Goal: Task Accomplishment & Management: Manage account settings

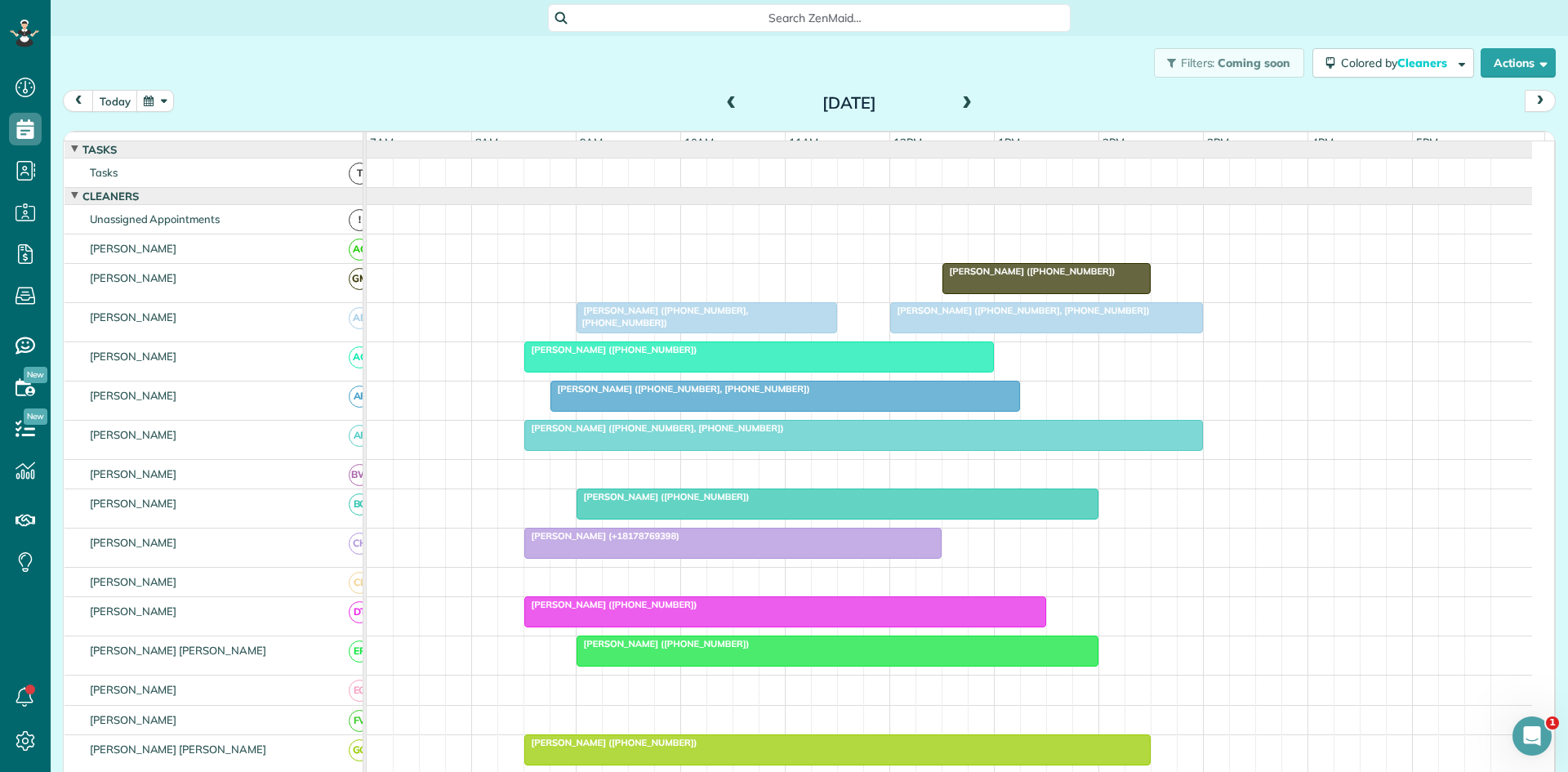
scroll to position [7, 7]
click at [915, 333] on div at bounding box center [1046, 317] width 311 height 30
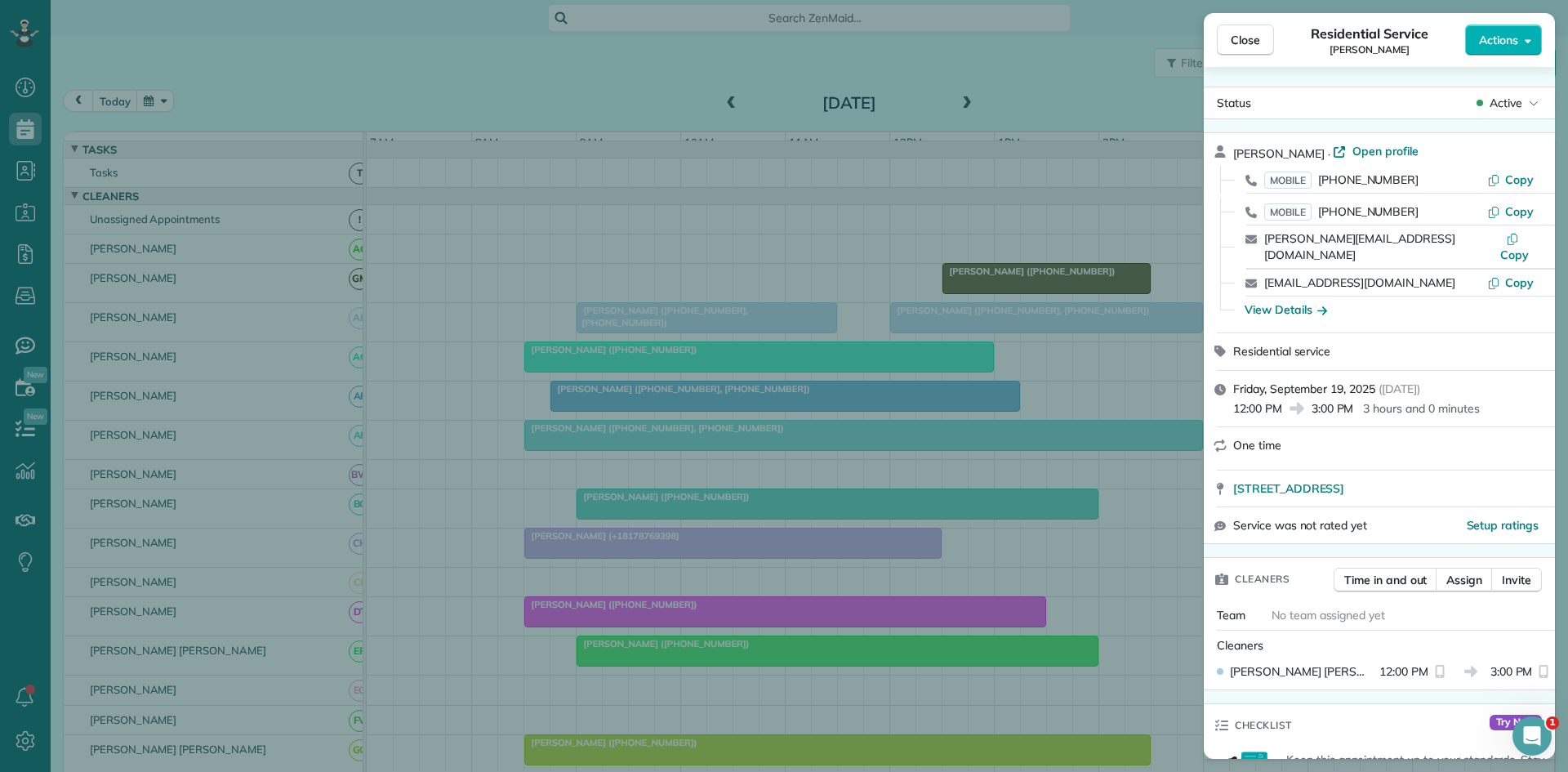
click at [915, 334] on div "Close Residential Service [PERSON_NAME] Actions Status Active [PERSON_NAME] · O…" at bounding box center [784, 386] width 1568 height 772
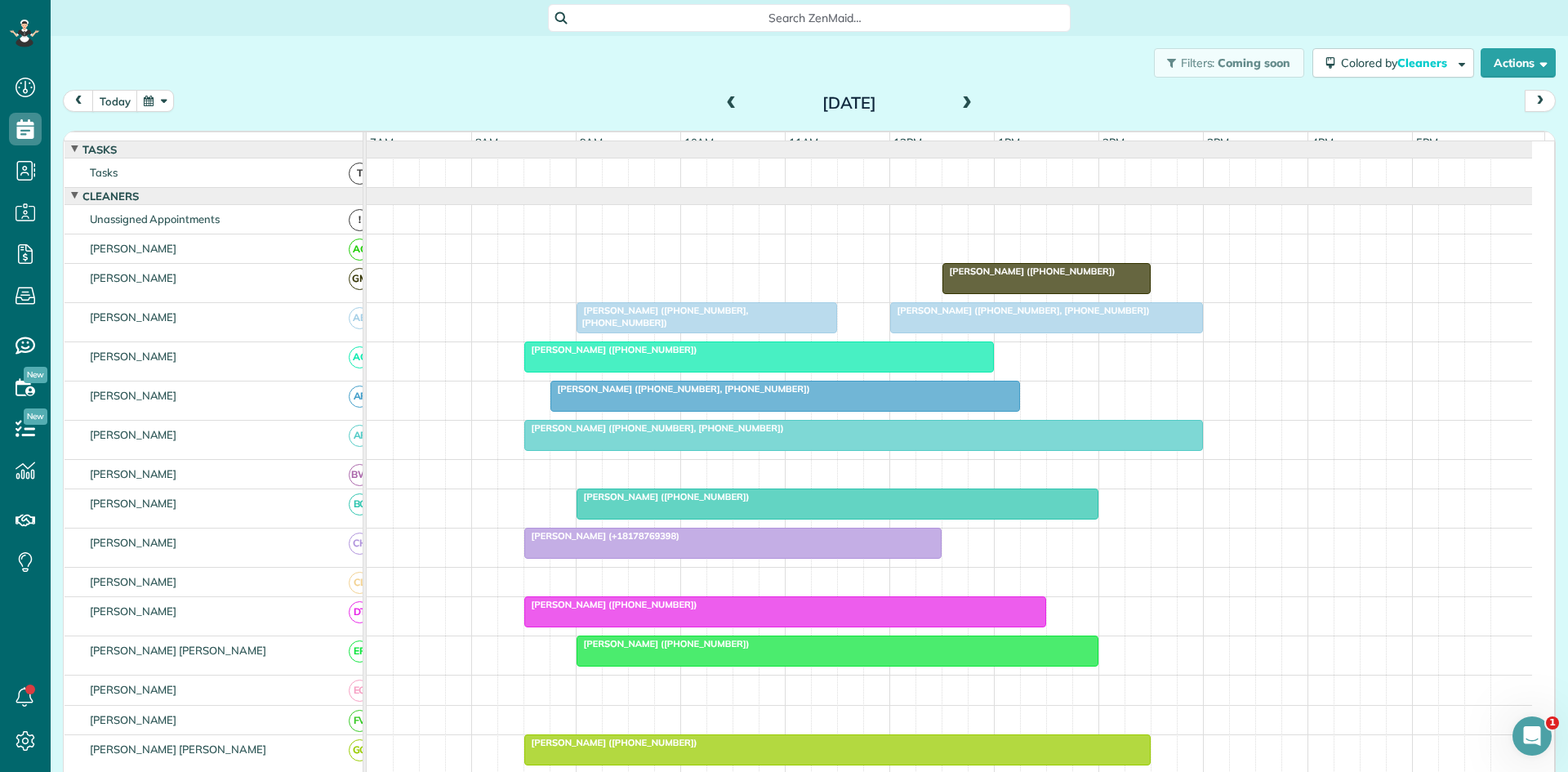
click at [723, 102] on span at bounding box center [732, 104] width 18 height 14
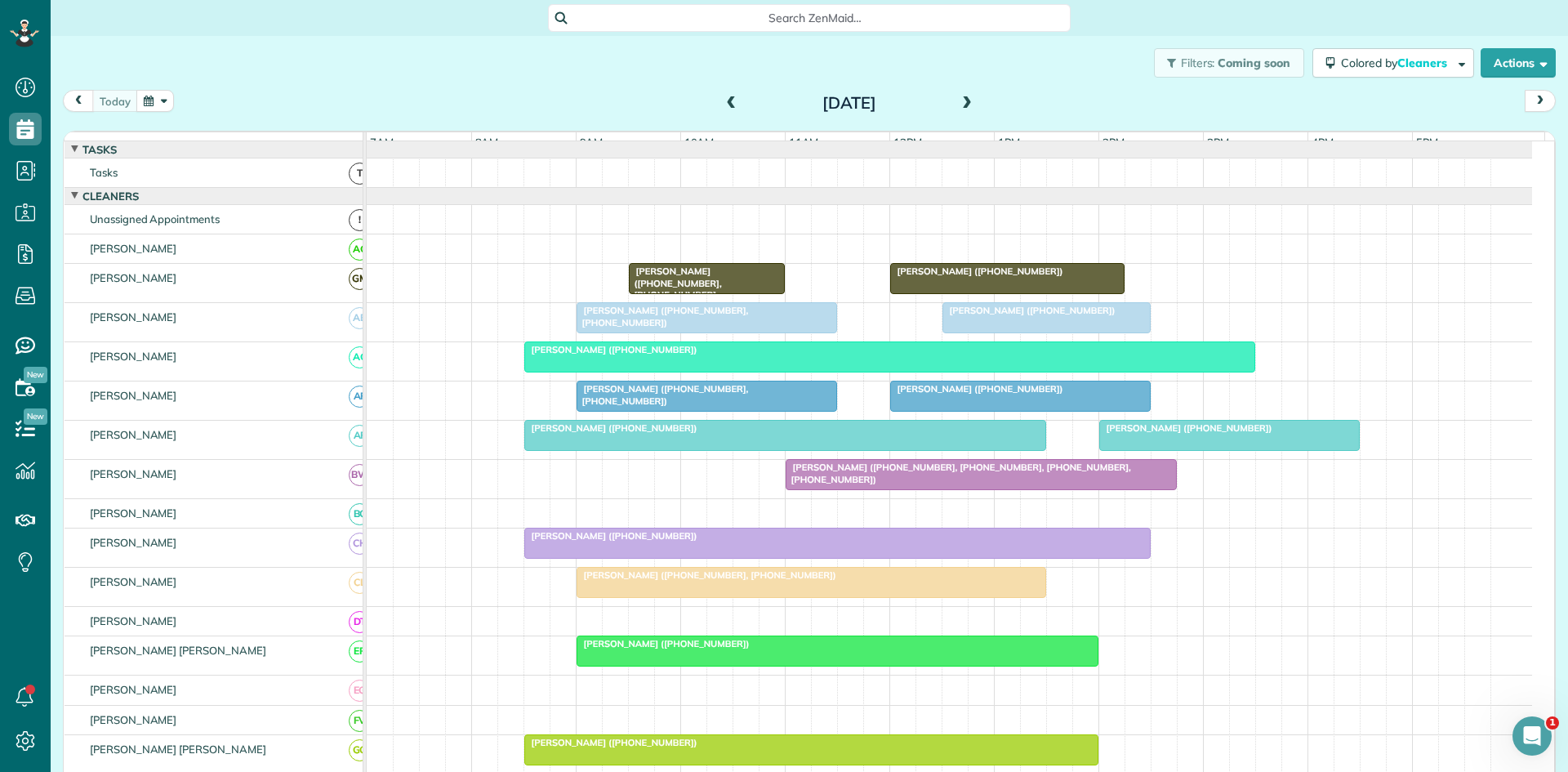
click at [987, 333] on div at bounding box center [1046, 317] width 206 height 30
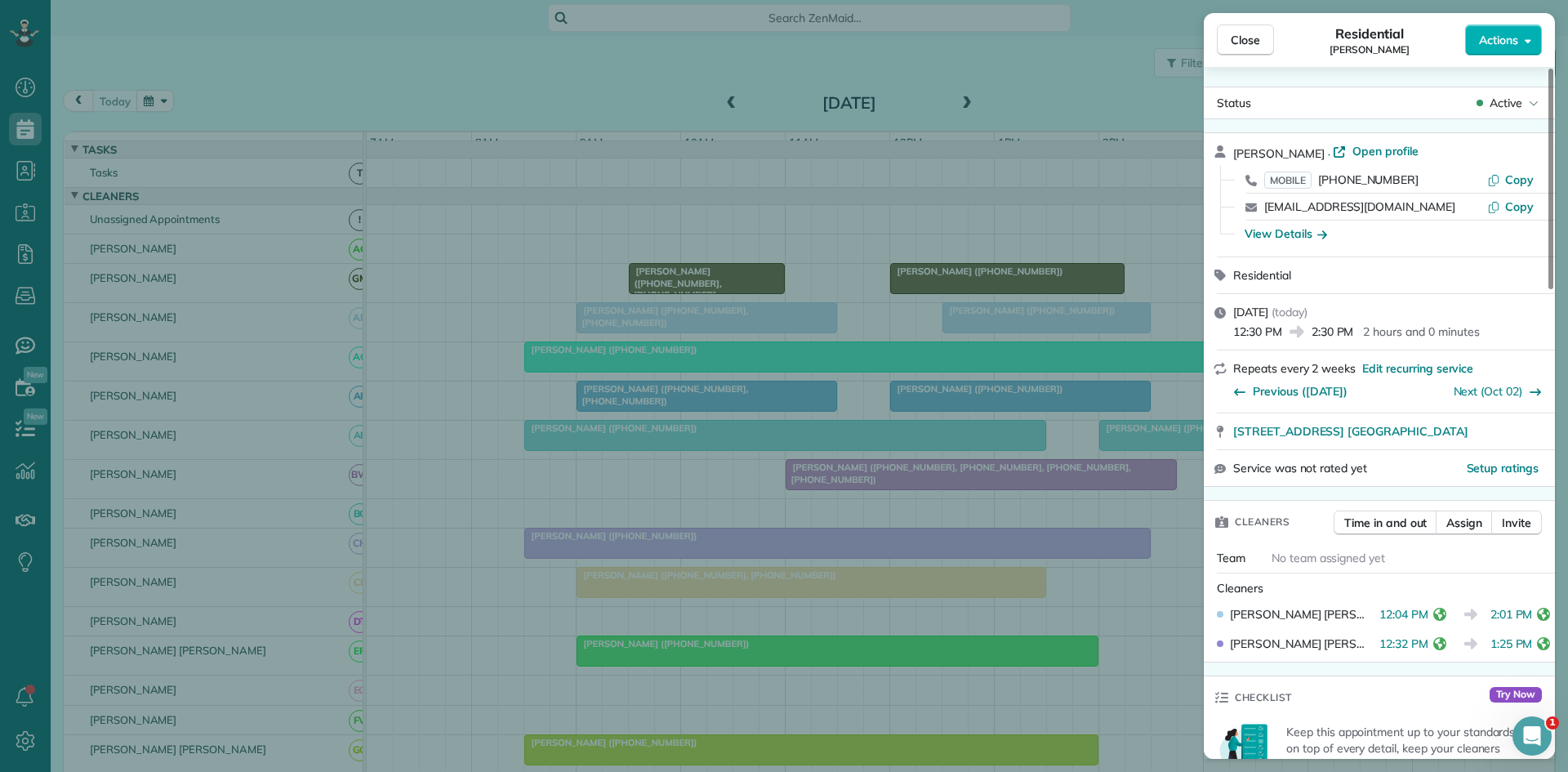
click at [788, 355] on div "Close Residential [PERSON_NAME] Actions Status Active [PERSON_NAME] · Open prof…" at bounding box center [784, 386] width 1568 height 772
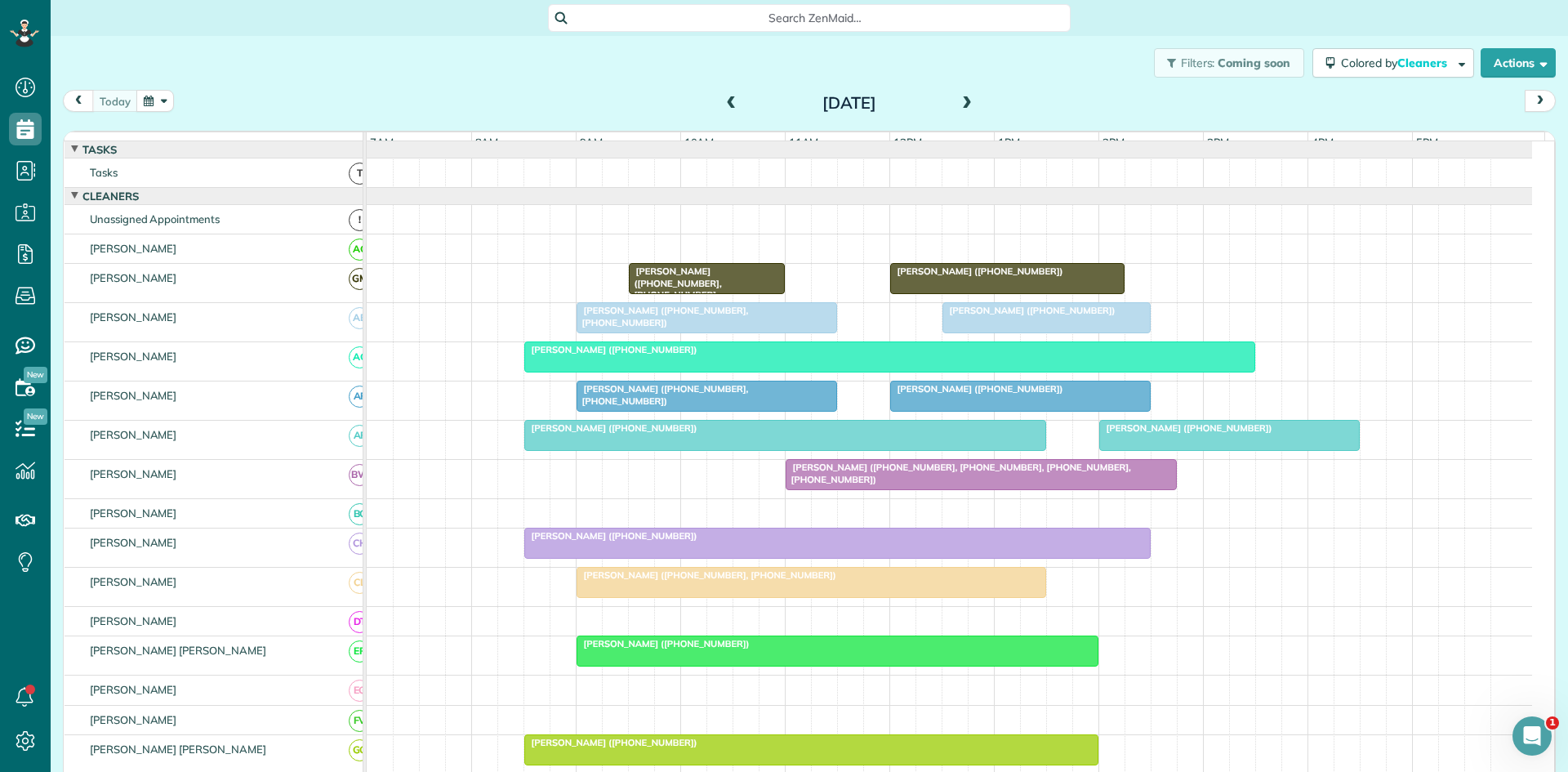
click at [923, 411] on div at bounding box center [1020, 395] width 259 height 30
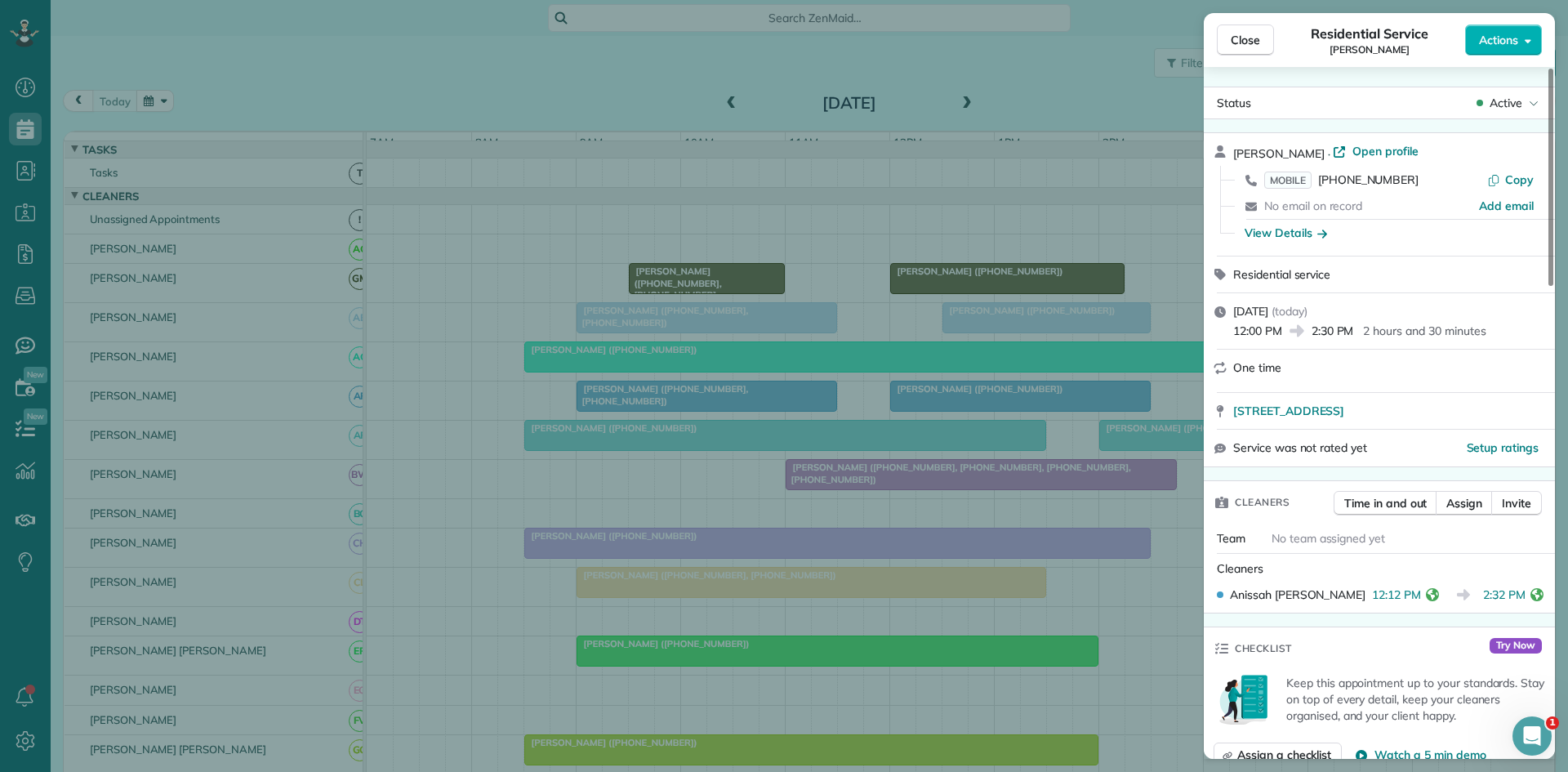
click at [910, 365] on div "Close Residential Service [PERSON_NAME] Actions Status Active [PERSON_NAME] · O…" at bounding box center [784, 386] width 1568 height 772
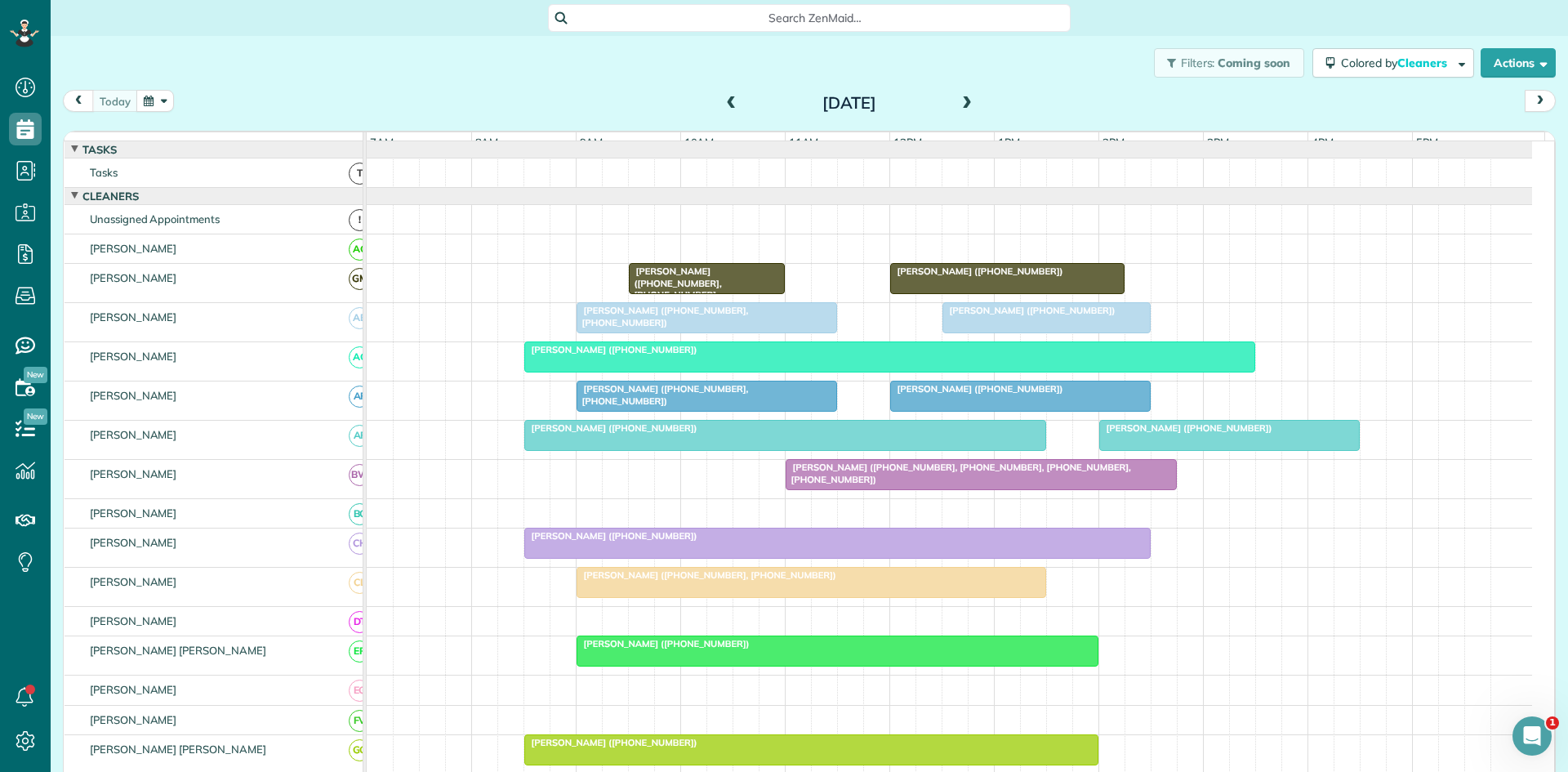
click at [910, 355] on div "[PERSON_NAME] ([PHONE_NUMBER])" at bounding box center [889, 350] width 721 height 12
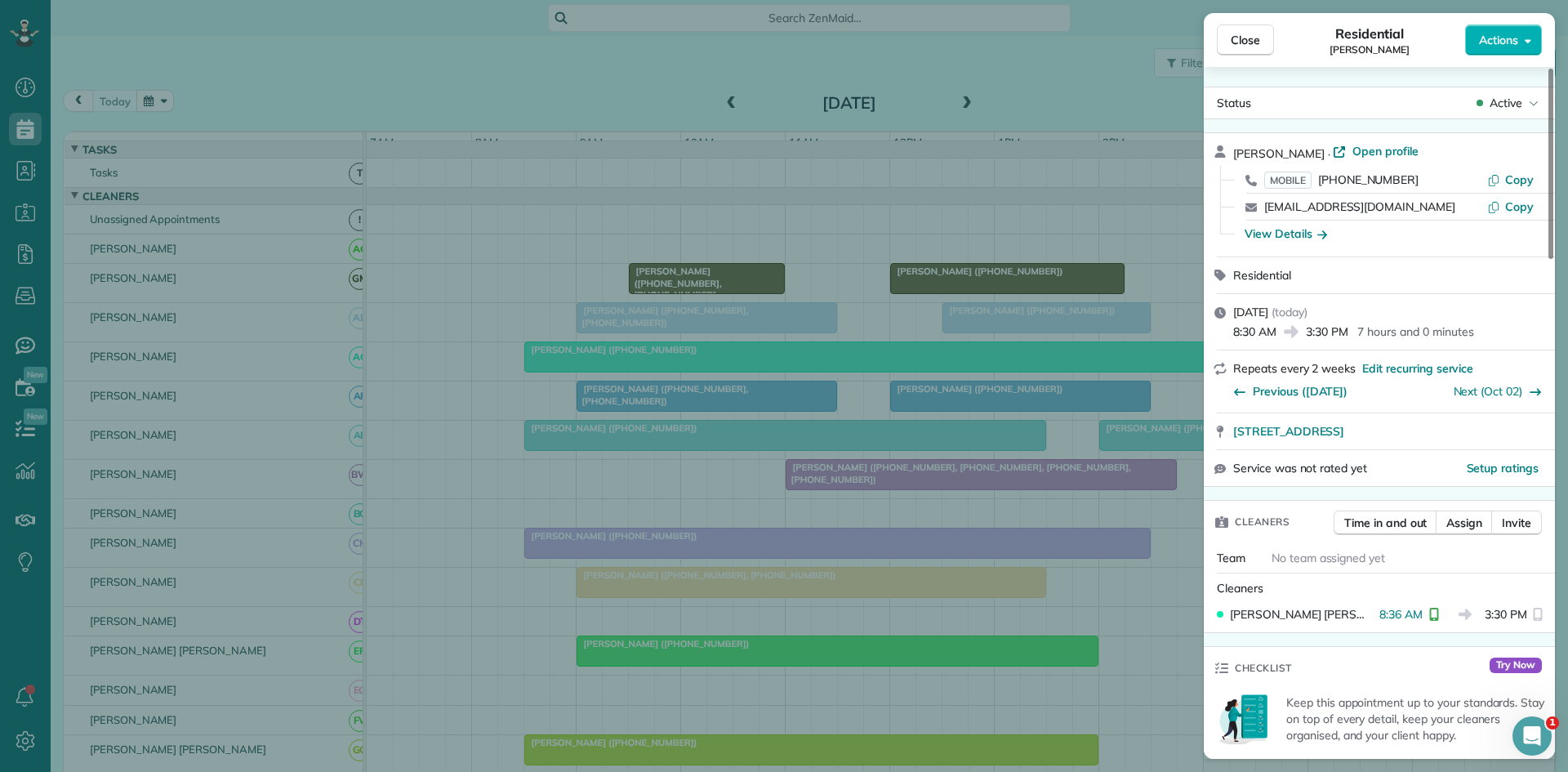
click at [927, 356] on div "Close Residential [PERSON_NAME] Actions Status Active [PERSON_NAME] · Open prof…" at bounding box center [784, 386] width 1568 height 772
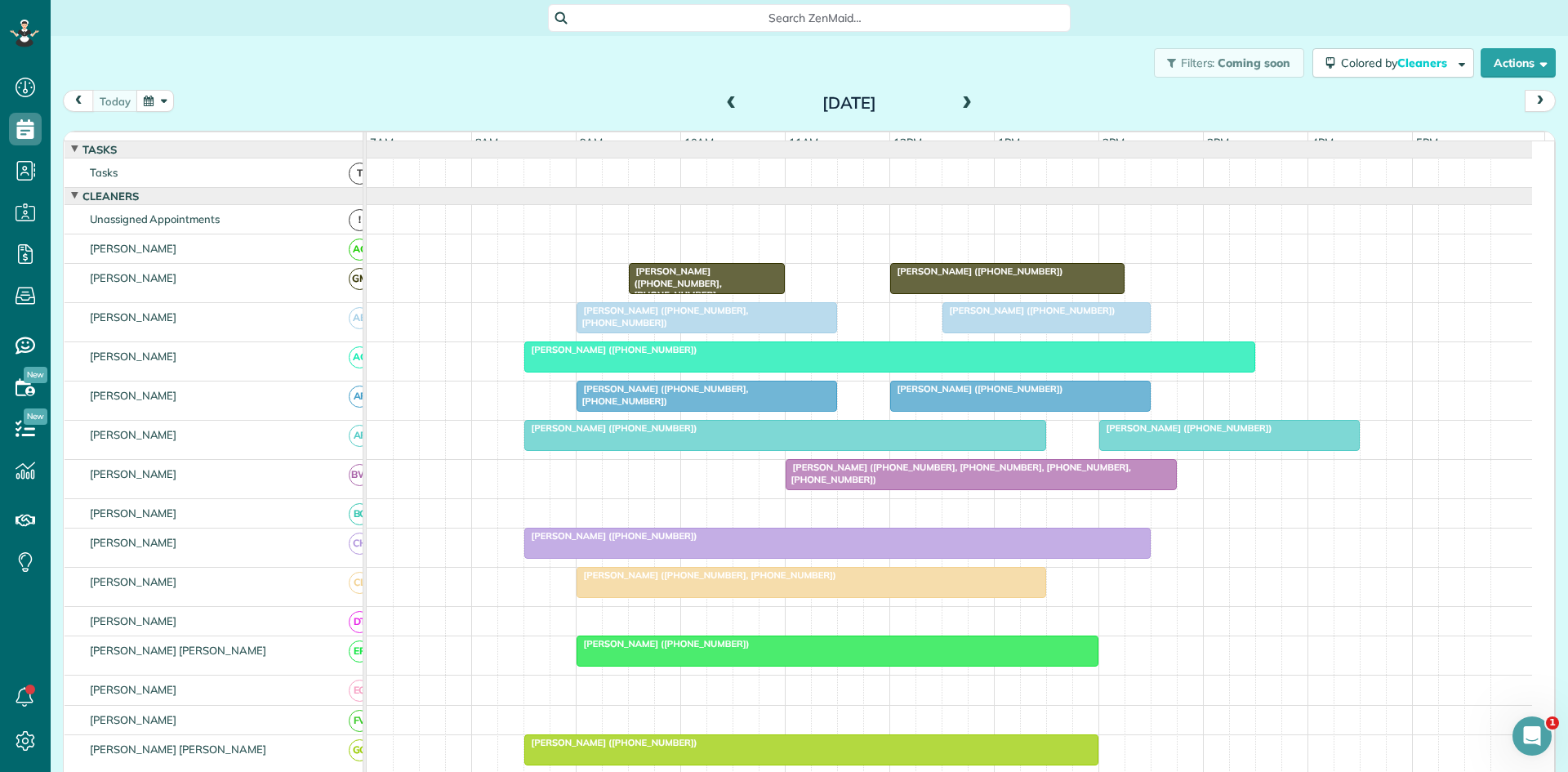
click at [959, 395] on div "[PERSON_NAME] ([PHONE_NUMBER])" at bounding box center [1020, 388] width 251 height 12
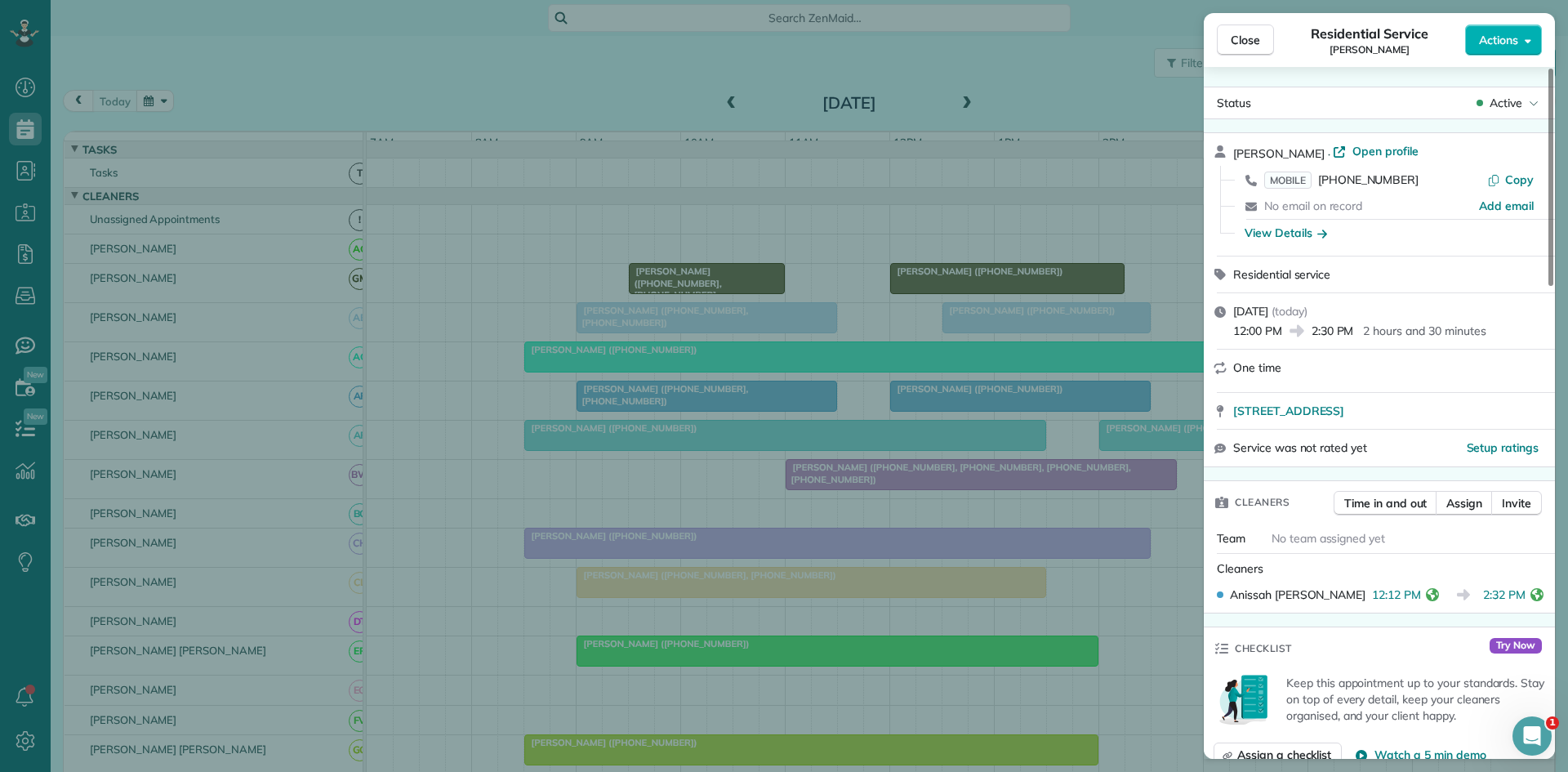
click at [714, 440] on div "Close Residential Service [PERSON_NAME] Actions Status Active [PERSON_NAME] · O…" at bounding box center [784, 386] width 1568 height 772
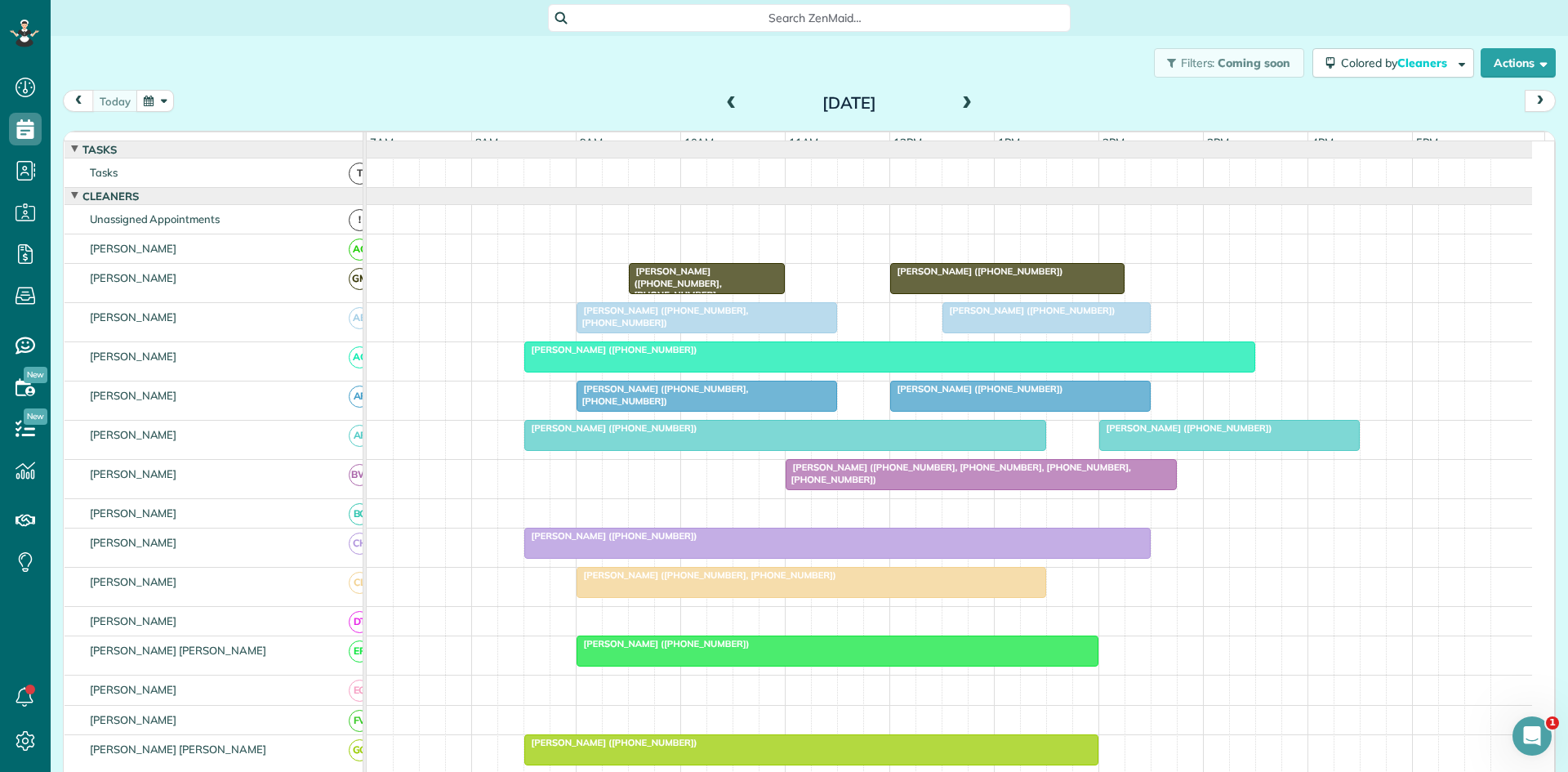
click at [1182, 450] on div at bounding box center [1229, 435] width 259 height 30
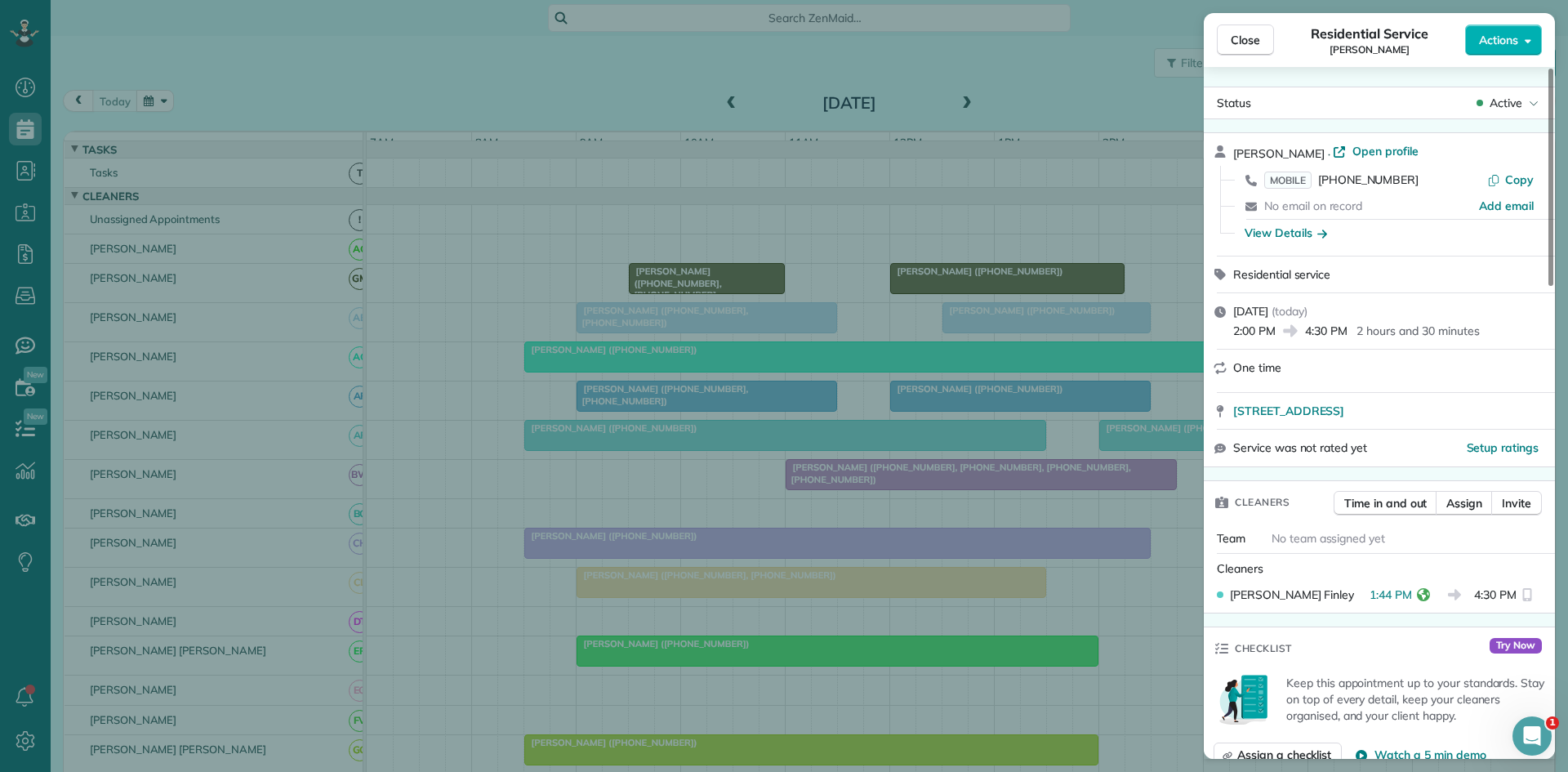
click at [1056, 473] on div "Close Residential Service [PERSON_NAME] Actions Status Active [PERSON_NAME] · O…" at bounding box center [784, 386] width 1568 height 772
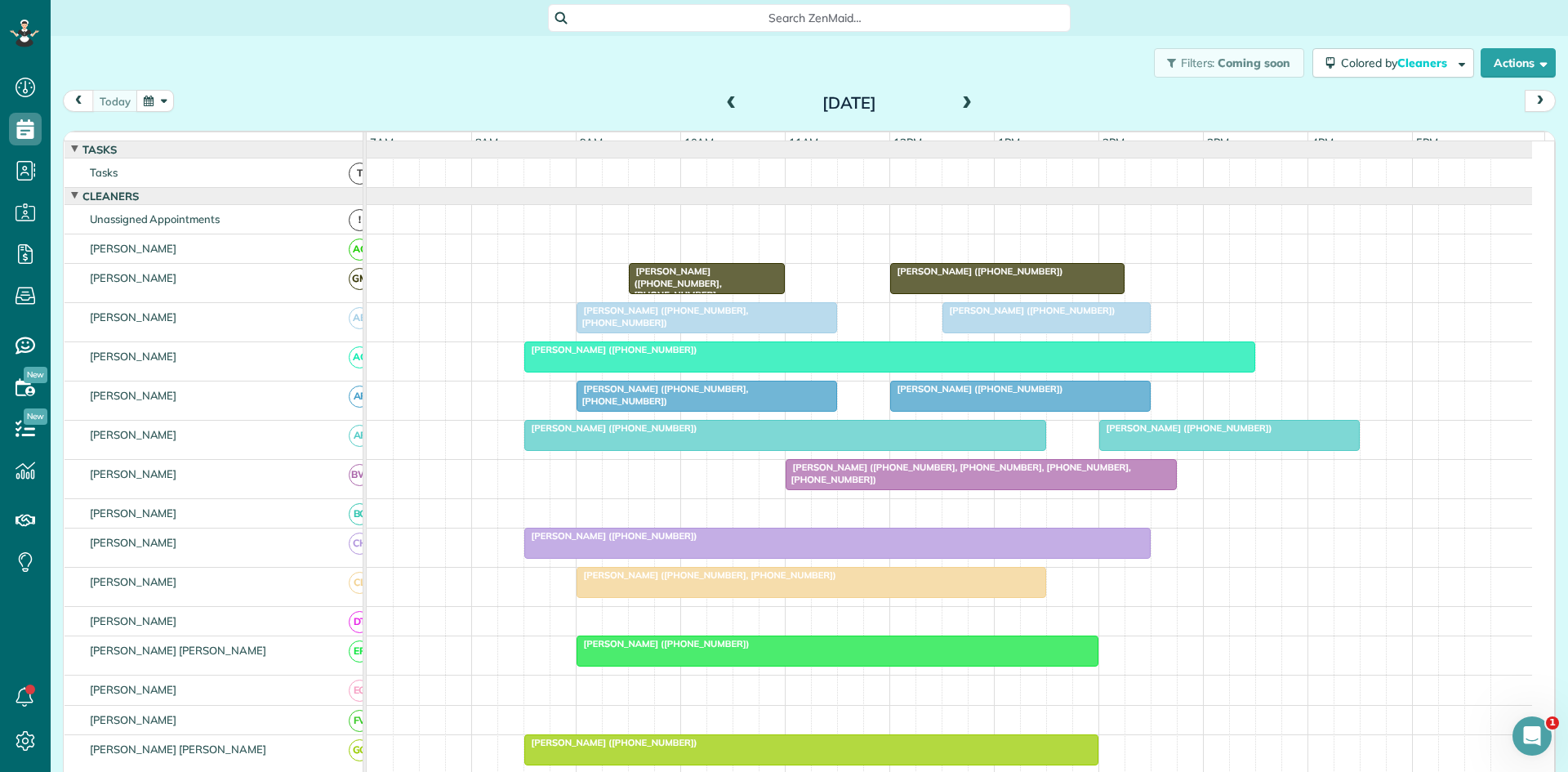
click at [933, 450] on div at bounding box center [785, 435] width 520 height 30
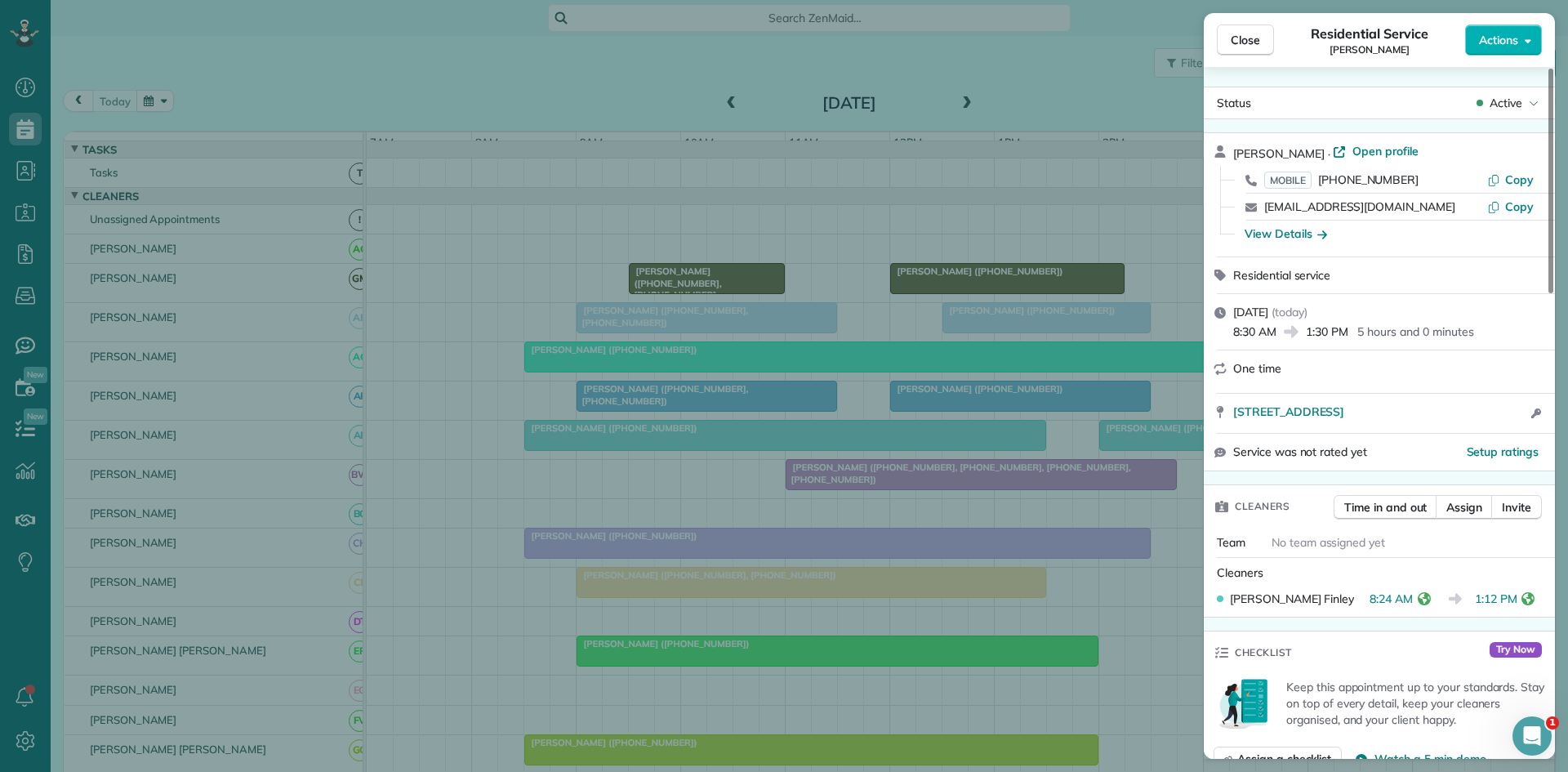
click at [729, 409] on div "Close Residential Service [PERSON_NAME] Actions Status Active [PERSON_NAME] · O…" at bounding box center [784, 386] width 1568 height 772
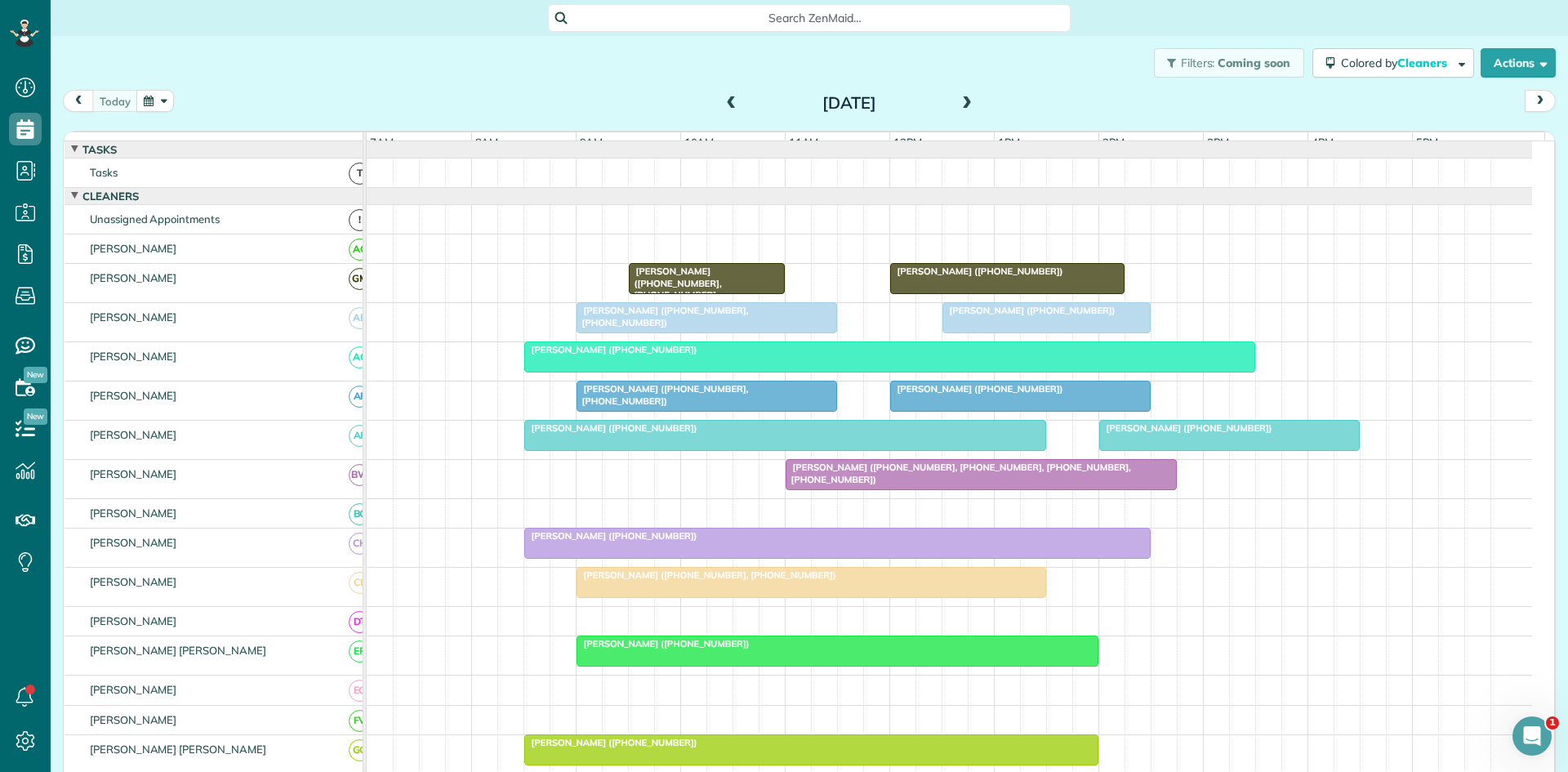
click at [865, 483] on span "[PERSON_NAME] ([PHONE_NUMBER], [PHONE_NUMBER], [PHONE_NUMBER], [PHONE_NUMBER])" at bounding box center [957, 473] width 346 height 23
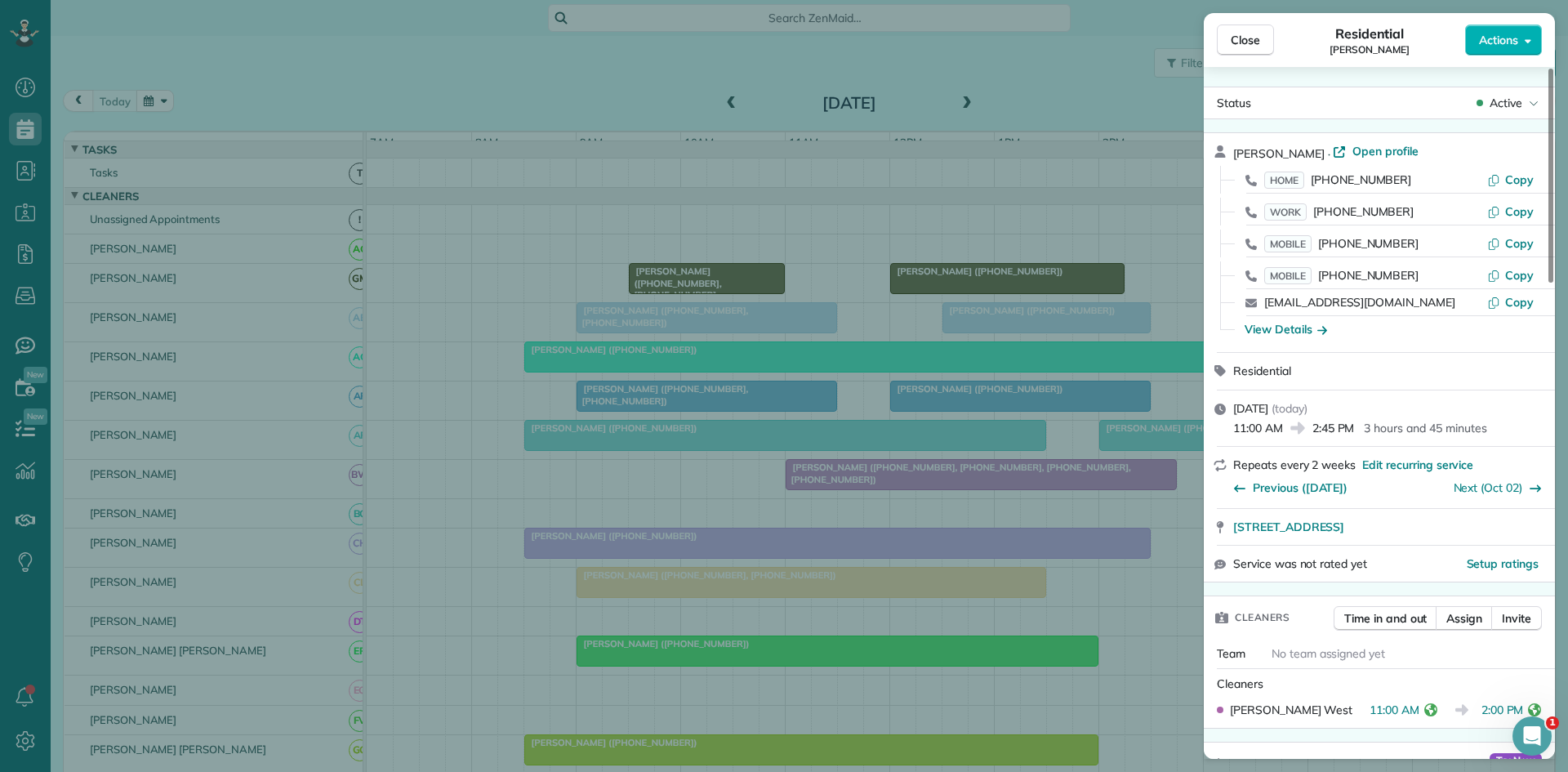
scroll to position [272, 0]
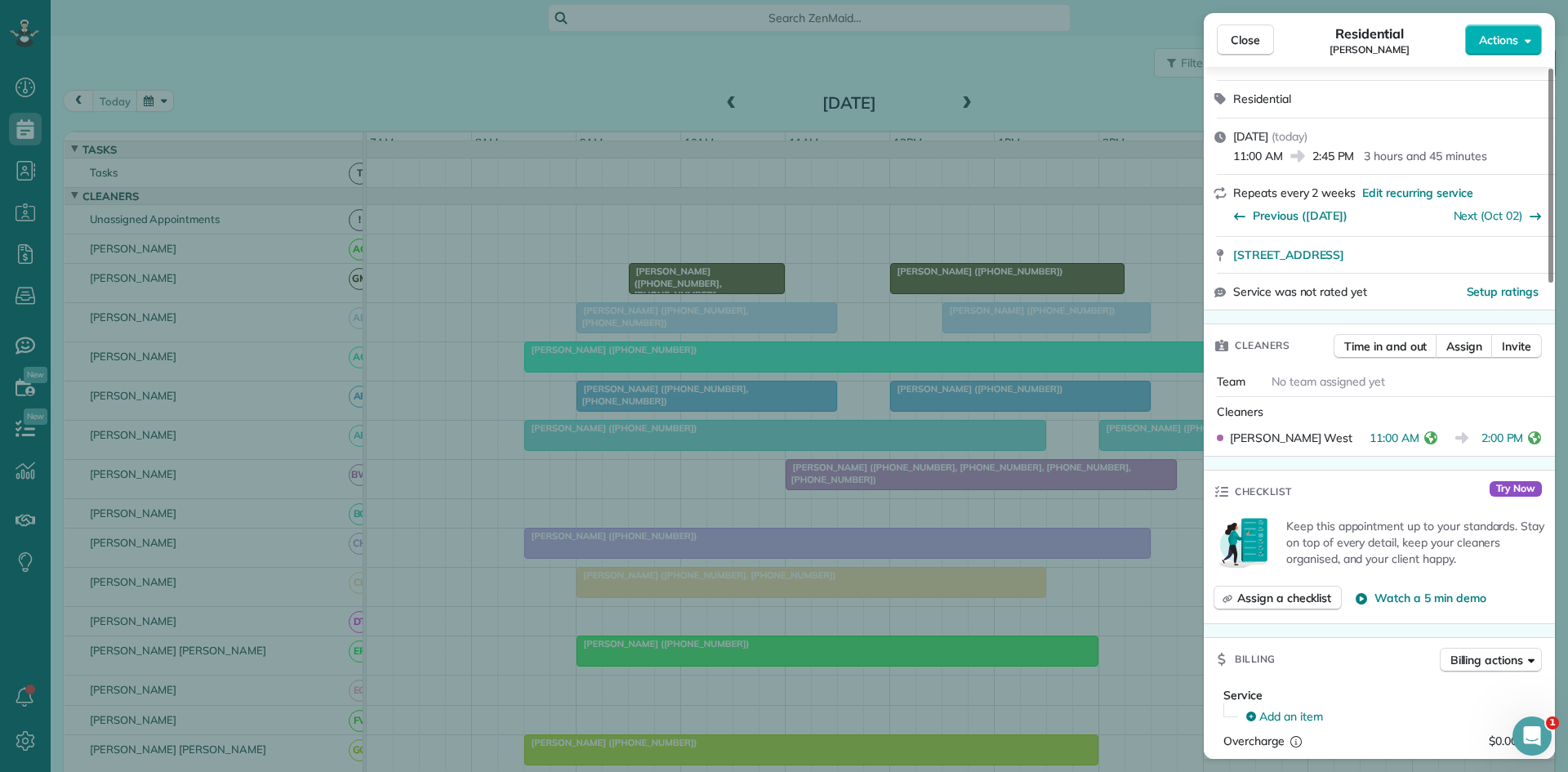
click at [629, 366] on div "Close Residential [PERSON_NAME] Actions Status Active [PERSON_NAME] · Open prof…" at bounding box center [784, 386] width 1568 height 772
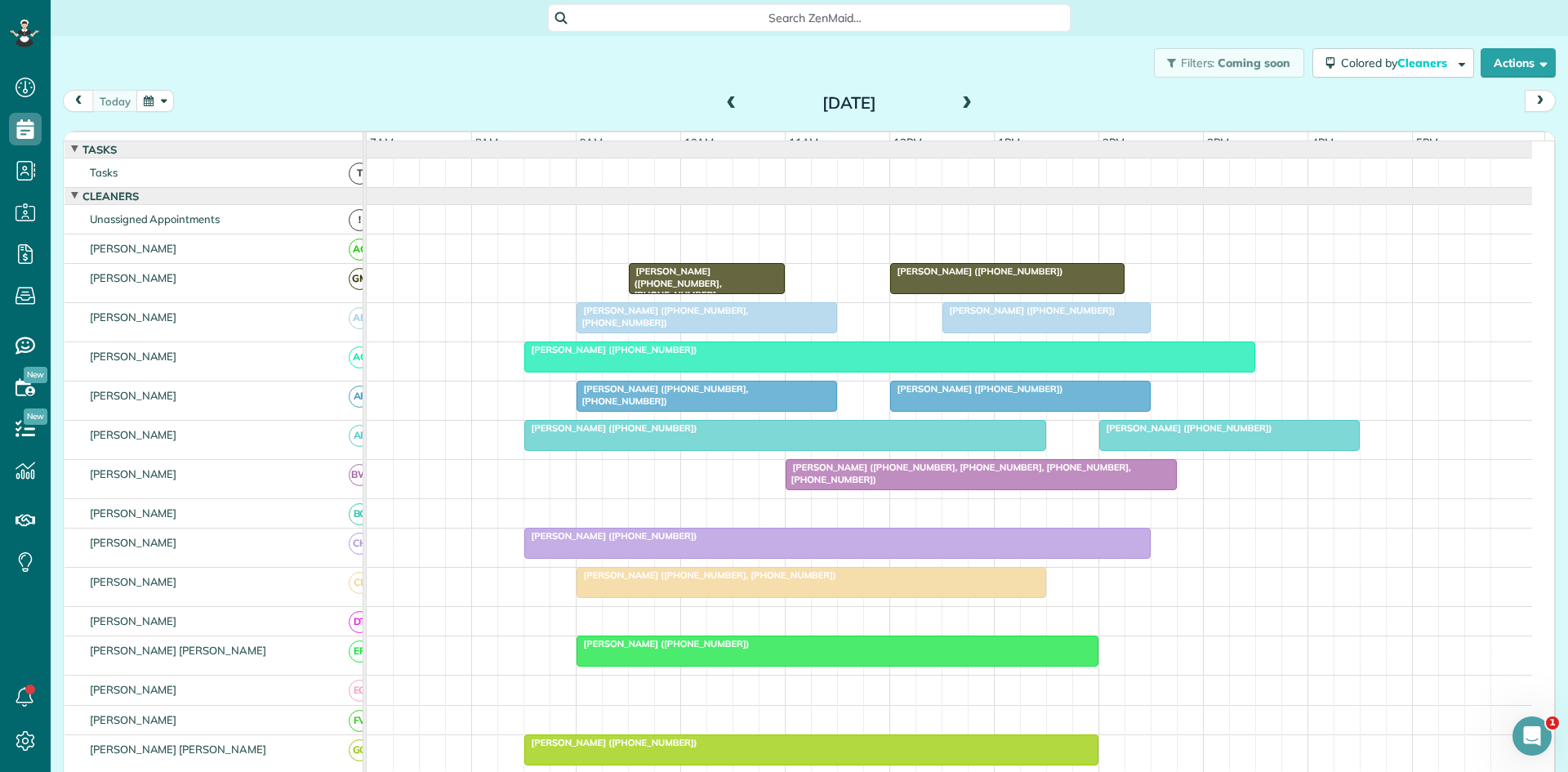
click at [637, 558] on div at bounding box center [837, 542] width 625 height 30
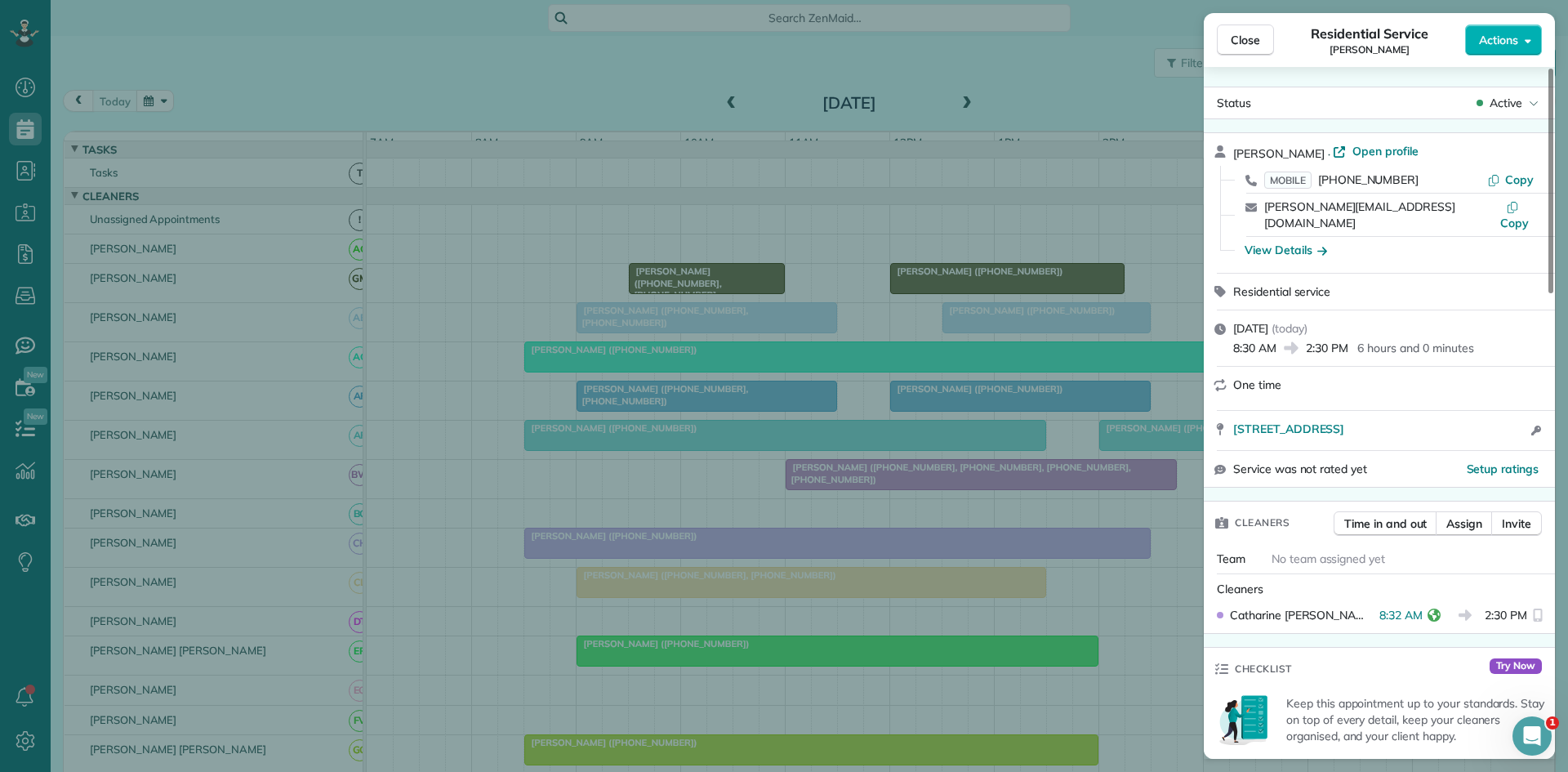
click at [667, 522] on div "Close Residential Service [PERSON_NAME] Actions Status Active [PERSON_NAME] · O…" at bounding box center [784, 386] width 1568 height 772
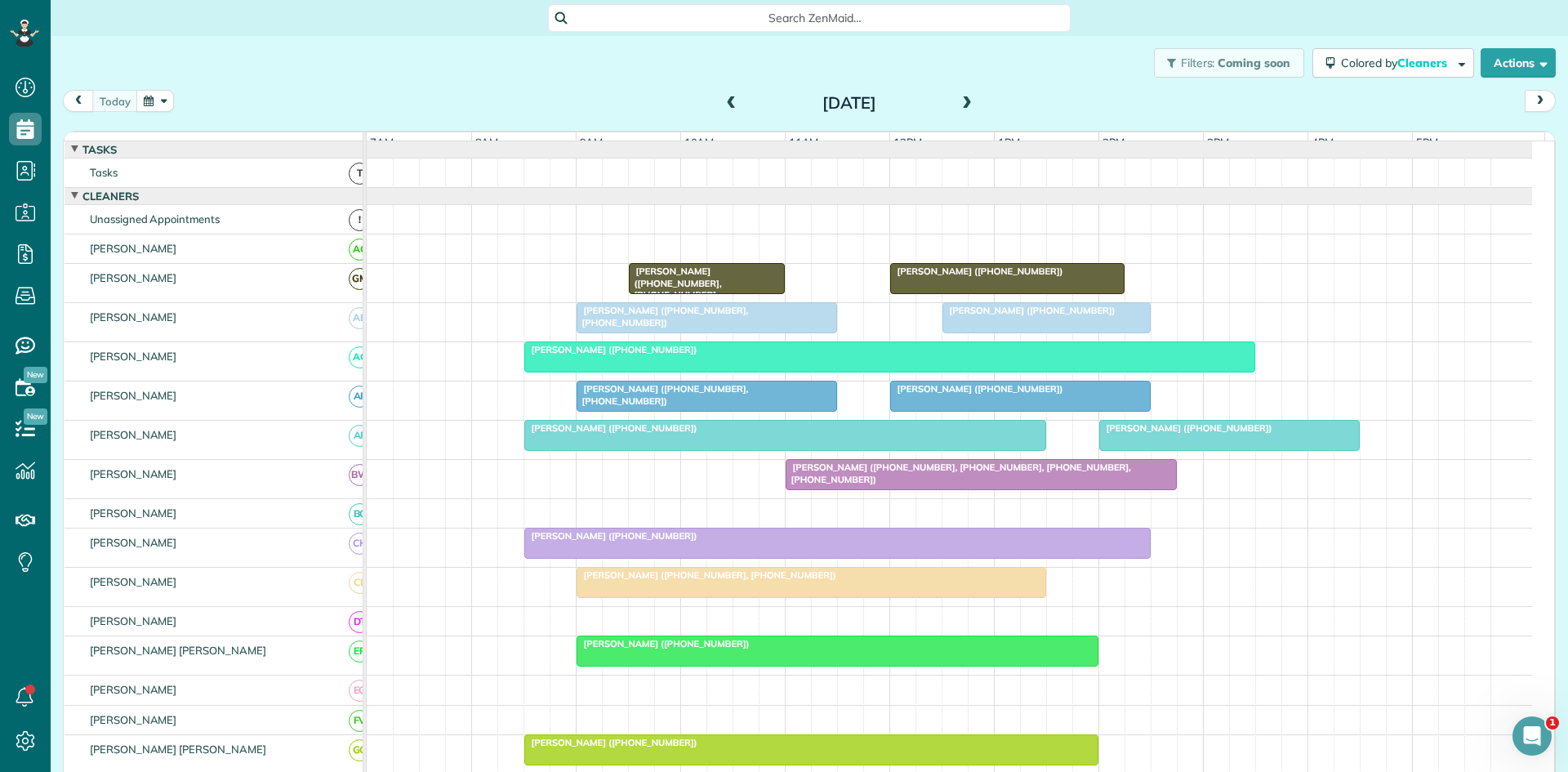
scroll to position [272, 0]
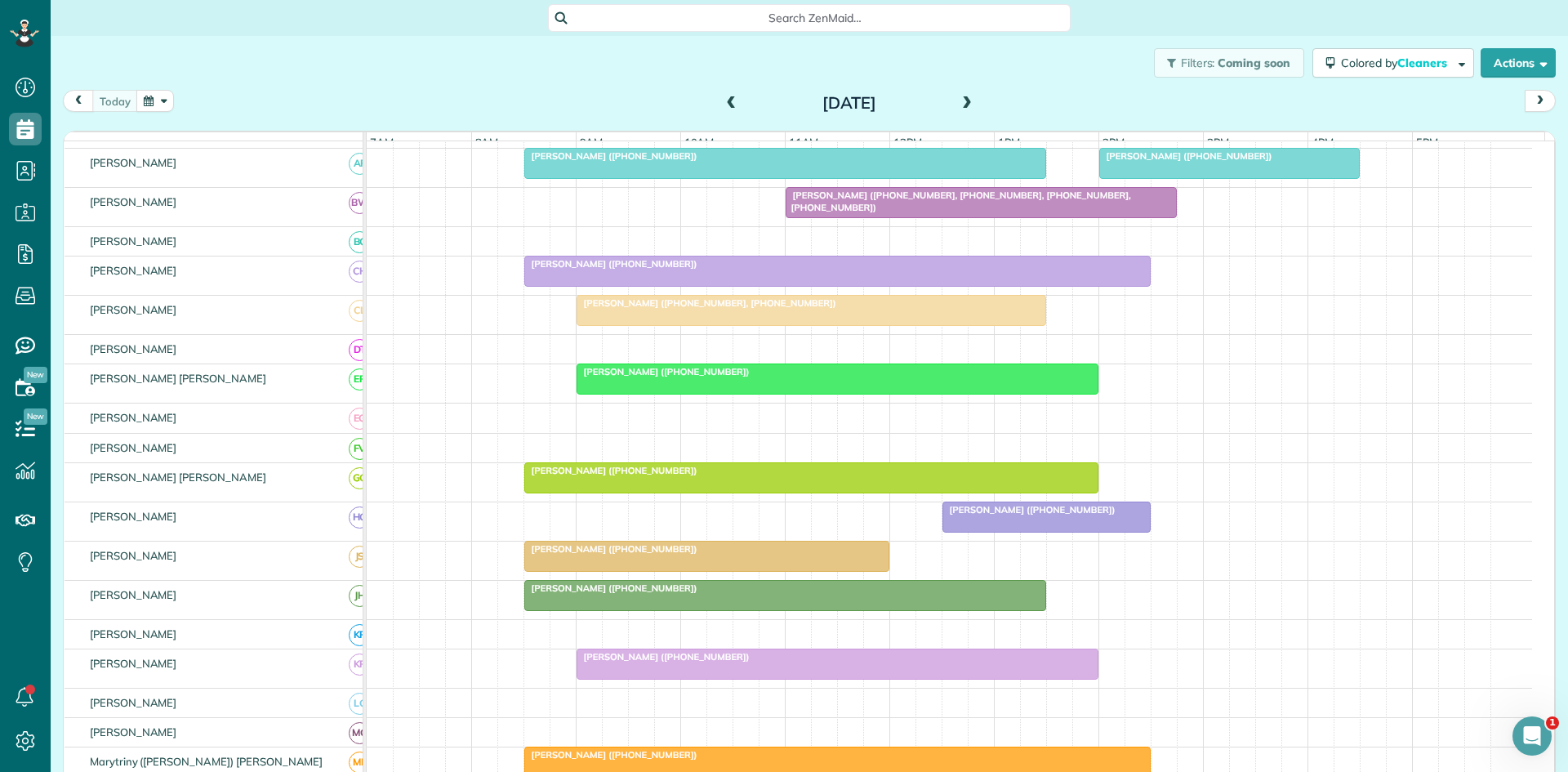
click at [643, 325] on div at bounding box center [811, 310] width 468 height 30
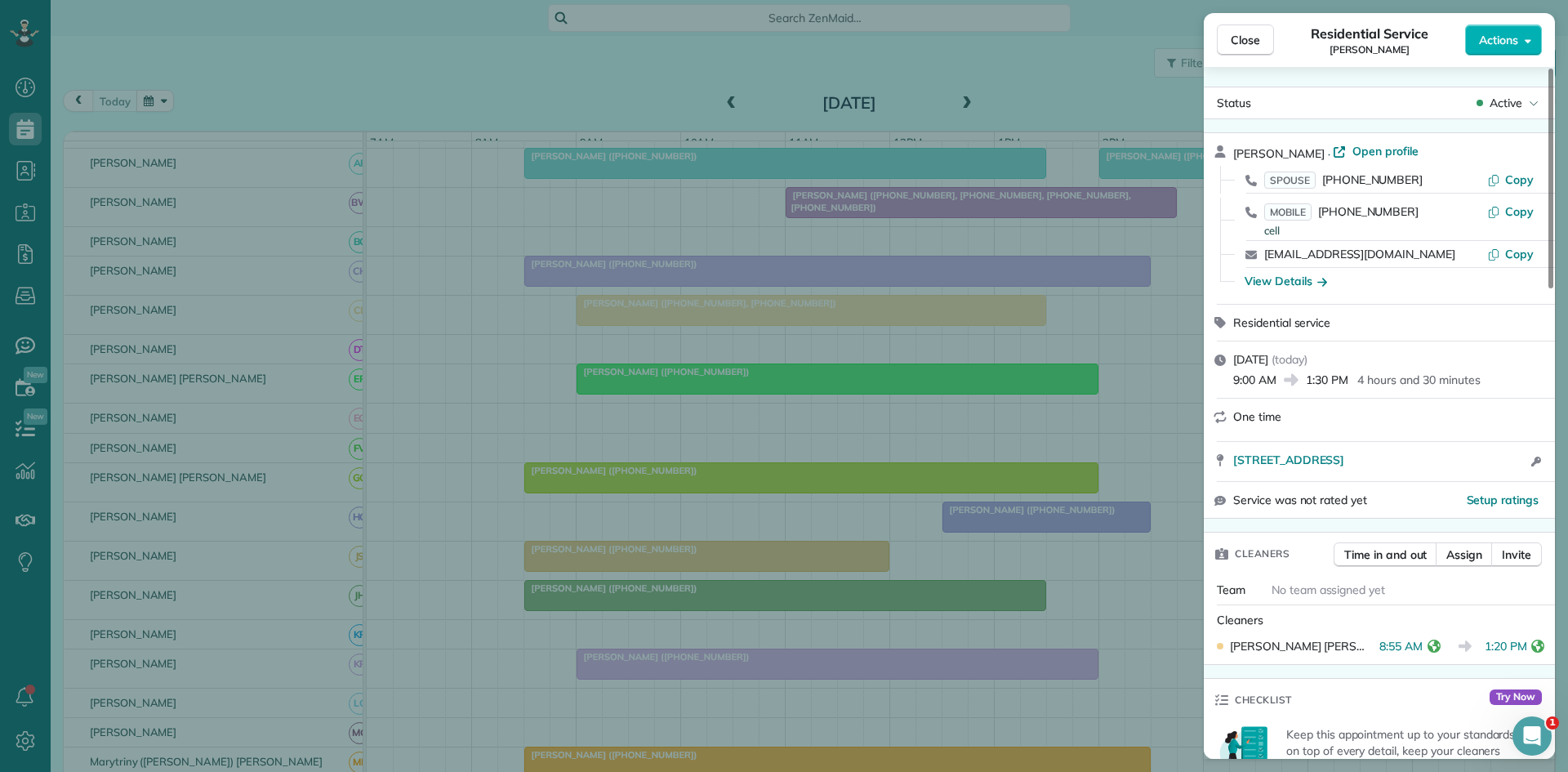
click at [620, 524] on div "Close Residential Service [PERSON_NAME] Actions Status Active [PERSON_NAME] · O…" at bounding box center [784, 386] width 1568 height 772
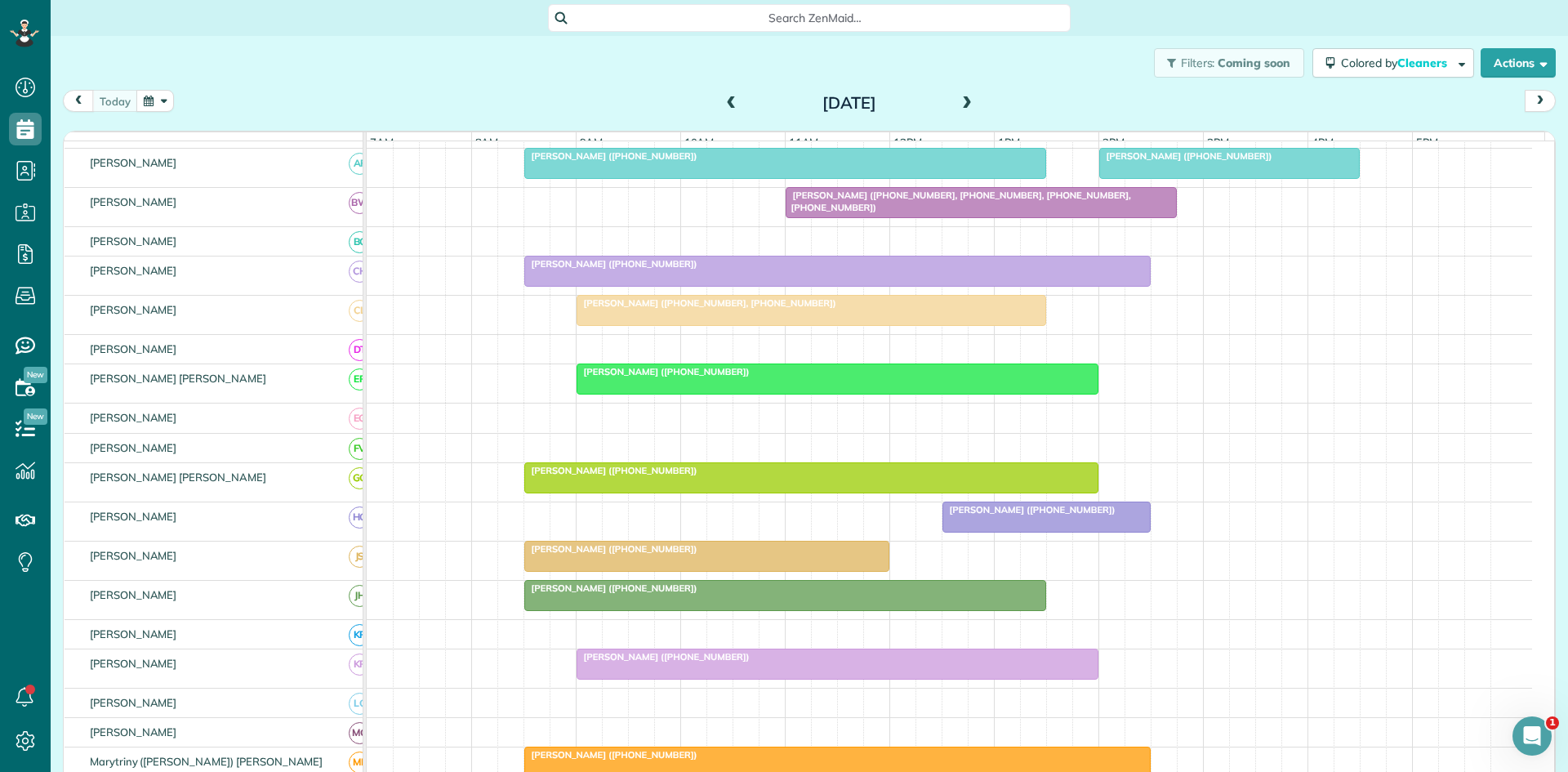
click at [647, 555] on span "[PERSON_NAME] ([PHONE_NUMBER])" at bounding box center [611, 549] width 175 height 12
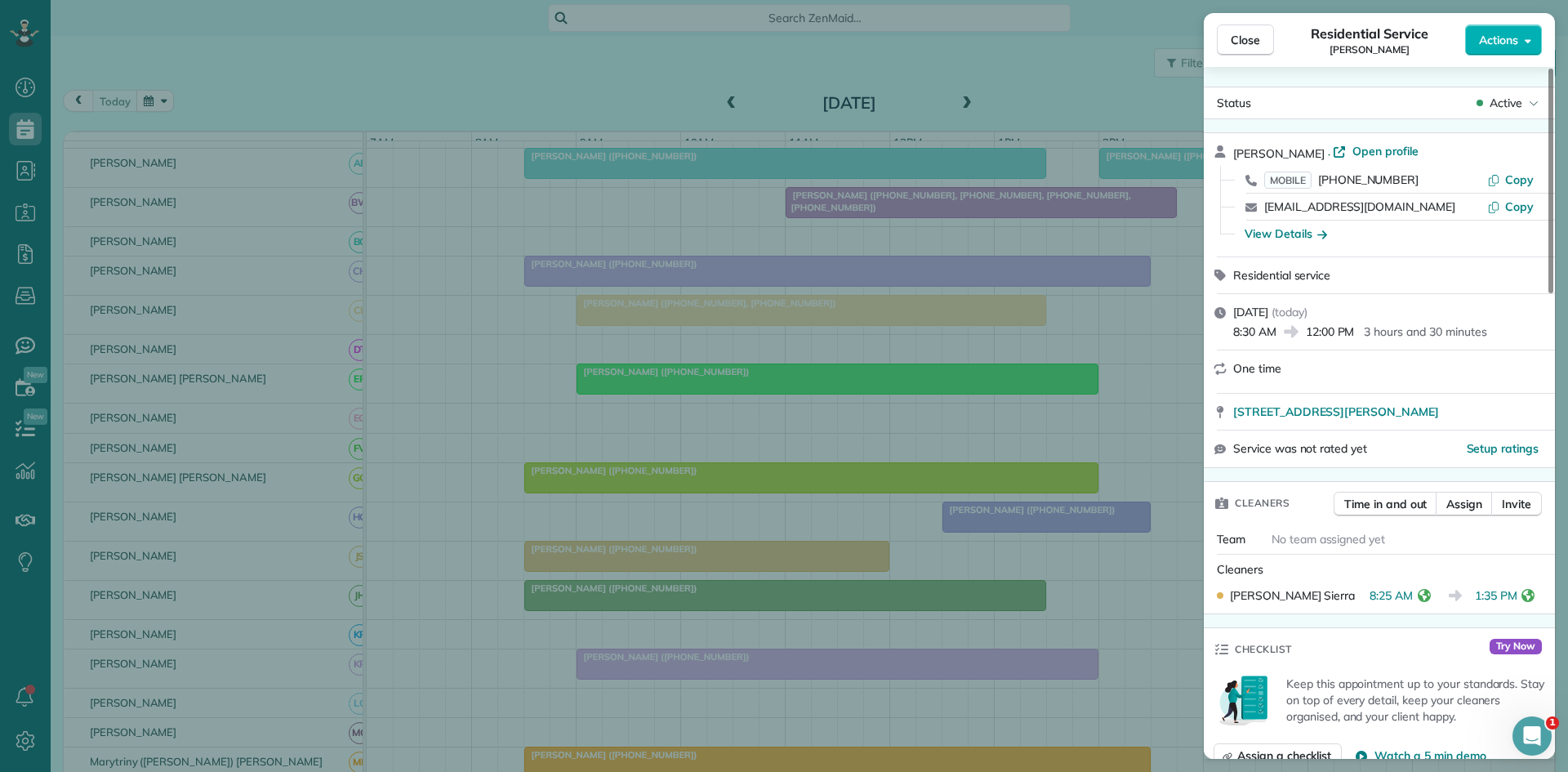
click at [681, 593] on div "Close Residential Service [PERSON_NAME] Actions Status Active [PERSON_NAME] · O…" at bounding box center [784, 386] width 1568 height 772
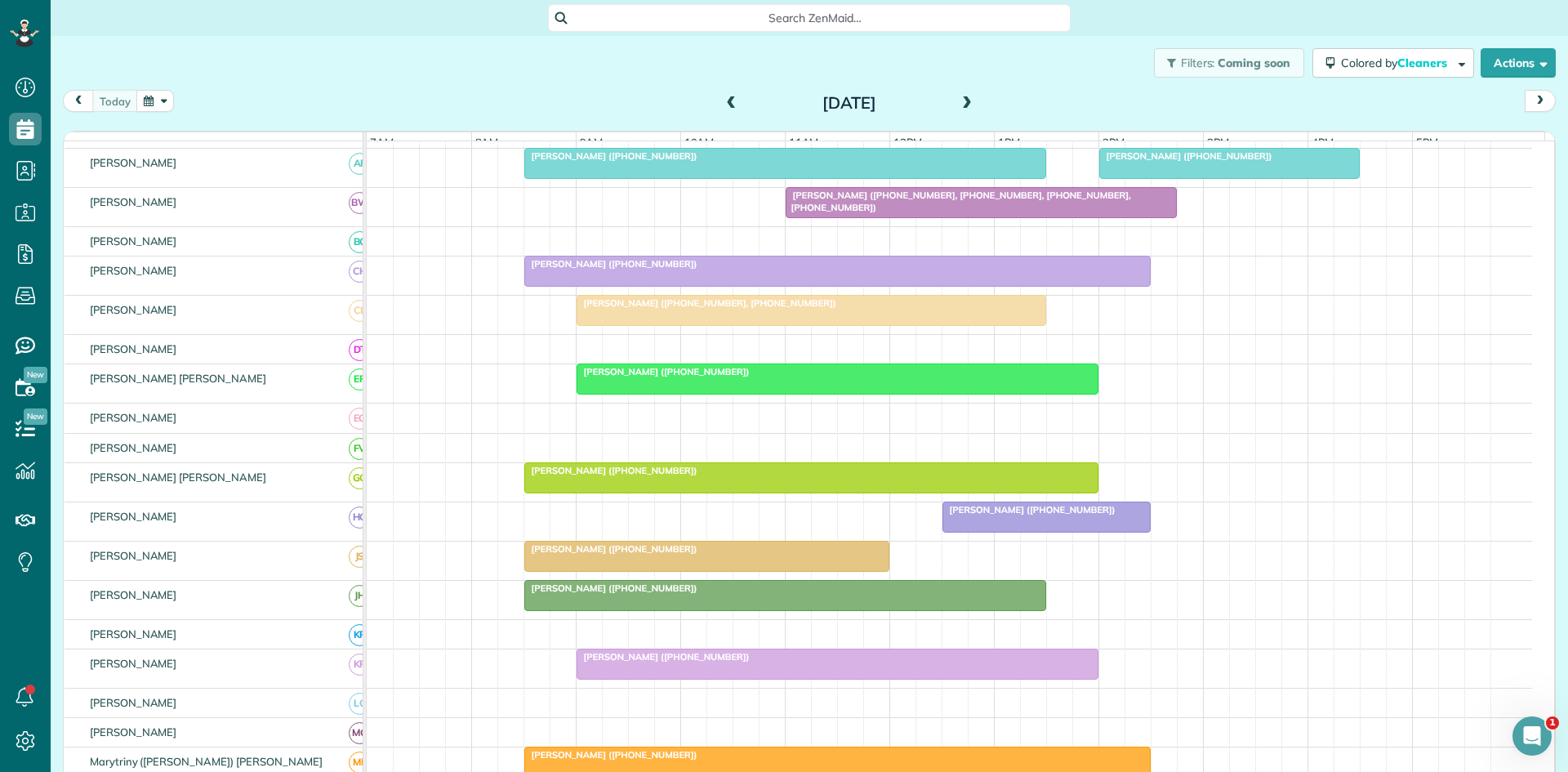
click at [616, 394] on div at bounding box center [837, 378] width 520 height 30
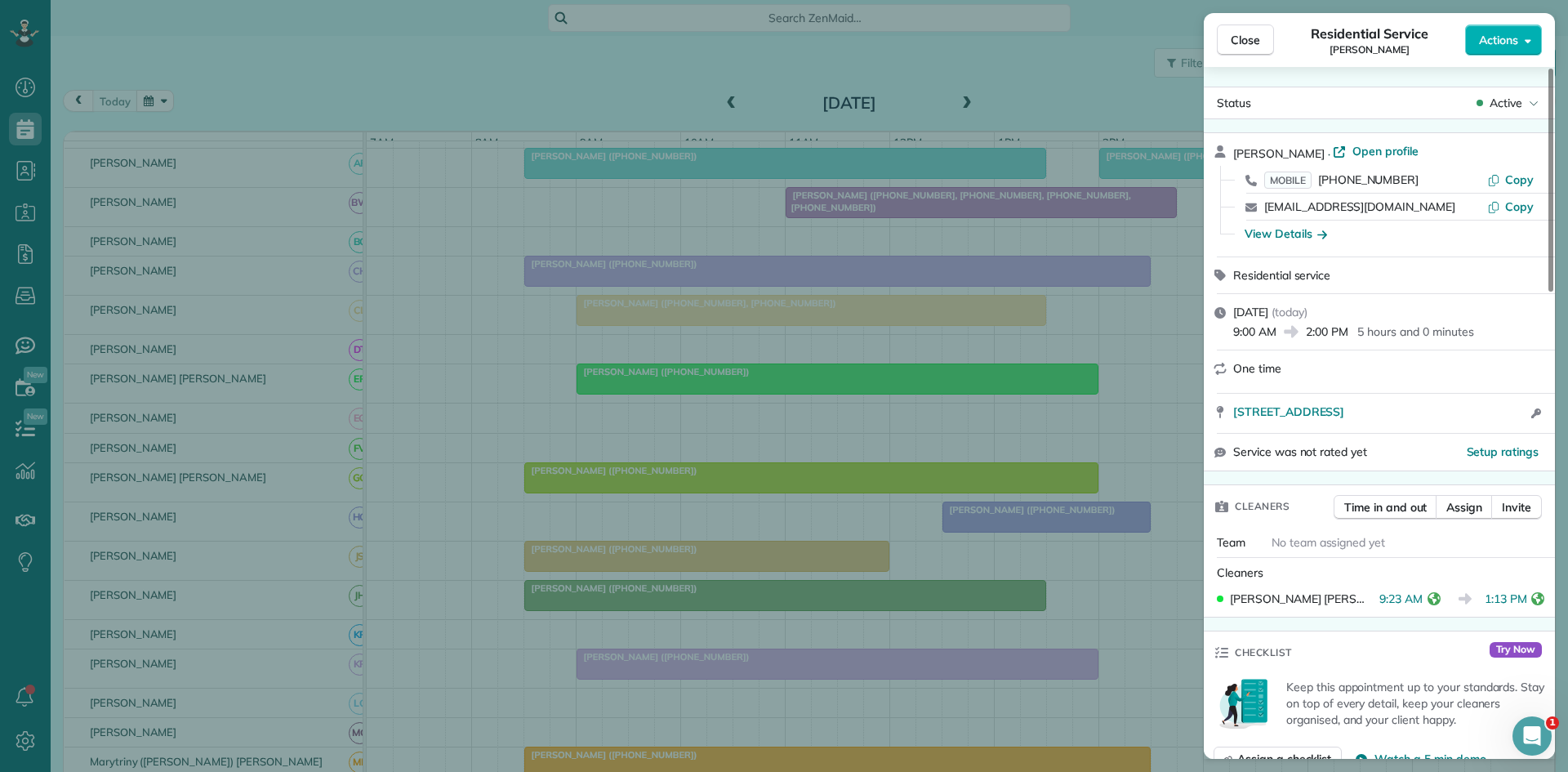
click at [583, 675] on div "Close Residential Service [PERSON_NAME] Actions Status Active [PERSON_NAME] · O…" at bounding box center [784, 386] width 1568 height 772
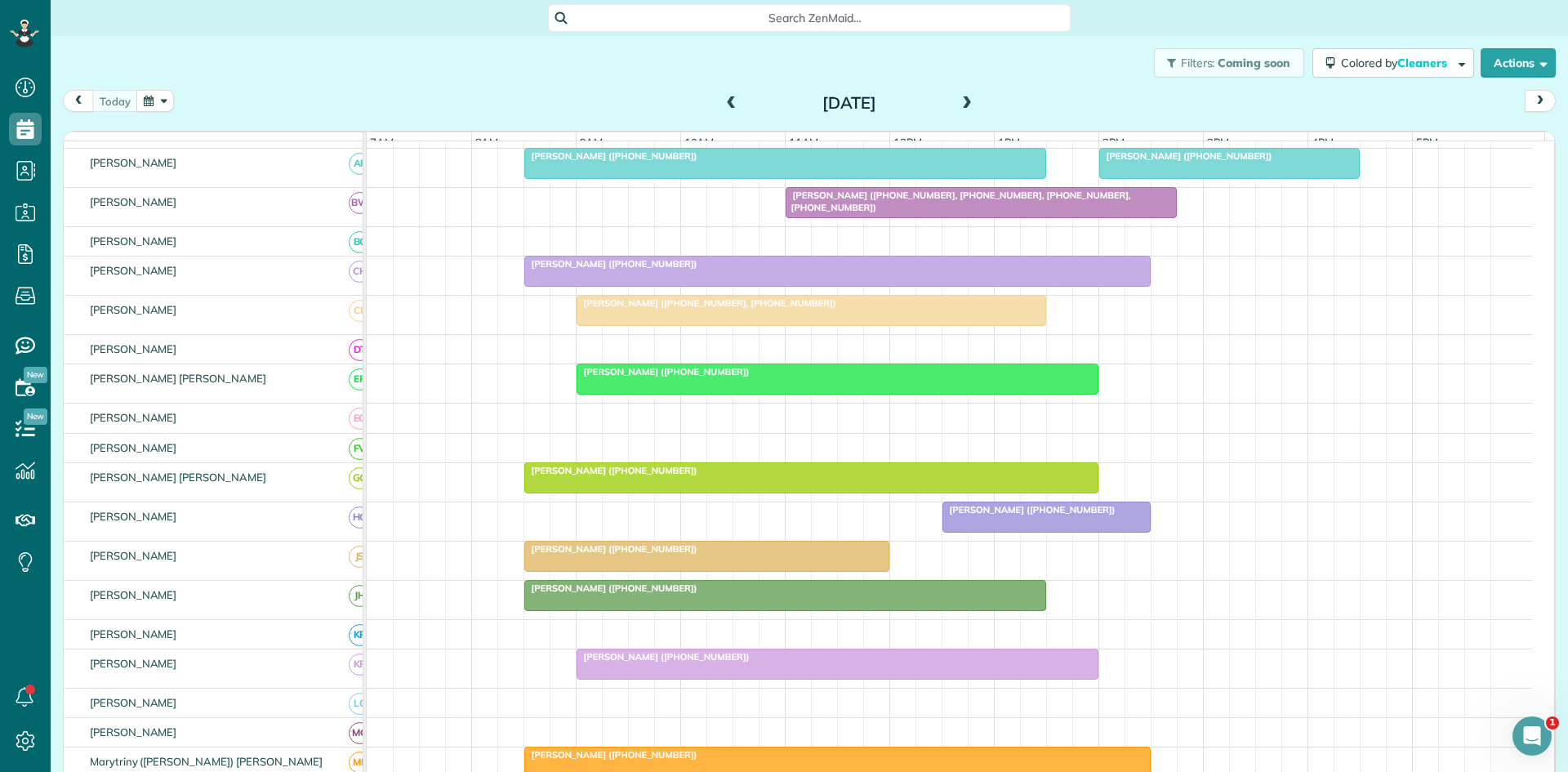
click at [652, 492] on div at bounding box center [811, 478] width 573 height 30
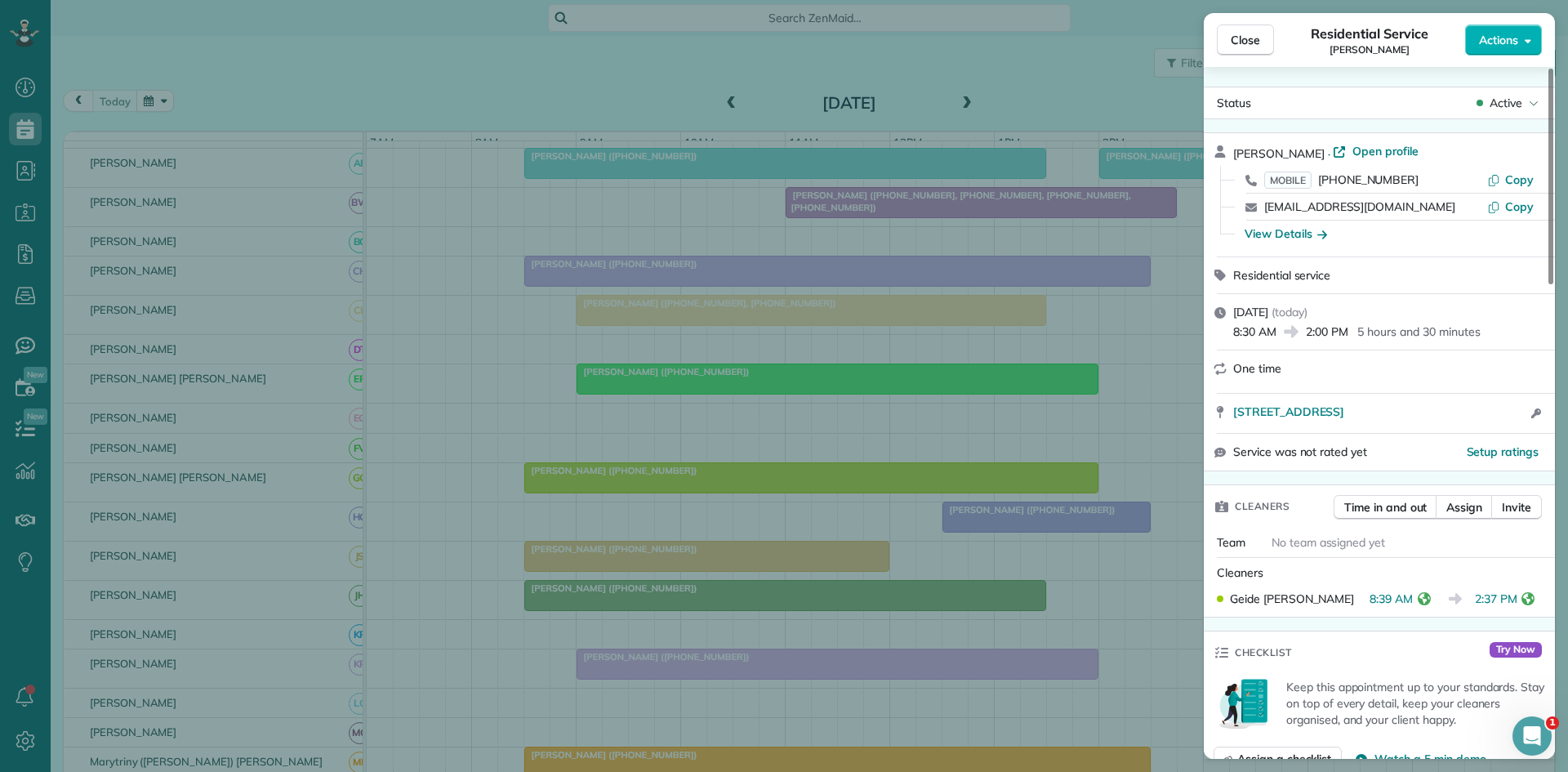
click at [645, 490] on div "Close Residential Service [PERSON_NAME] Actions Status Active [PERSON_NAME] · O…" at bounding box center [784, 386] width 1568 height 772
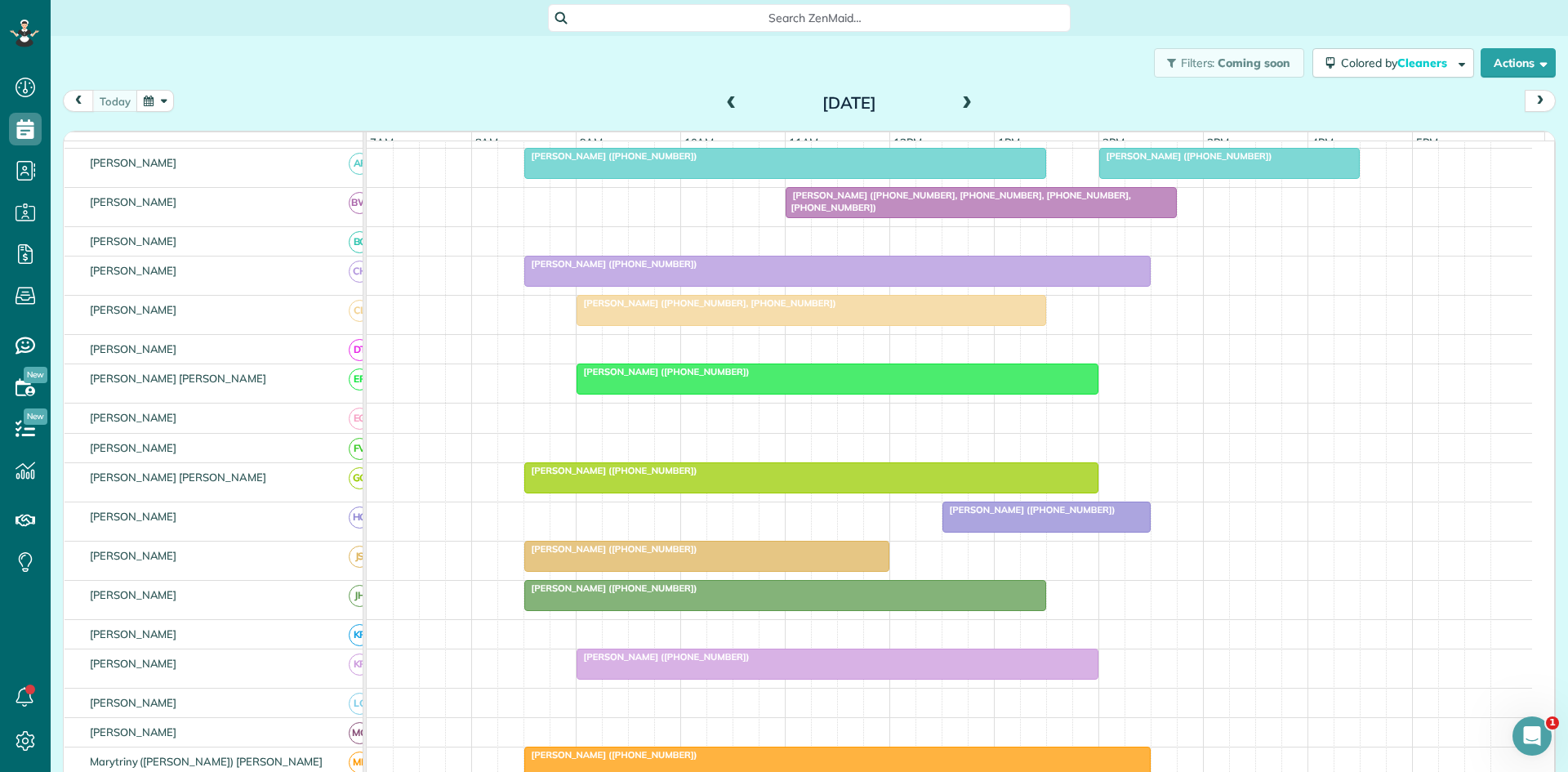
click at [971, 532] on div at bounding box center [1046, 516] width 206 height 30
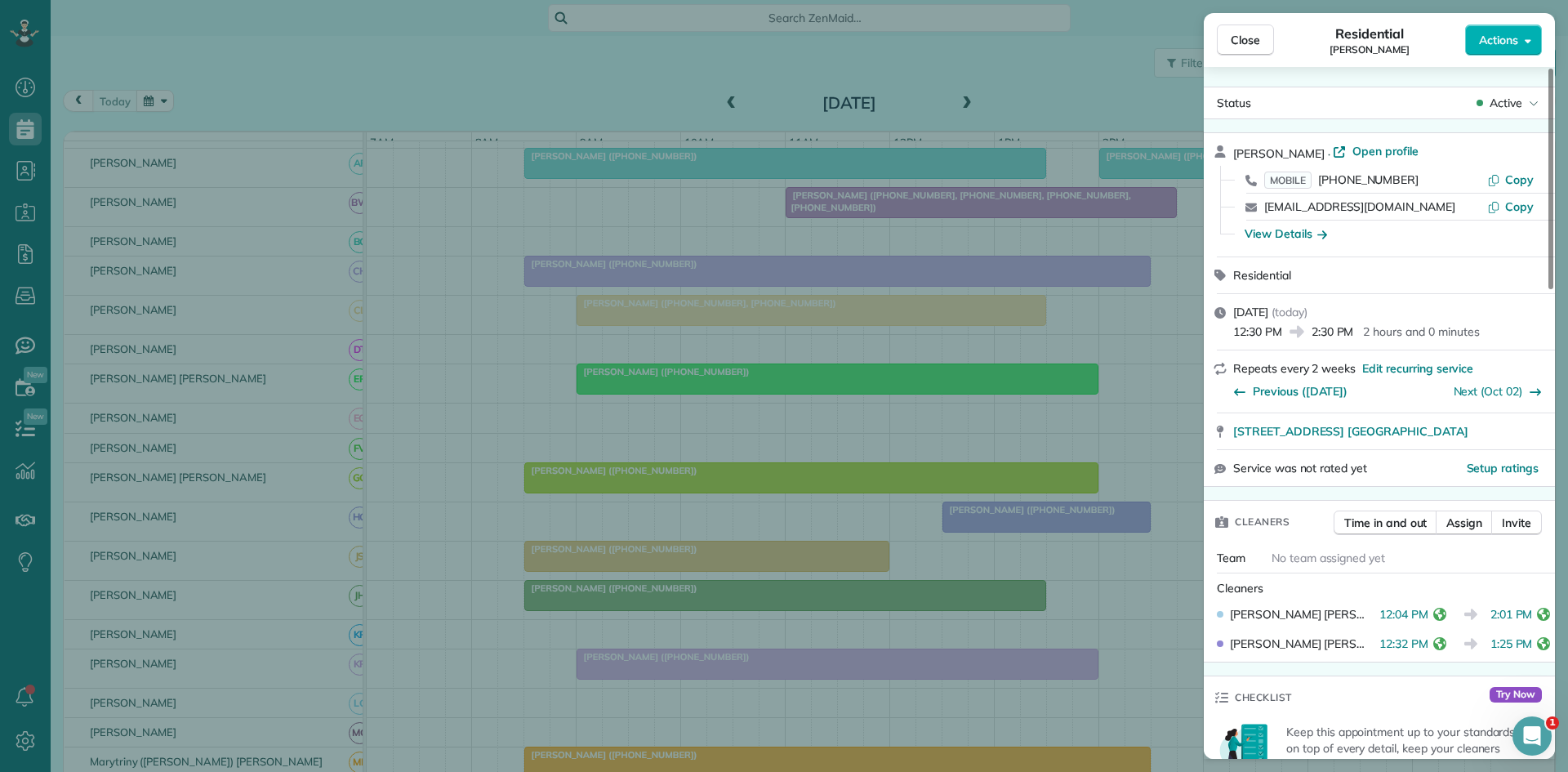
click at [897, 681] on div "Close Residential [PERSON_NAME] Actions Status Active [PERSON_NAME] · Open prof…" at bounding box center [784, 386] width 1568 height 772
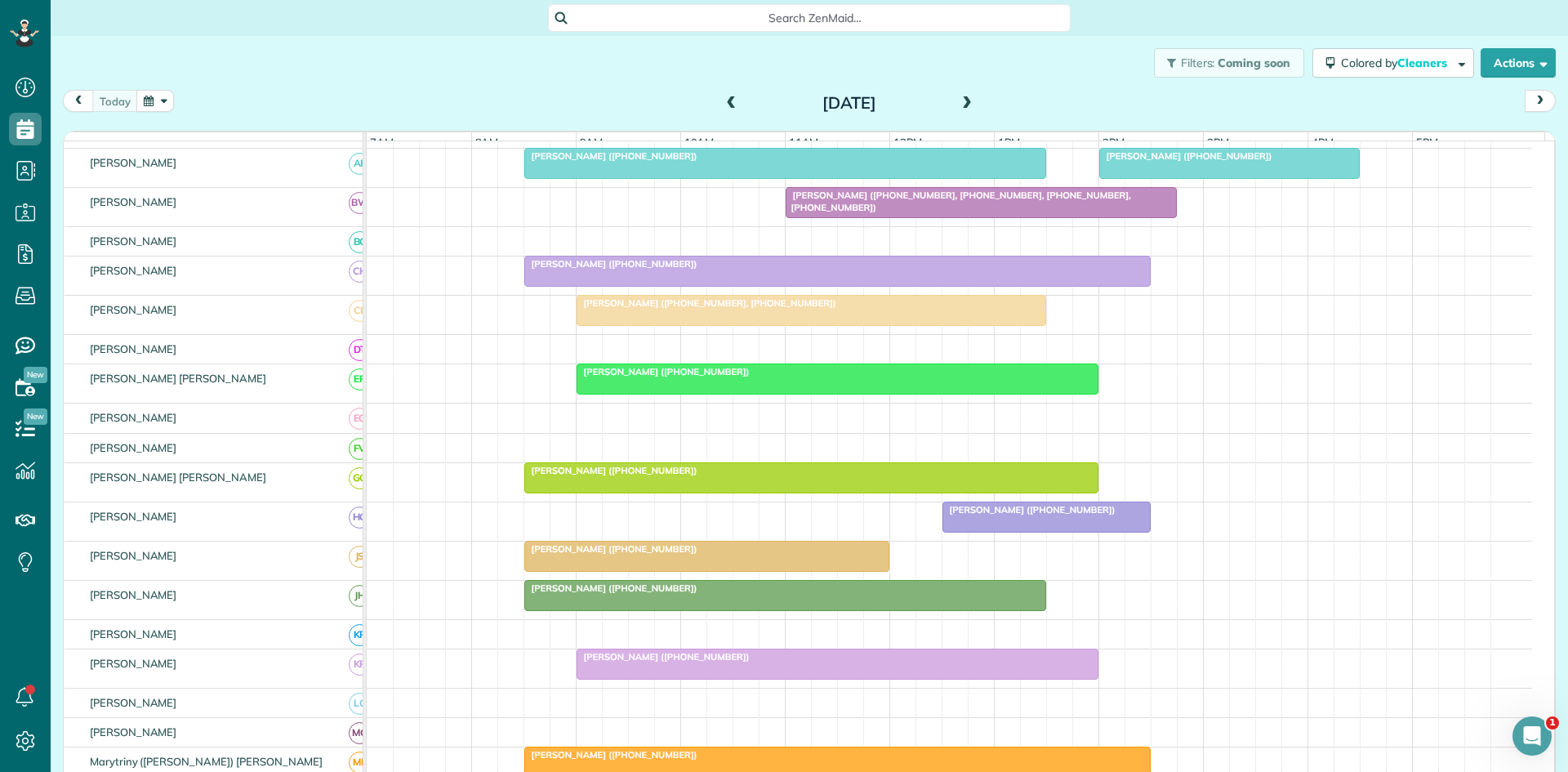
click at [589, 611] on div at bounding box center [785, 595] width 520 height 30
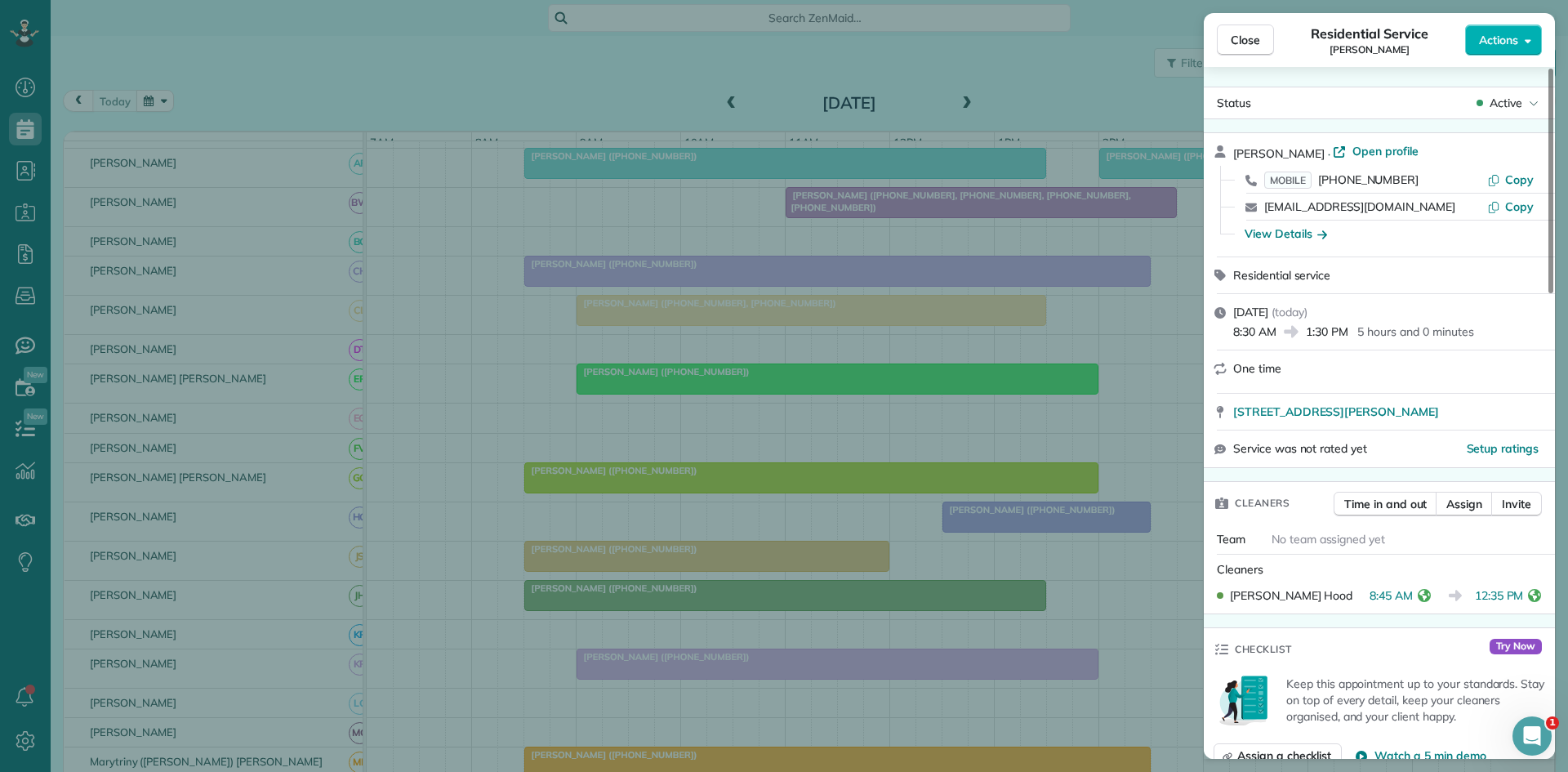
click at [682, 425] on div "Close Residential Service [PERSON_NAME] Actions Status Active [PERSON_NAME] · O…" at bounding box center [784, 386] width 1568 height 772
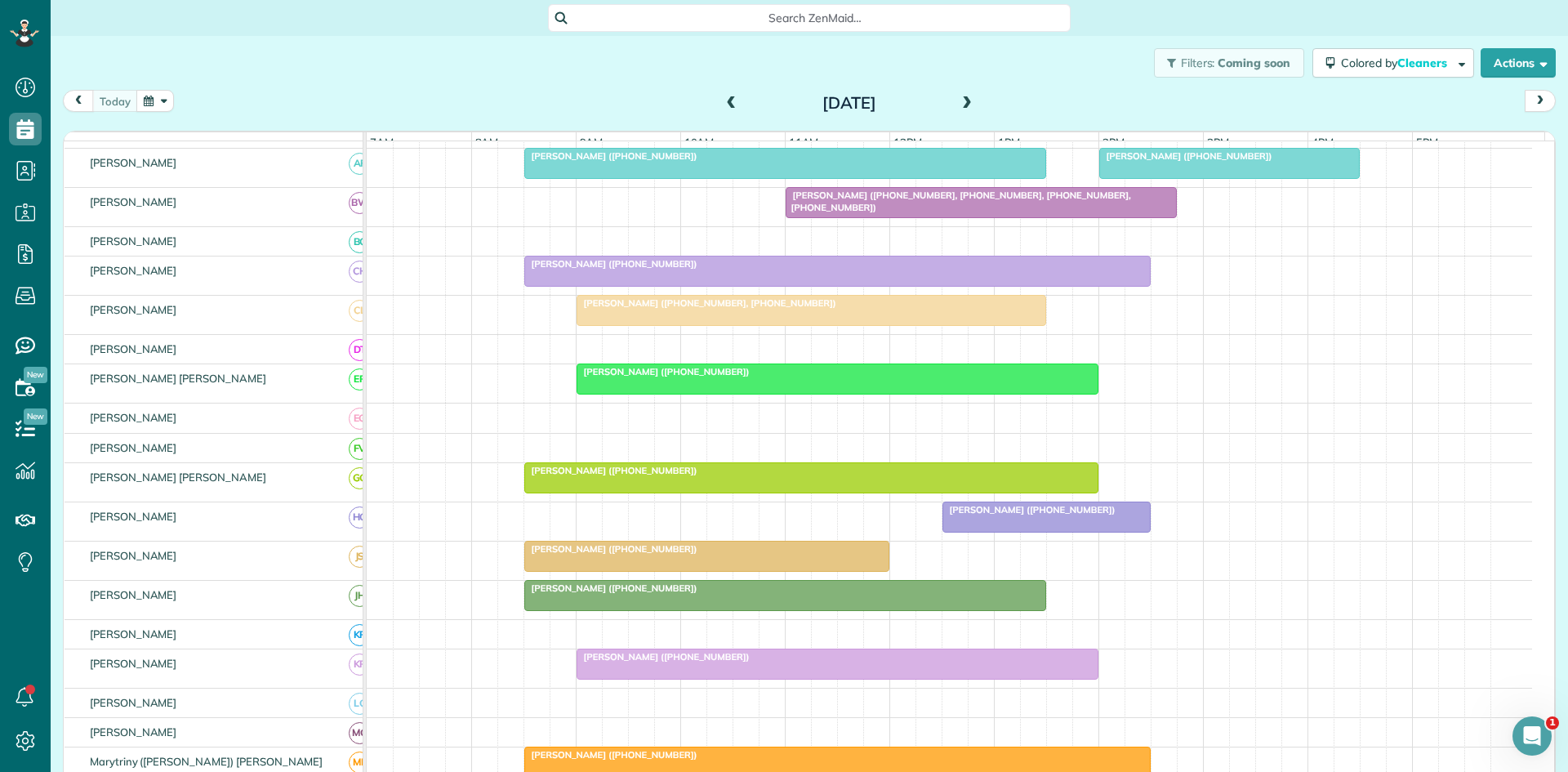
click at [629, 679] on div at bounding box center [837, 664] width 520 height 30
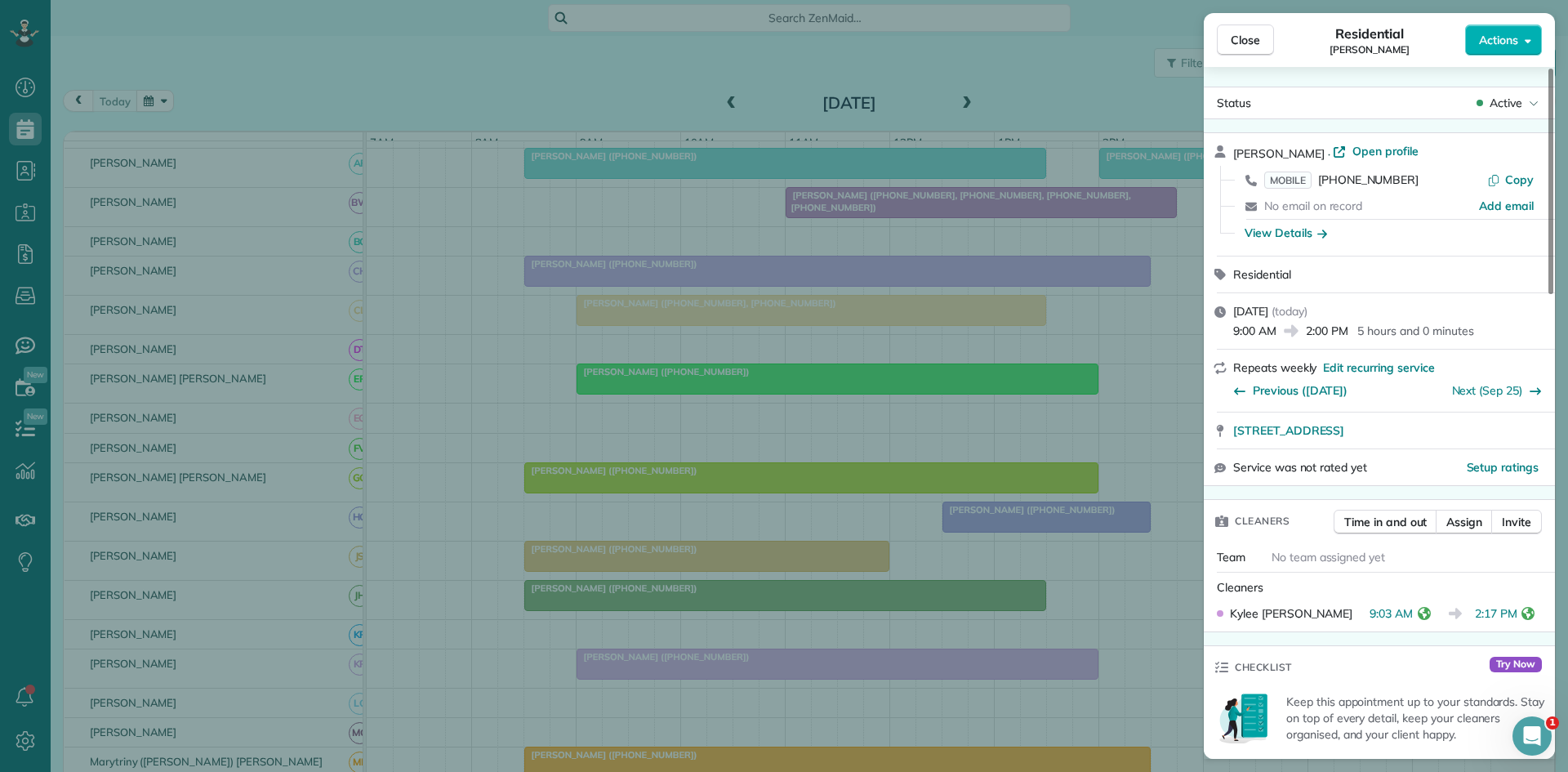
click at [538, 638] on div "Close Residential [PERSON_NAME] Actions Status Active [PERSON_NAME] · Open prof…" at bounding box center [784, 386] width 1568 height 772
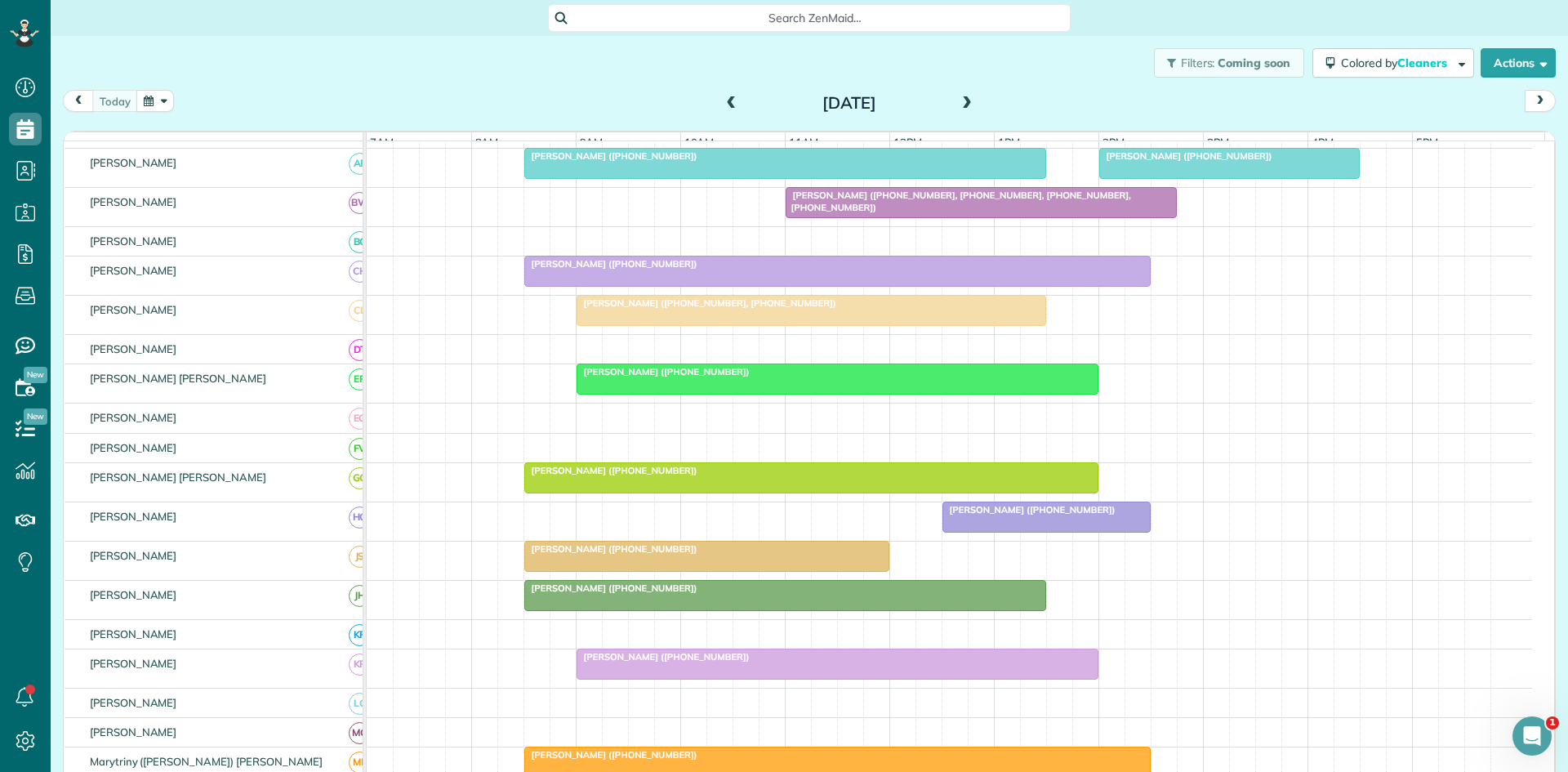
scroll to position [545, 0]
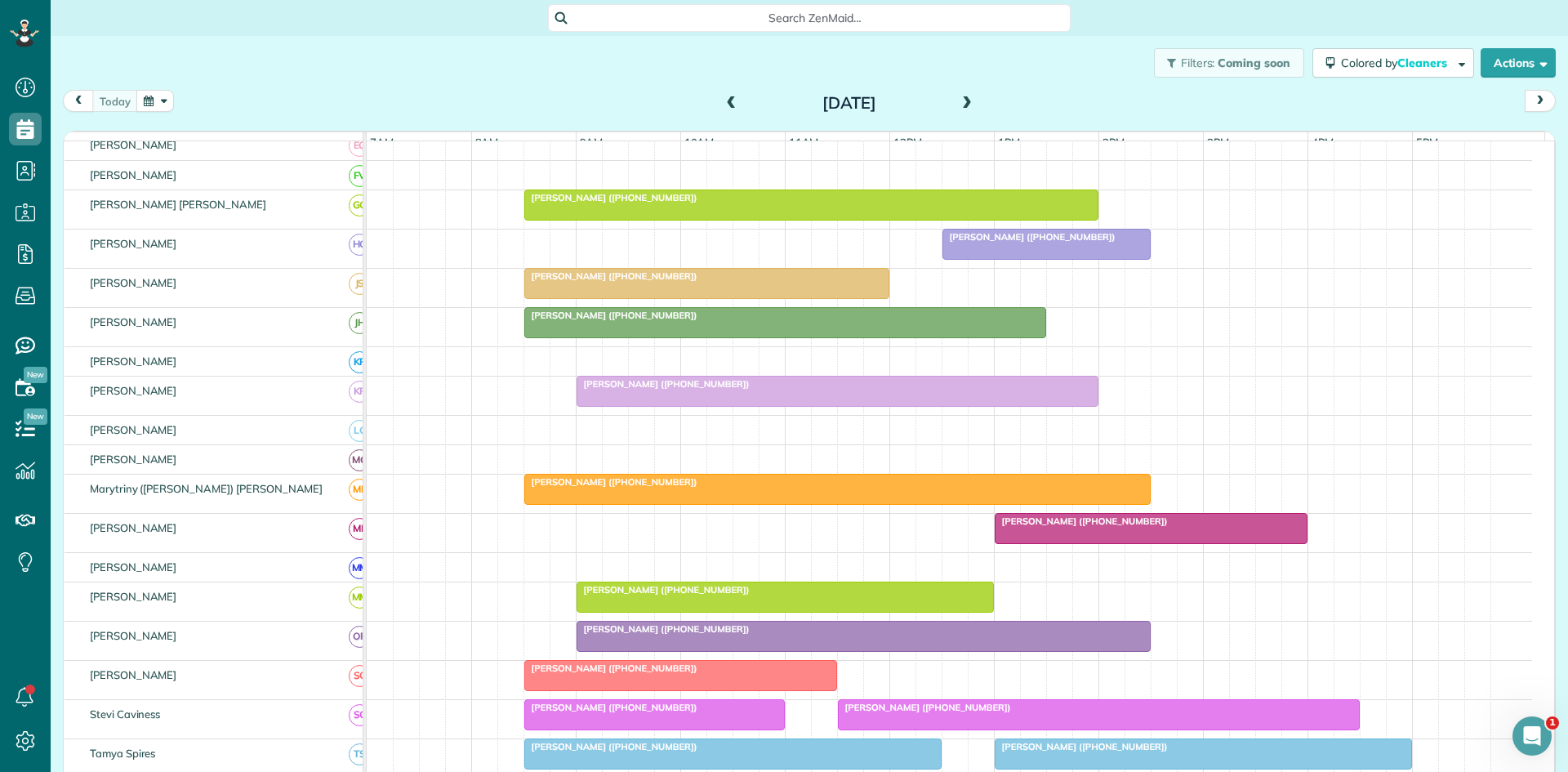
click at [546, 504] on div at bounding box center [837, 489] width 625 height 30
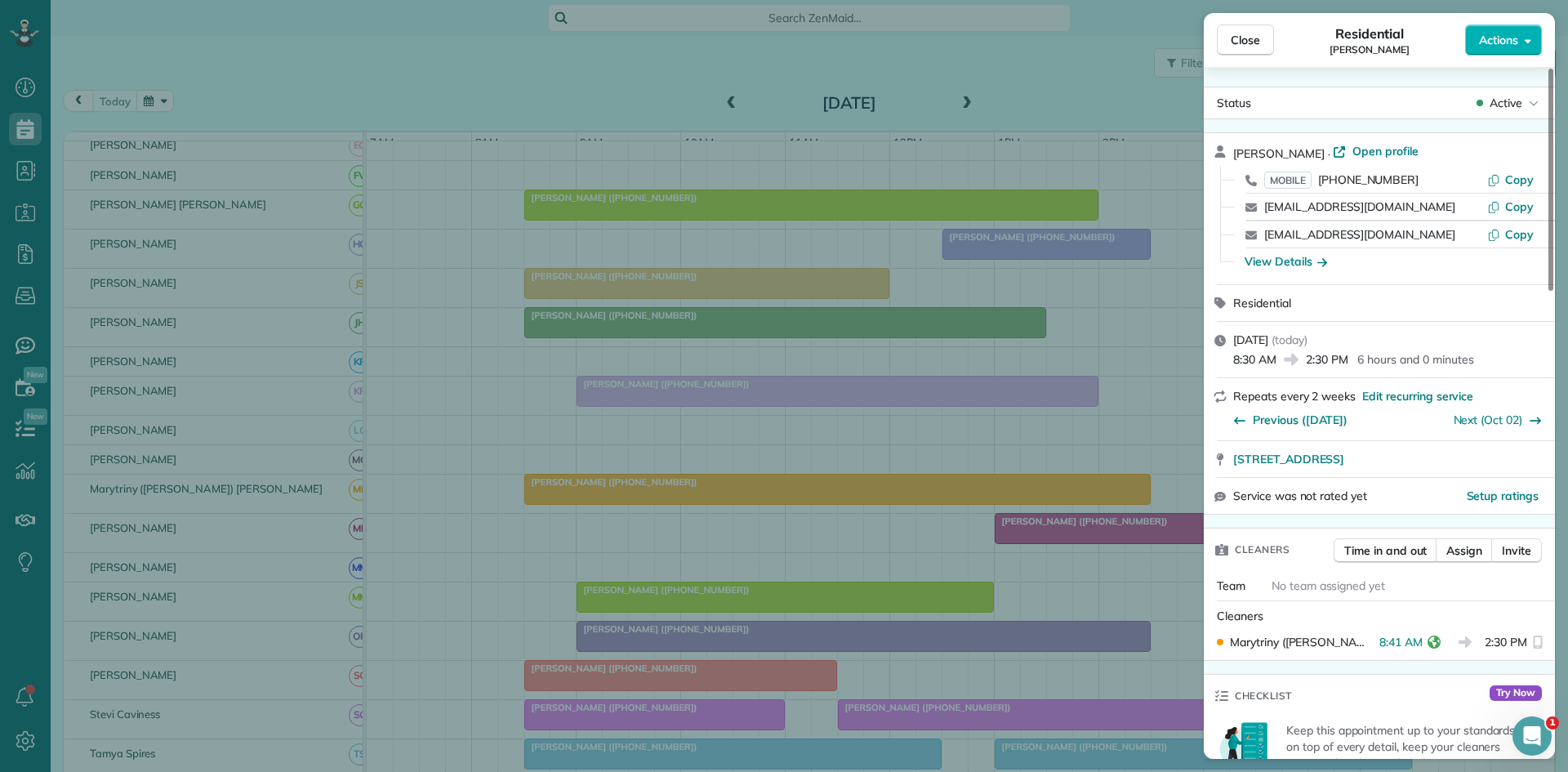
click at [681, 562] on div "Close Residential [PERSON_NAME] Actions Status Active [PERSON_NAME] · Open prof…" at bounding box center [784, 386] width 1568 height 772
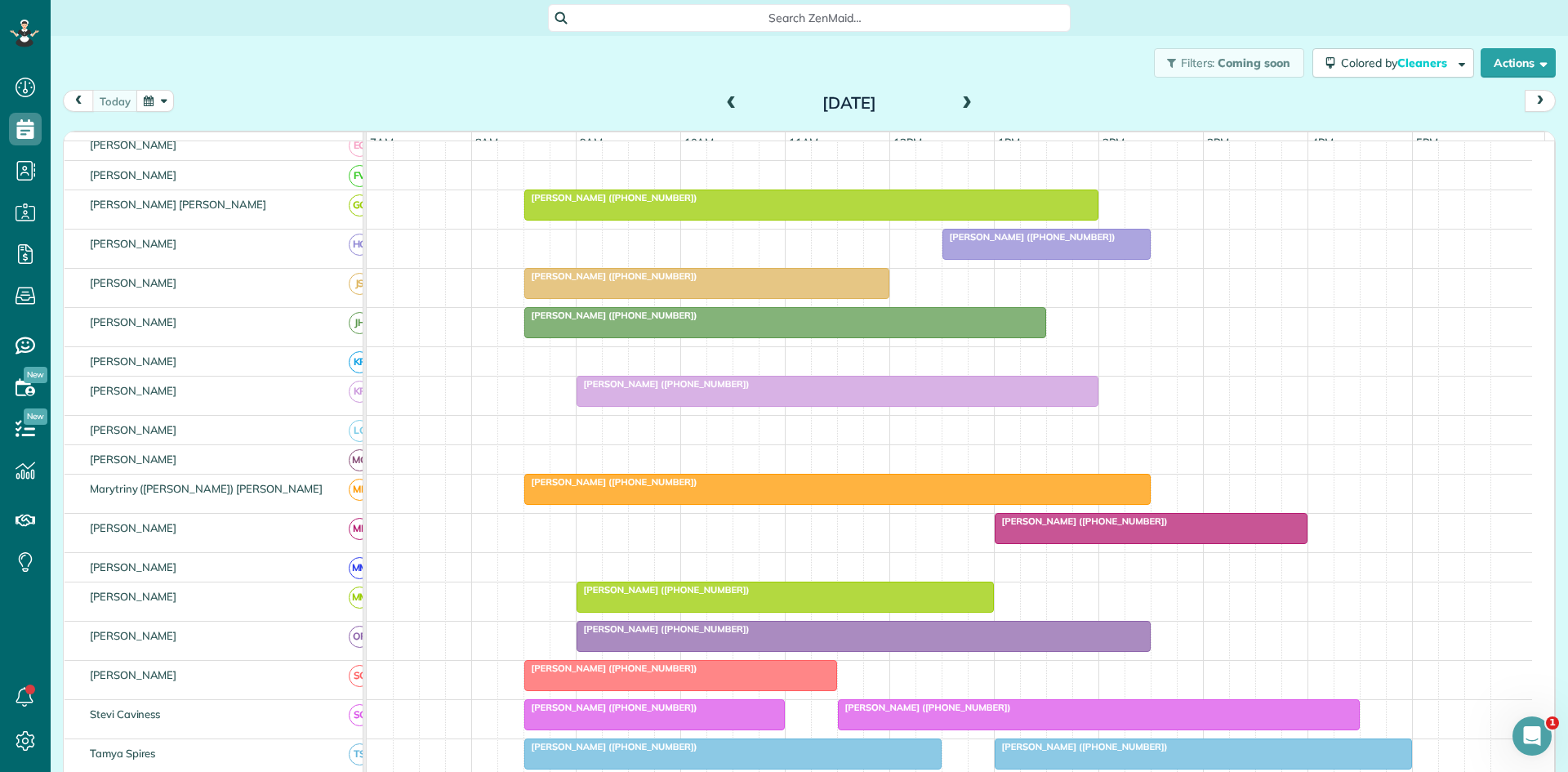
click at [1038, 527] on span "[PERSON_NAME] ([PHONE_NUMBER])" at bounding box center [1081, 521] width 175 height 12
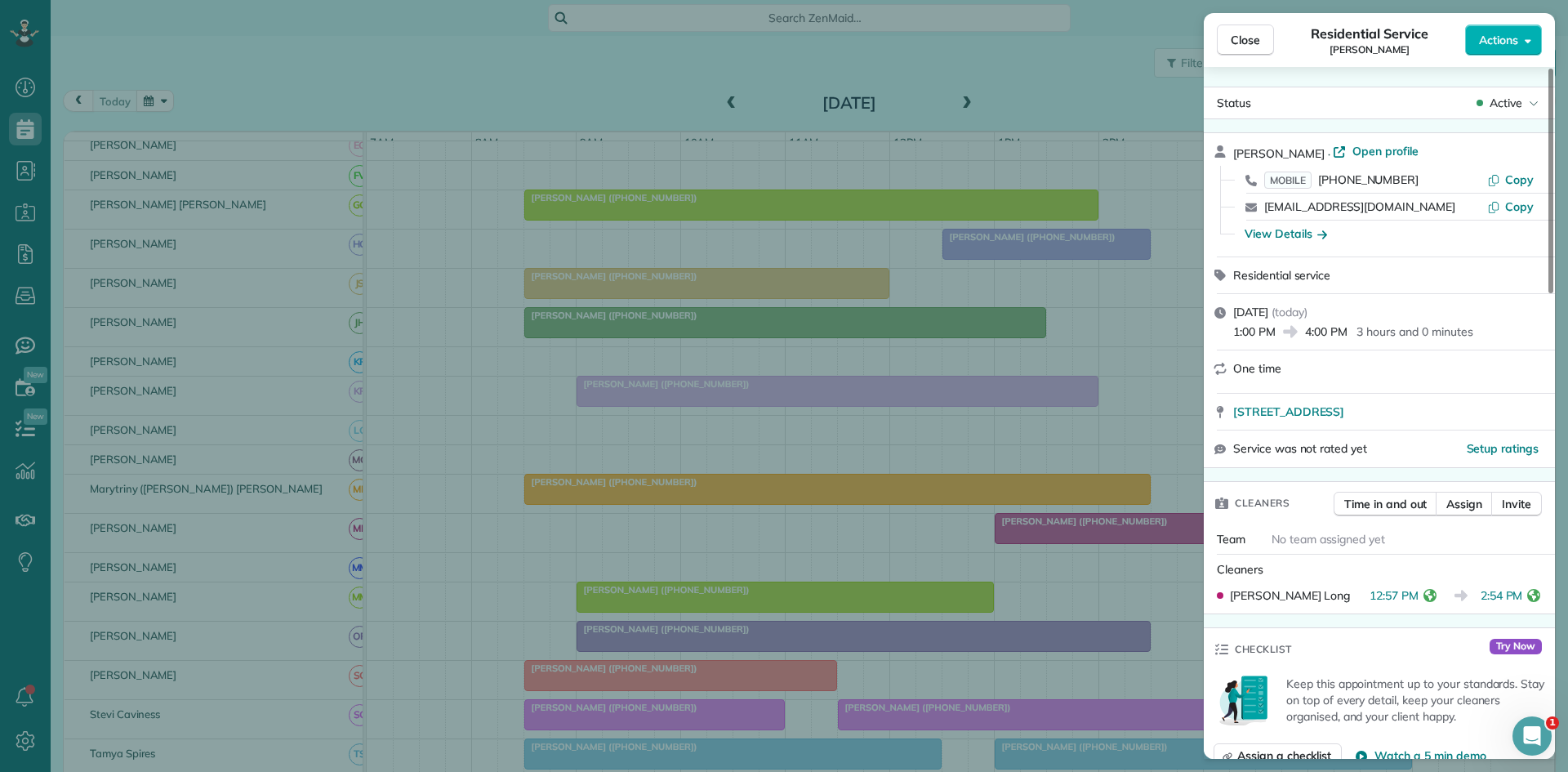
click at [684, 440] on div "Close Residential Service [PERSON_NAME] Actions Status Active [PERSON_NAME] · O…" at bounding box center [784, 386] width 1568 height 772
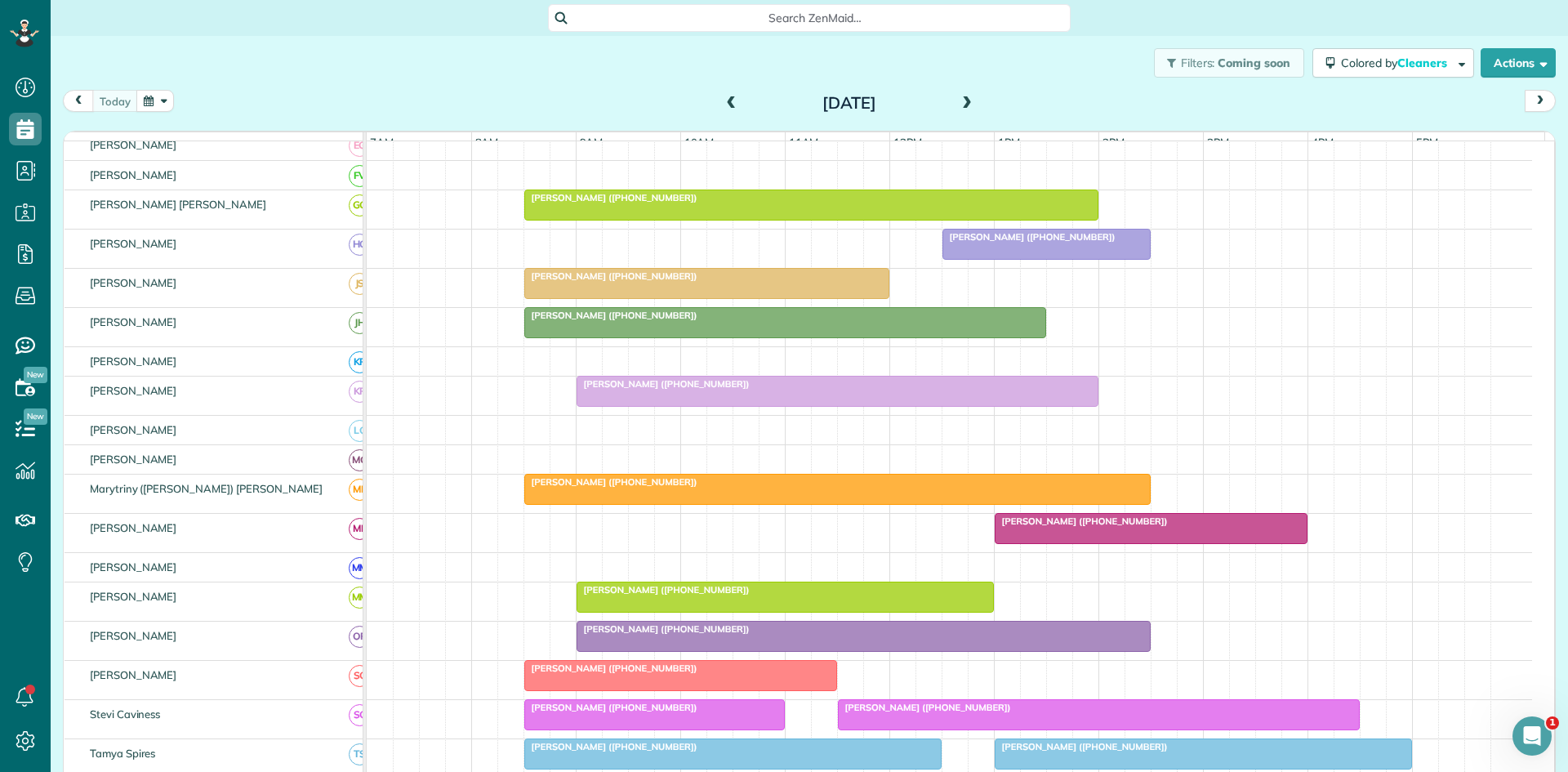
click at [589, 610] on div at bounding box center [785, 597] width 416 height 30
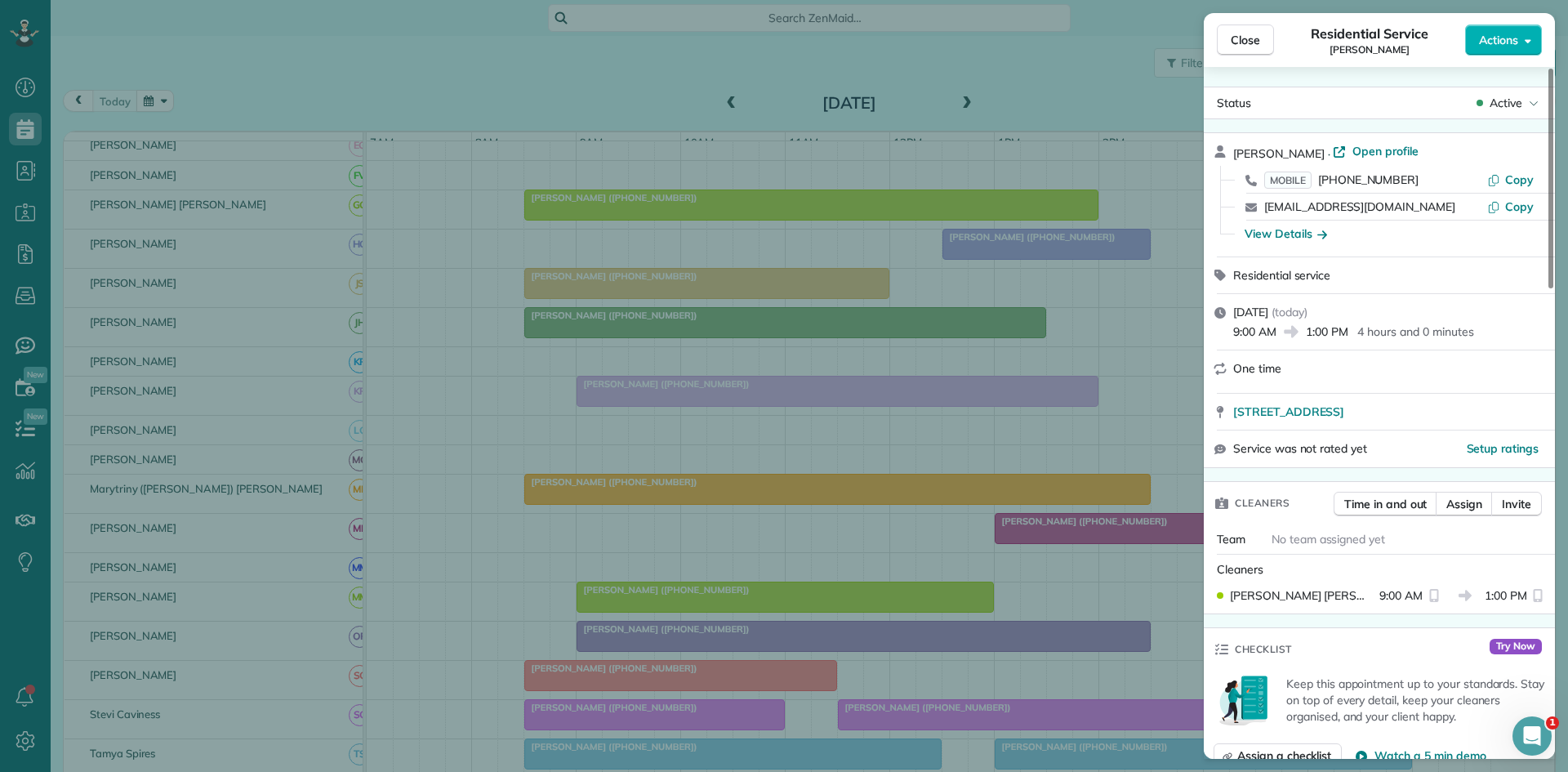
click at [721, 549] on div "Close Residential Service [PERSON_NAME] Actions Status Active [PERSON_NAME] · O…" at bounding box center [784, 386] width 1568 height 772
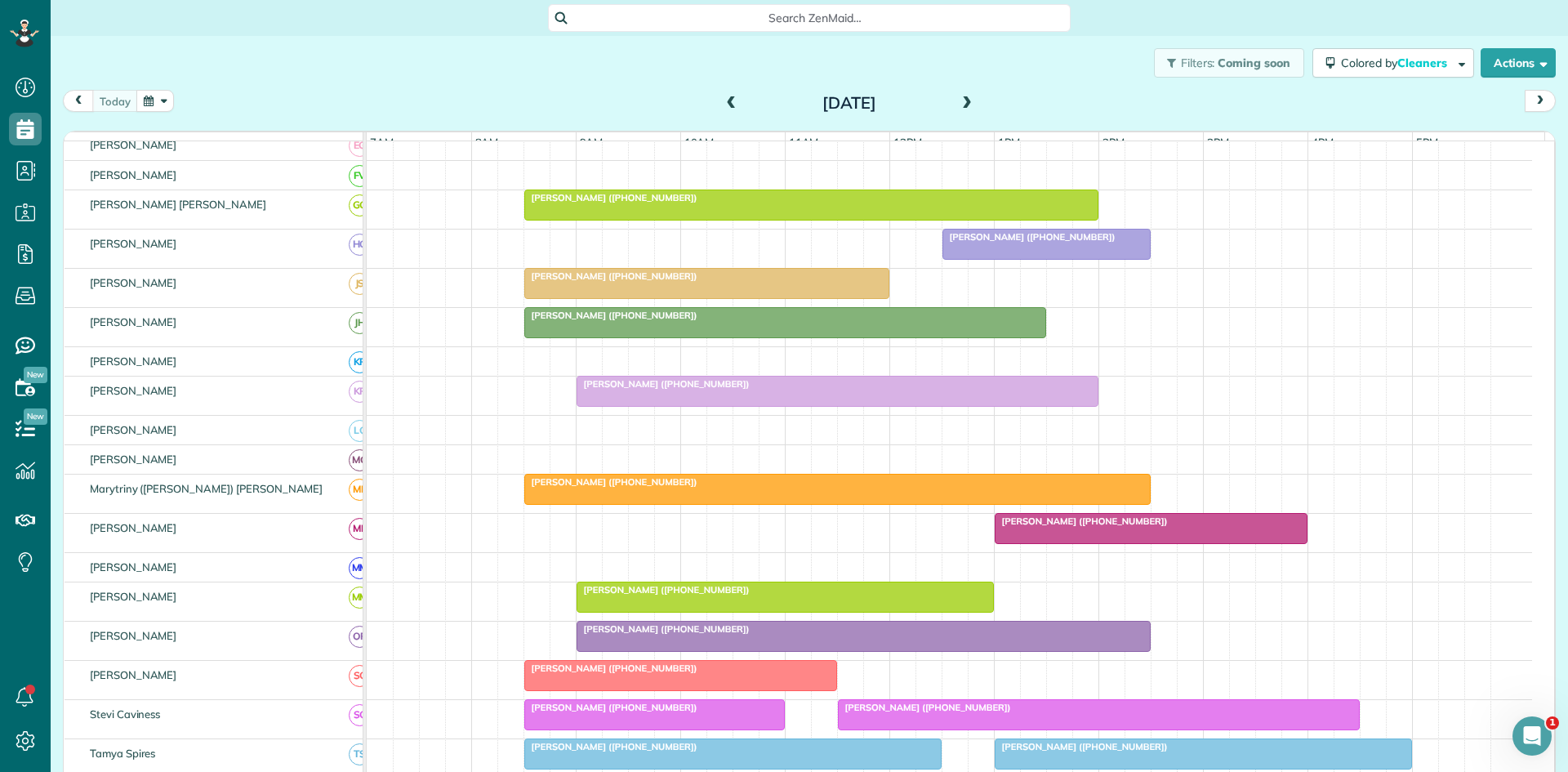
scroll to position [817, 0]
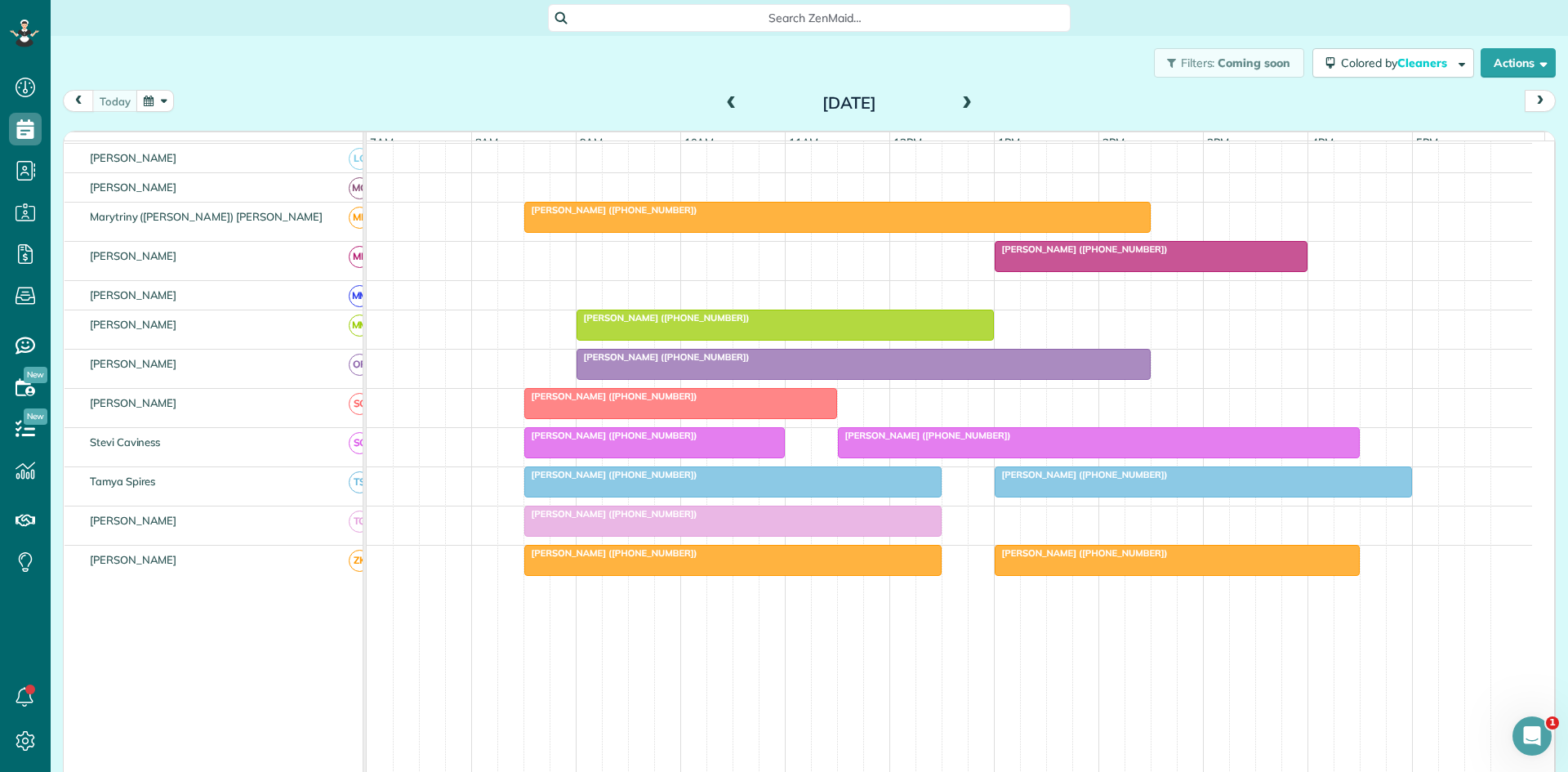
click at [661, 376] on div at bounding box center [863, 364] width 573 height 30
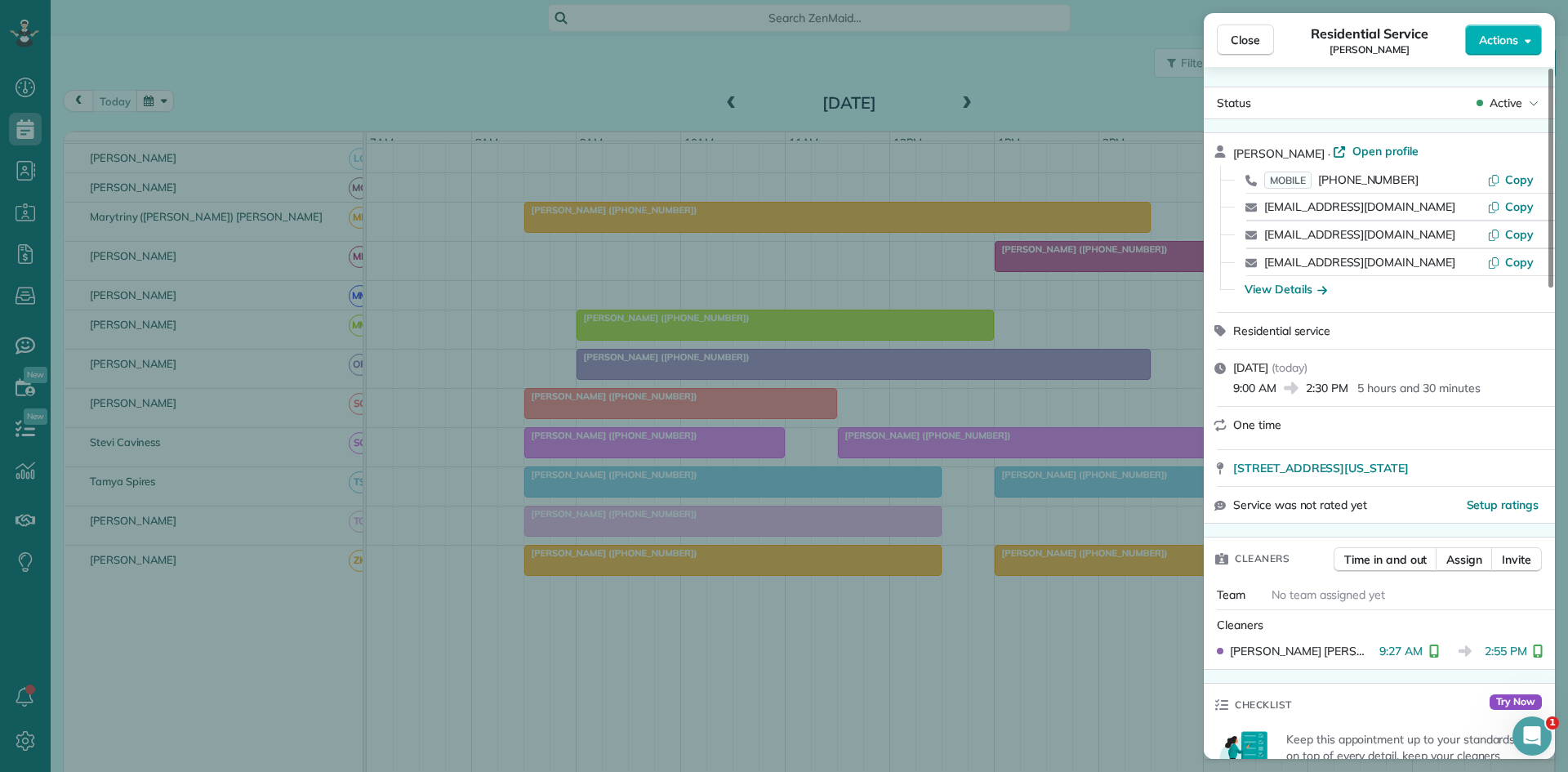
click at [708, 499] on div "Close Residential Service [PERSON_NAME] Actions Status Active [PERSON_NAME] · O…" at bounding box center [784, 386] width 1568 height 772
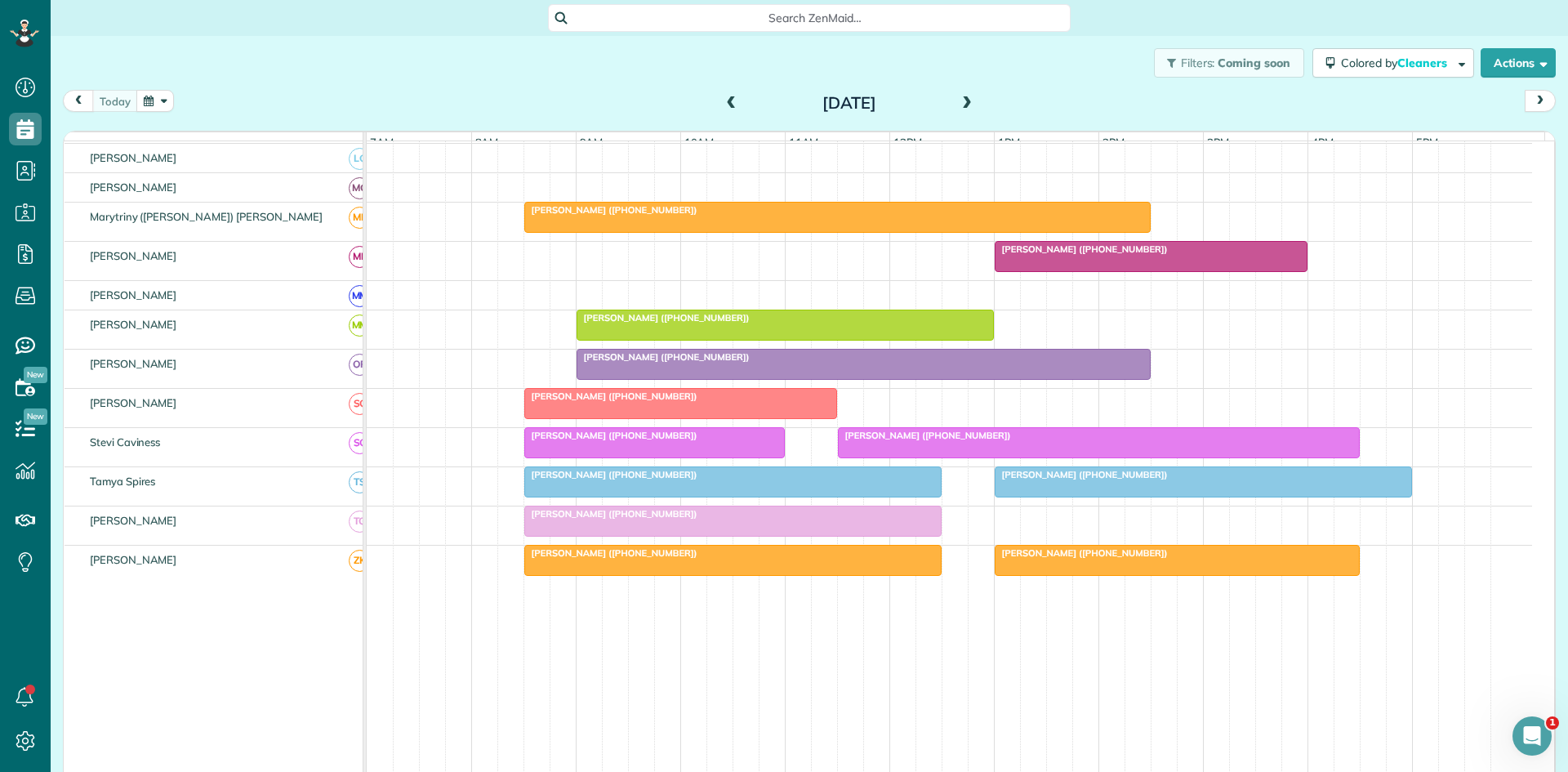
click at [583, 418] on div at bounding box center [680, 403] width 311 height 30
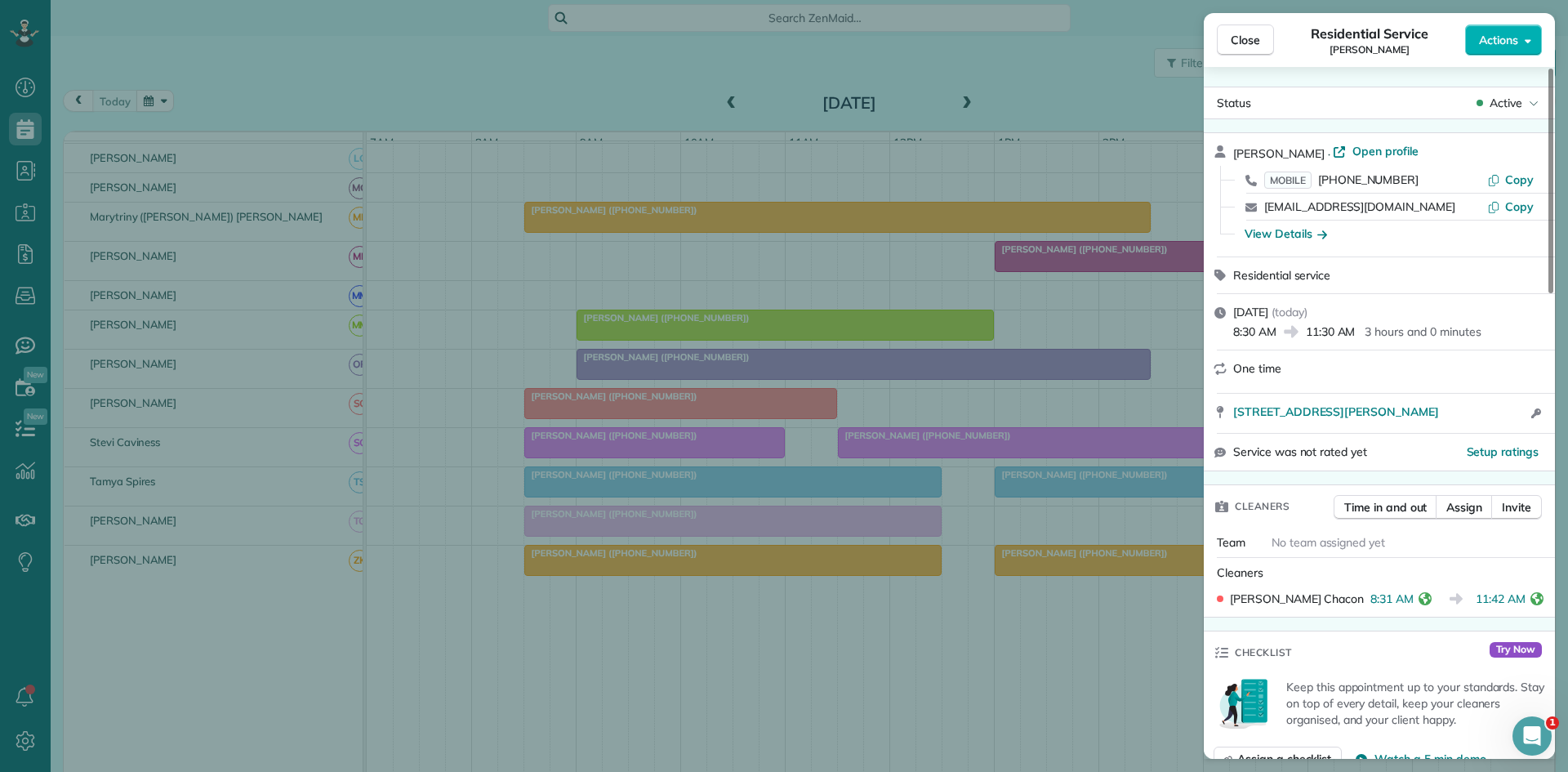
click at [640, 494] on div "Close Residential Service [PERSON_NAME] Actions Status Active [PERSON_NAME] · O…" at bounding box center [784, 386] width 1568 height 772
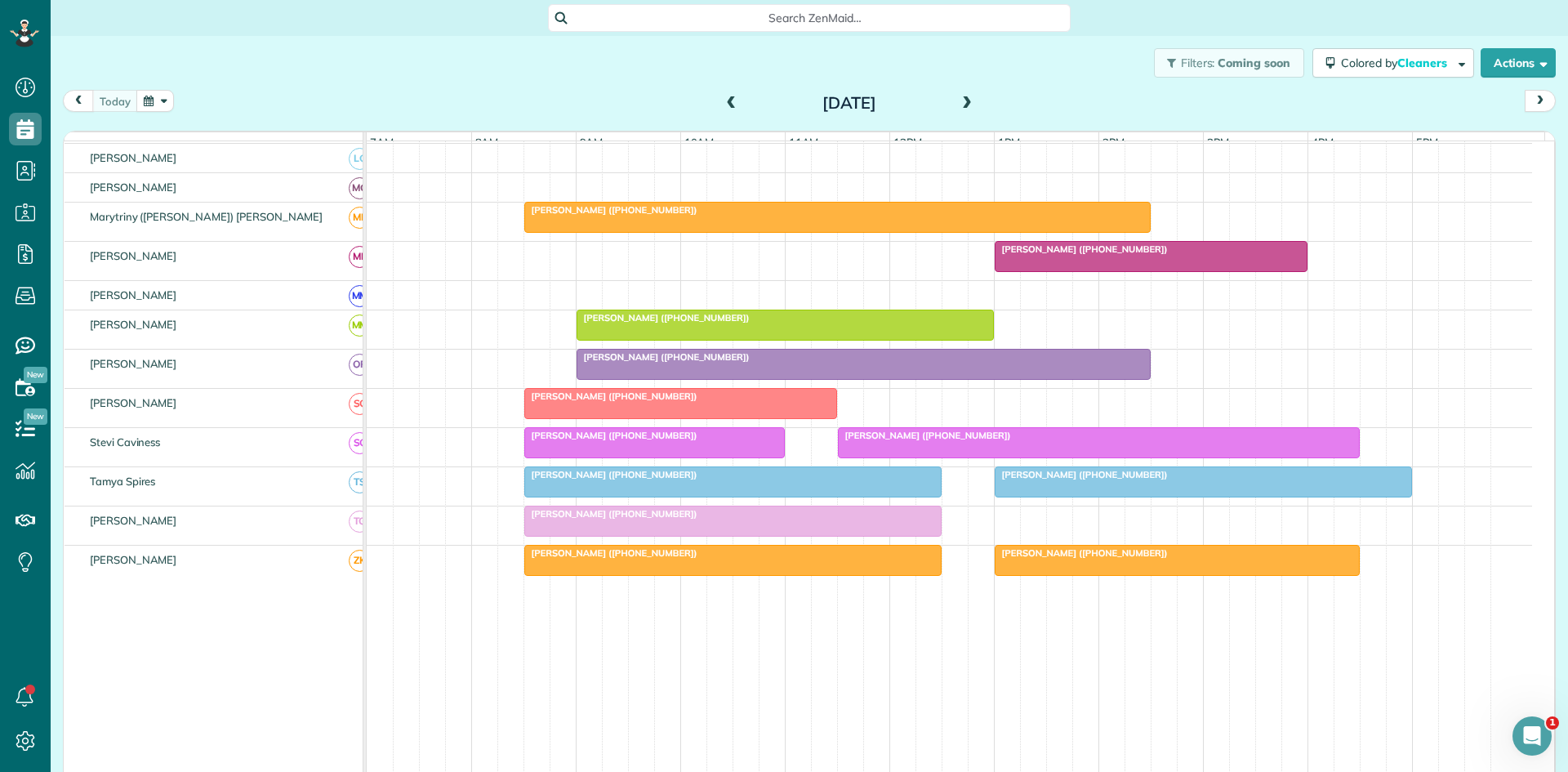
click at [602, 455] on div at bounding box center [654, 442] width 259 height 30
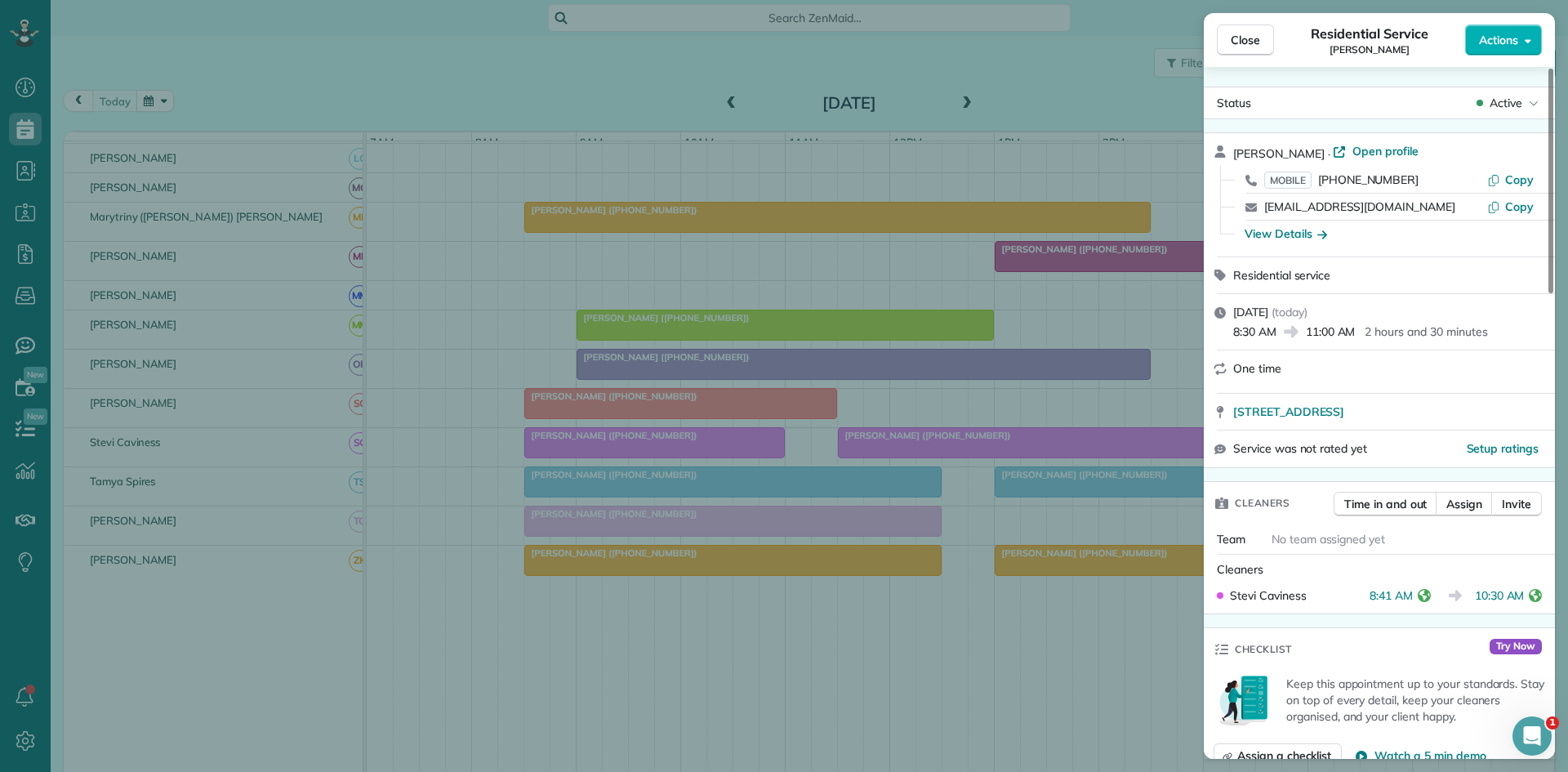
click at [801, 561] on div "Close Residential Service [PERSON_NAME] Actions Status Active [PERSON_NAME][GEO…" at bounding box center [784, 386] width 1568 height 772
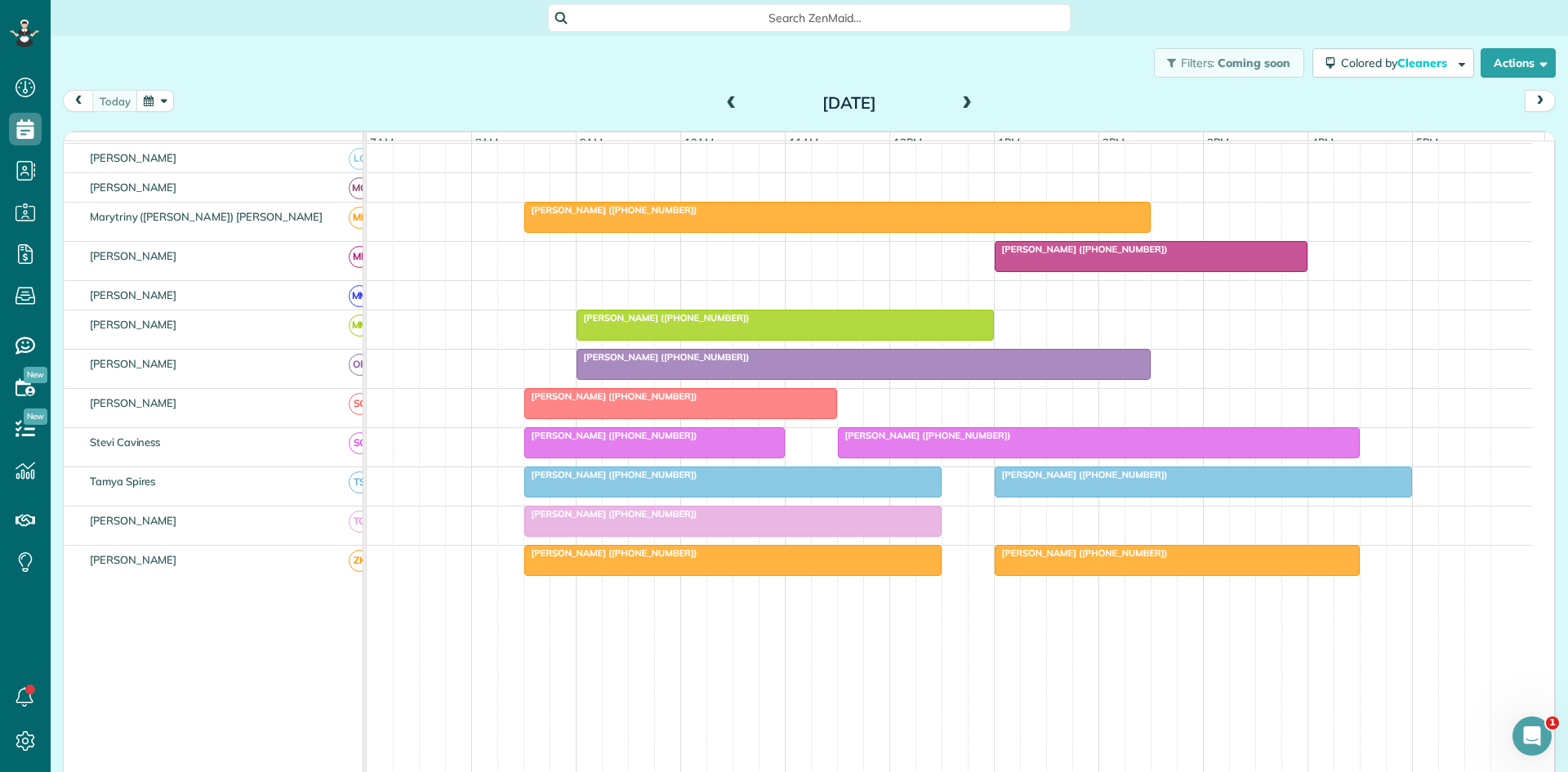
click at [879, 441] on span "[PERSON_NAME] ([PHONE_NUMBER])" at bounding box center [924, 435] width 175 height 12
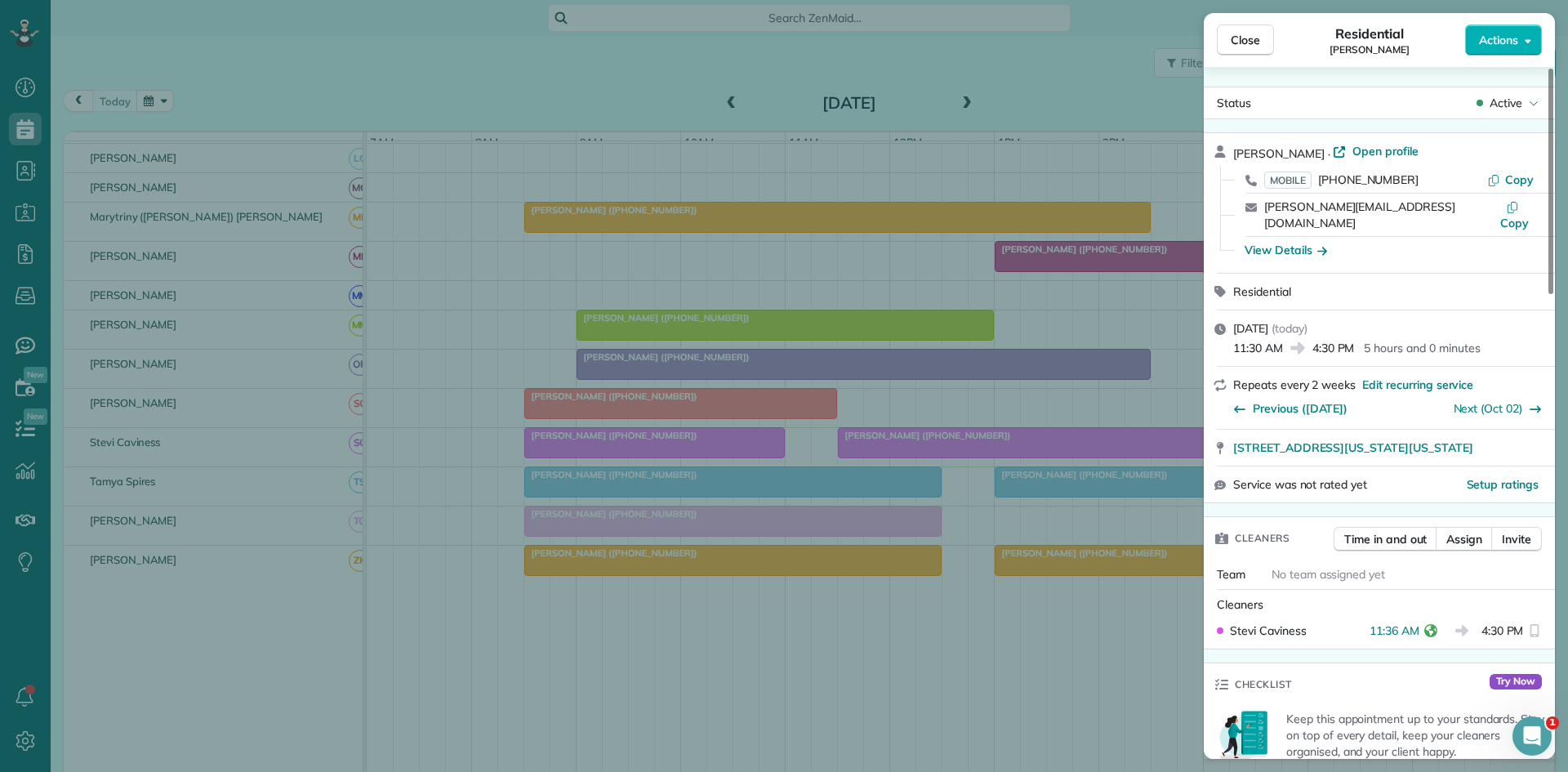
click at [702, 455] on div "Close Residential [PERSON_NAME] Actions Status Active [PERSON_NAME] · Open prof…" at bounding box center [784, 386] width 1568 height 772
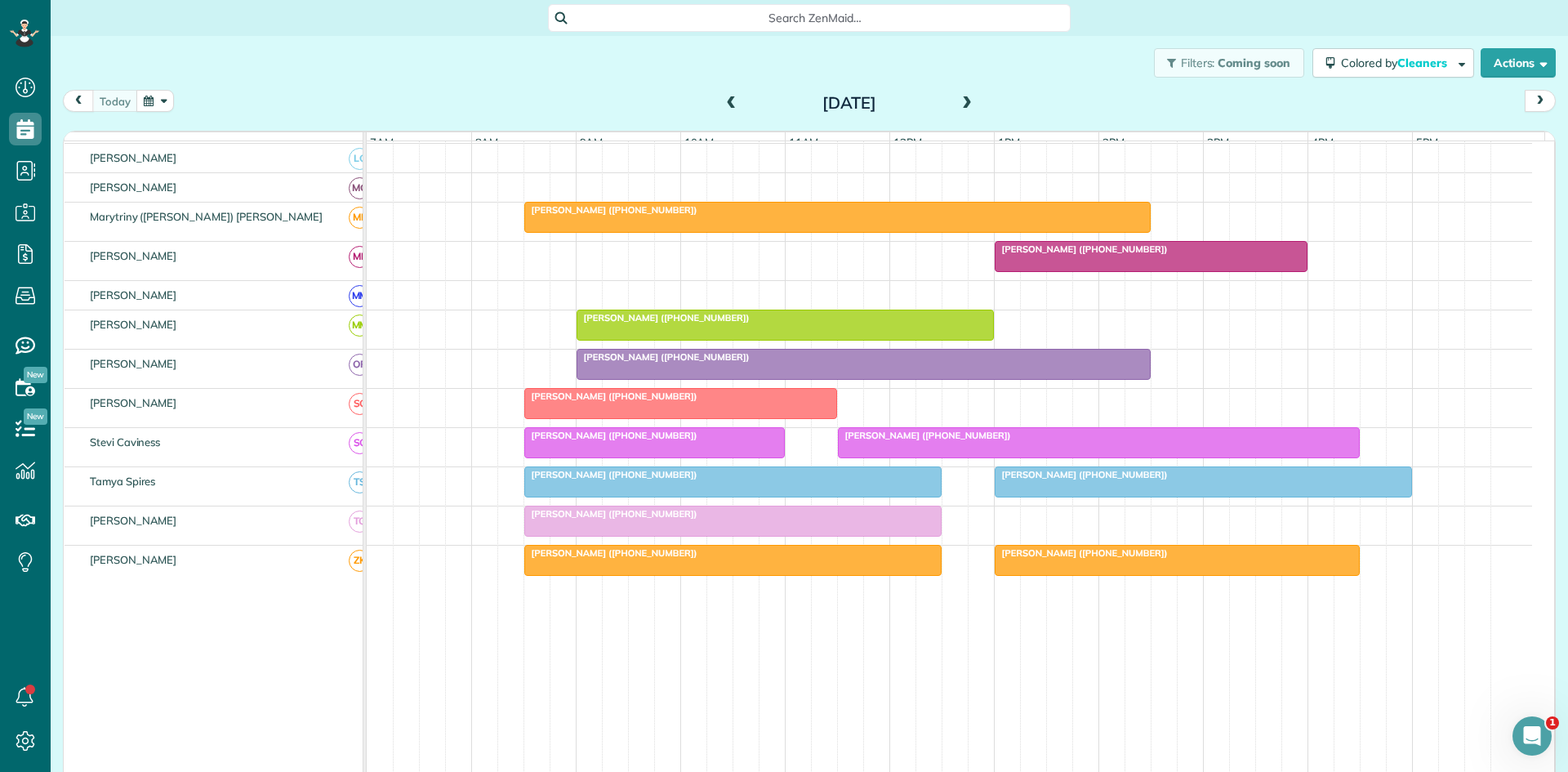
click at [695, 497] on div at bounding box center [733, 481] width 416 height 30
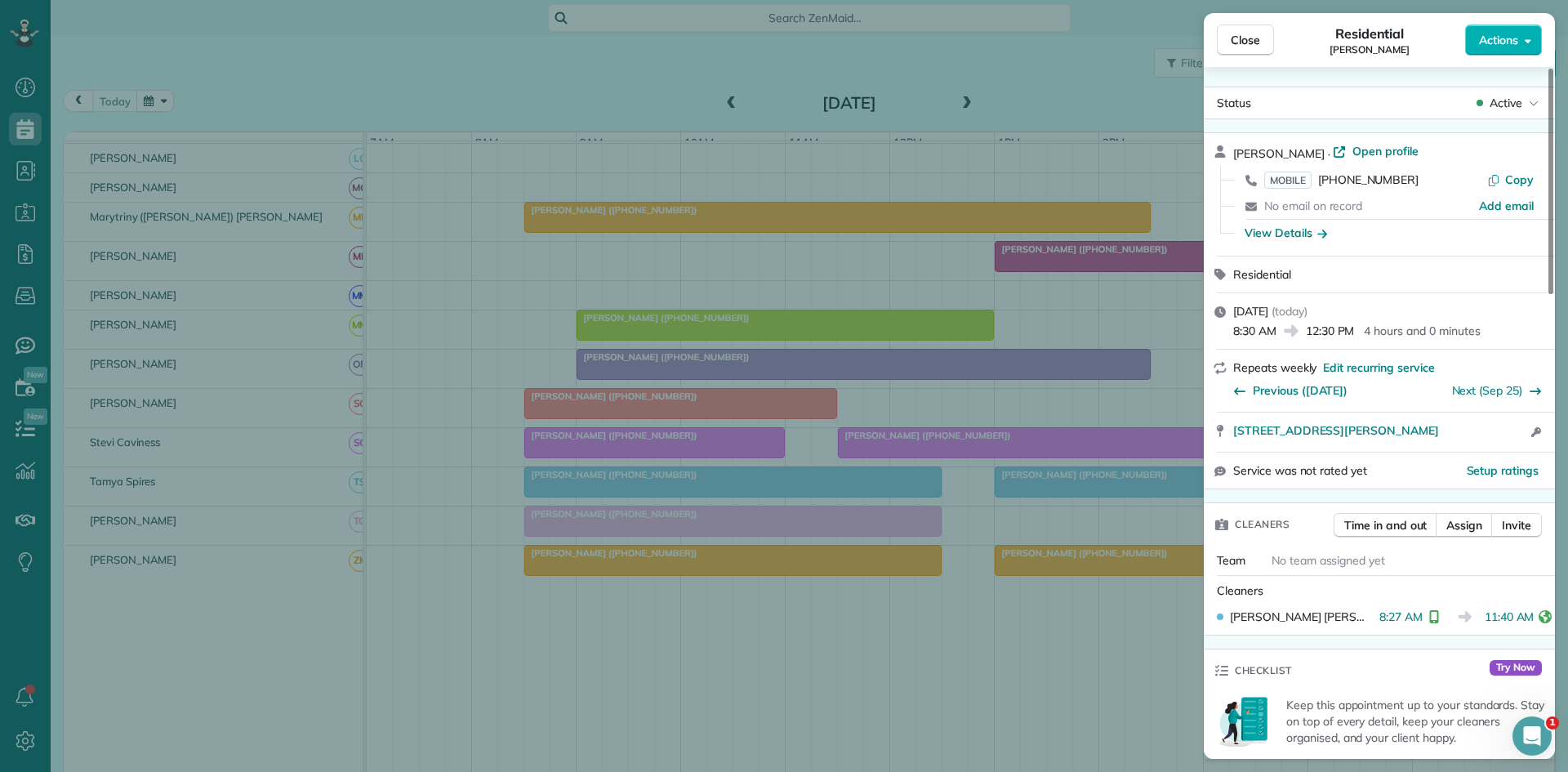
click at [865, 537] on div "Close Residential [PERSON_NAME] Actions Status Active [PERSON_NAME] · Open prof…" at bounding box center [784, 386] width 1568 height 772
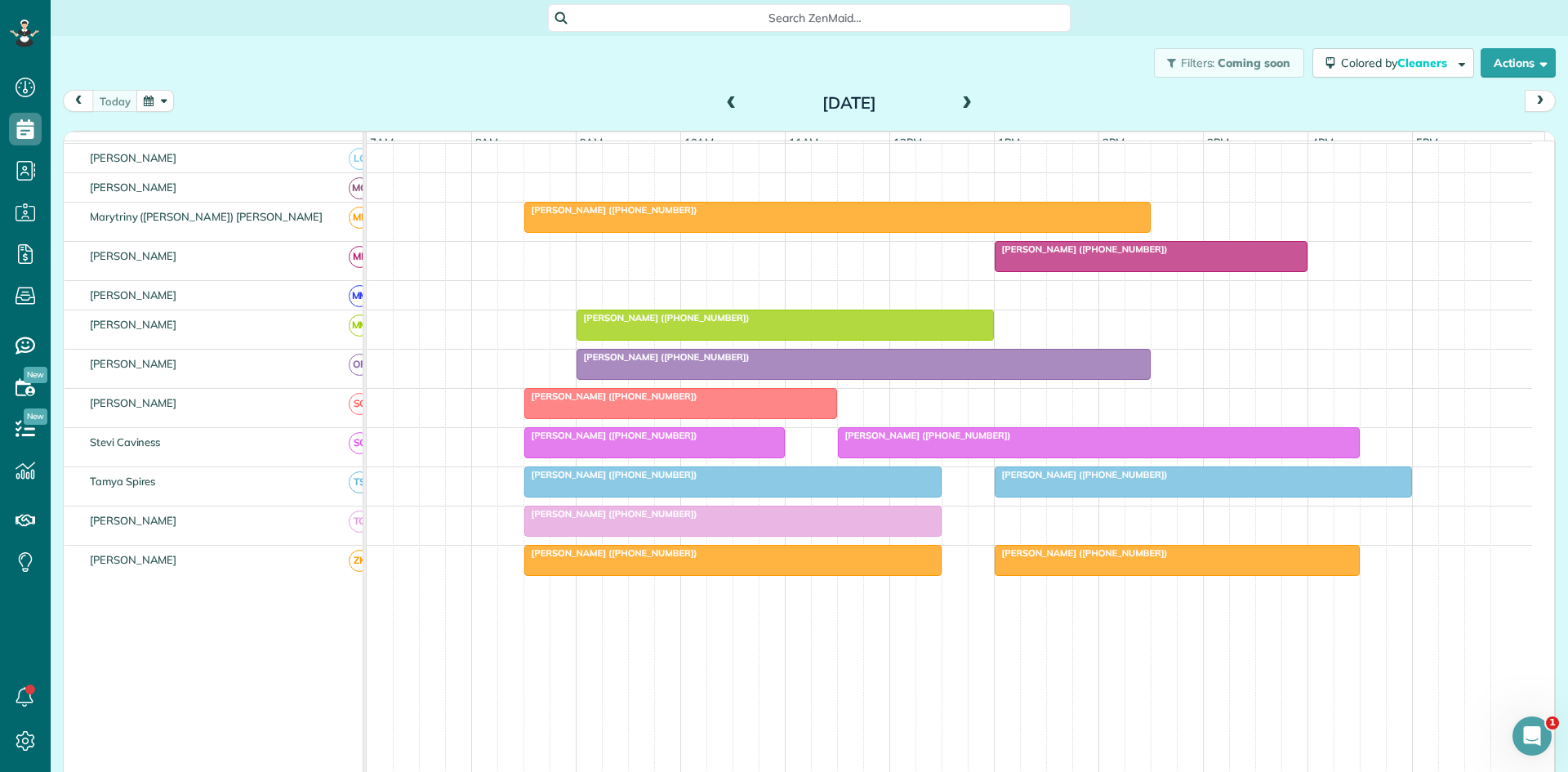
click at [1027, 497] on div at bounding box center [1204, 481] width 416 height 30
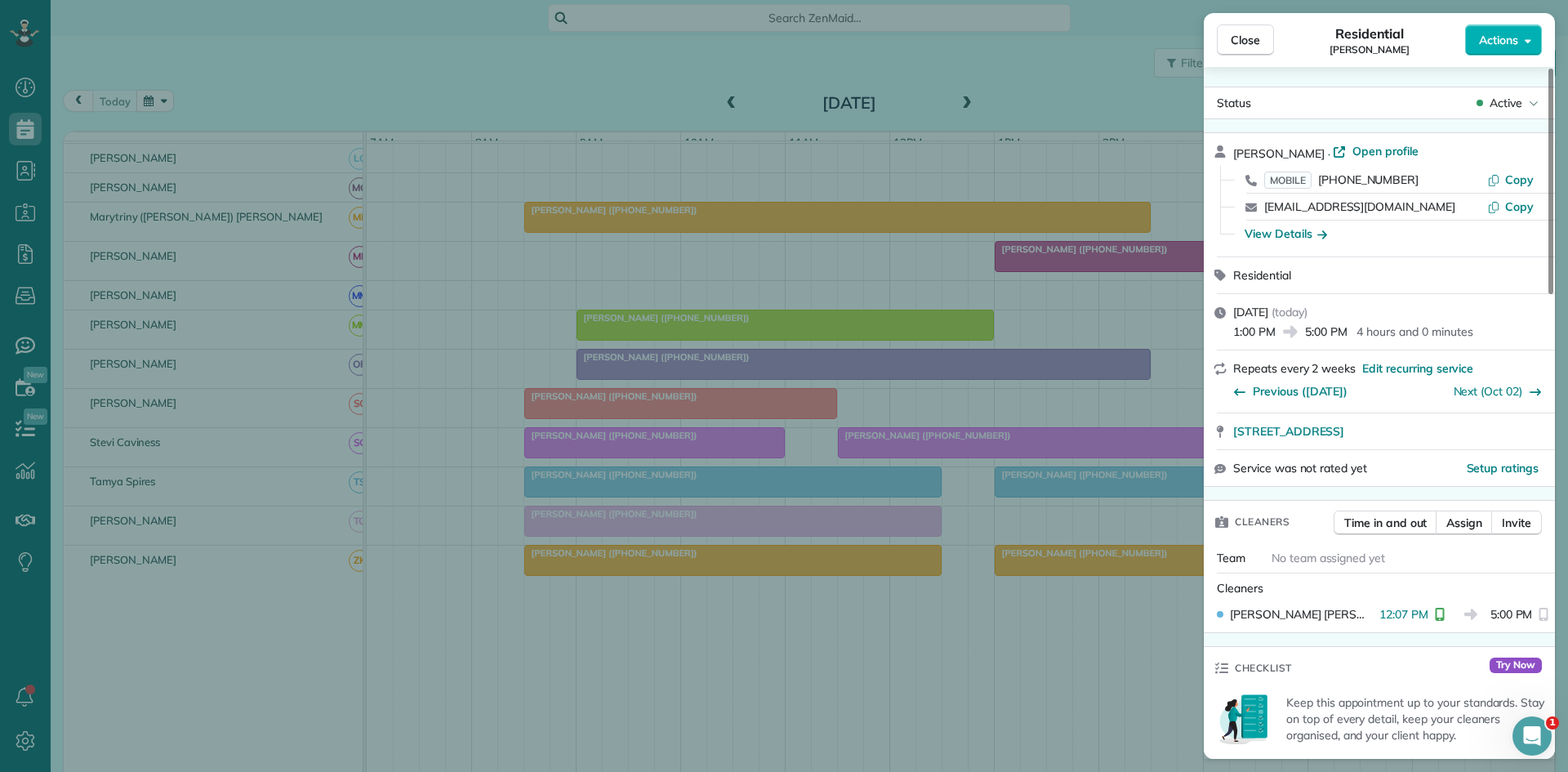
click at [682, 580] on div "Close Residential [PERSON_NAME] Actions Status Active [PERSON_NAME] · Open prof…" at bounding box center [784, 386] width 1568 height 772
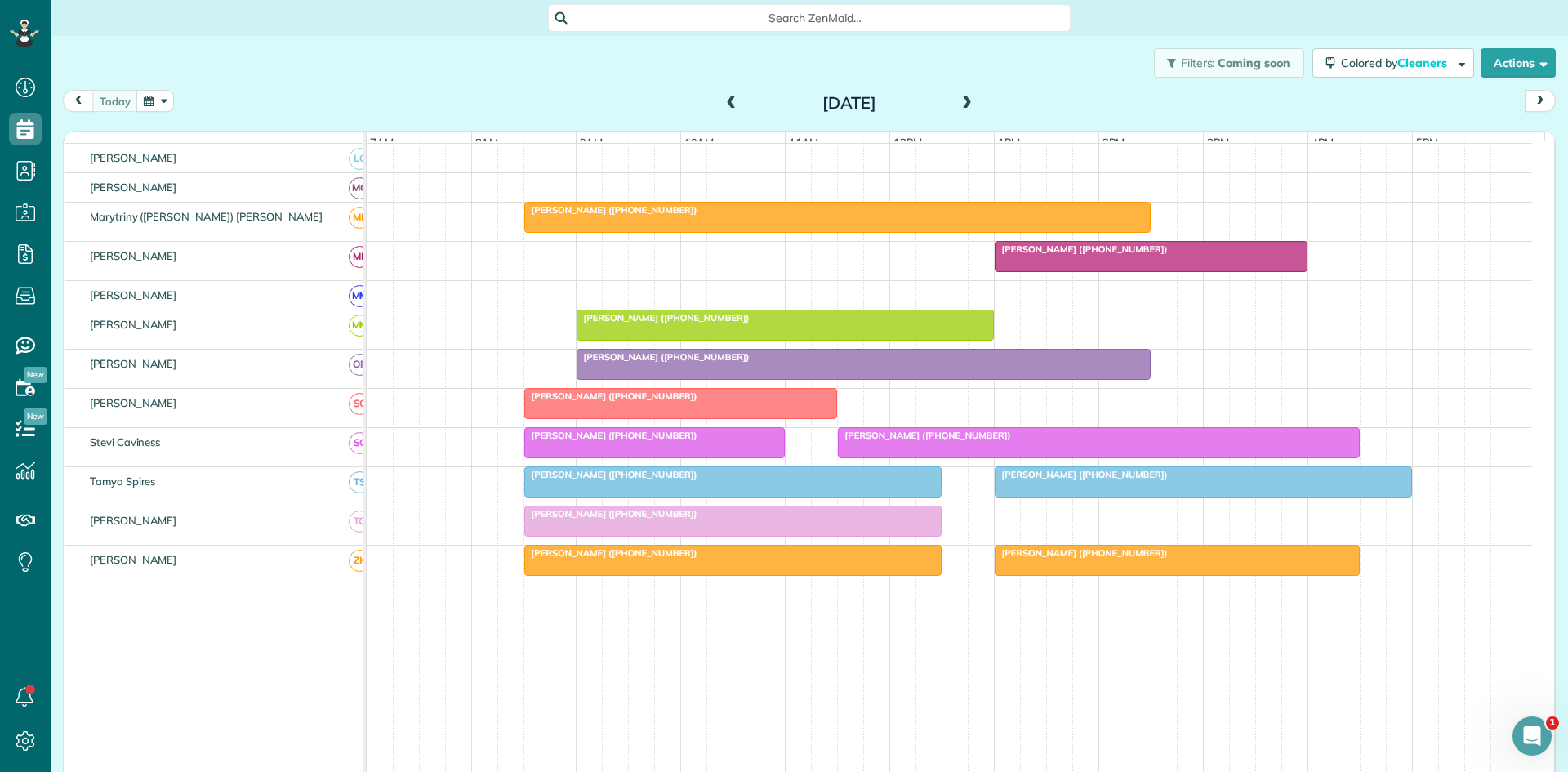
click at [620, 535] on div at bounding box center [733, 521] width 416 height 30
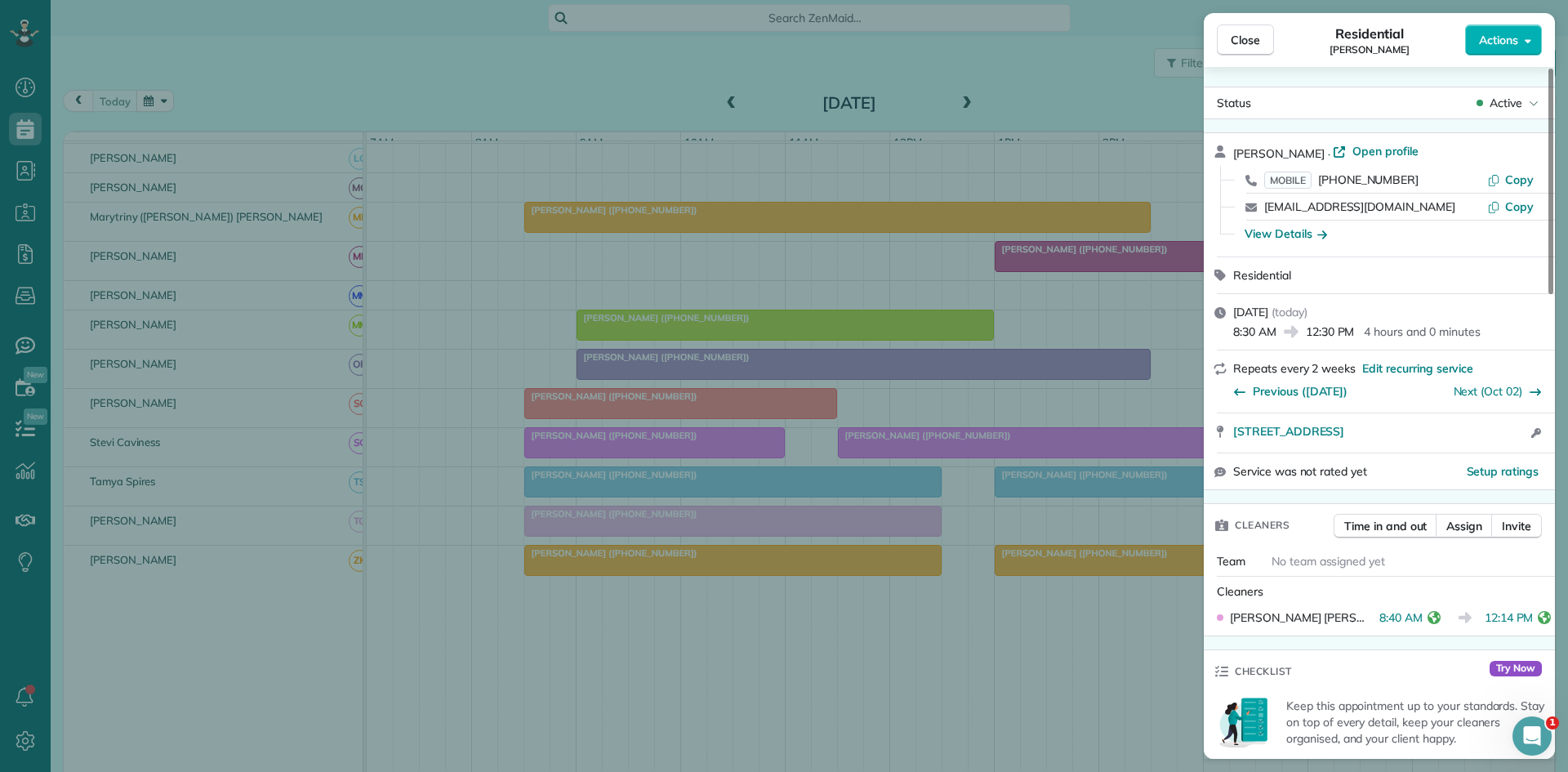
click at [684, 584] on div "Close Residential [PERSON_NAME] Actions Status Active [PERSON_NAME] · Open prof…" at bounding box center [784, 386] width 1568 height 772
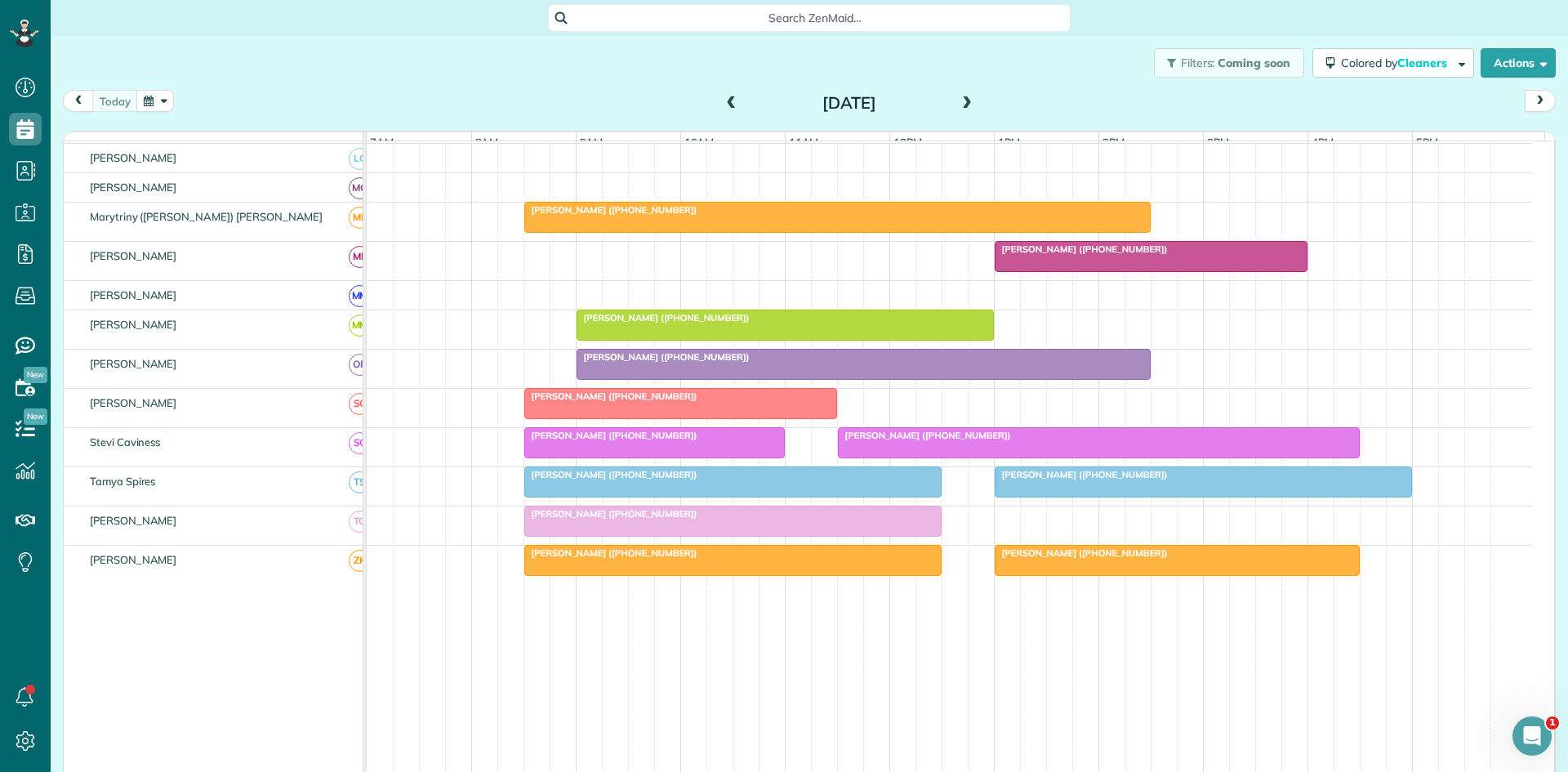
click at [715, 575] on div at bounding box center [733, 560] width 416 height 30
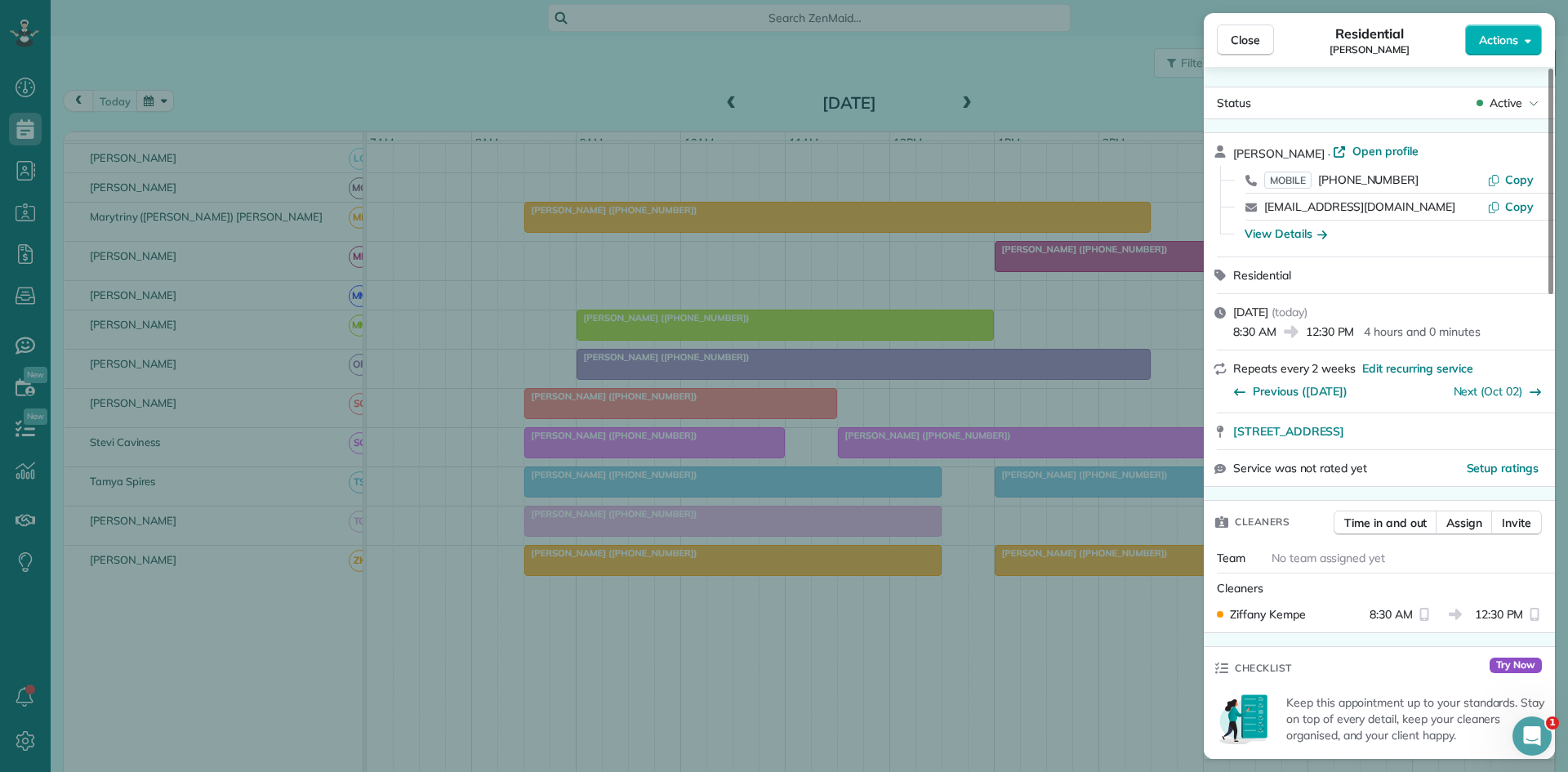
click at [847, 586] on div "Close Residential [PERSON_NAME] Actions Status Active [PERSON_NAME] · Open prof…" at bounding box center [784, 386] width 1568 height 772
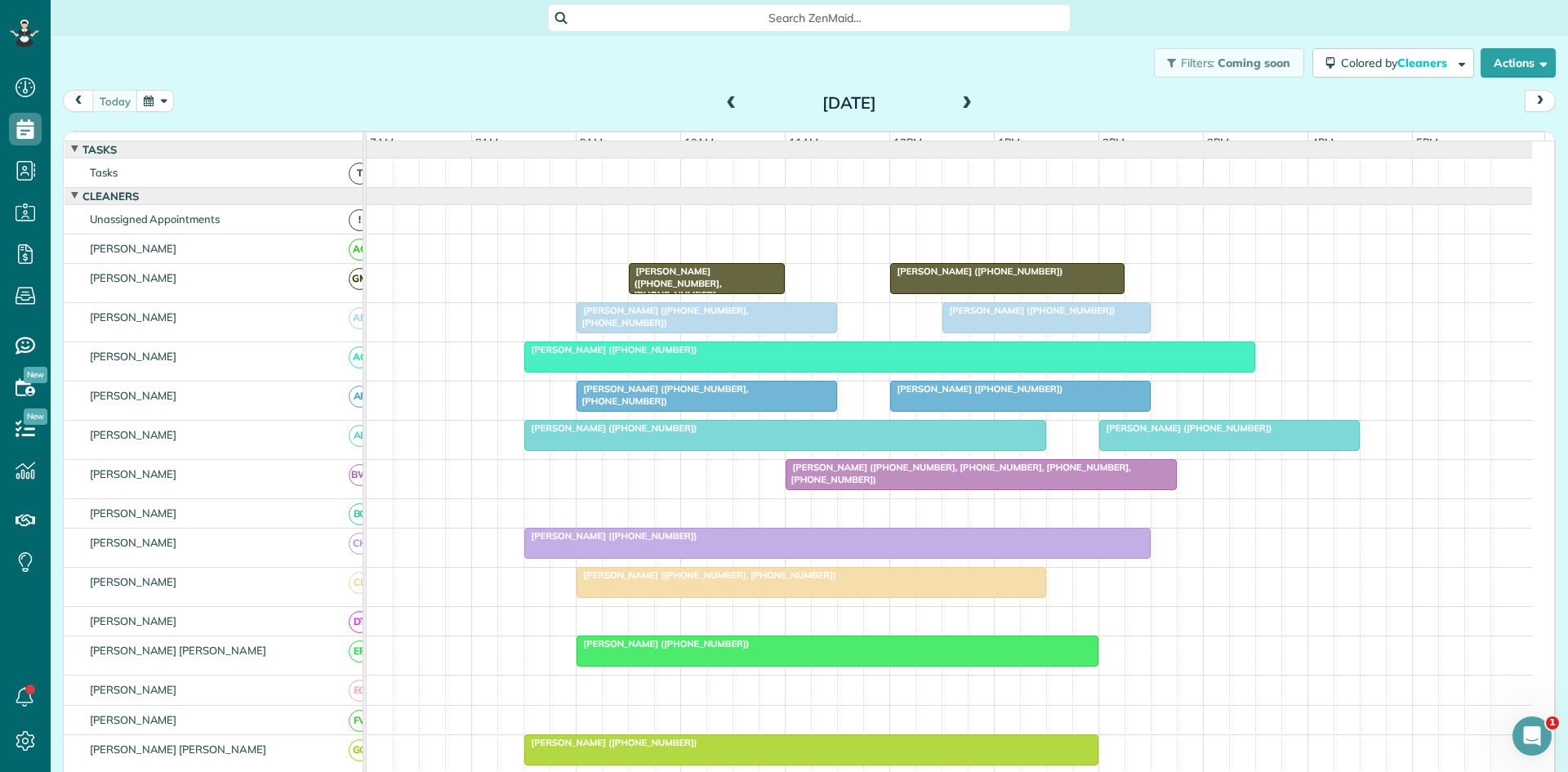
click at [699, 372] on div at bounding box center [890, 357] width 730 height 30
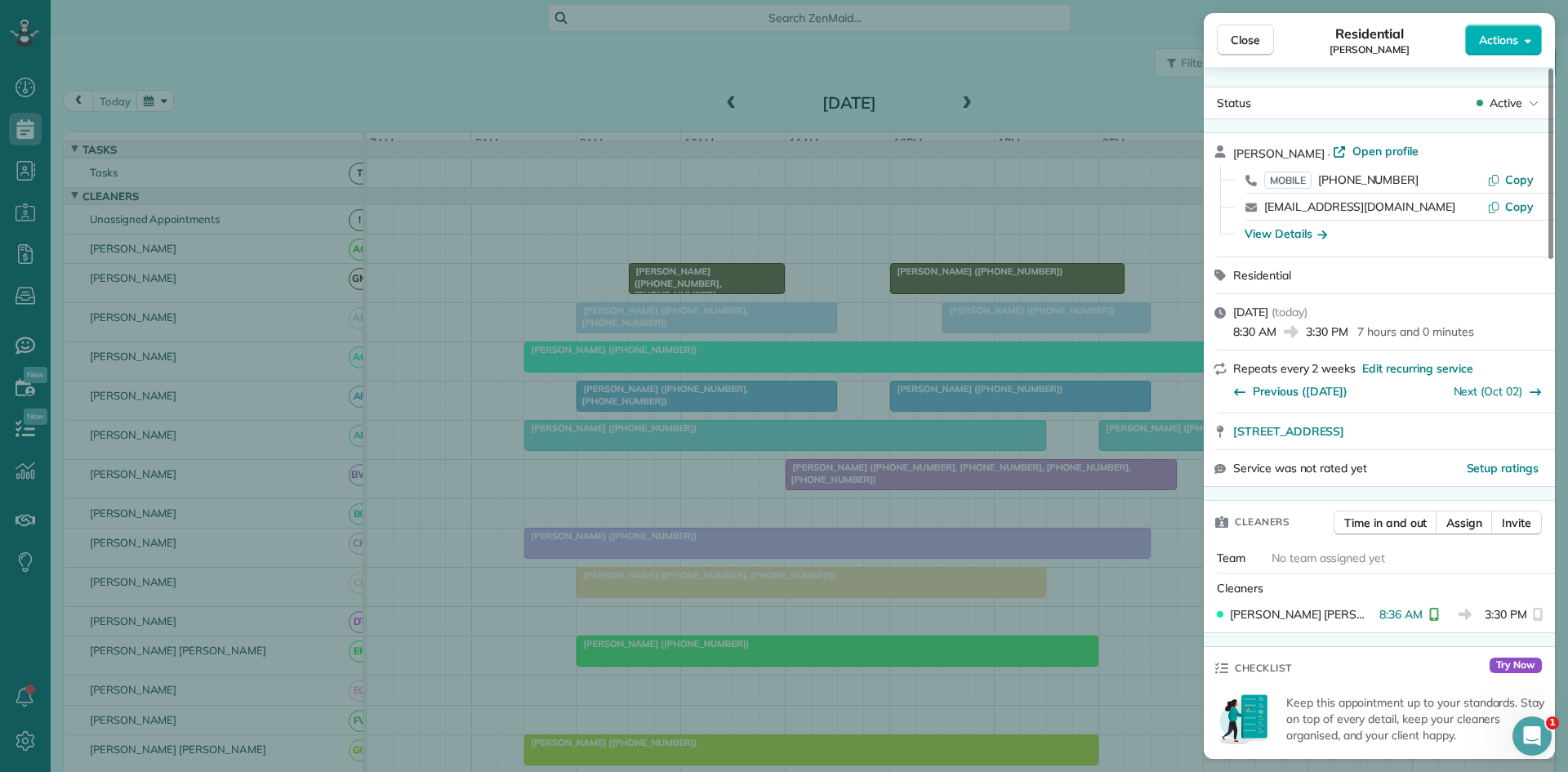
click at [747, 474] on div "Close Residential [PERSON_NAME] Actions Status Active [PERSON_NAME] · Open prof…" at bounding box center [784, 386] width 1568 height 772
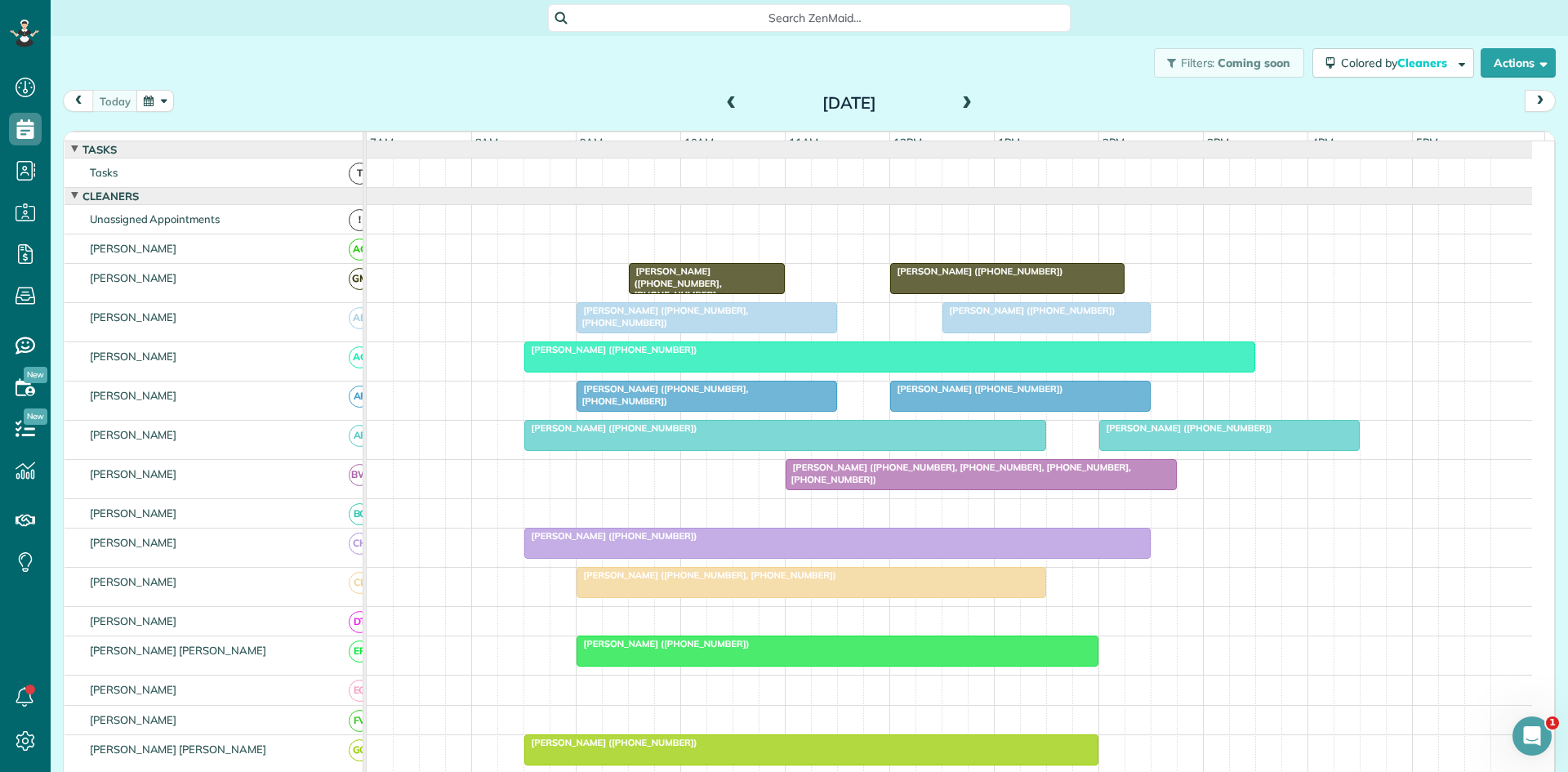
click at [765, 558] on div at bounding box center [837, 542] width 625 height 30
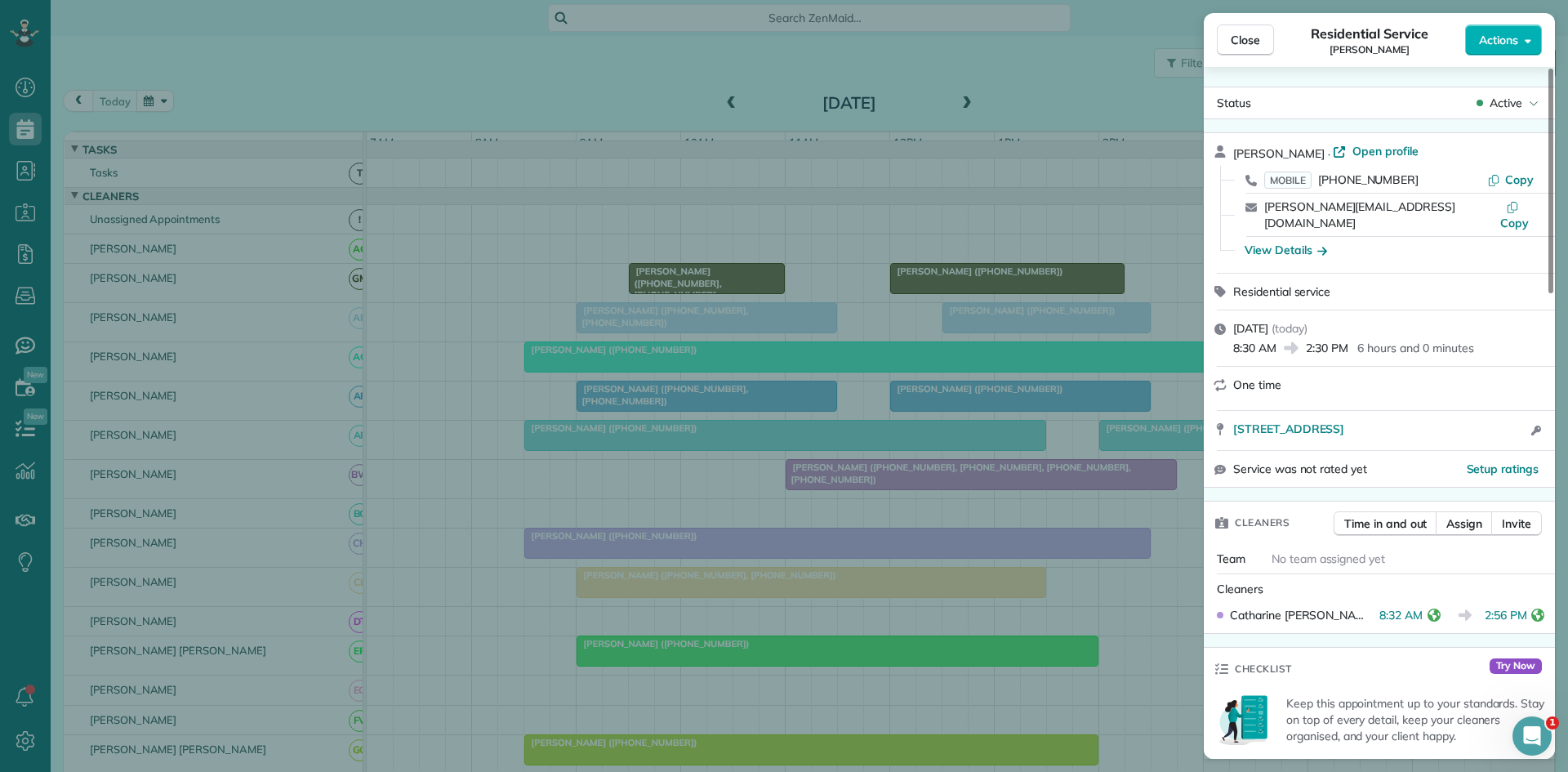
click at [767, 542] on div "Close Residential Service [PERSON_NAME] Actions Status Active [PERSON_NAME] · O…" at bounding box center [784, 386] width 1568 height 772
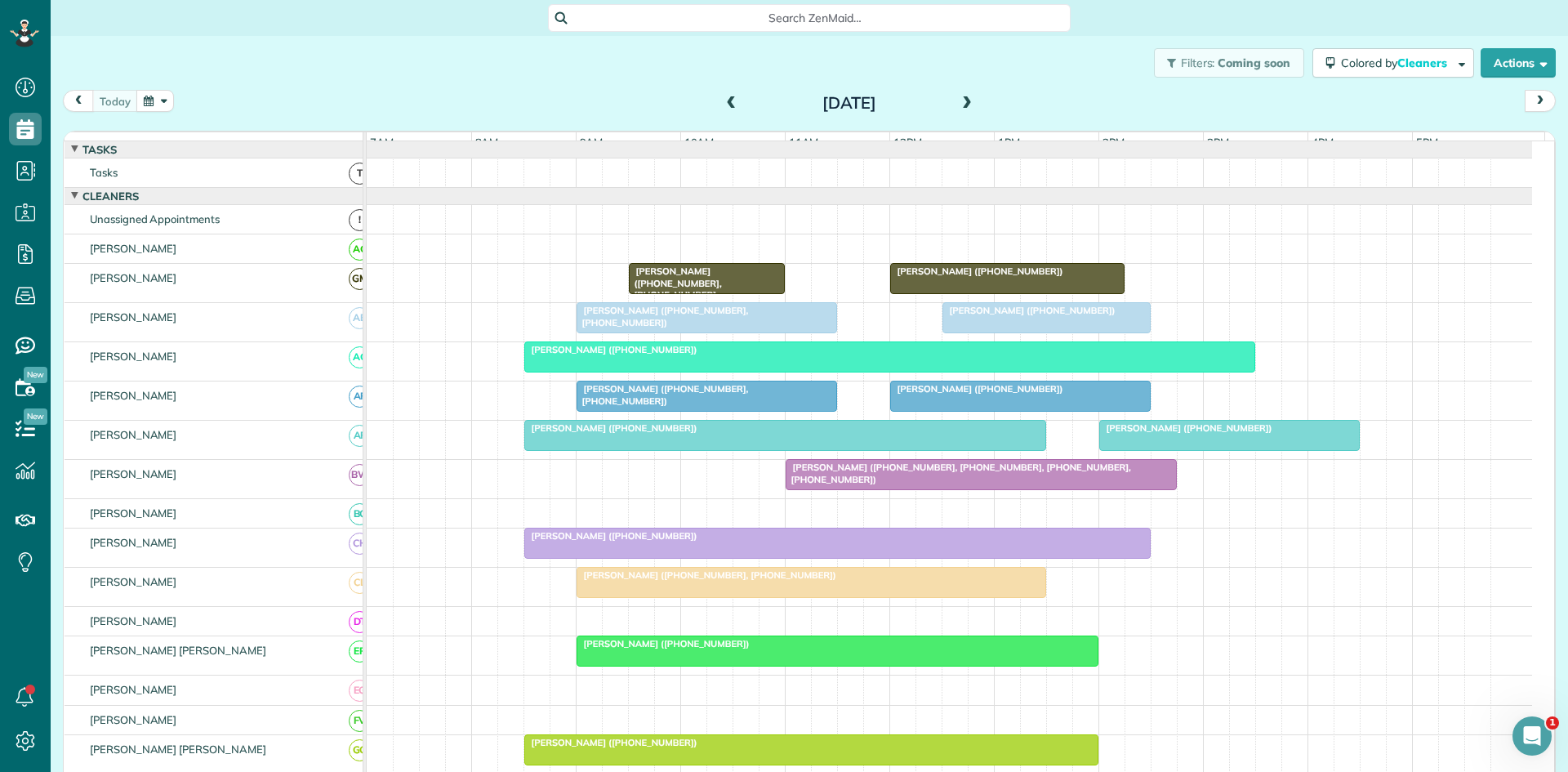
click at [765, 558] on div at bounding box center [837, 542] width 625 height 30
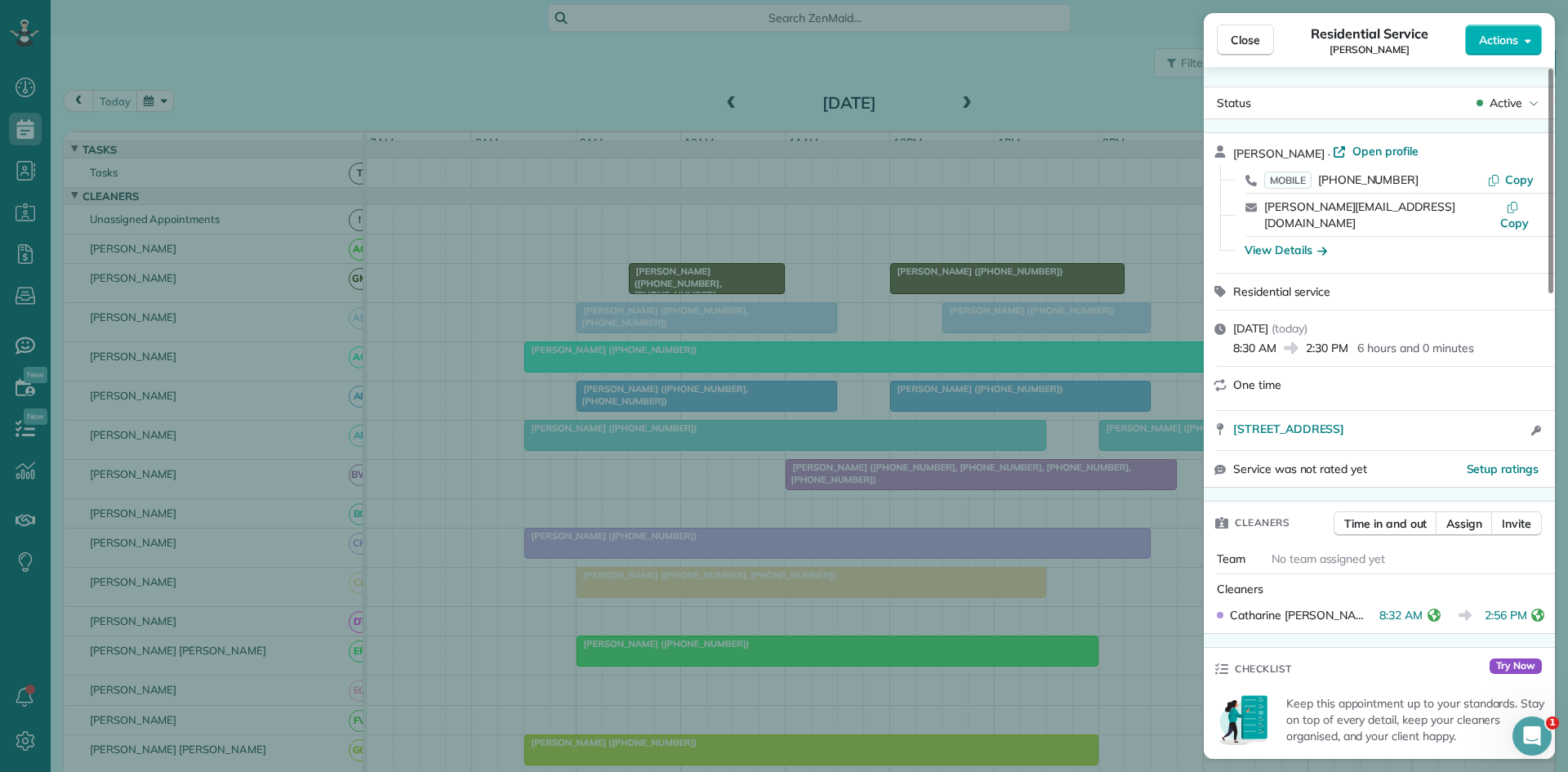
drag, startPoint x: 1256, startPoint y: 50, endPoint x: 1223, endPoint y: 65, distance: 36.2
click at [1256, 48] on button "Close" at bounding box center [1245, 39] width 57 height 31
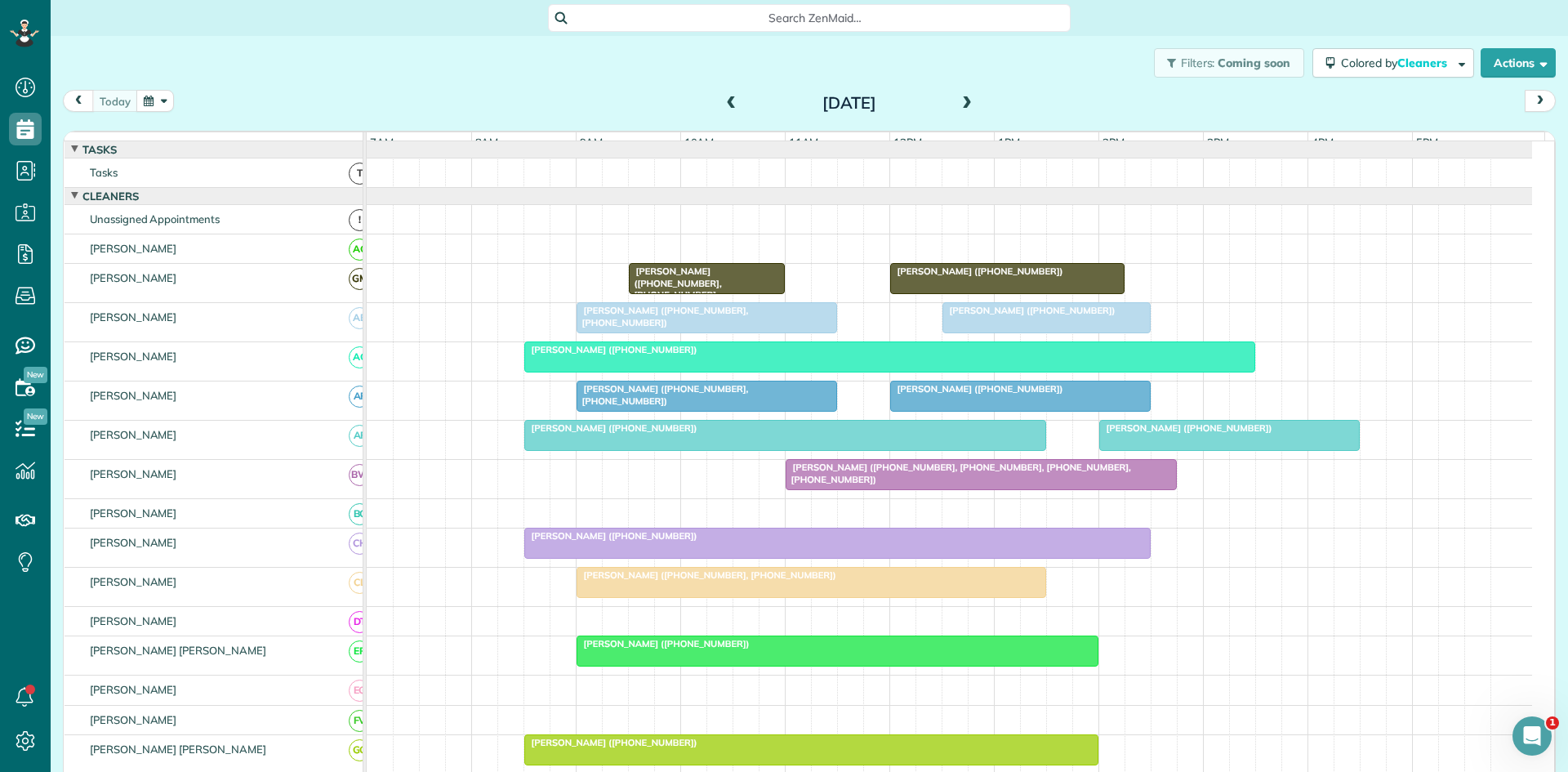
click at [966, 100] on span at bounding box center [967, 104] width 18 height 14
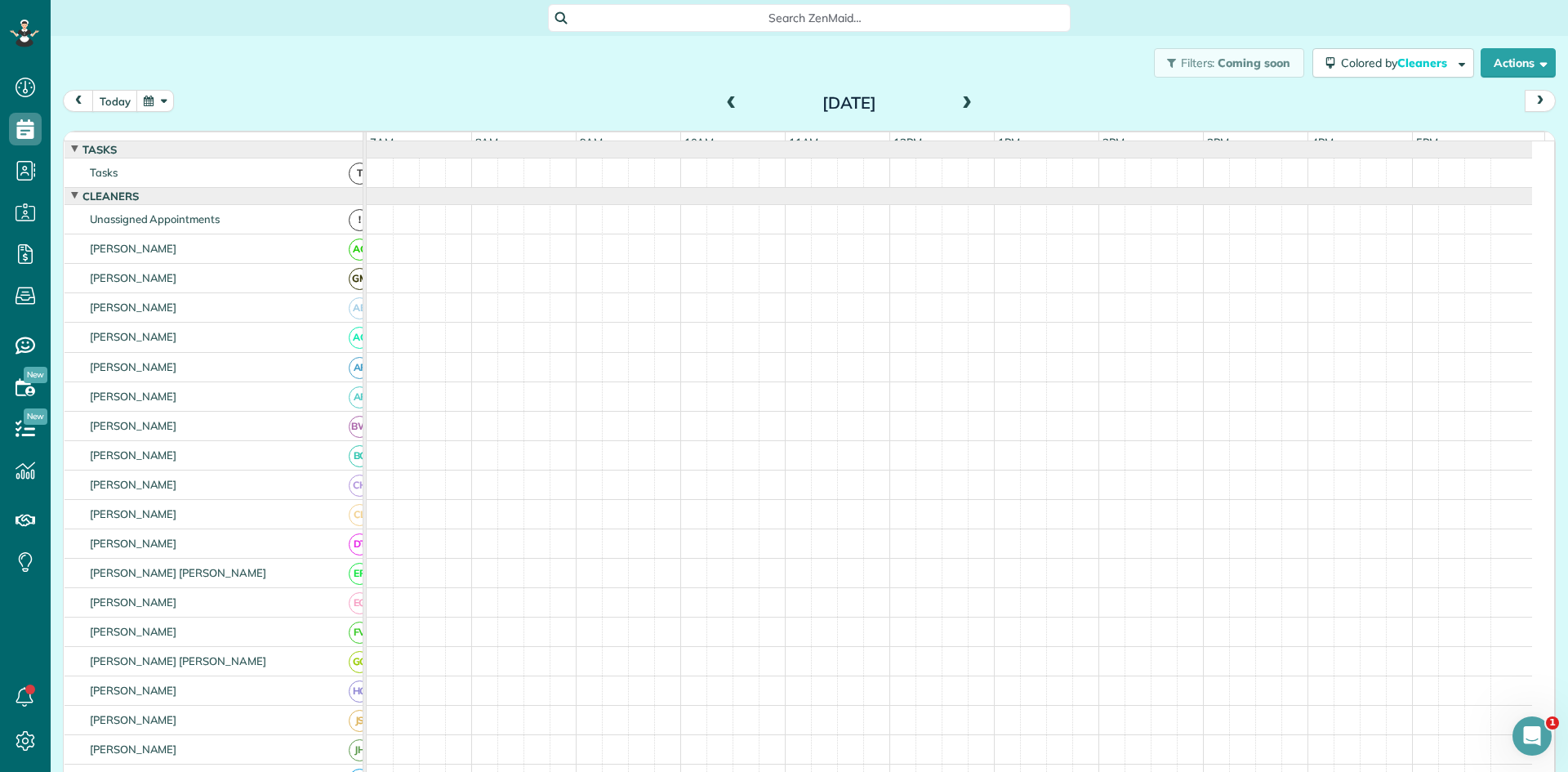
click at [966, 100] on span at bounding box center [967, 104] width 18 height 14
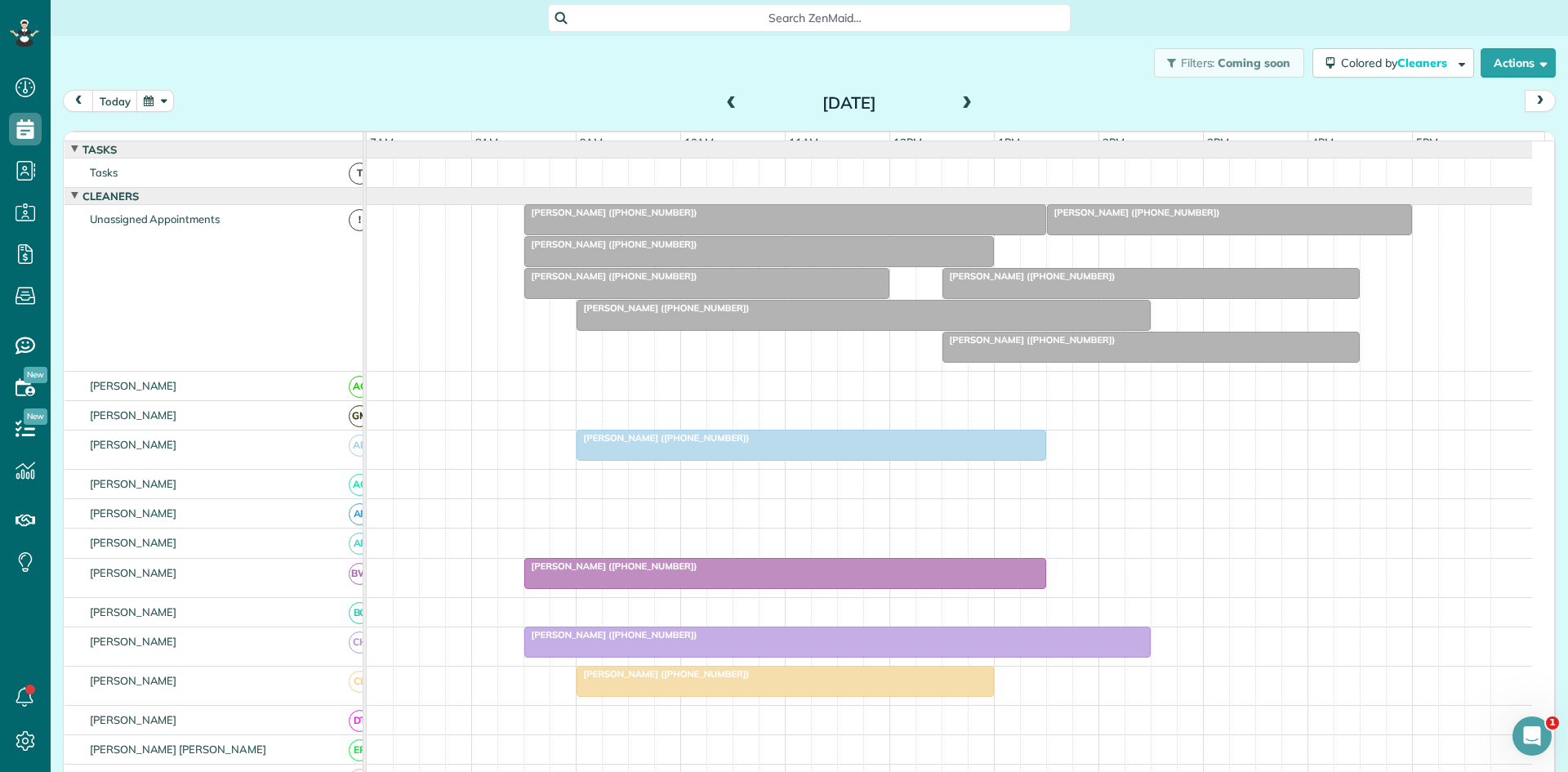
scroll to position [272, 0]
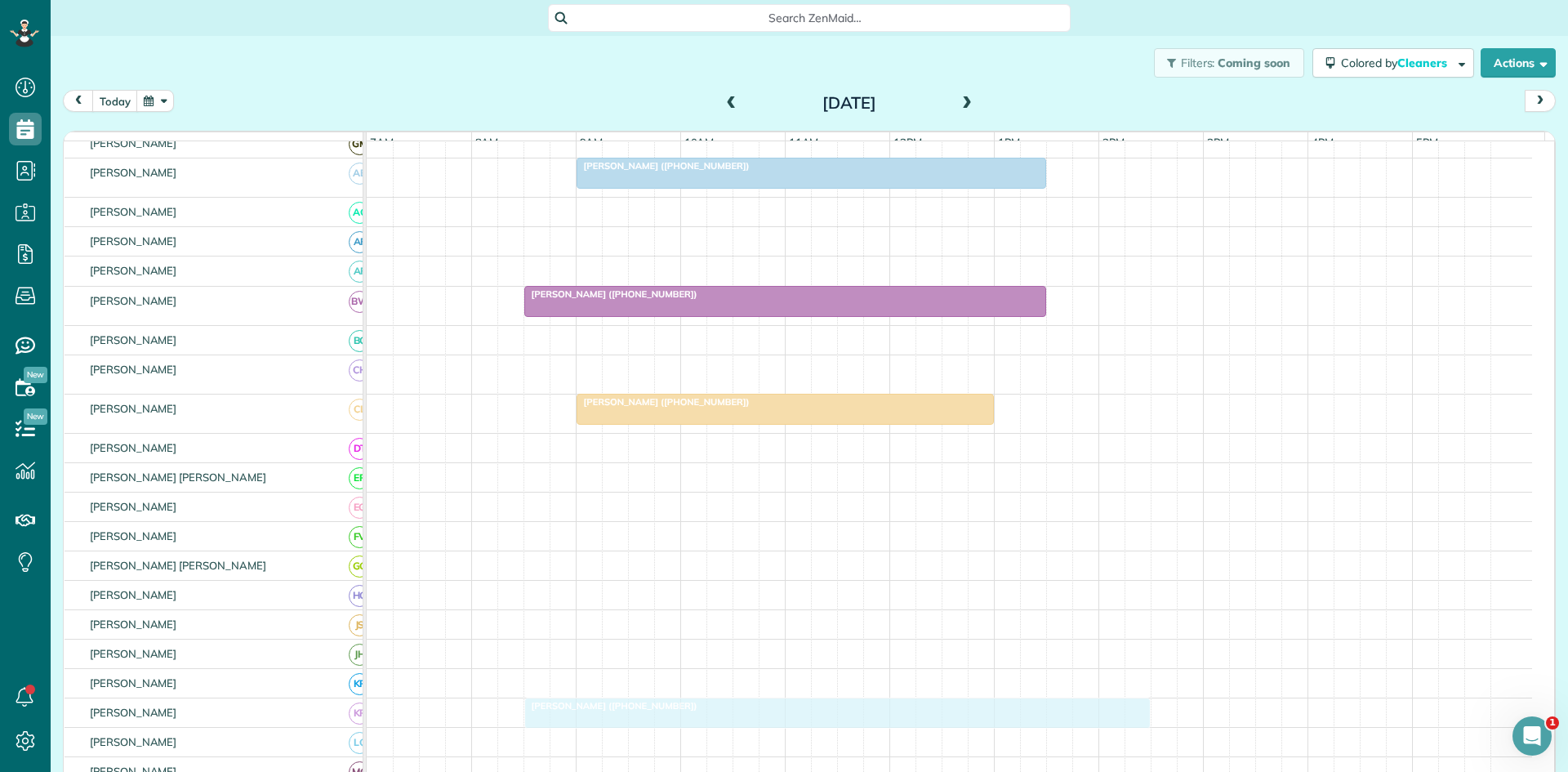
drag, startPoint x: 602, startPoint y: 385, endPoint x: 589, endPoint y: 719, distance: 334.3
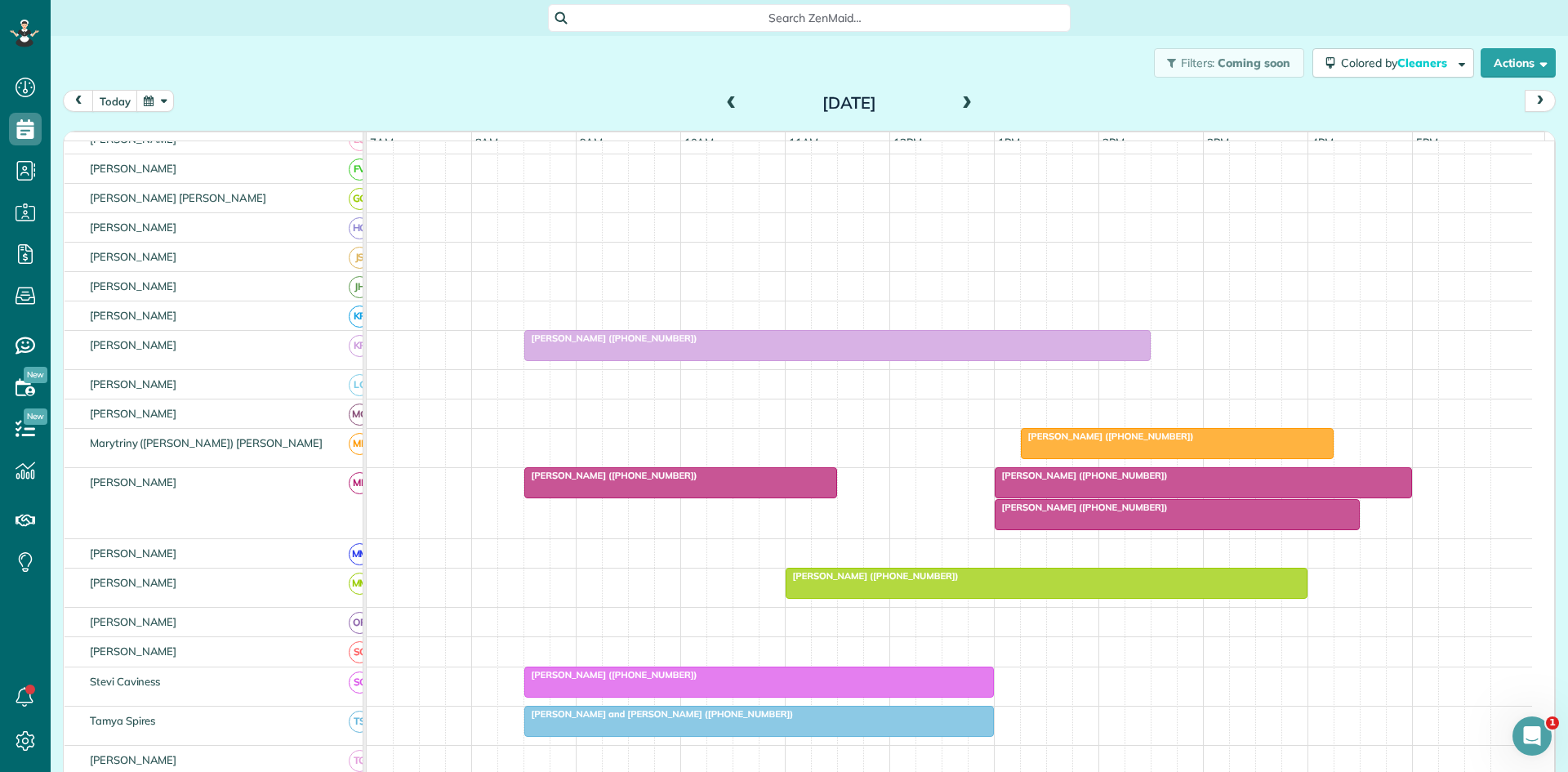
scroll to position [817, 0]
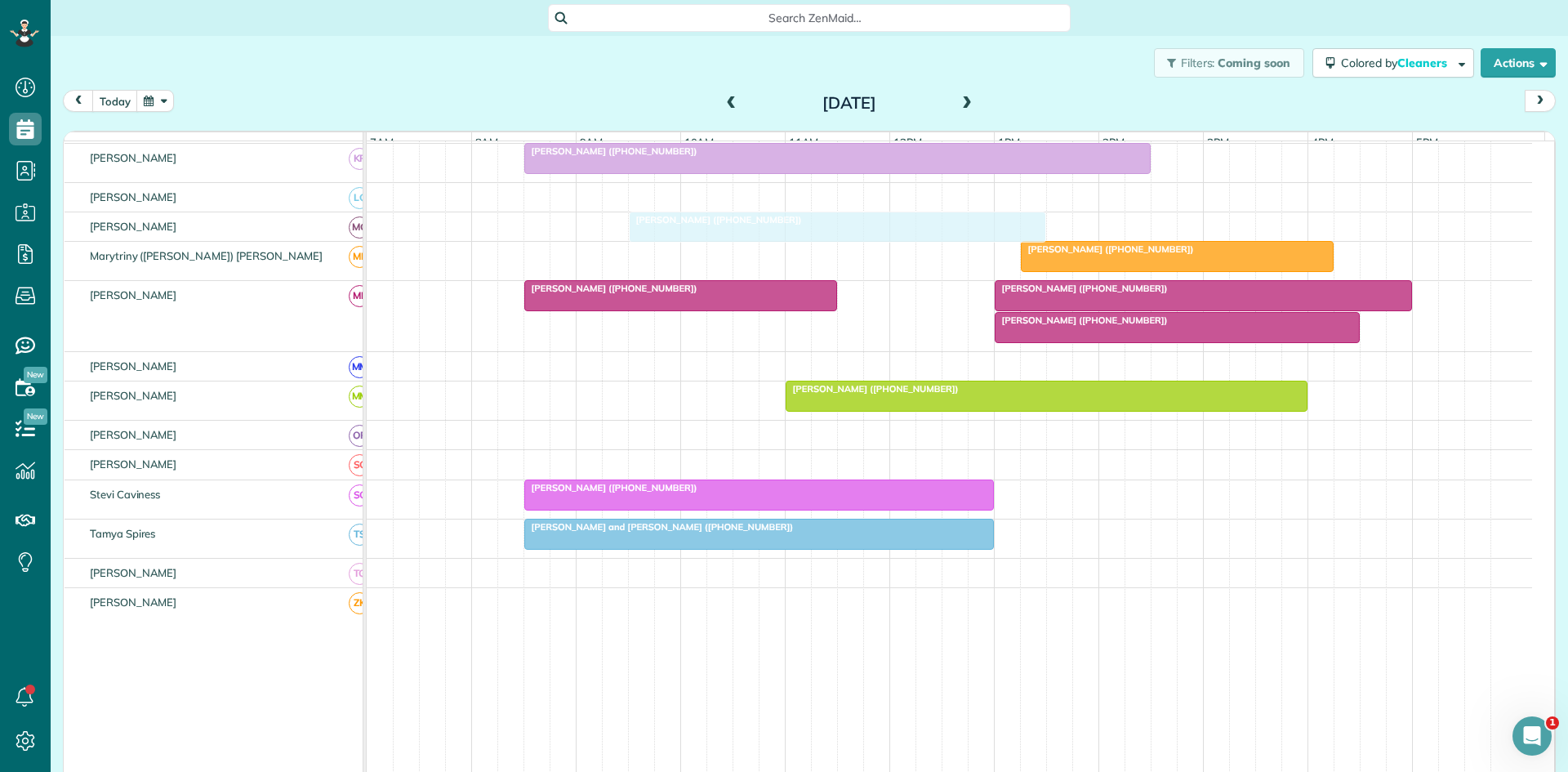
drag, startPoint x: 680, startPoint y: 418, endPoint x: 721, endPoint y: 247, distance: 175.8
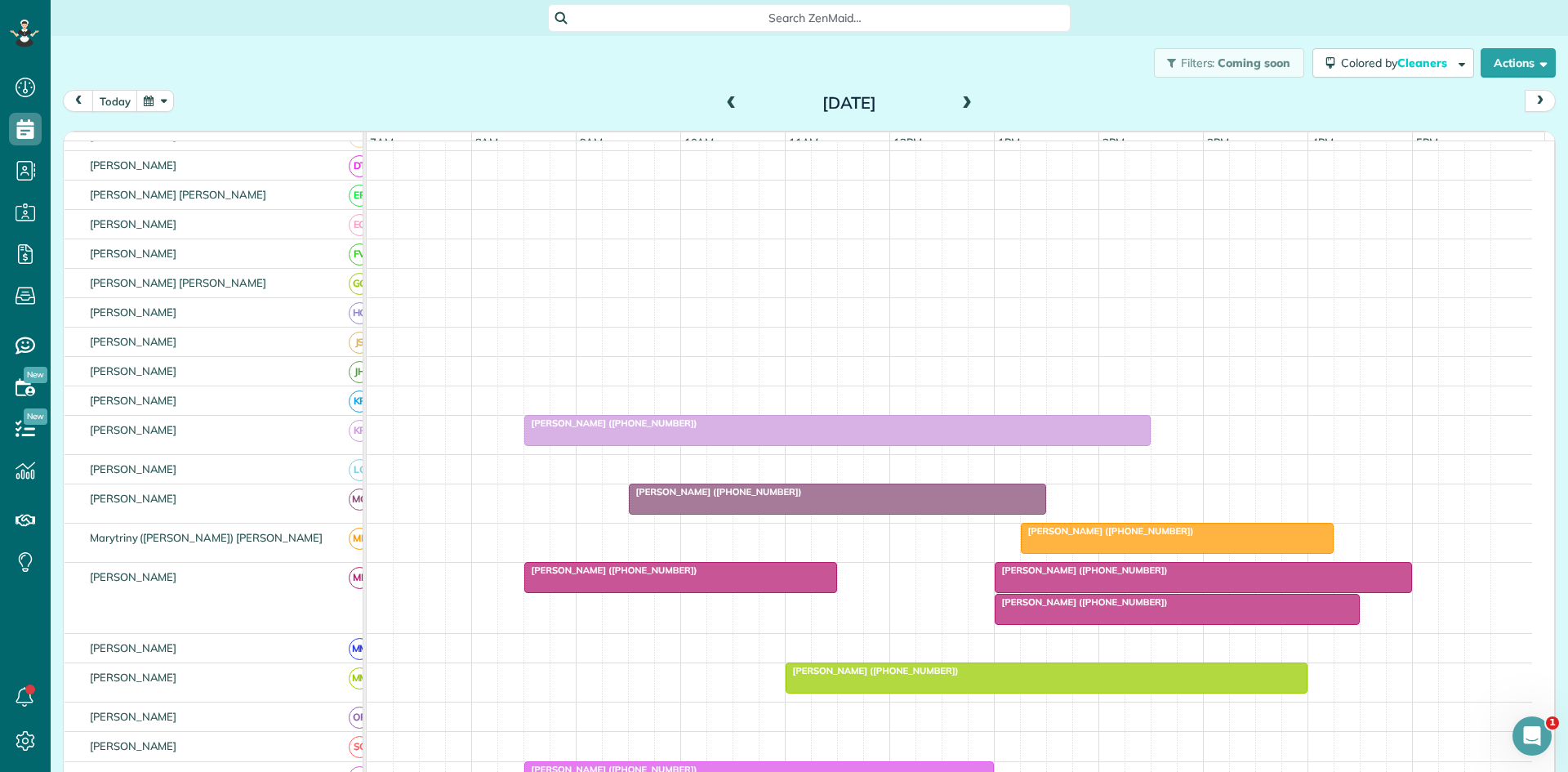
scroll to position [0, 0]
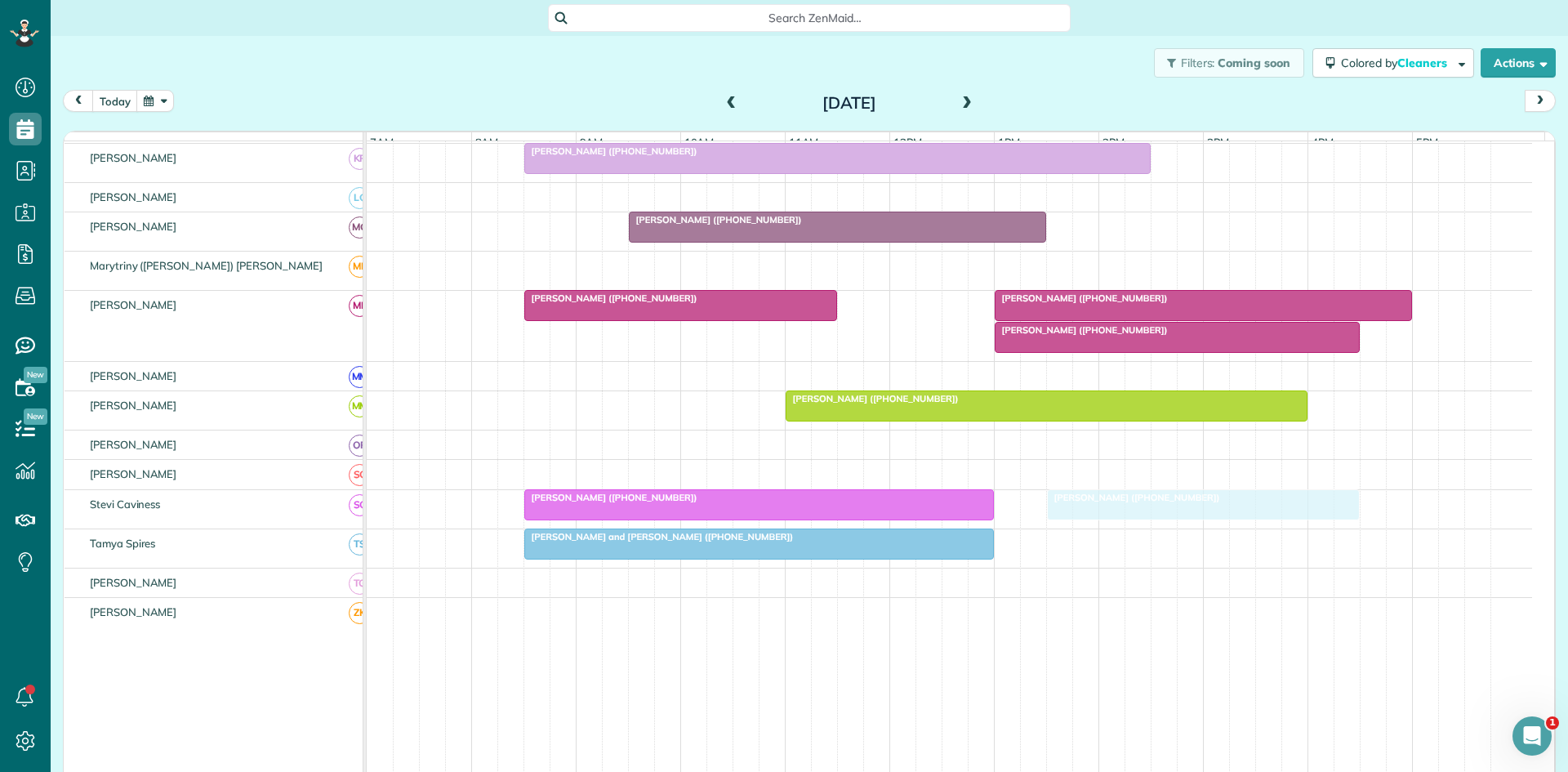
drag, startPoint x: 1068, startPoint y: 270, endPoint x: 1087, endPoint y: 521, distance: 251.7
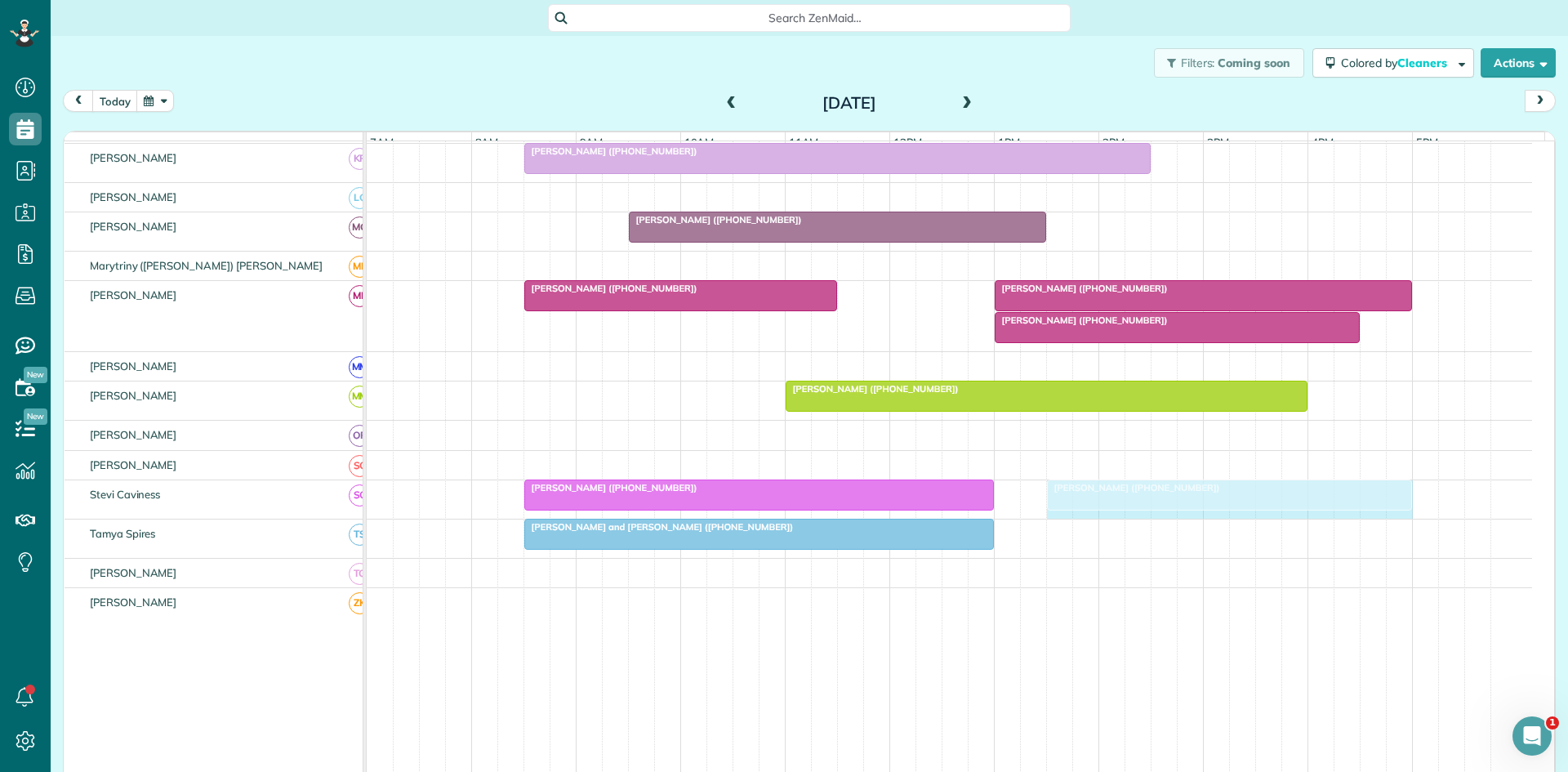
drag, startPoint x: 1355, startPoint y: 503, endPoint x: 1389, endPoint y: 497, distance: 34.5
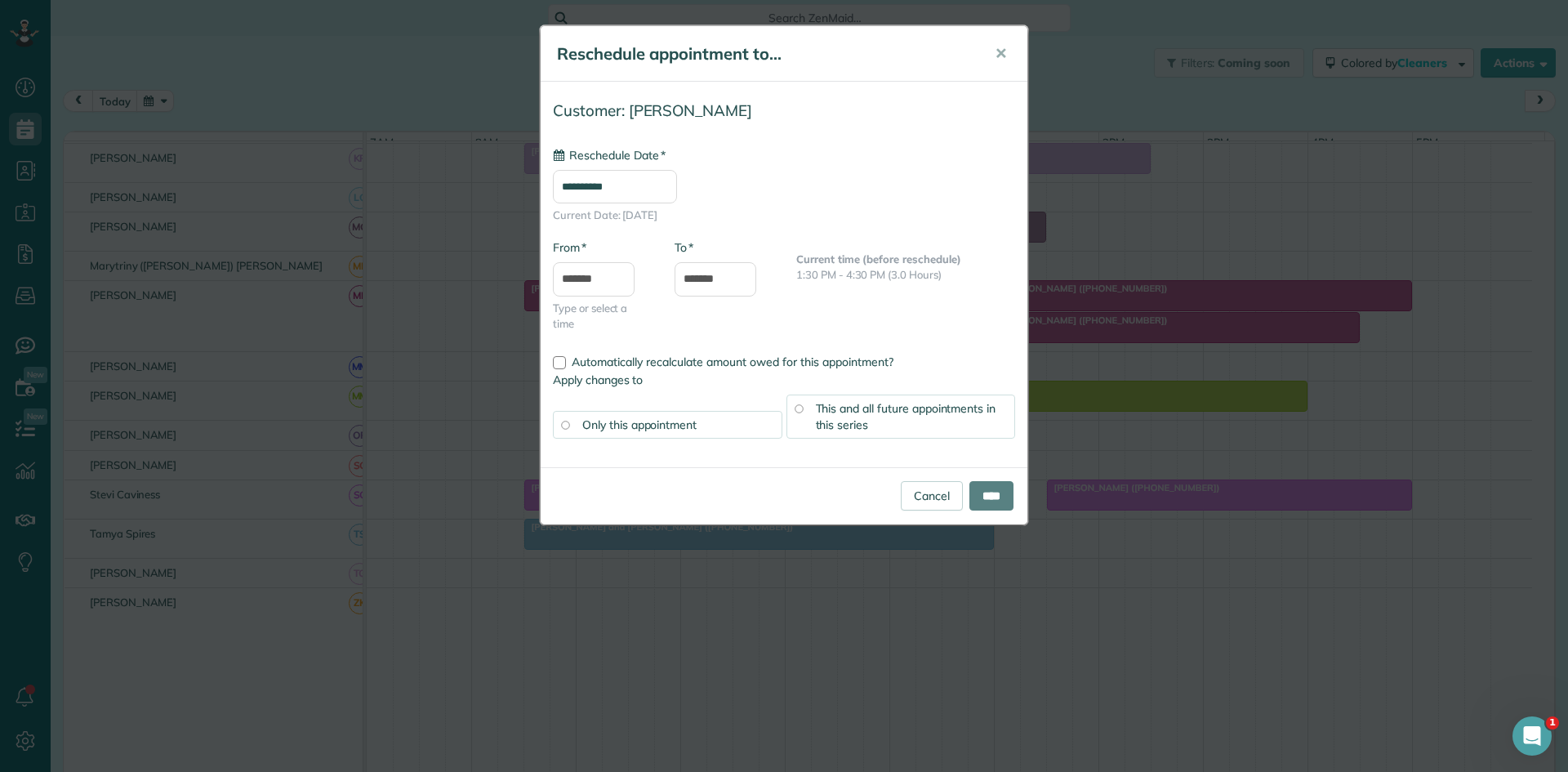
type input "**********"
click at [973, 503] on input "****" at bounding box center [991, 496] width 44 height 30
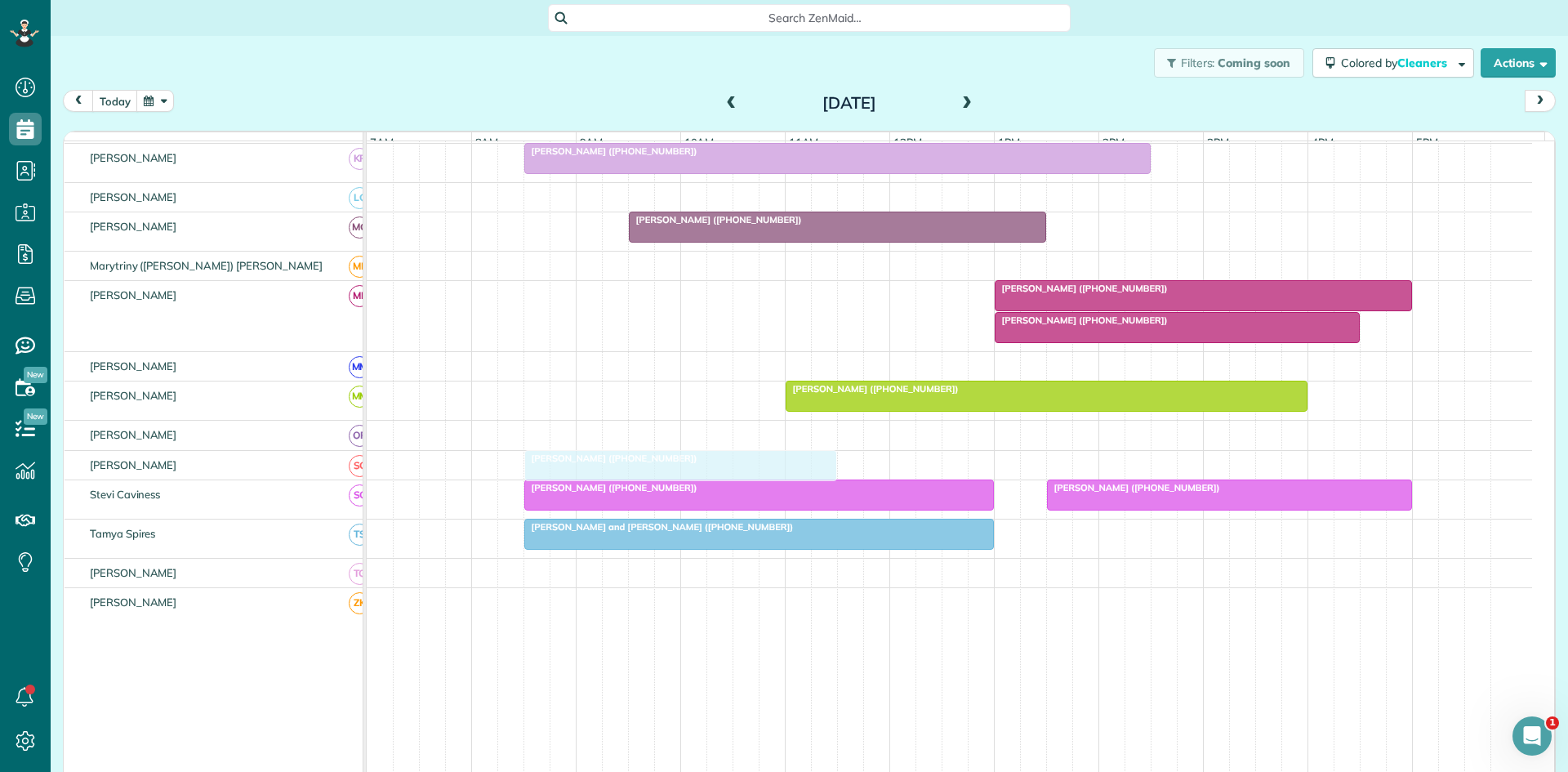
drag, startPoint x: 632, startPoint y: 313, endPoint x: 628, endPoint y: 469, distance: 156.1
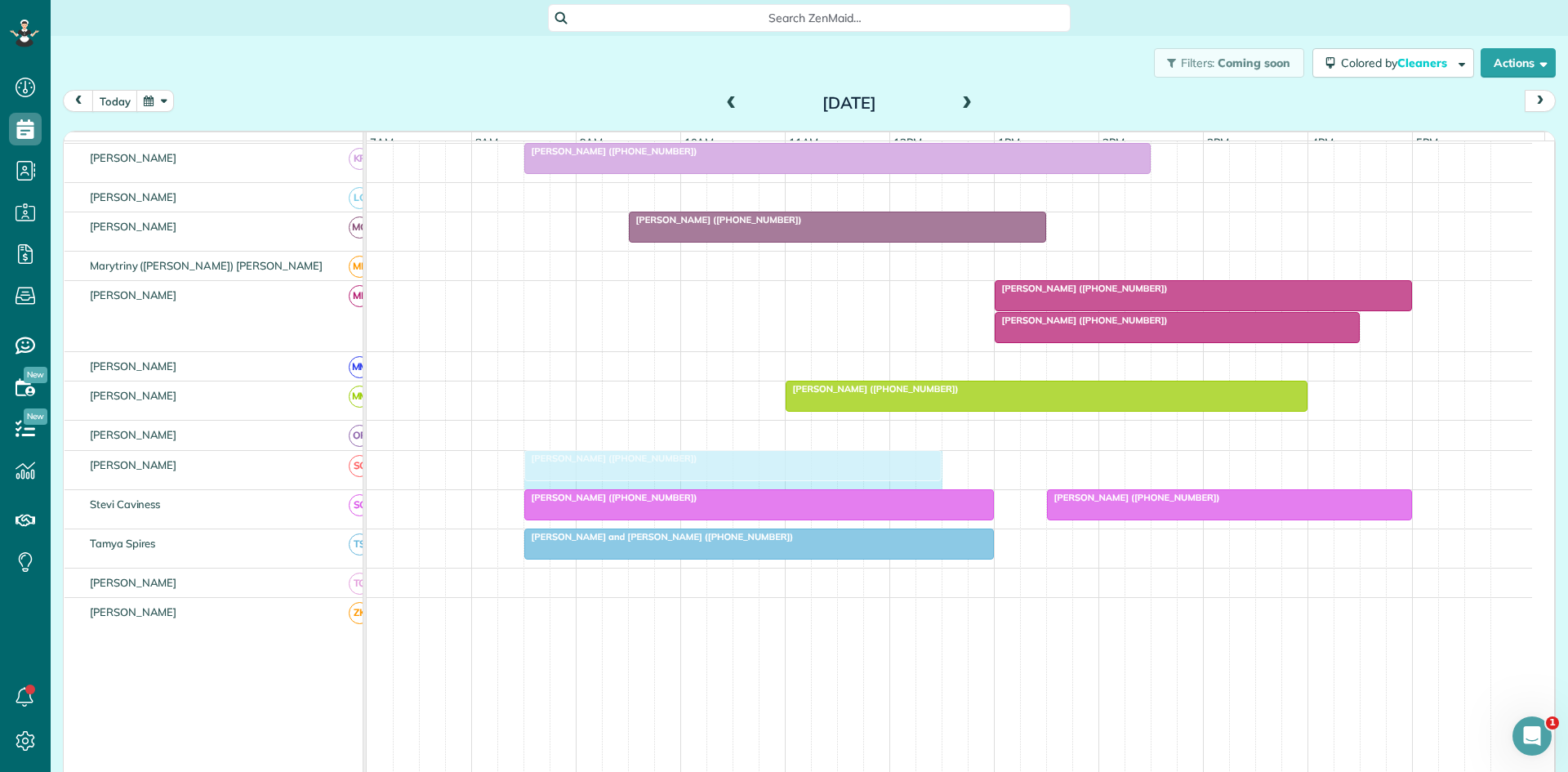
drag, startPoint x: 831, startPoint y: 473, endPoint x: 914, endPoint y: 473, distance: 83.0
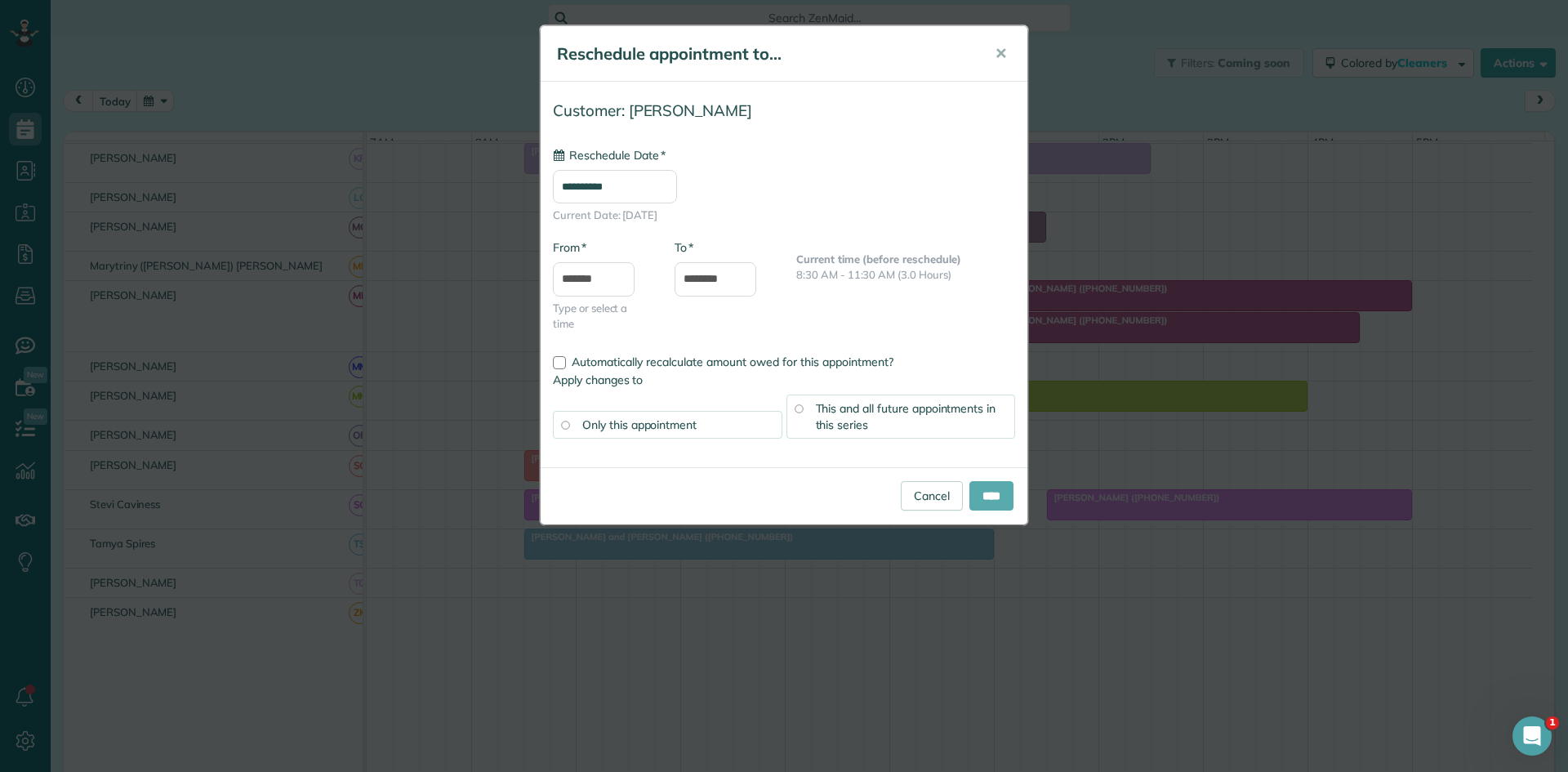
type input "**********"
click at [978, 487] on input "****" at bounding box center [991, 496] width 44 height 30
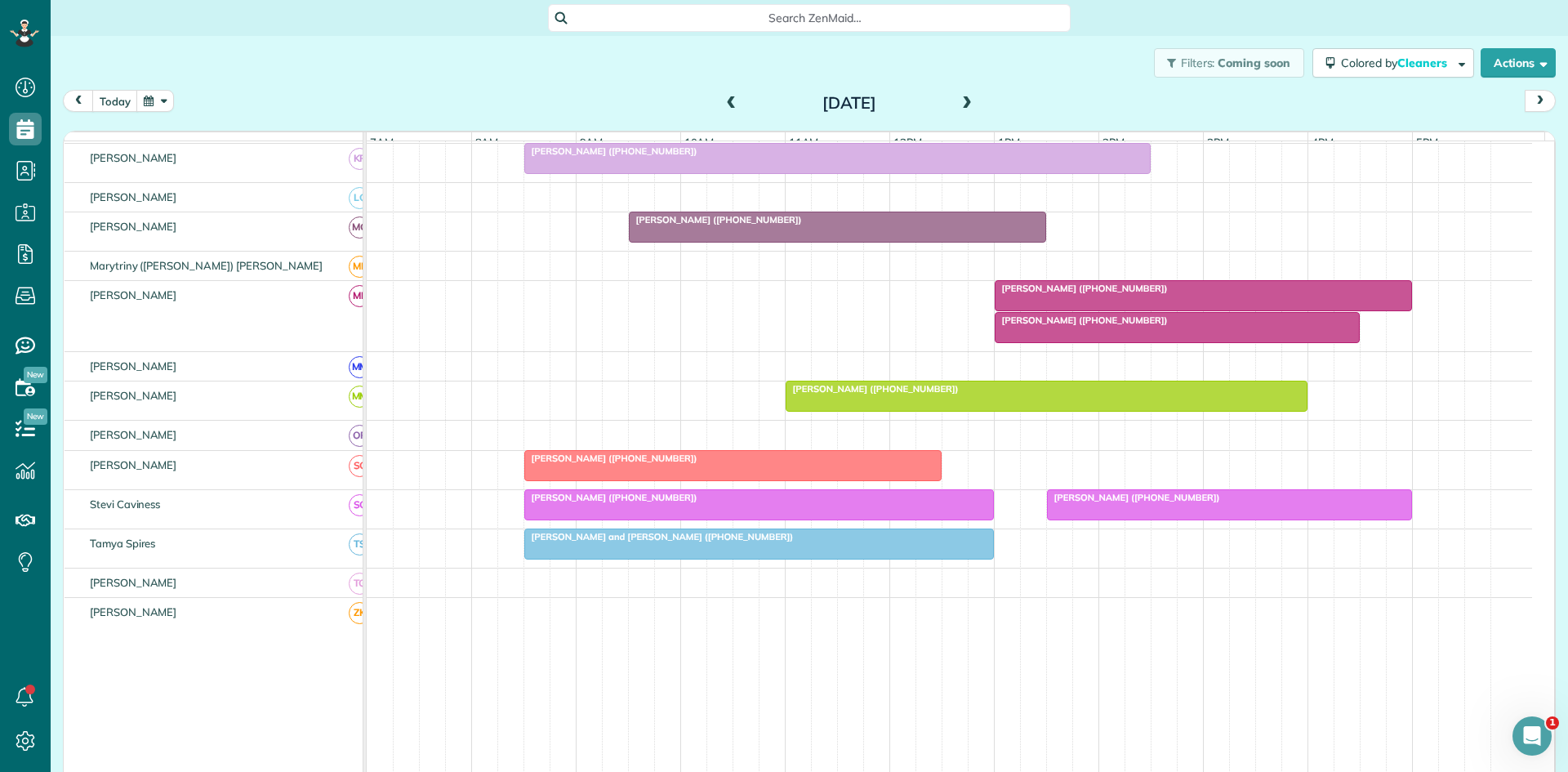
click at [1126, 326] on span "[PERSON_NAME] ([PHONE_NUMBER])" at bounding box center [1081, 320] width 175 height 12
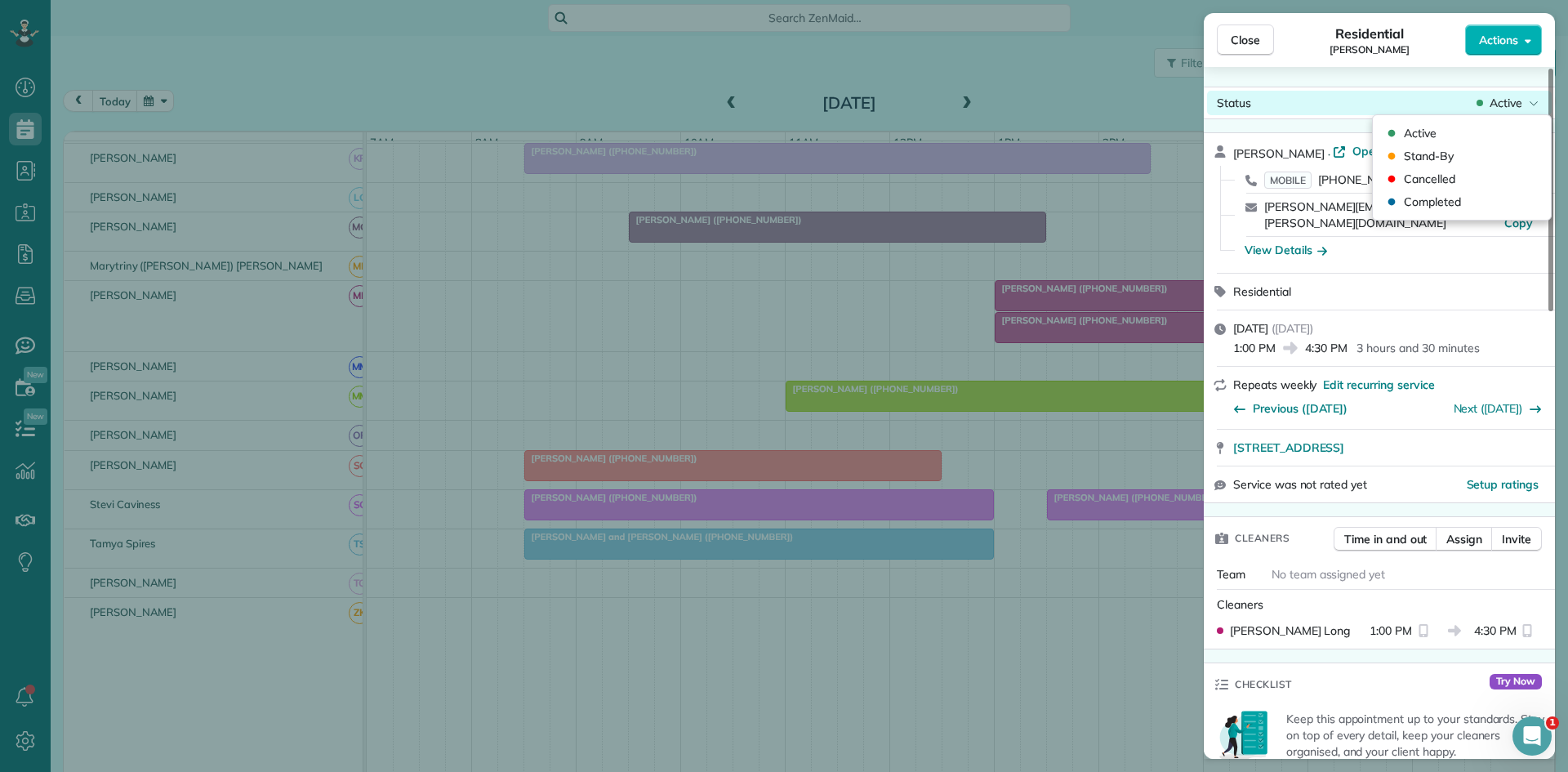
click at [1501, 103] on span "Active" at bounding box center [1506, 103] width 32 height 16
click at [1470, 175] on div "Cancelled" at bounding box center [1462, 179] width 165 height 23
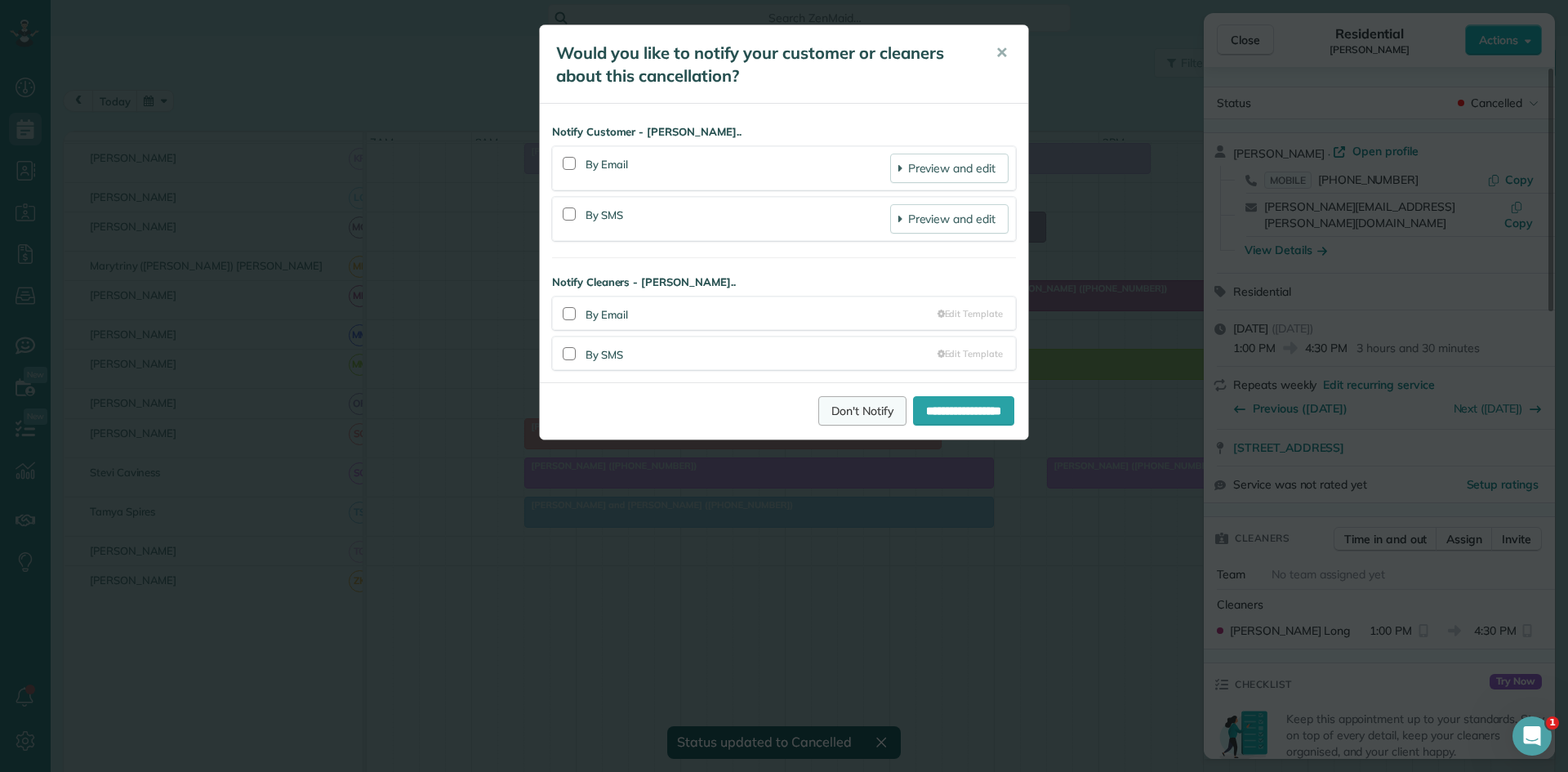
click at [822, 412] on link "Don't Notify" at bounding box center [862, 411] width 88 height 30
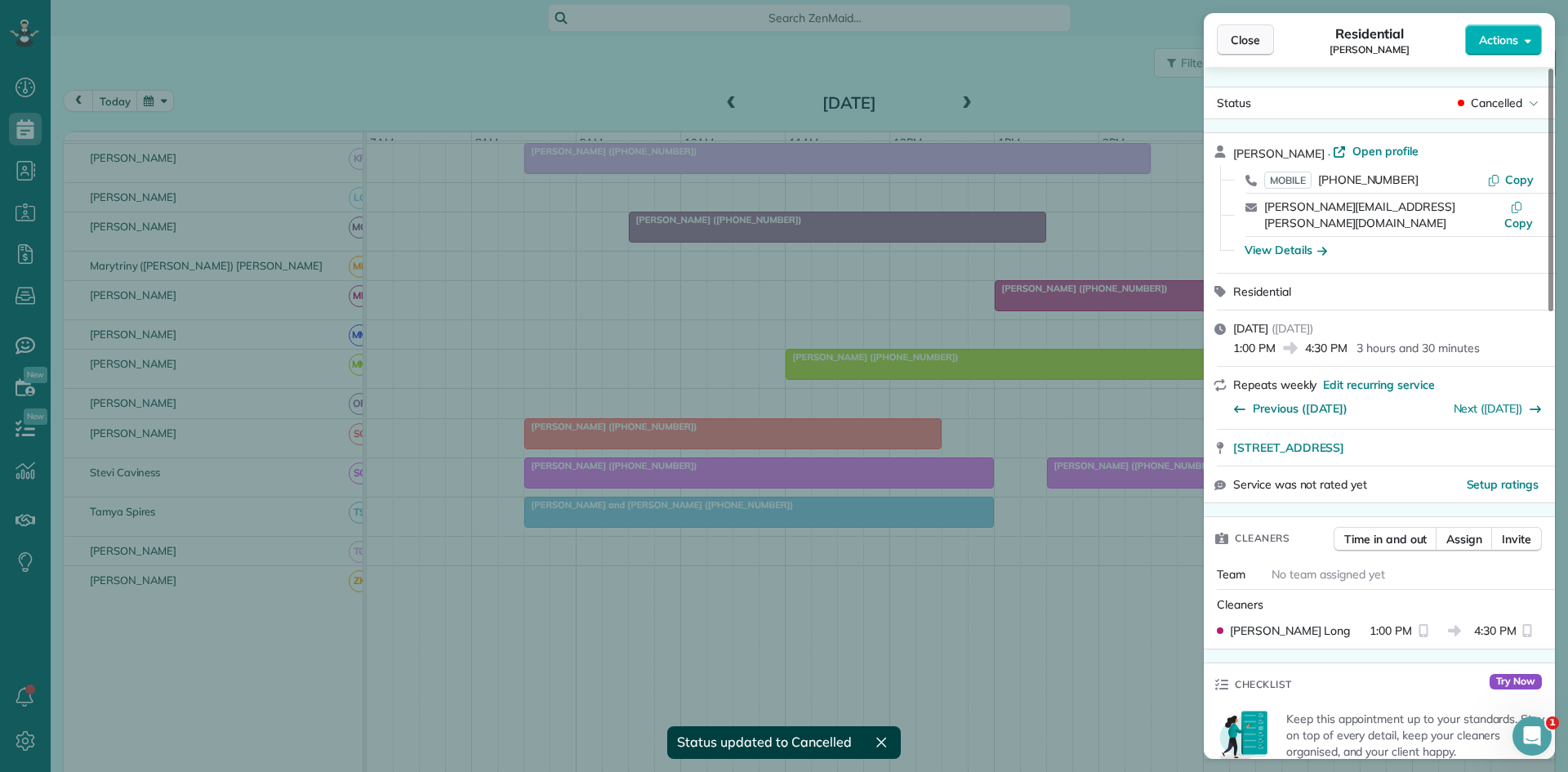
click at [1244, 48] on span "Close" at bounding box center [1245, 40] width 30 height 16
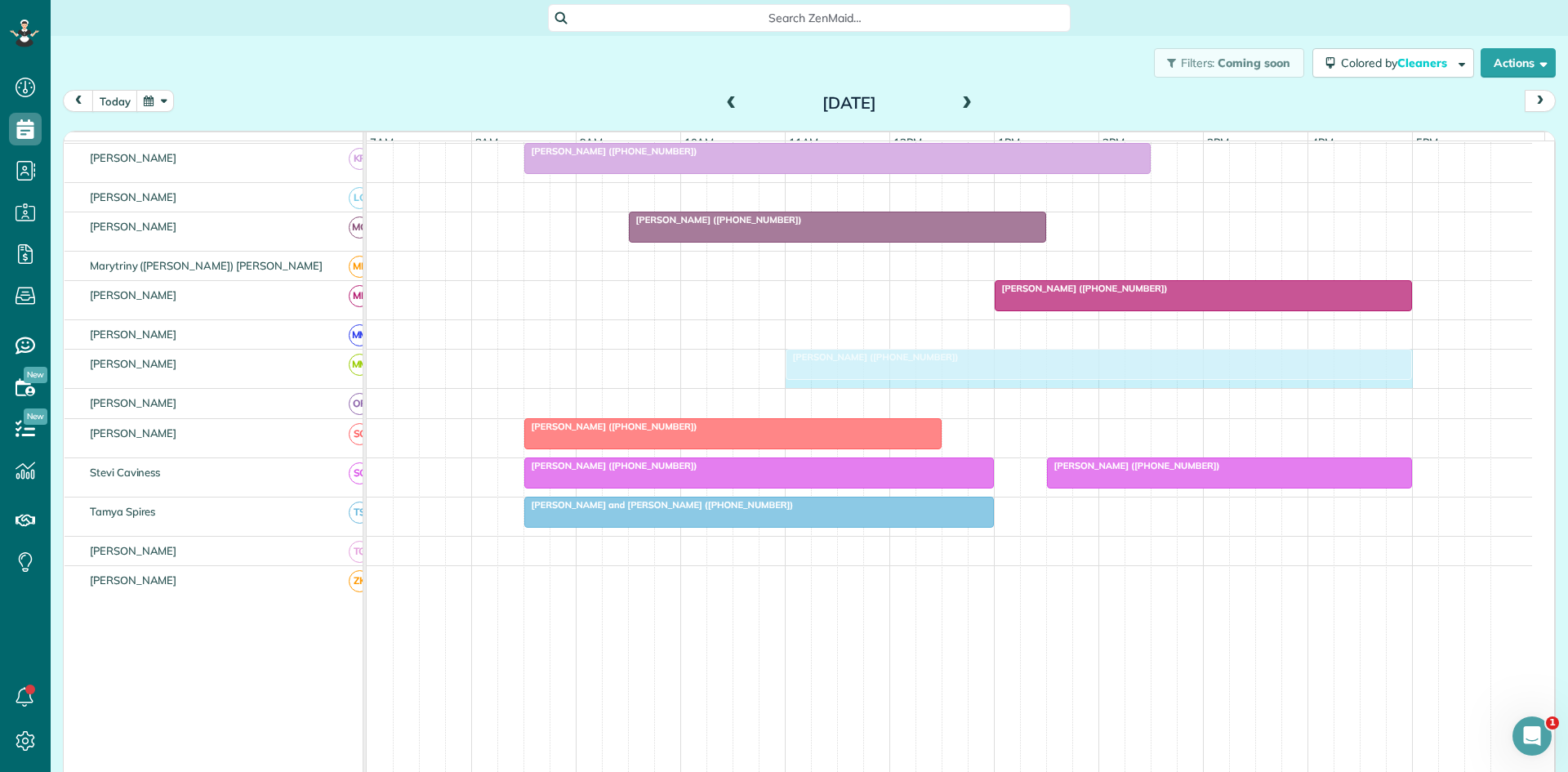
drag, startPoint x: 1303, startPoint y: 366, endPoint x: 1359, endPoint y: 369, distance: 56.1
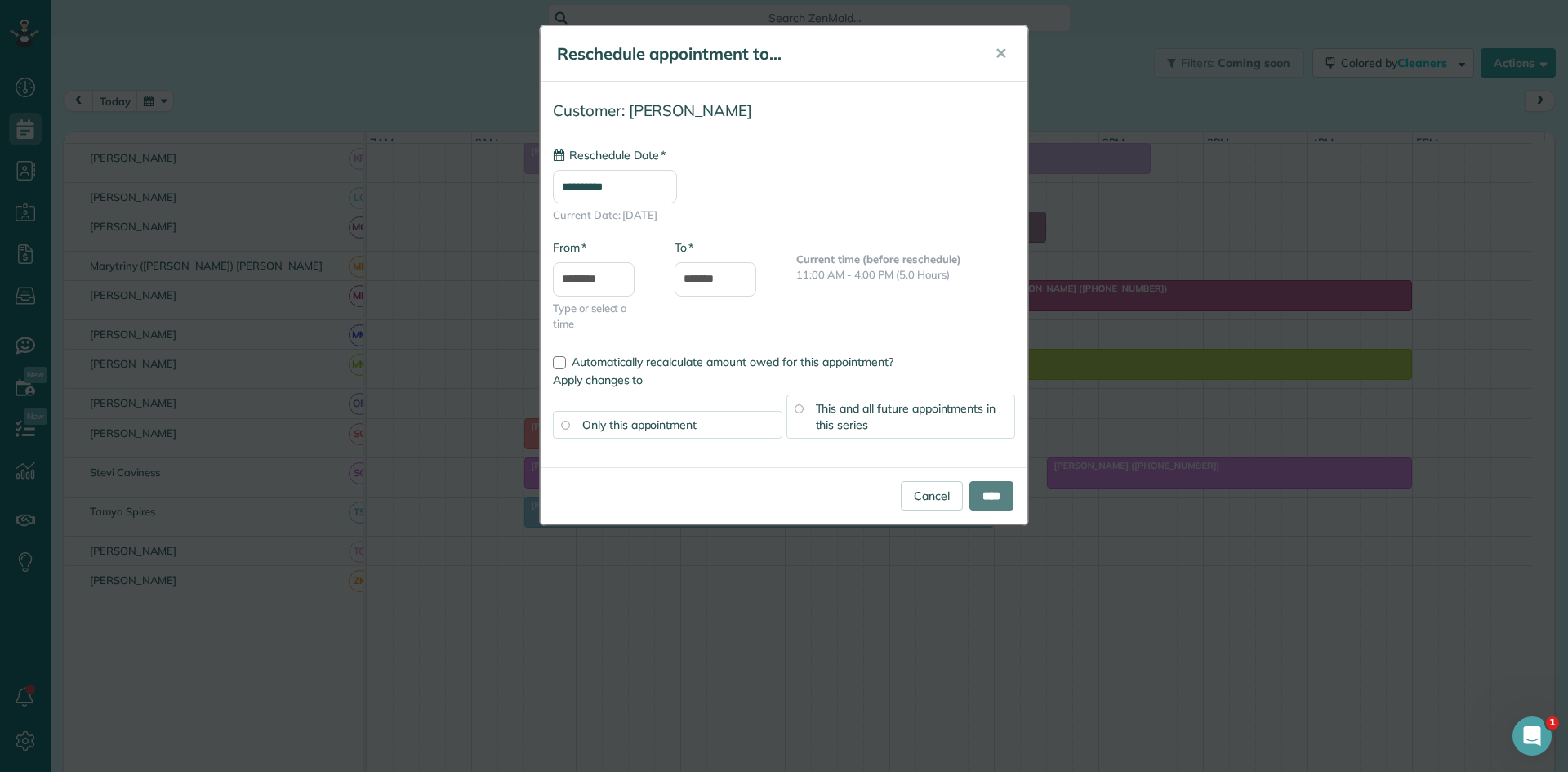
type input "**********"
click at [979, 485] on input "****" at bounding box center [991, 496] width 44 height 30
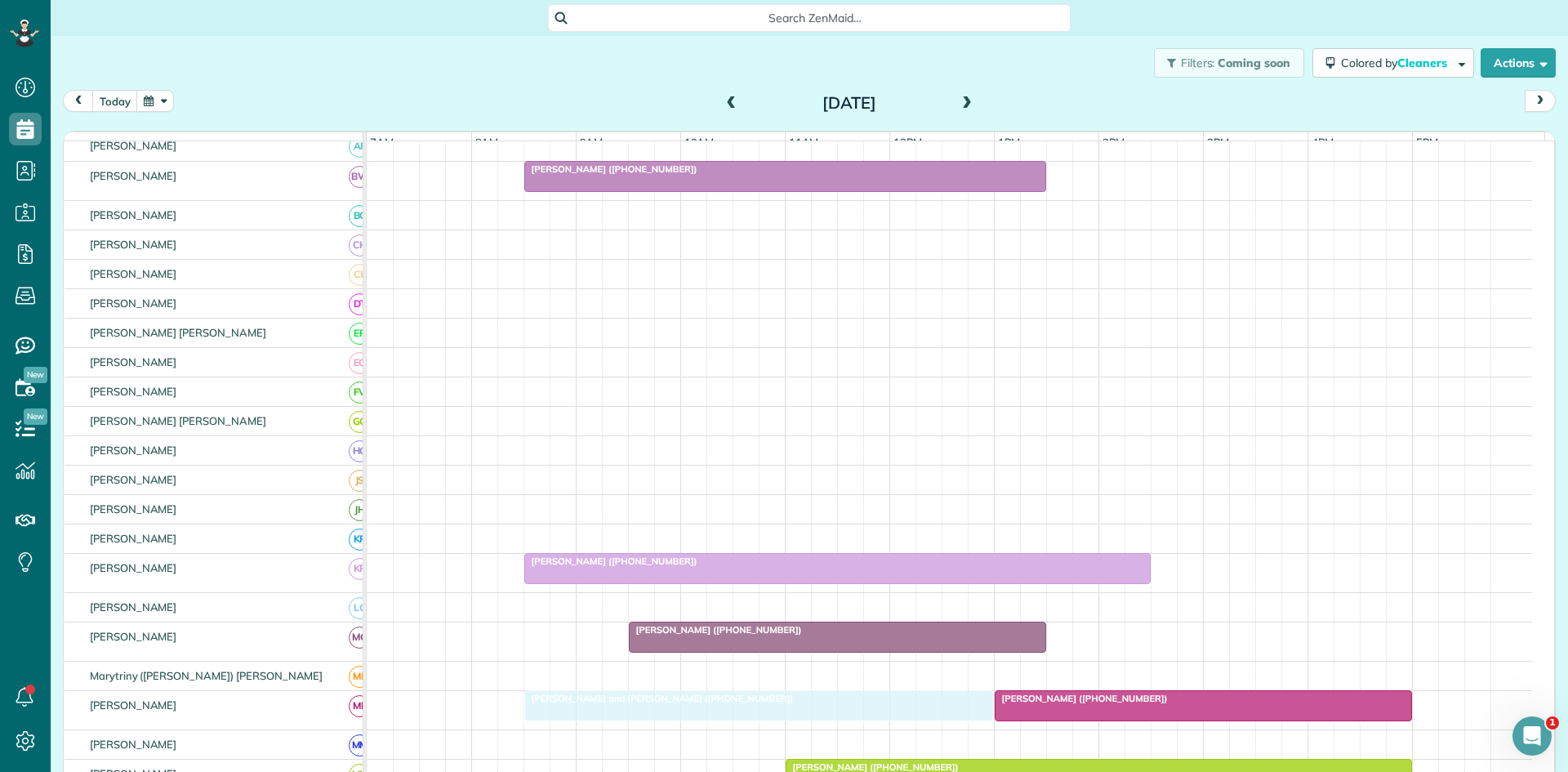
scroll to position [262, 0]
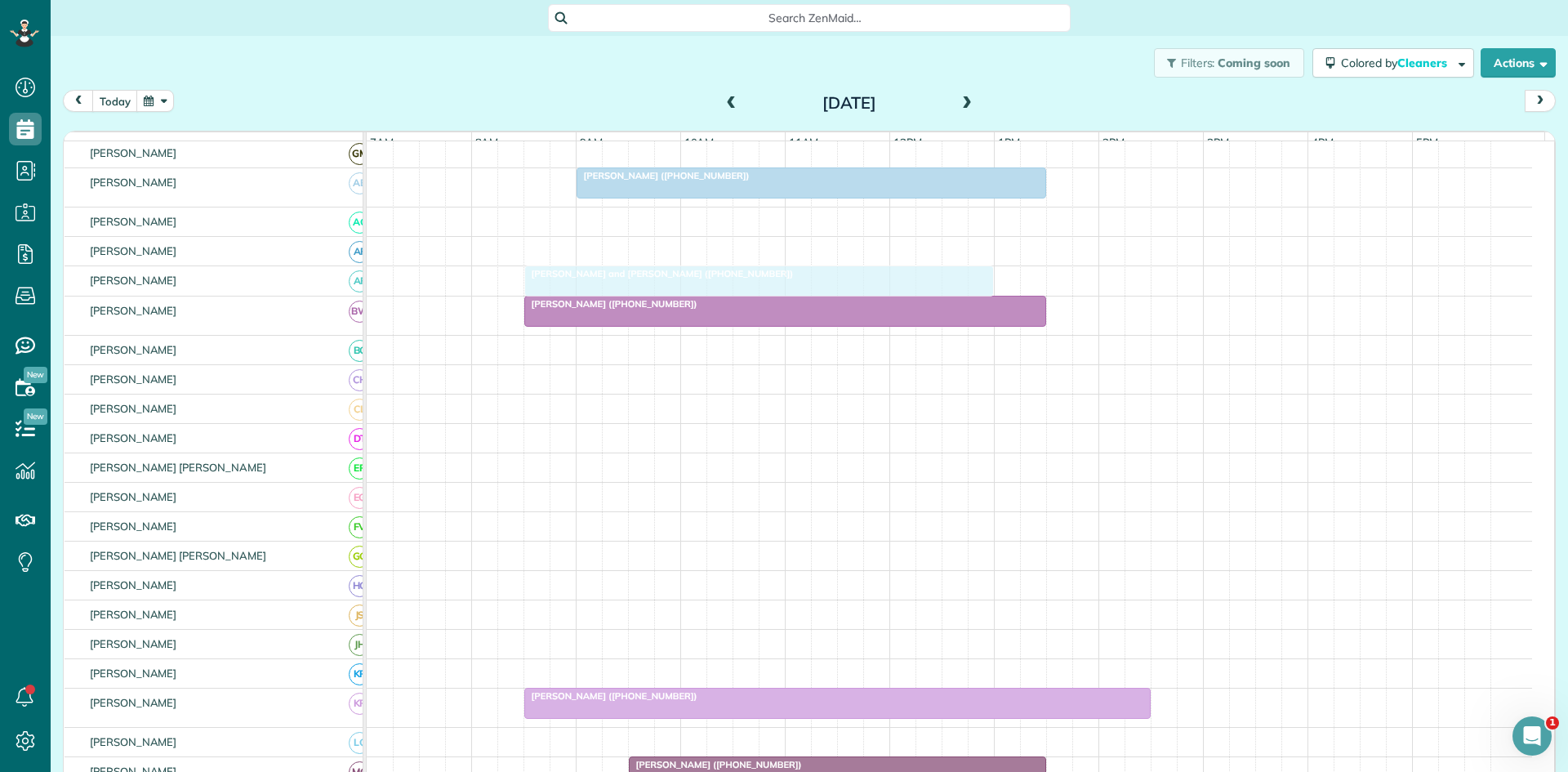
drag, startPoint x: 626, startPoint y: 528, endPoint x: 623, endPoint y: 308, distance: 220.0
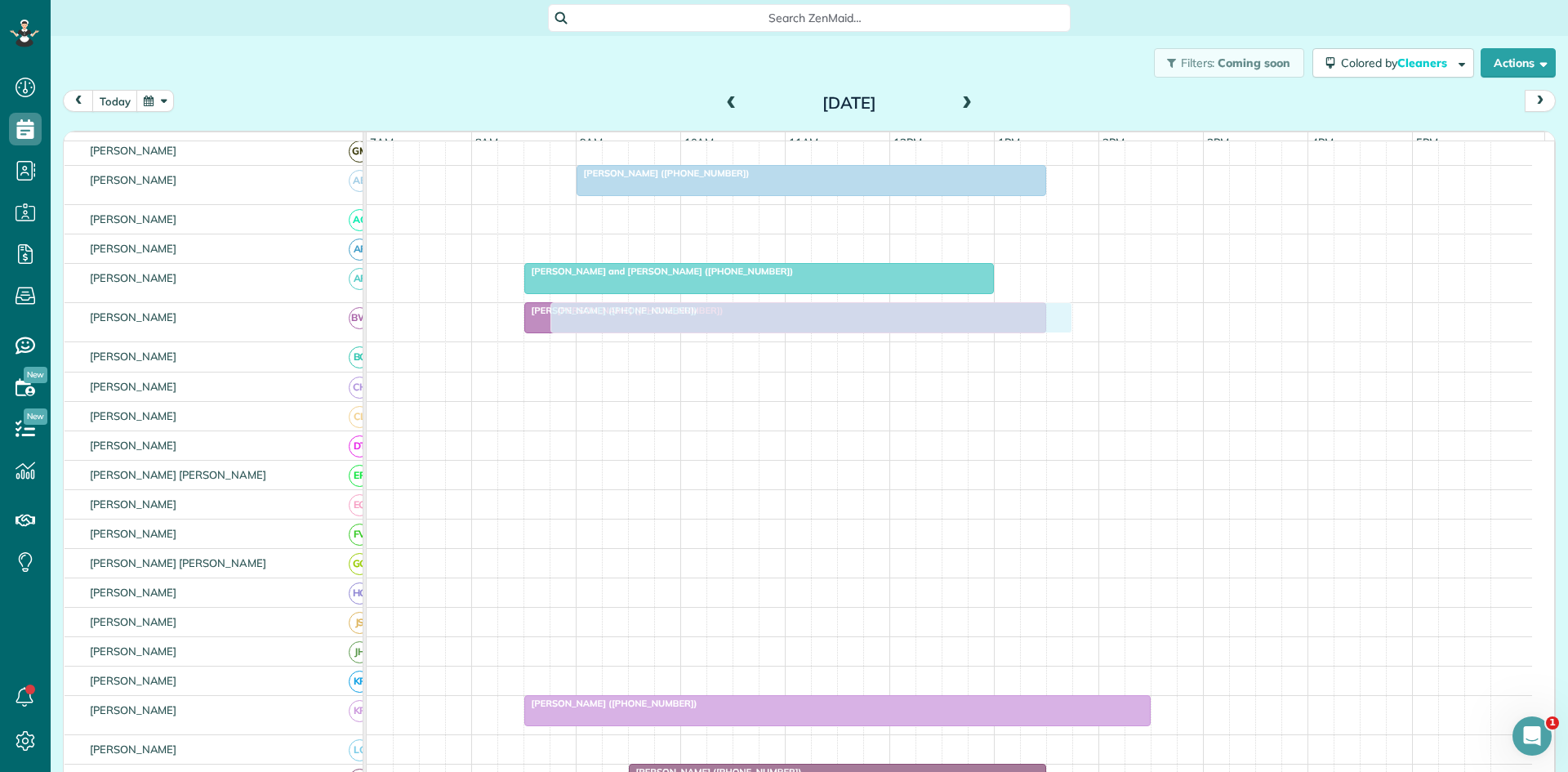
scroll to position [272, 0]
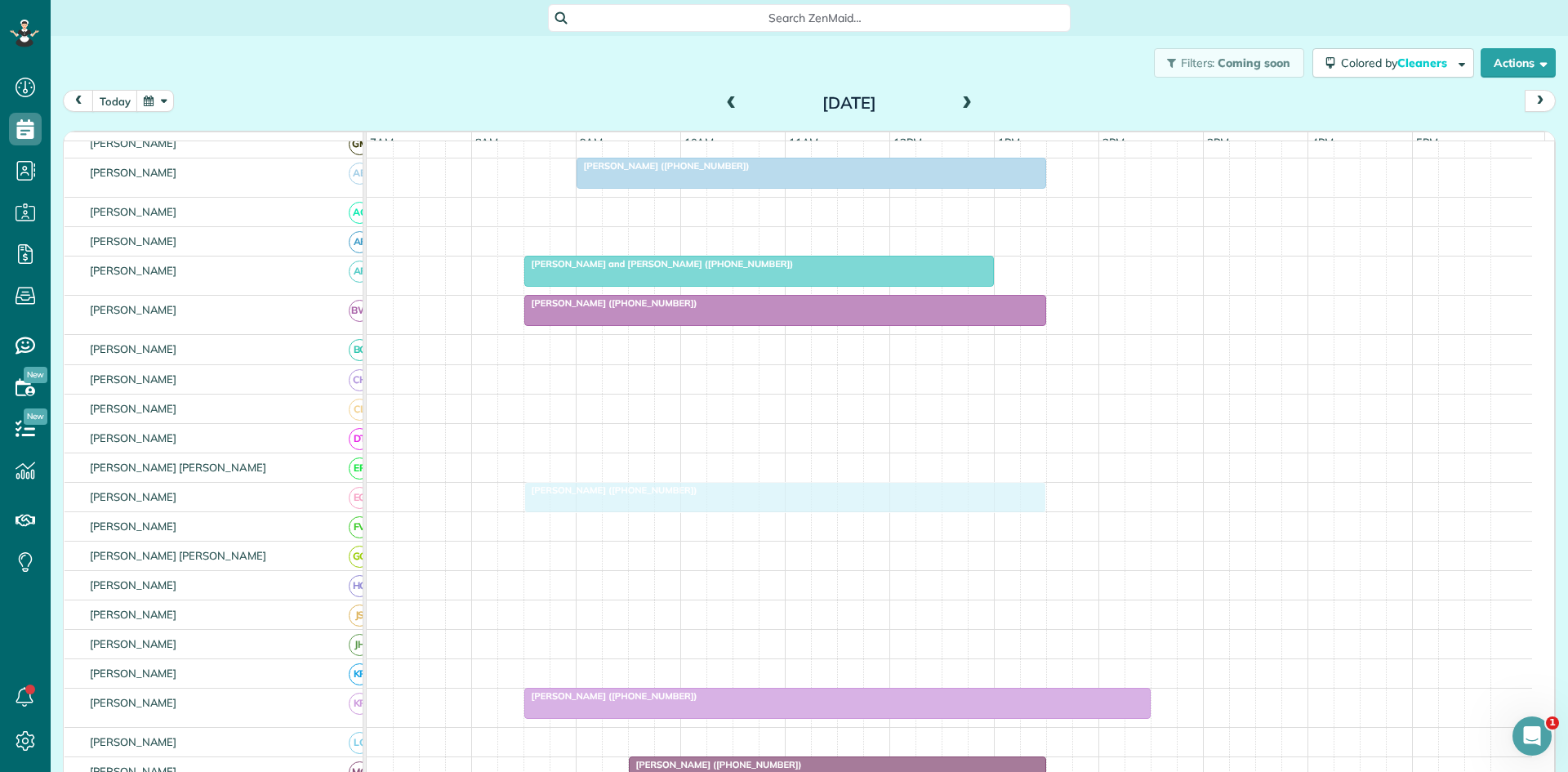
drag, startPoint x: 605, startPoint y: 230, endPoint x: 593, endPoint y: 506, distance: 276.3
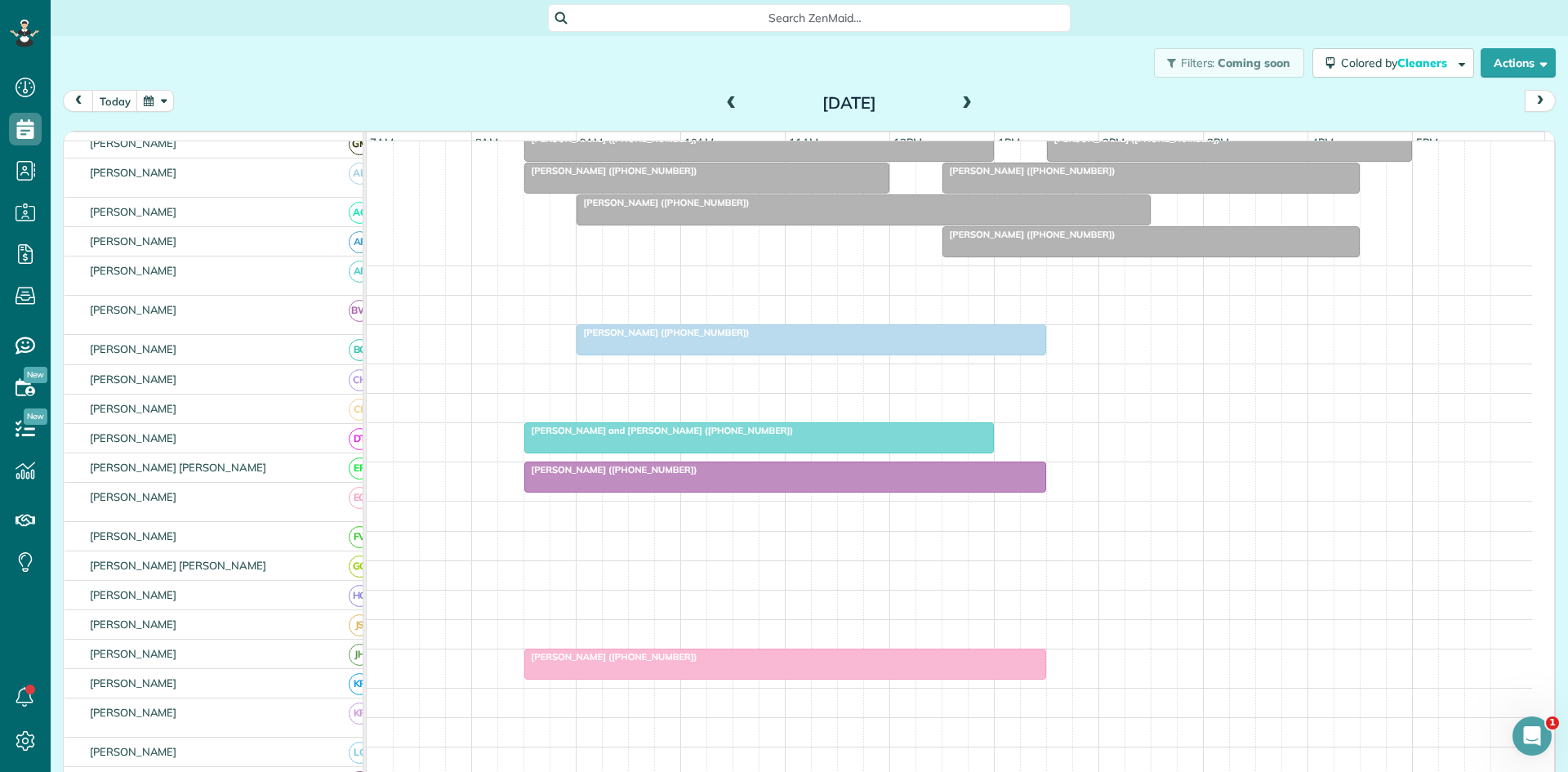
scroll to position [0, 0]
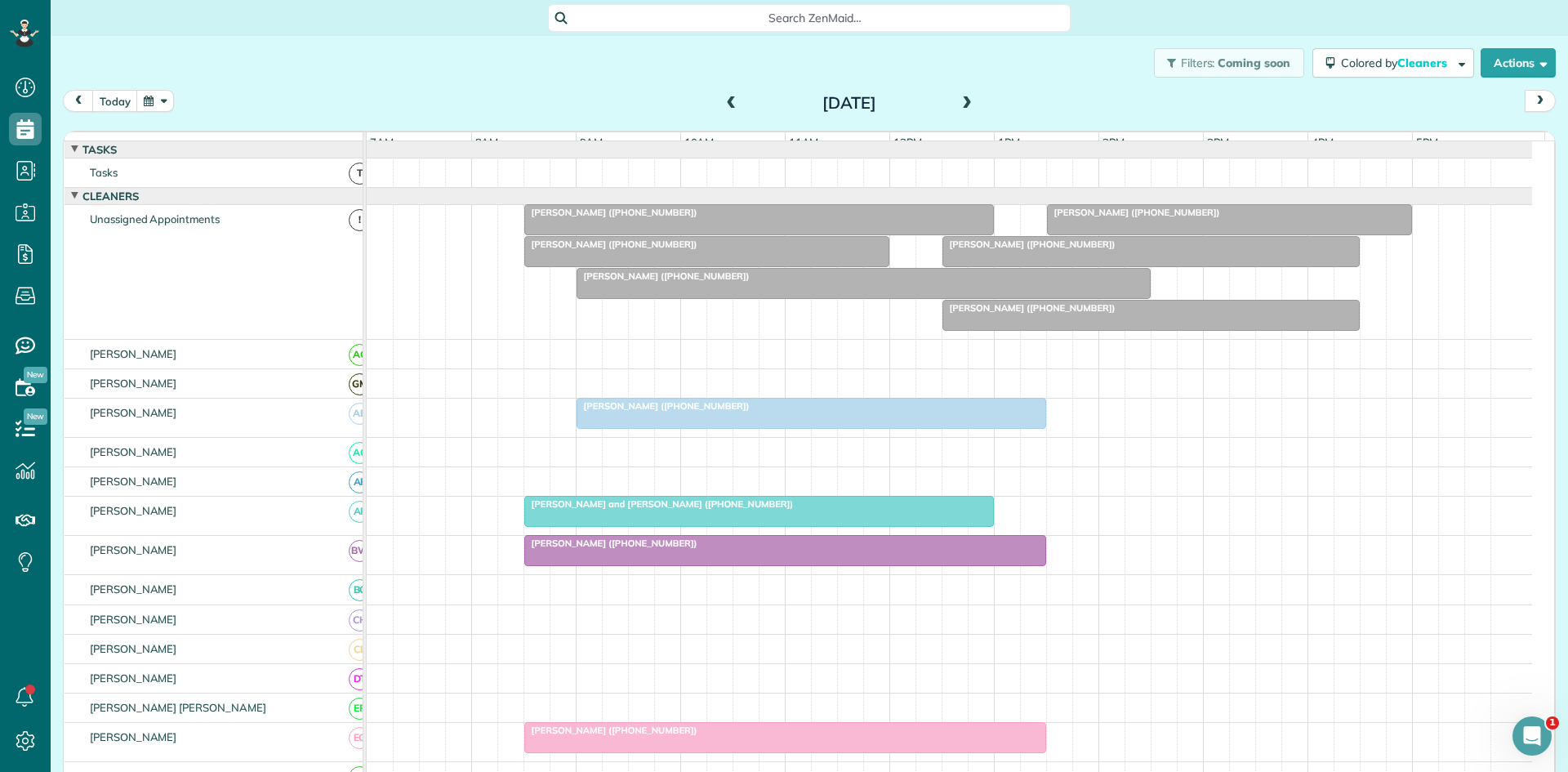
click at [643, 218] on span "[PERSON_NAME] ([PHONE_NUMBER])" at bounding box center [611, 212] width 175 height 12
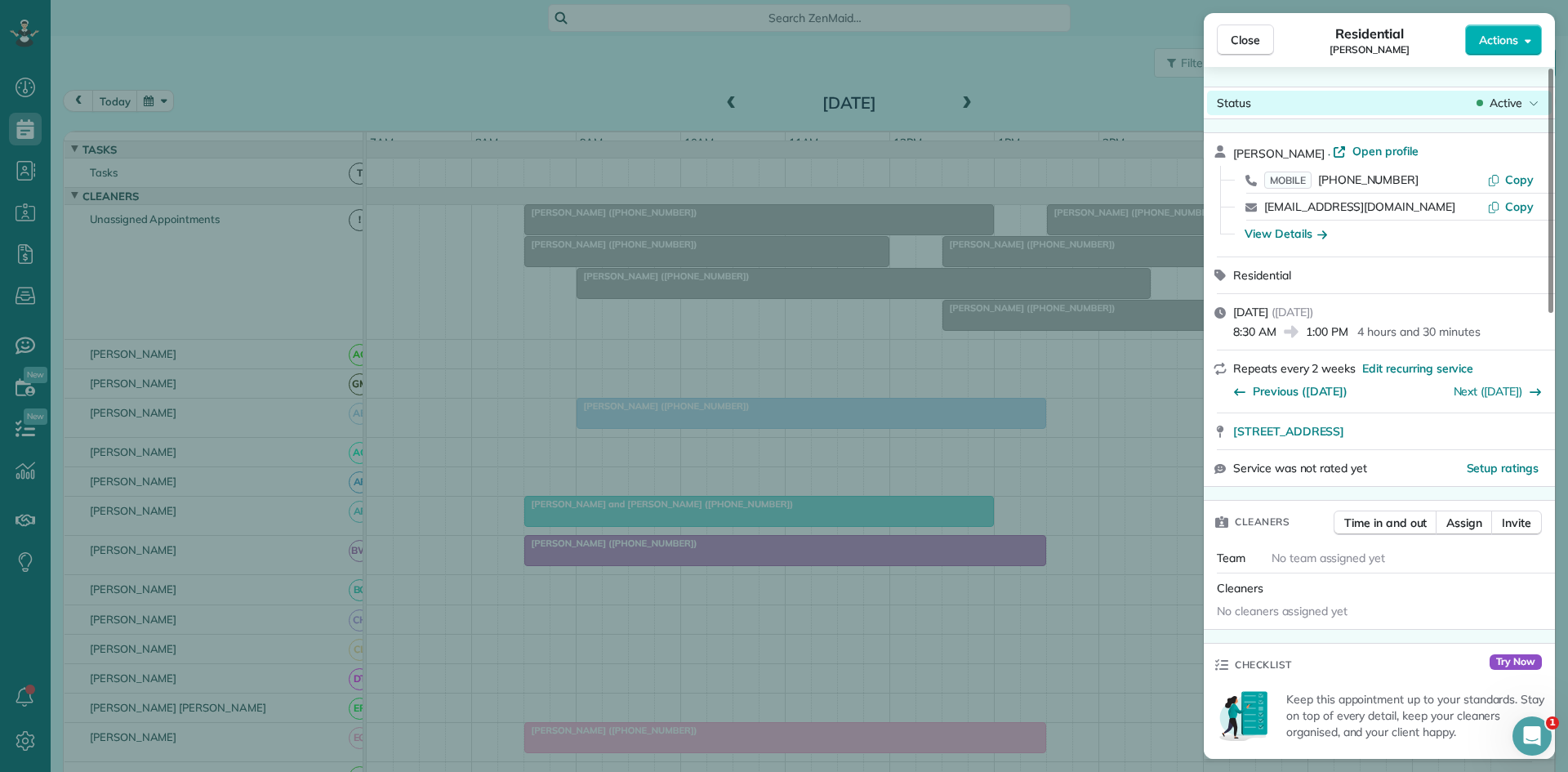
click at [1520, 101] on span "Active" at bounding box center [1506, 103] width 32 height 16
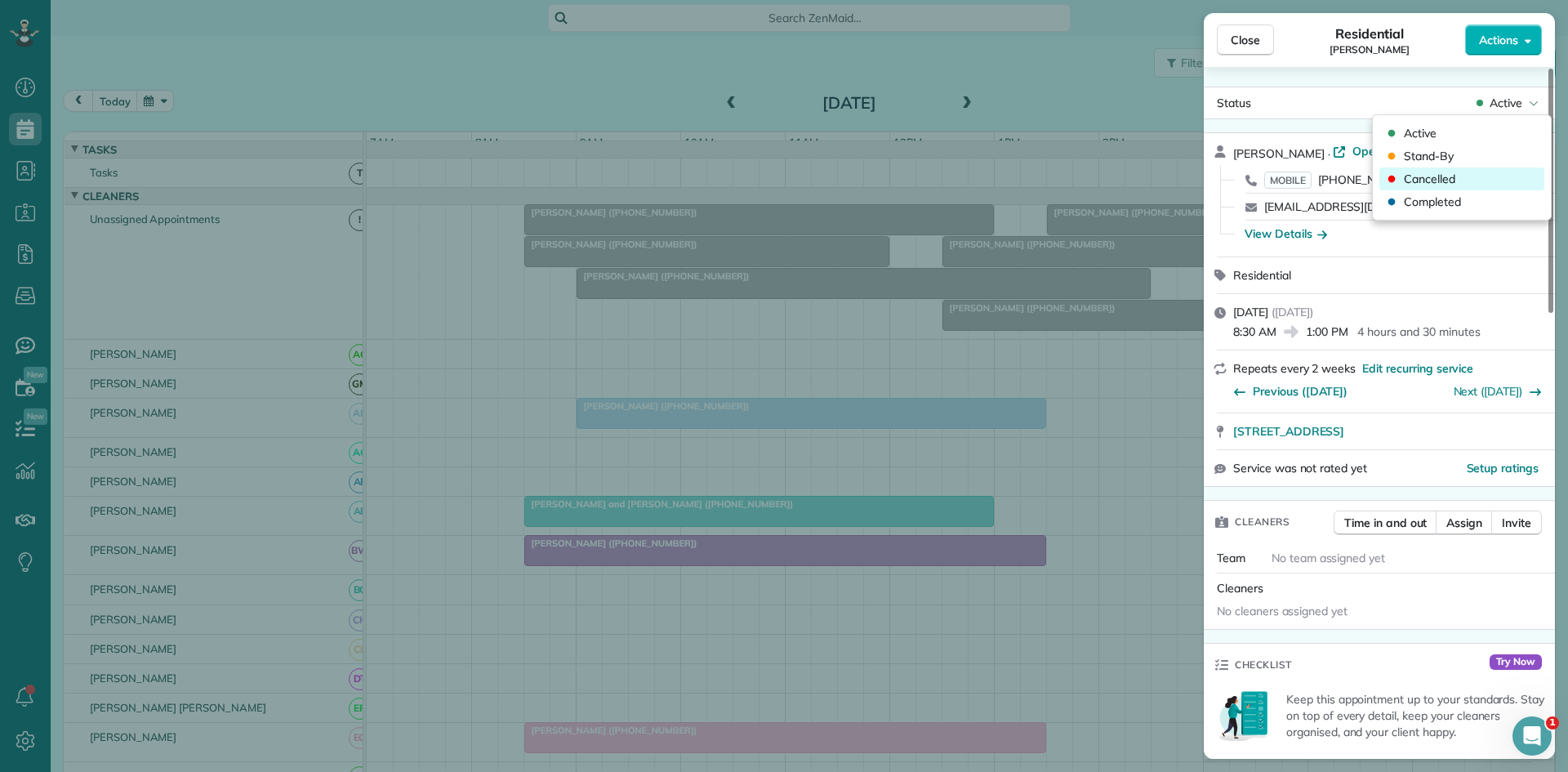
click at [1451, 178] on span "Cancelled" at bounding box center [1429, 178] width 51 height 16
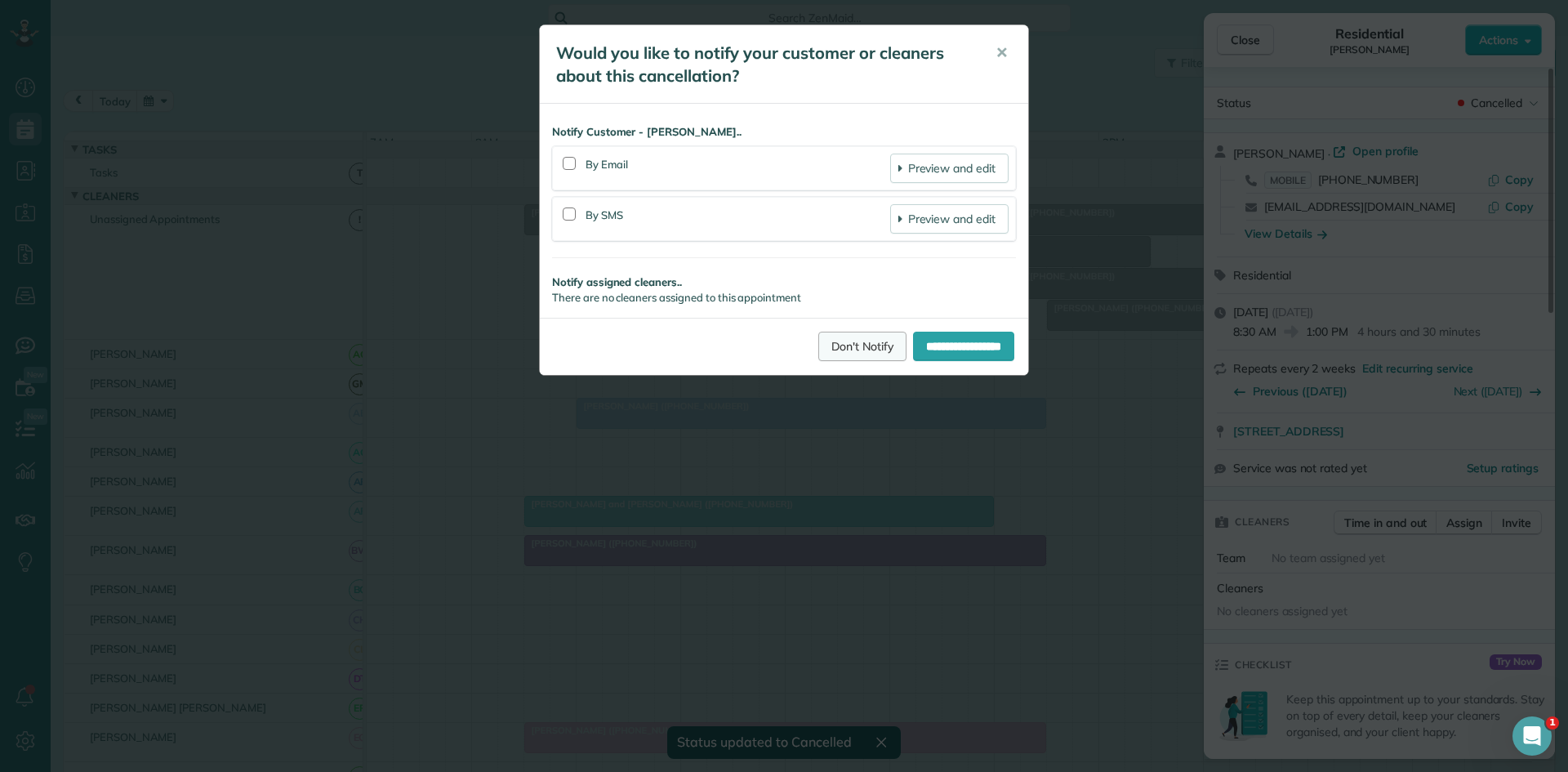
click at [831, 344] on link "Don't Notify" at bounding box center [862, 346] width 88 height 30
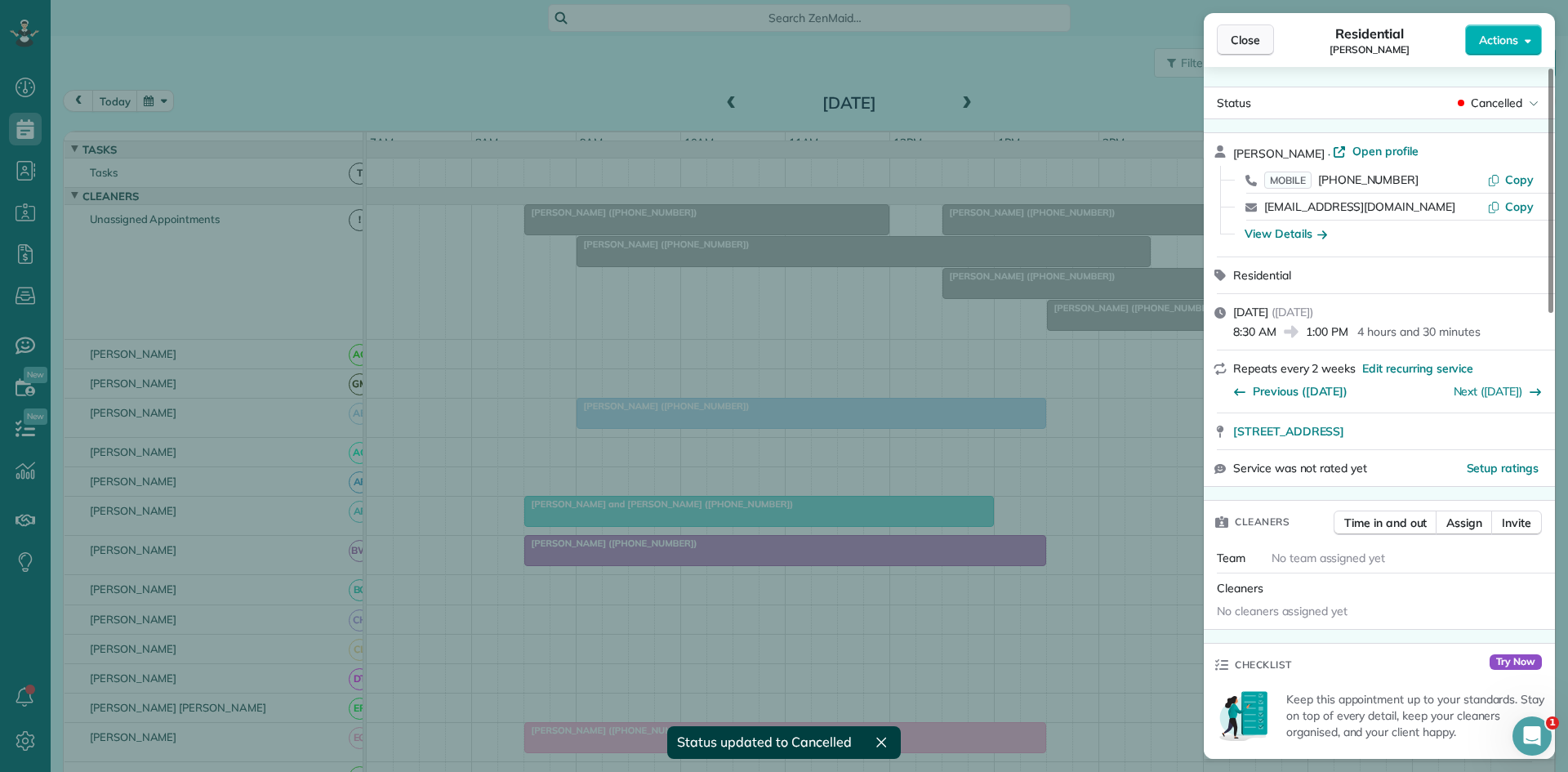
click at [1243, 41] on span "Close" at bounding box center [1245, 40] width 30 height 16
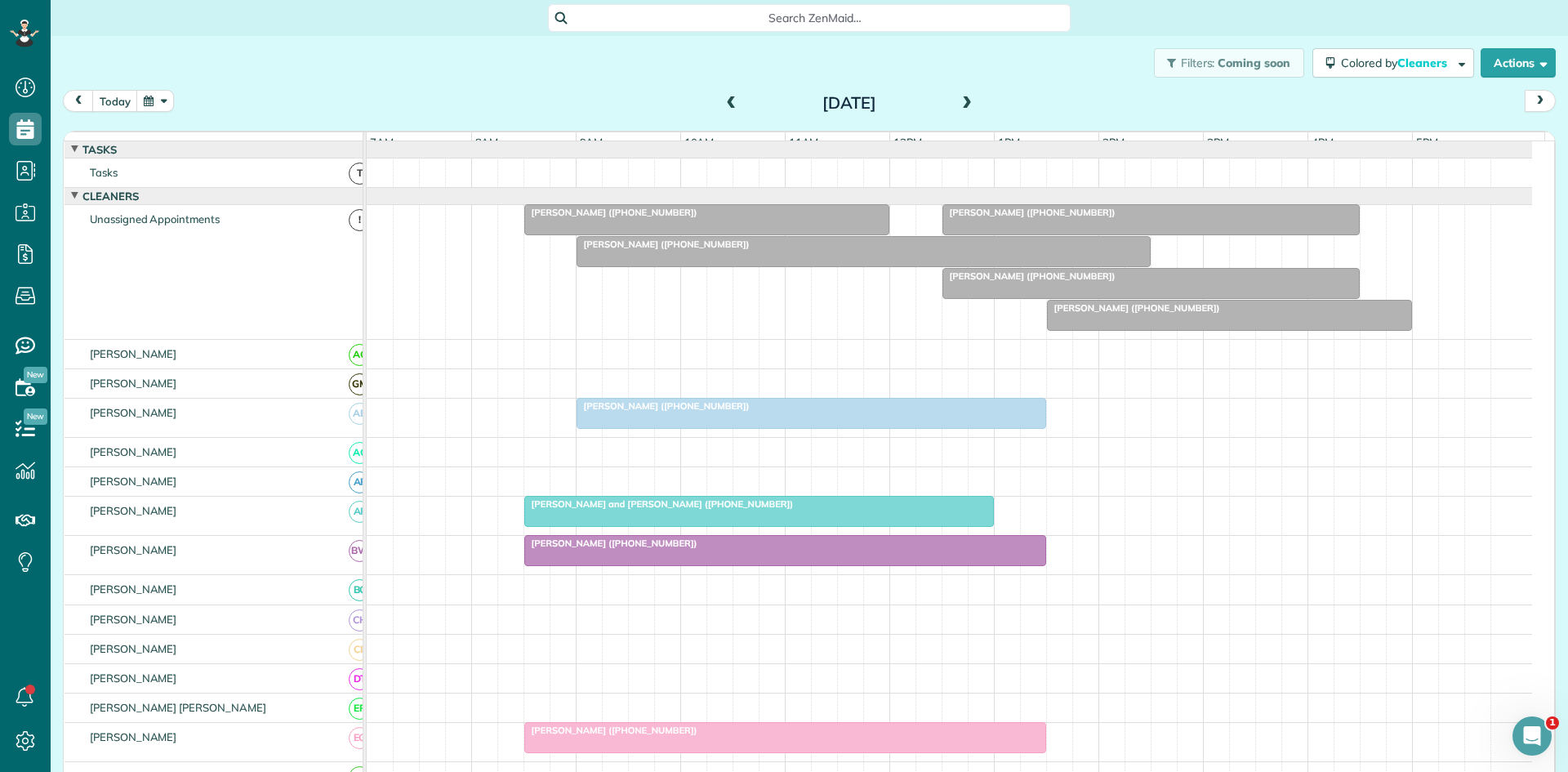
click at [1100, 314] on span "[PERSON_NAME] ([PHONE_NUMBER])" at bounding box center [1133, 308] width 175 height 12
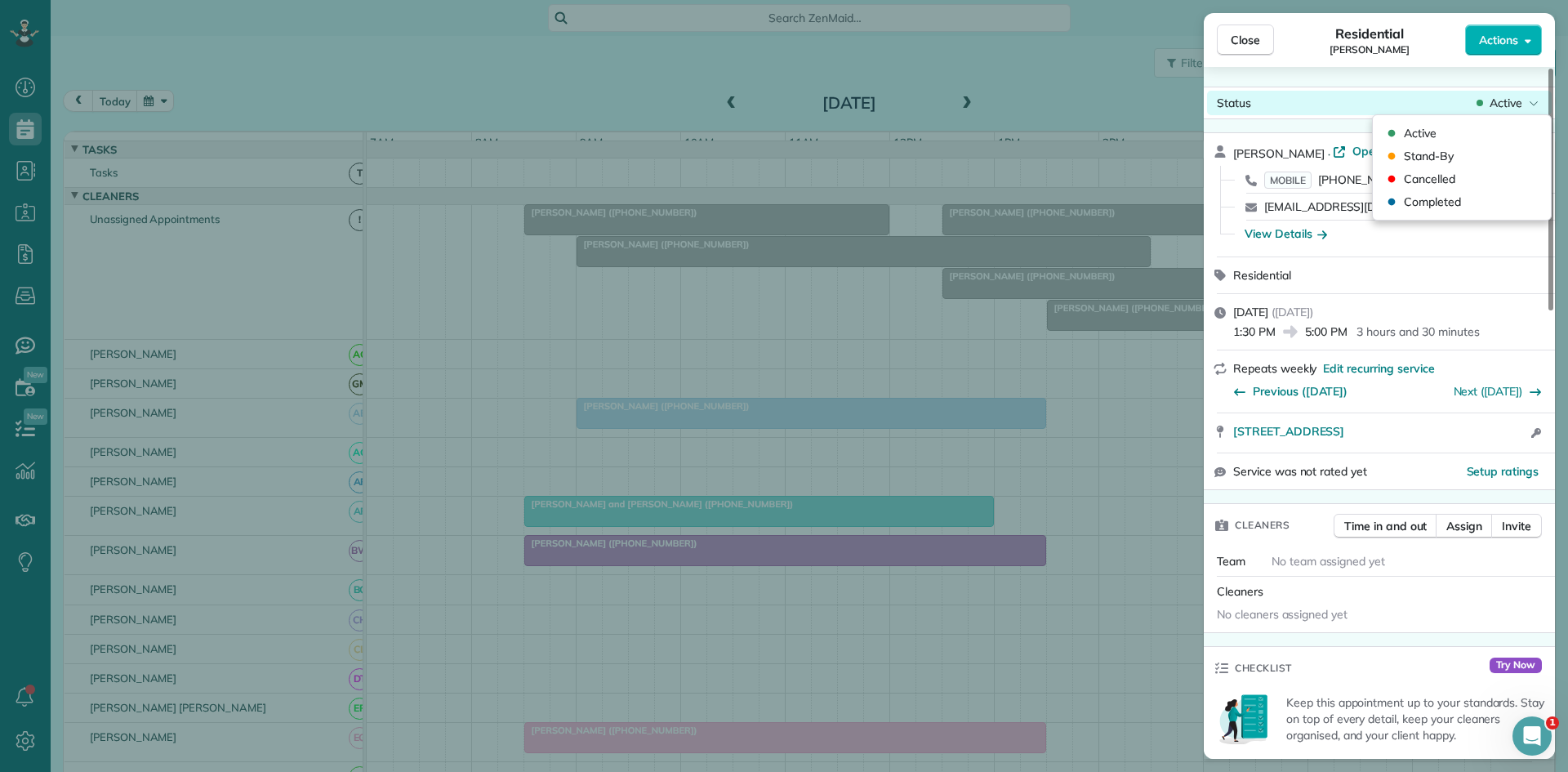
click at [1464, 104] on div "Status Active" at bounding box center [1380, 102] width 344 height 24
click at [1431, 175] on span "Cancelled" at bounding box center [1429, 178] width 51 height 16
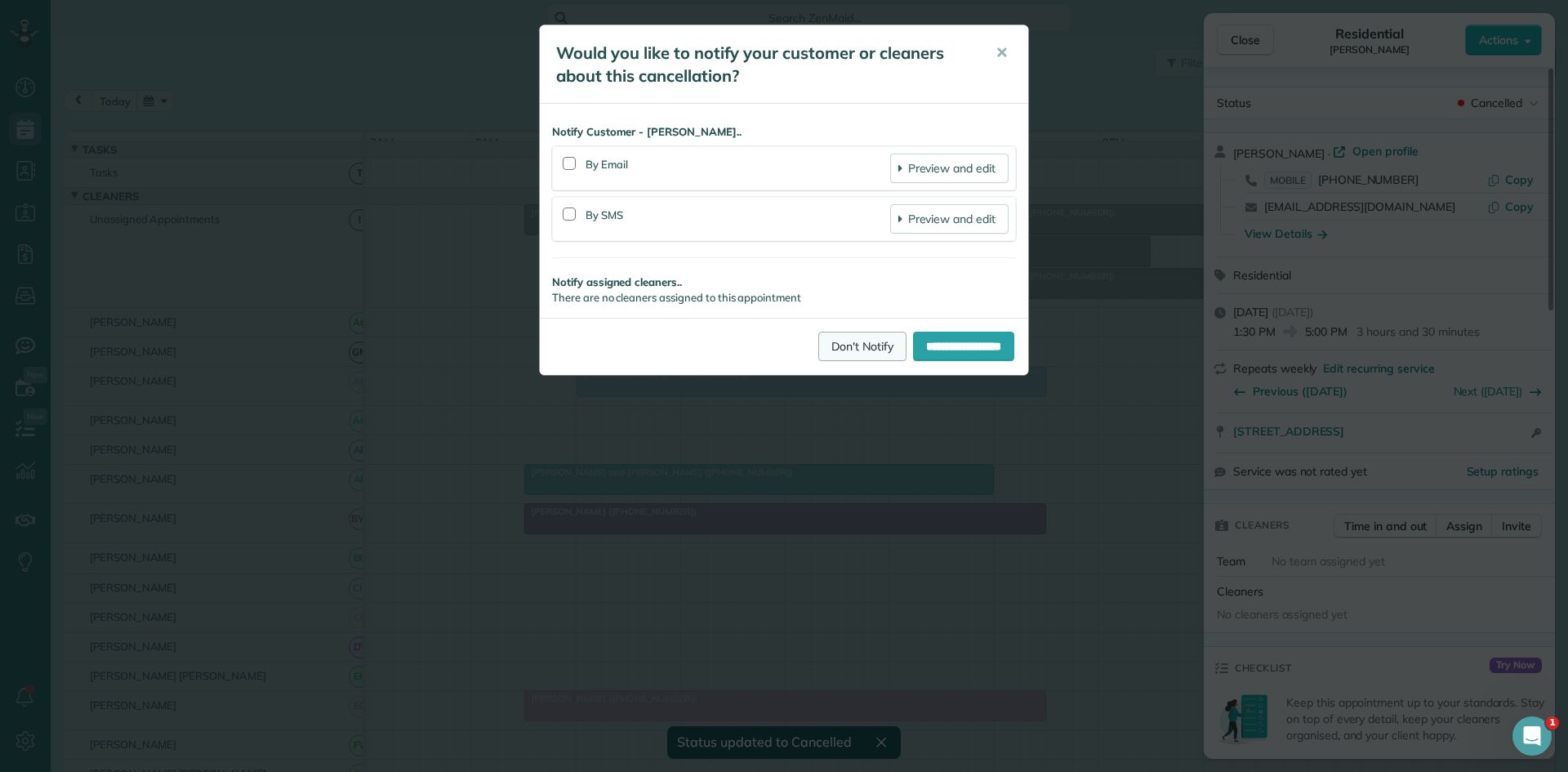
click at [833, 349] on link "Don't Notify" at bounding box center [862, 346] width 88 height 30
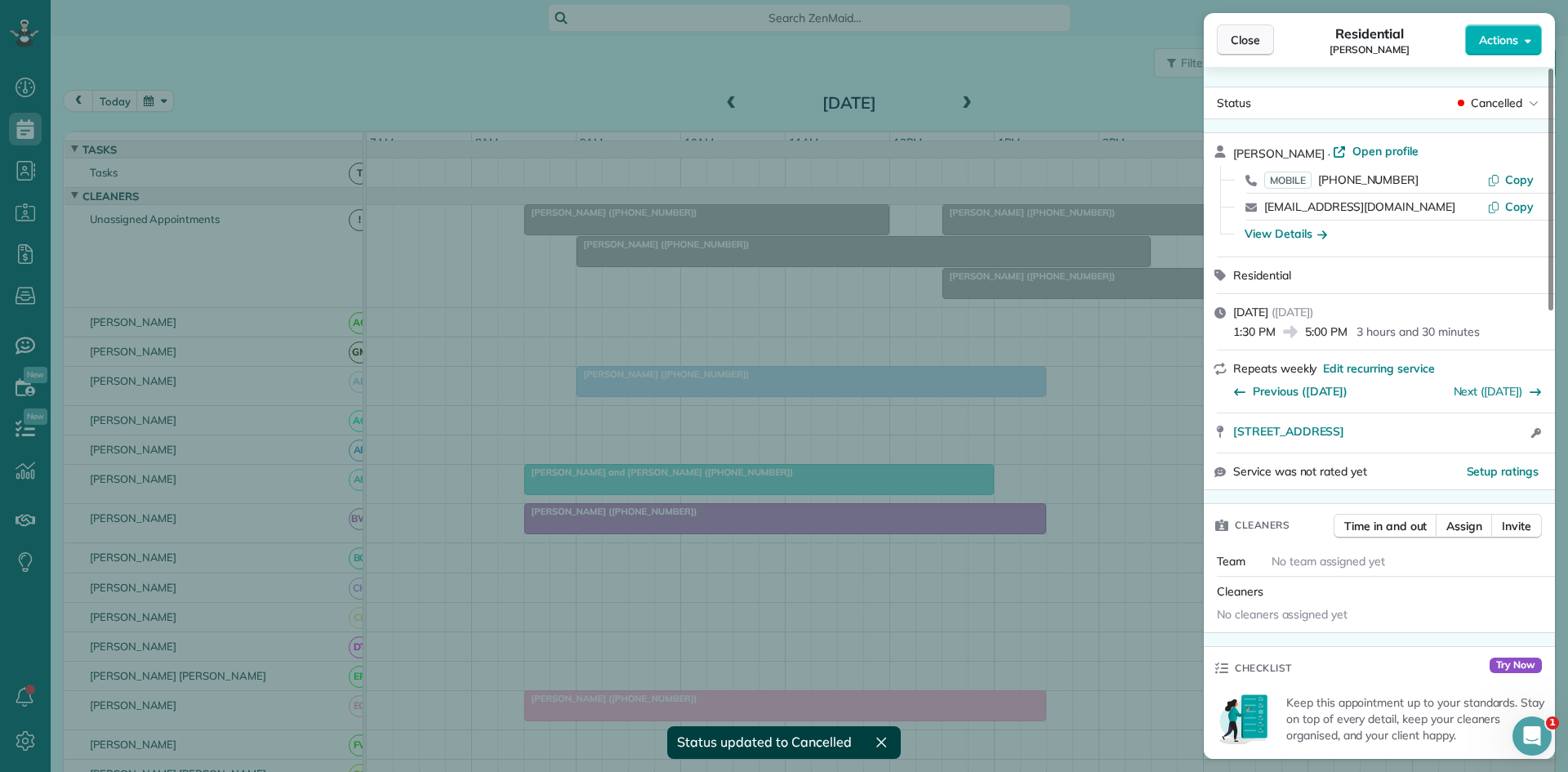
click at [1262, 41] on button "Close" at bounding box center [1245, 39] width 57 height 31
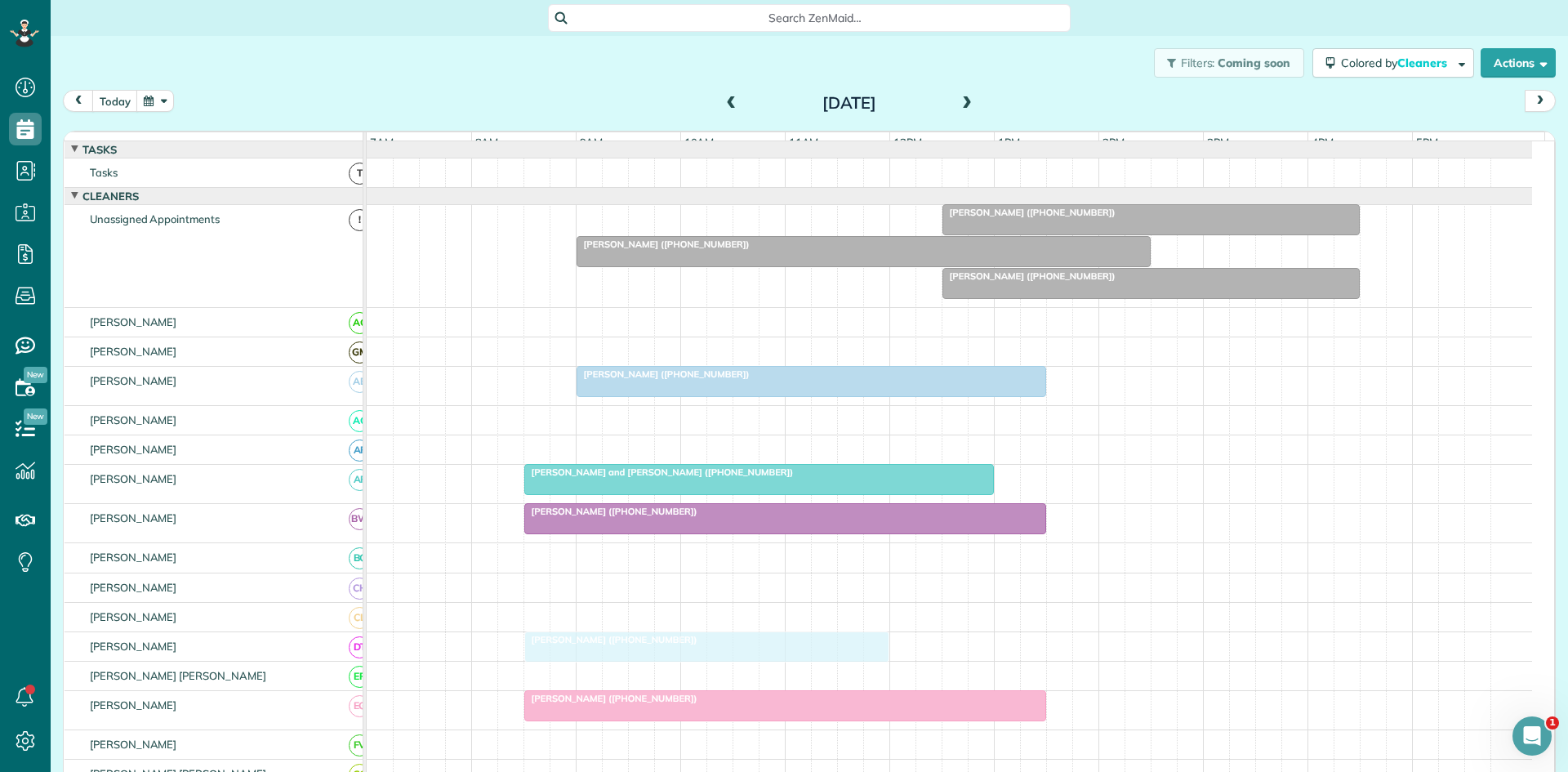
drag, startPoint x: 611, startPoint y: 232, endPoint x: 599, endPoint y: 656, distance: 424.2
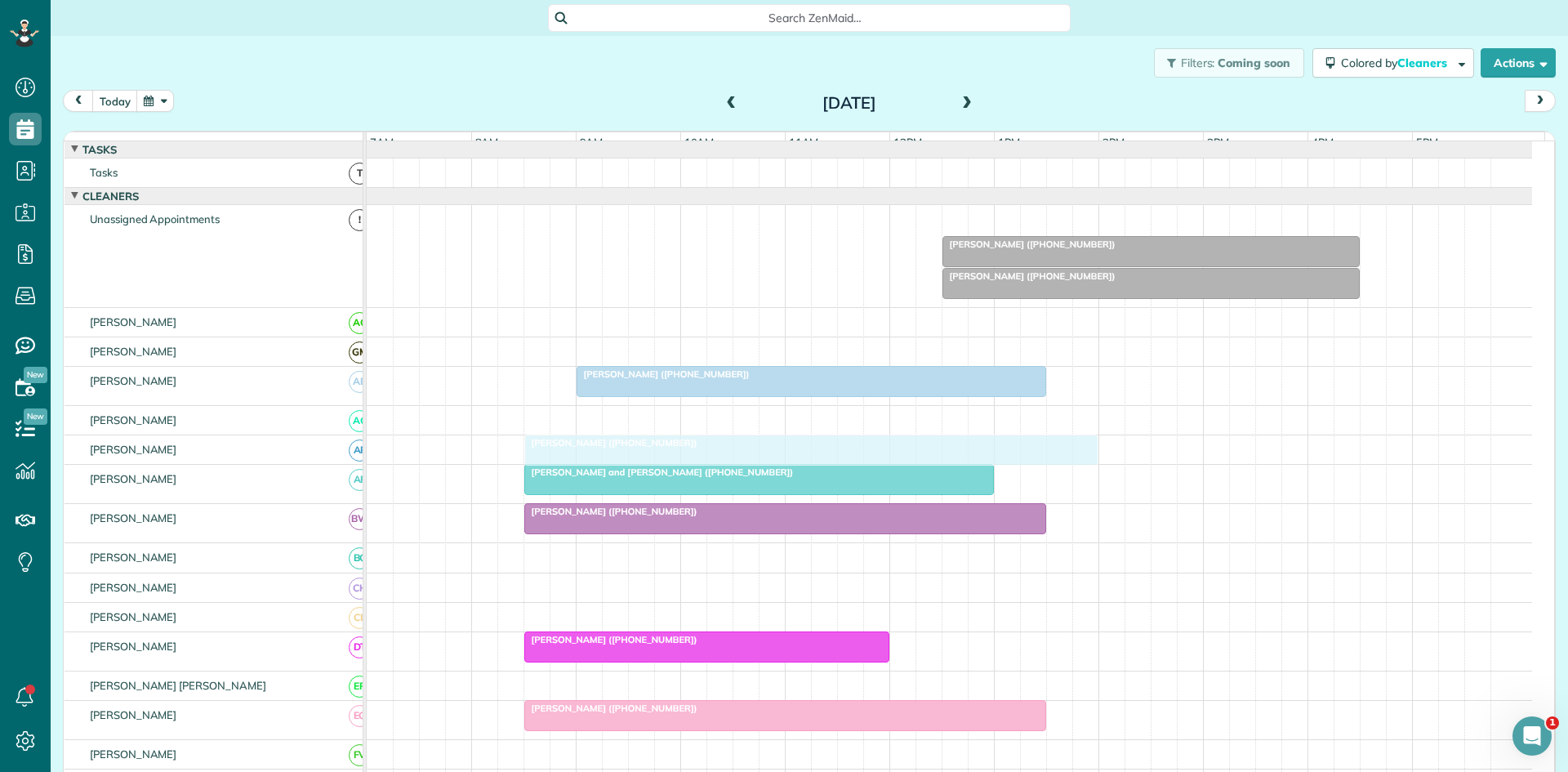
drag, startPoint x: 678, startPoint y: 234, endPoint x: 633, endPoint y: 449, distance: 219.7
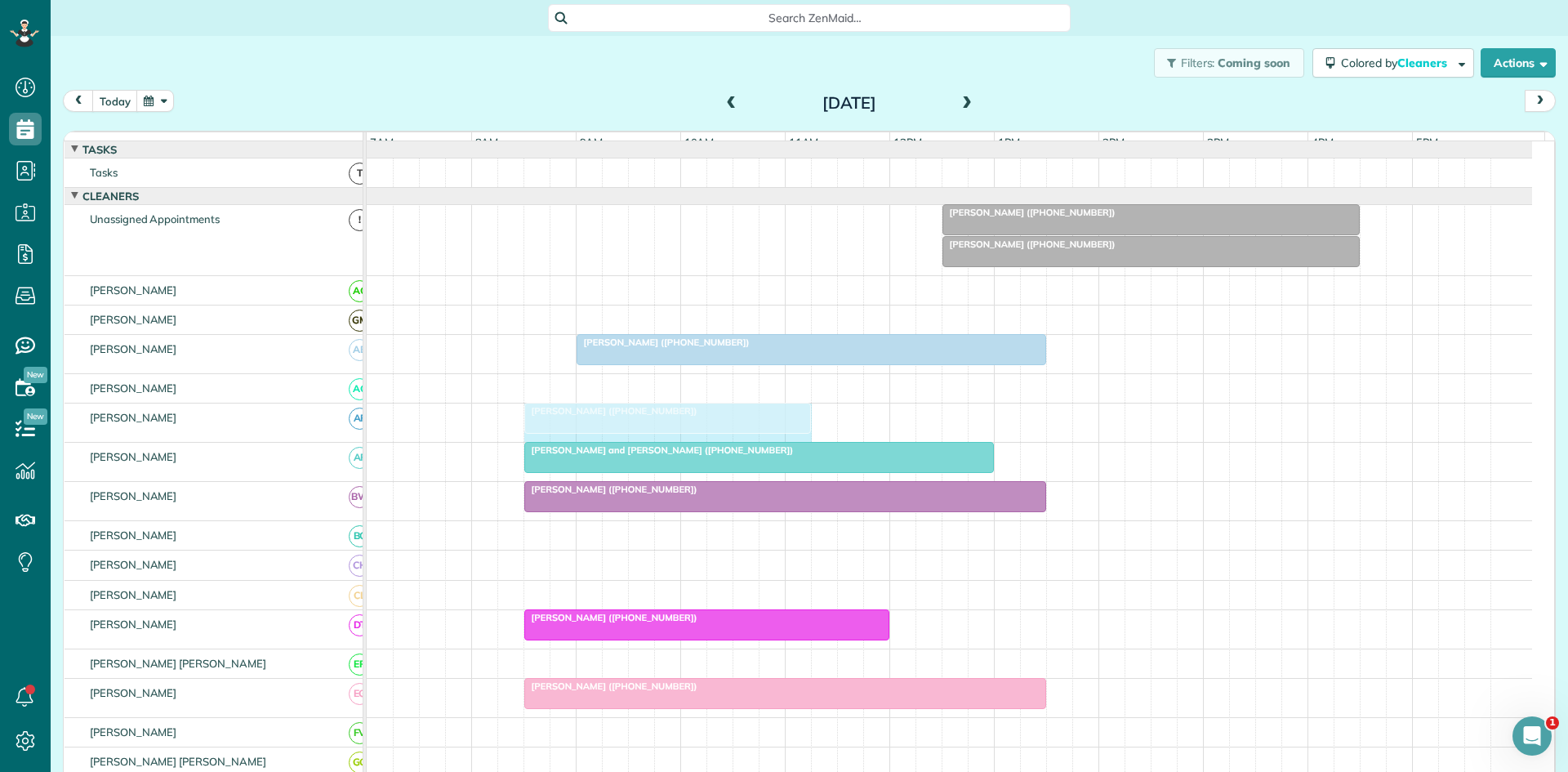
drag, startPoint x: 1091, startPoint y: 429, endPoint x: 799, endPoint y: 395, distance: 294.0
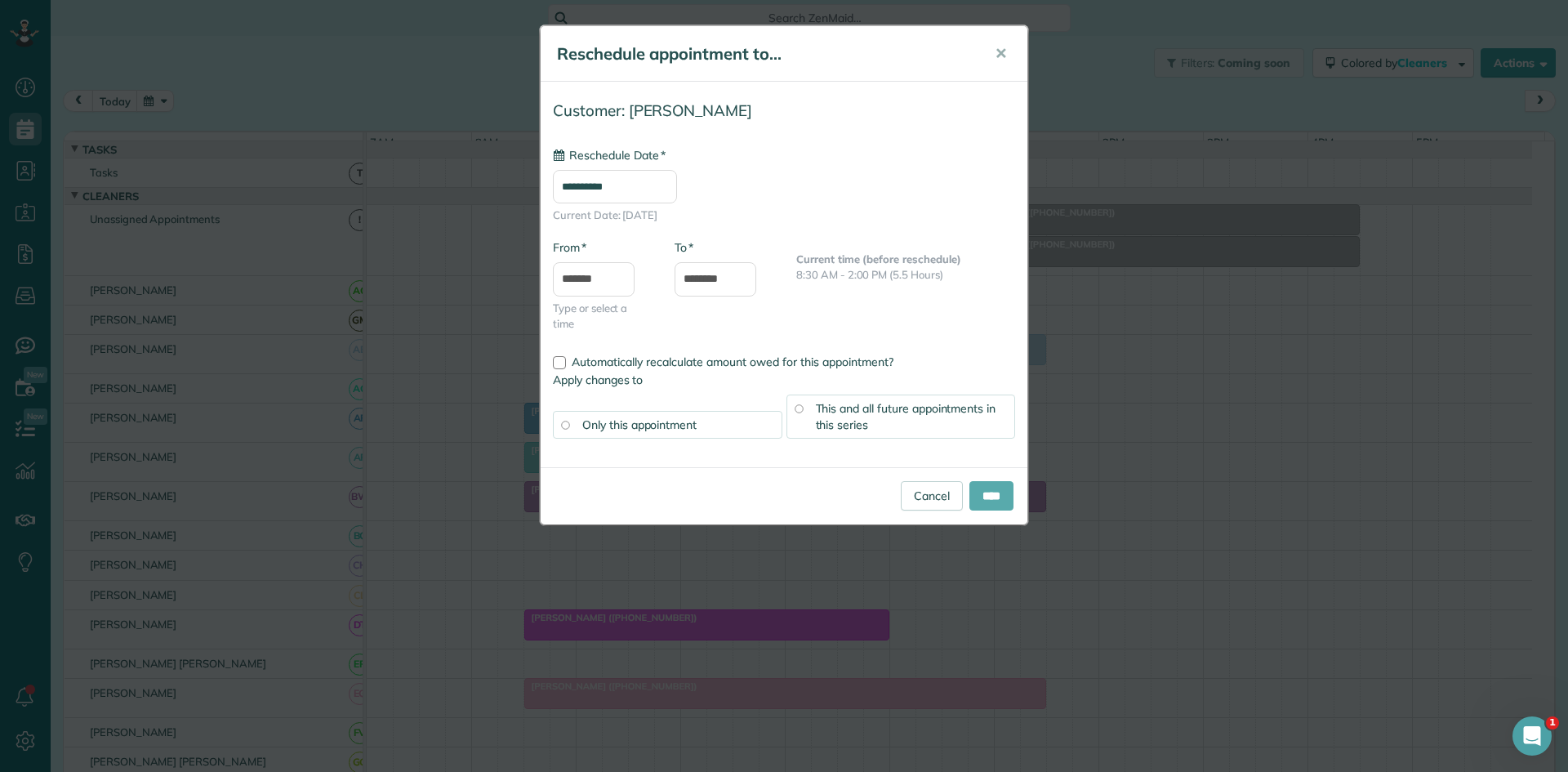
type input "**********"
click at [990, 496] on input "****" at bounding box center [991, 496] width 44 height 30
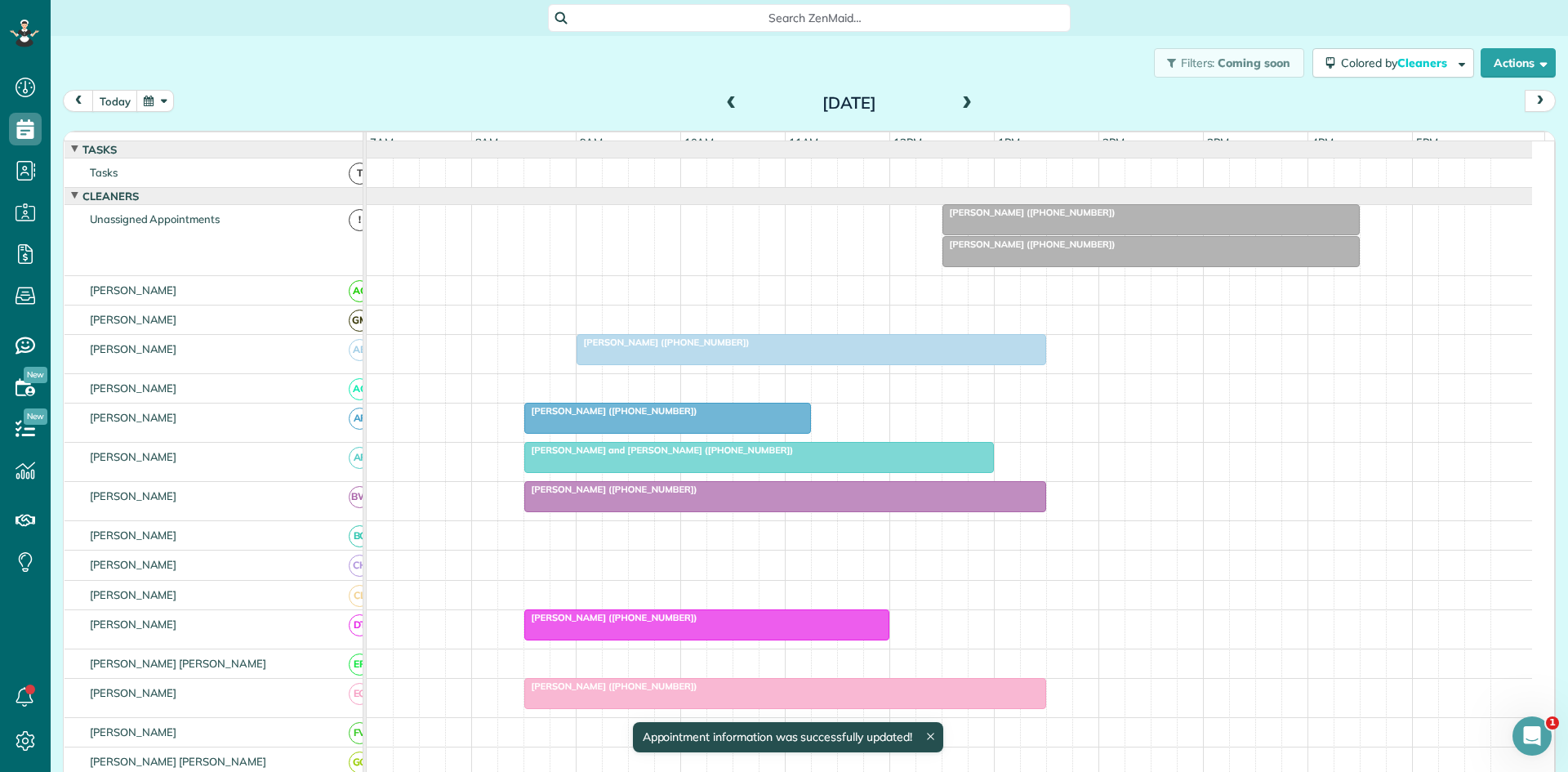
click at [657, 417] on div "[PERSON_NAME] ([PHONE_NUMBER])" at bounding box center [667, 411] width 277 height 12
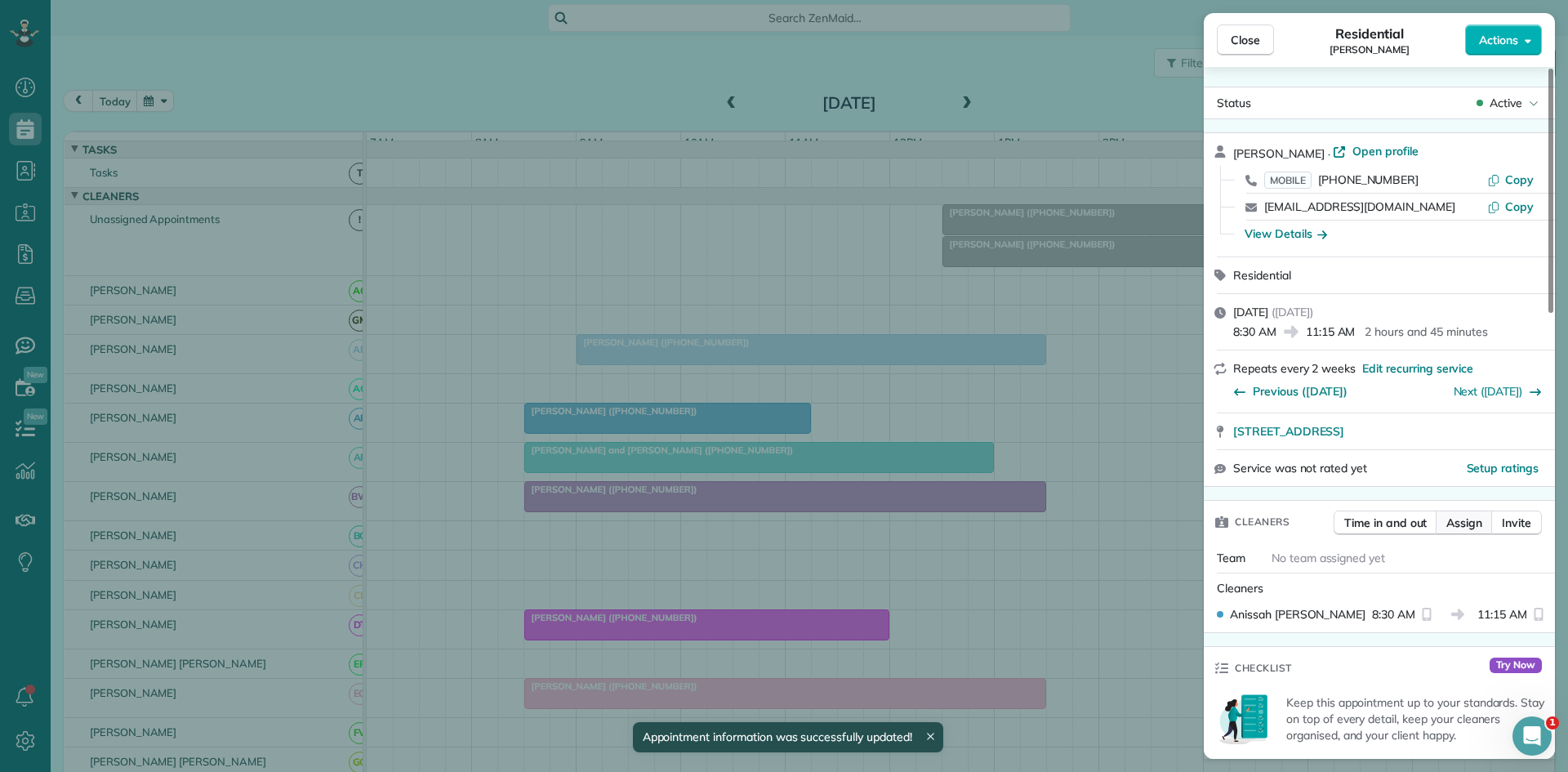
click at [1464, 521] on span "Assign" at bounding box center [1464, 523] width 36 height 16
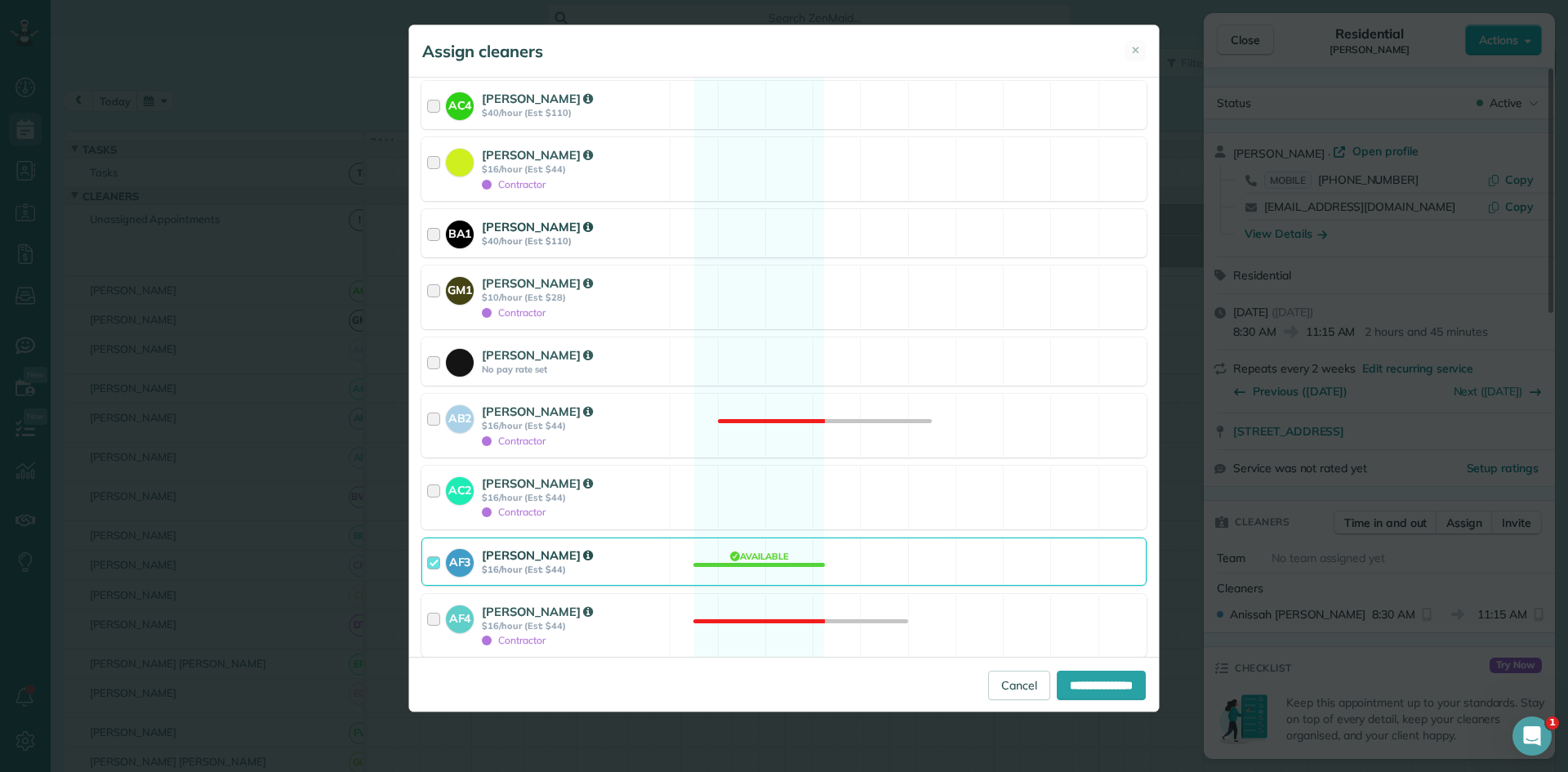
scroll to position [545, 0]
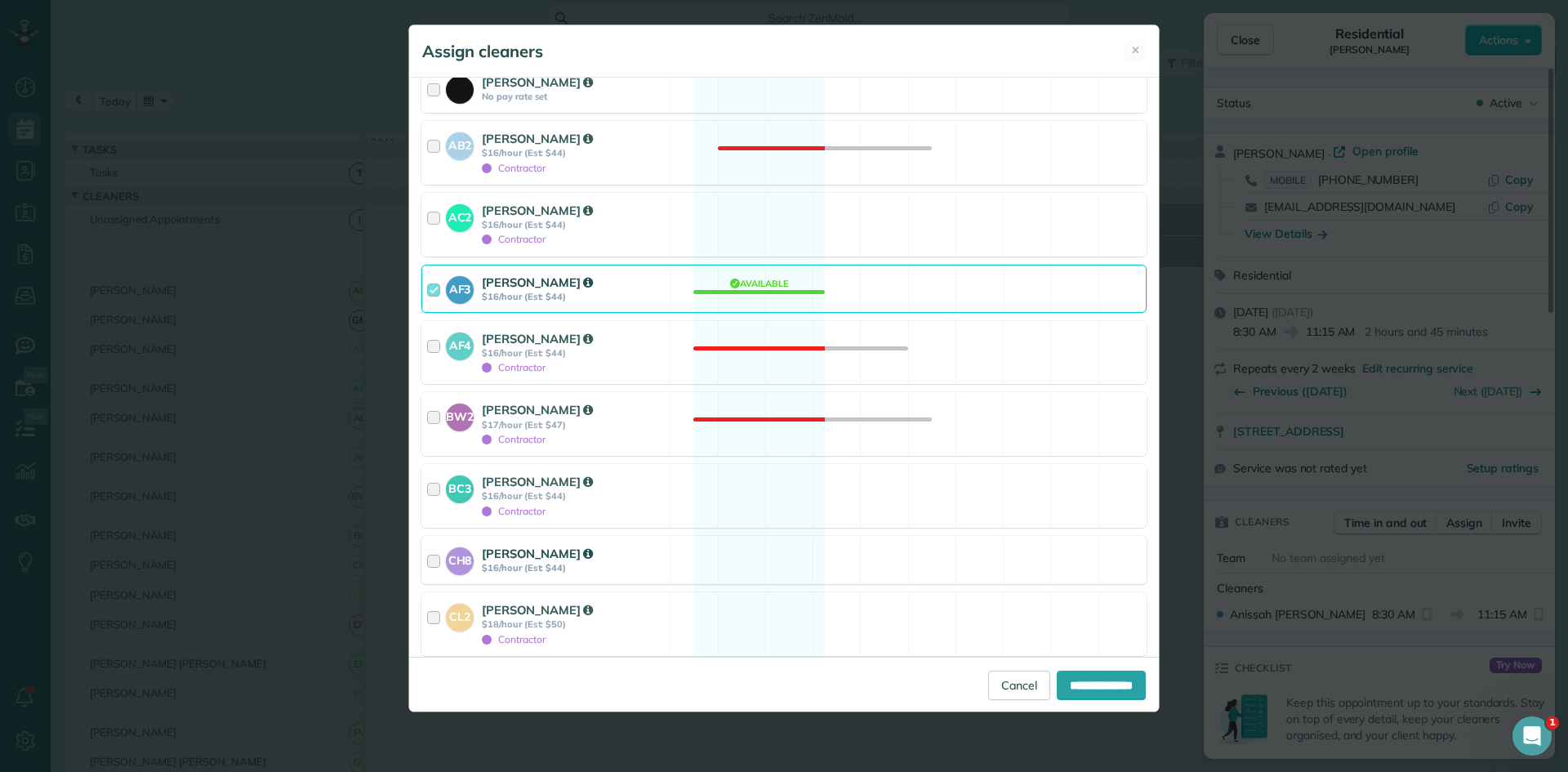
click at [665, 570] on div "CH8 [PERSON_NAME] $16/hour (Est: $44)" at bounding box center [546, 560] width 247 height 47
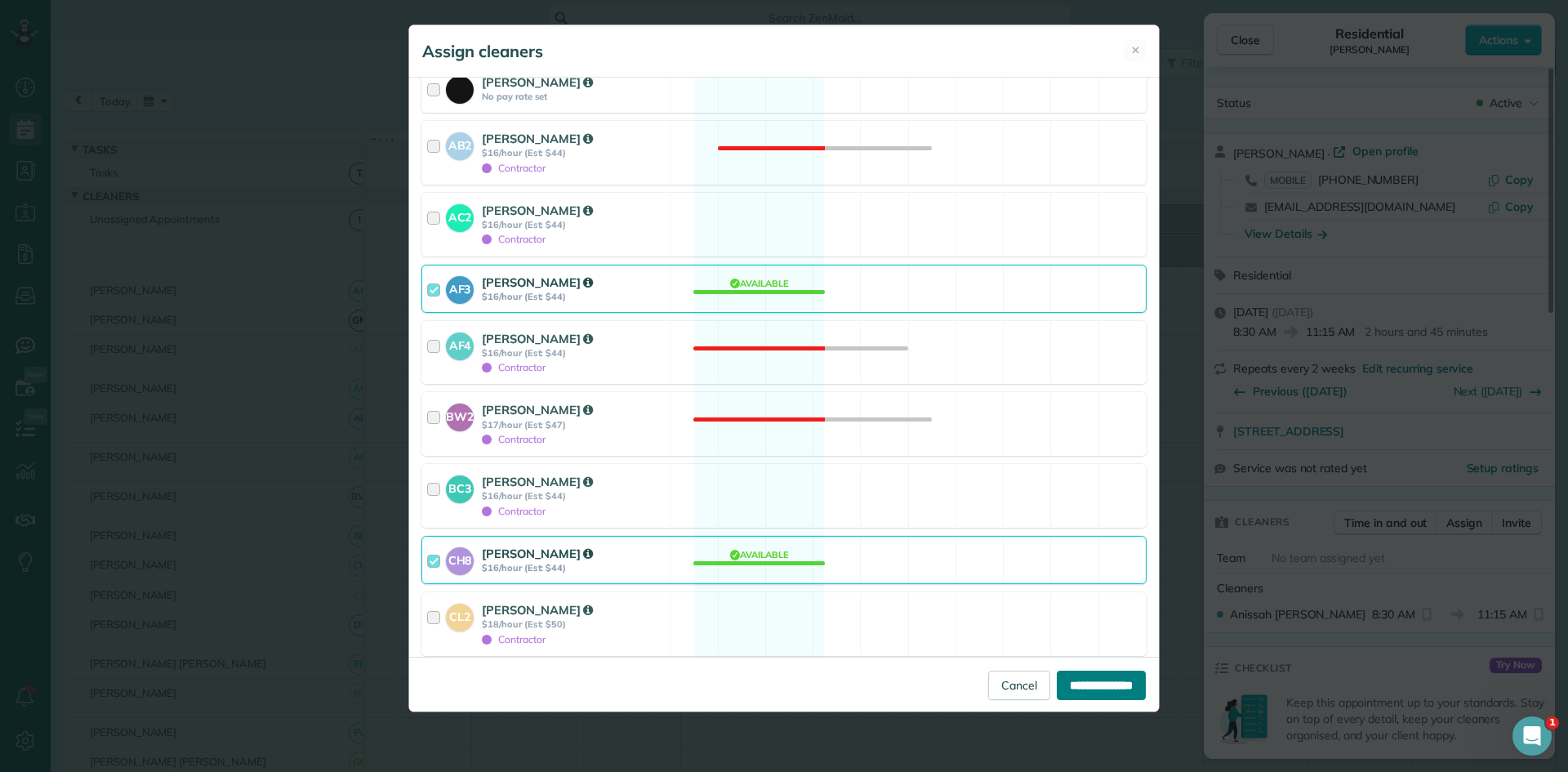
click at [1070, 681] on input "**********" at bounding box center [1101, 685] width 89 height 30
type input "**********"
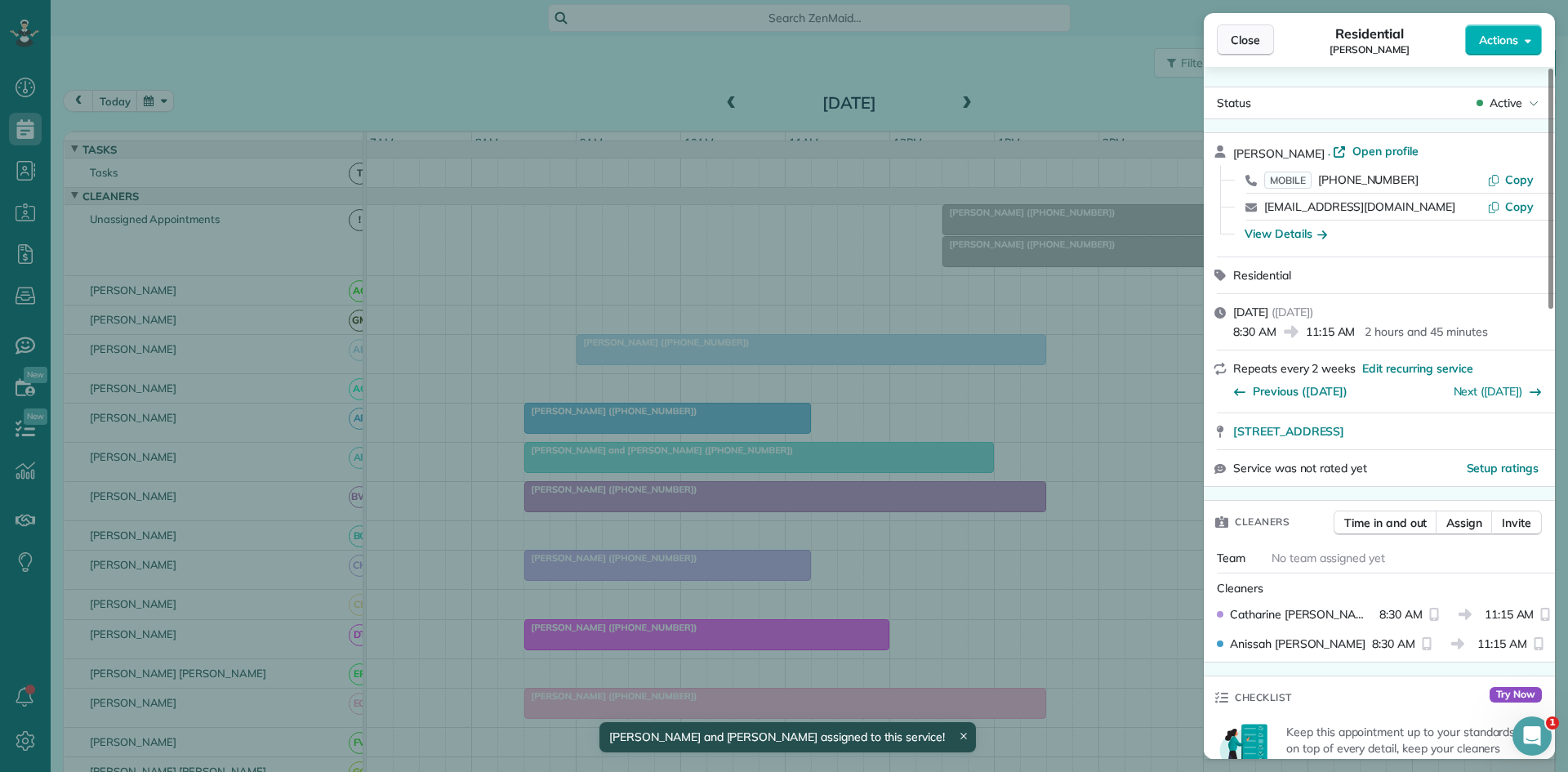
click at [1264, 42] on button "Close" at bounding box center [1245, 39] width 57 height 31
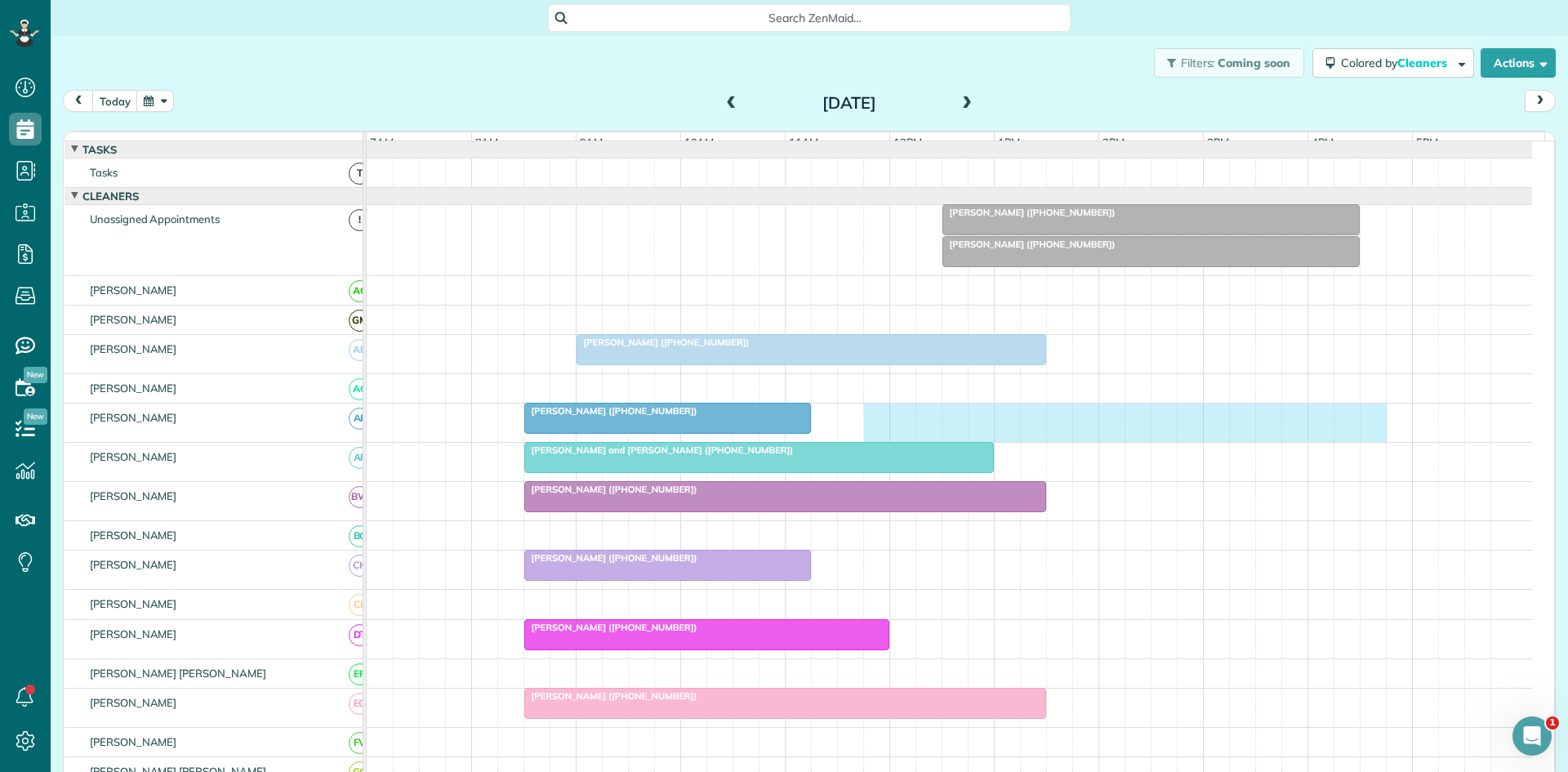
drag, startPoint x: 876, startPoint y: 436, endPoint x: 1367, endPoint y: 442, distance: 491.0
click at [1367, 442] on div "[PERSON_NAME] ([PHONE_NUMBER])" at bounding box center [949, 422] width 1165 height 39
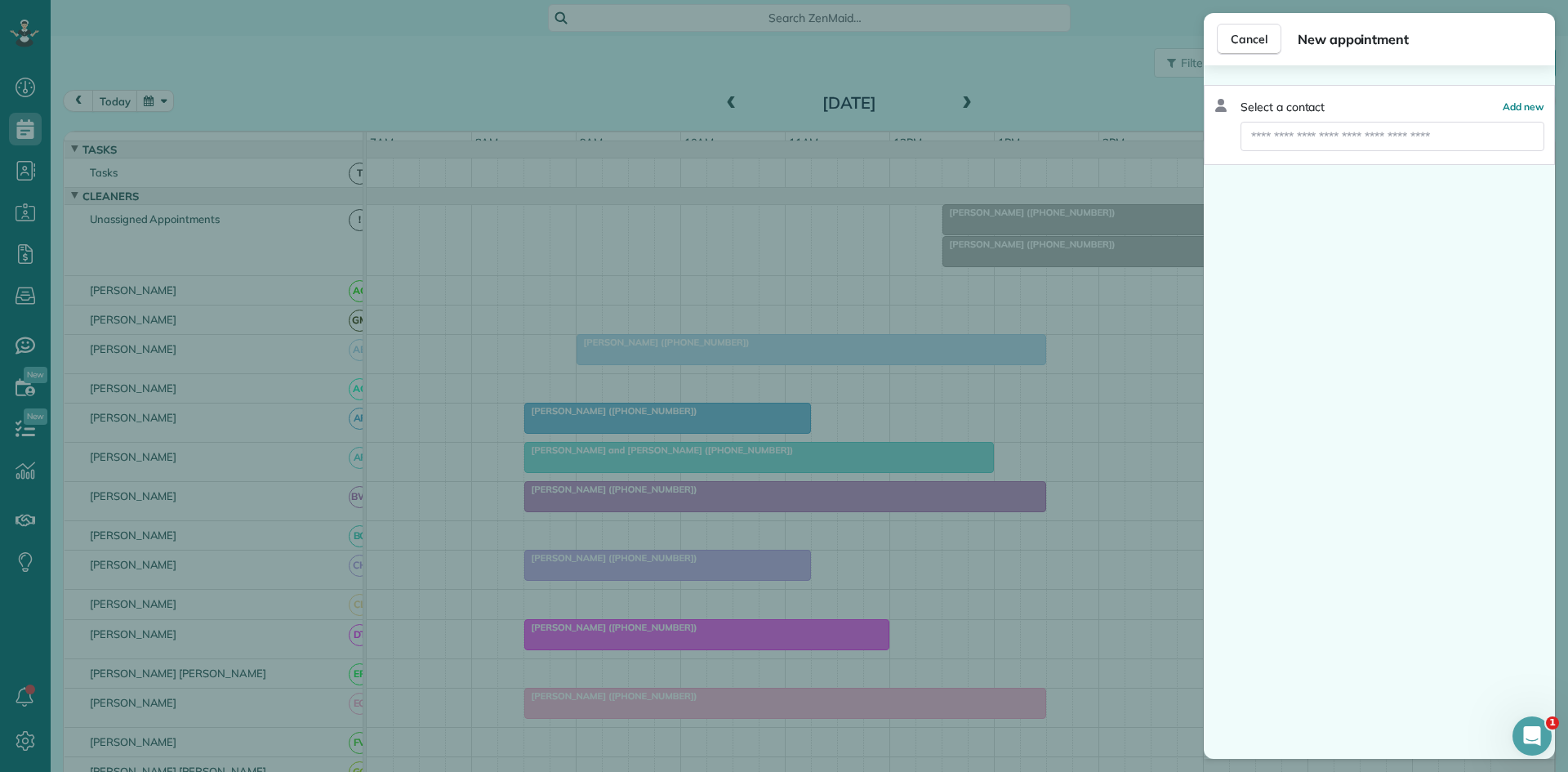
click at [1354, 152] on div "Select a contact Add new" at bounding box center [1380, 125] width 351 height 80
click at [1354, 143] on input "text" at bounding box center [1392, 136] width 304 height 30
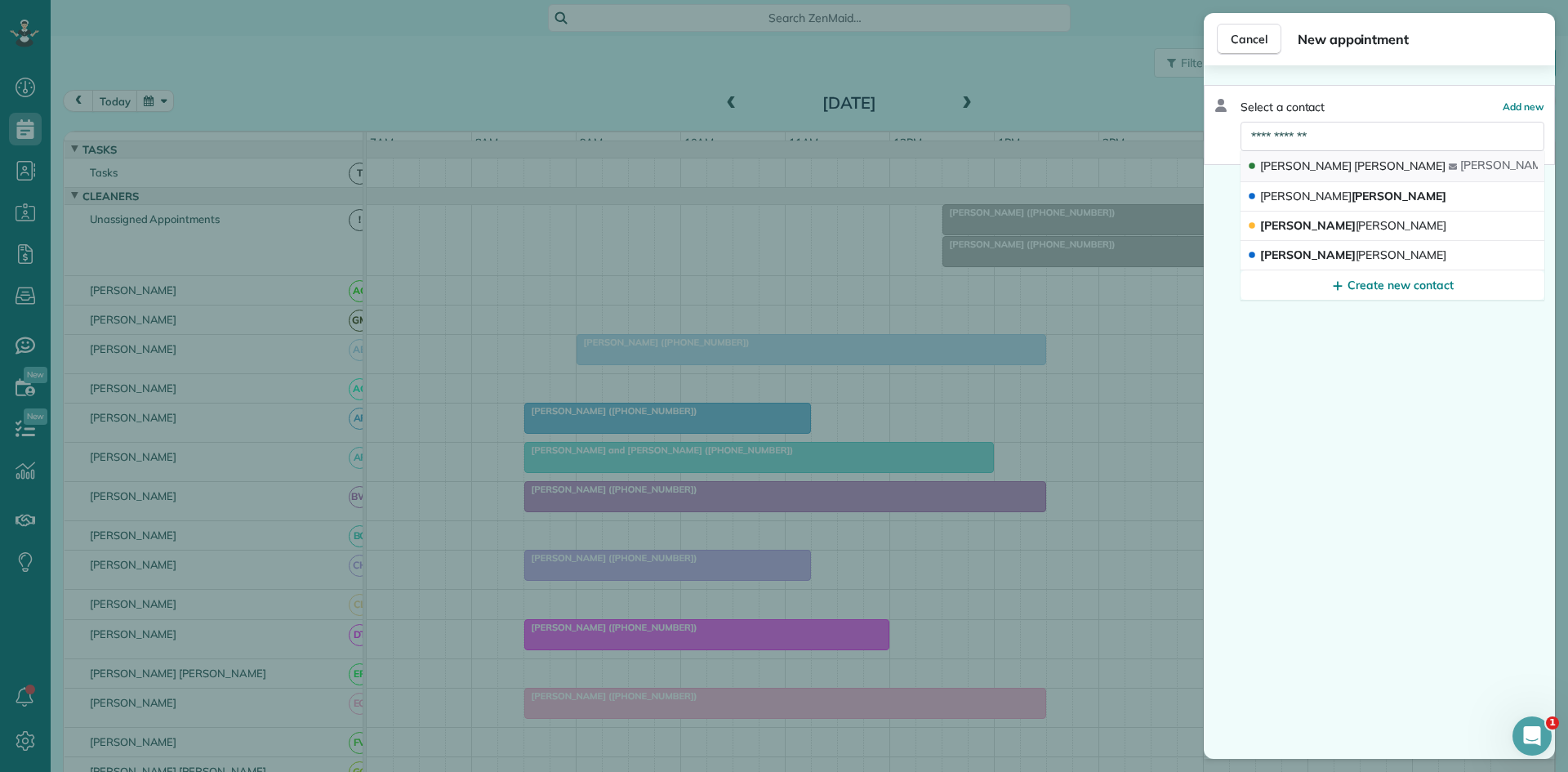
type input "**********"
click at [1336, 161] on button "[PERSON_NAME] [PERSON_NAME] @[DOMAIN_NAME]" at bounding box center [1392, 167] width 304 height 31
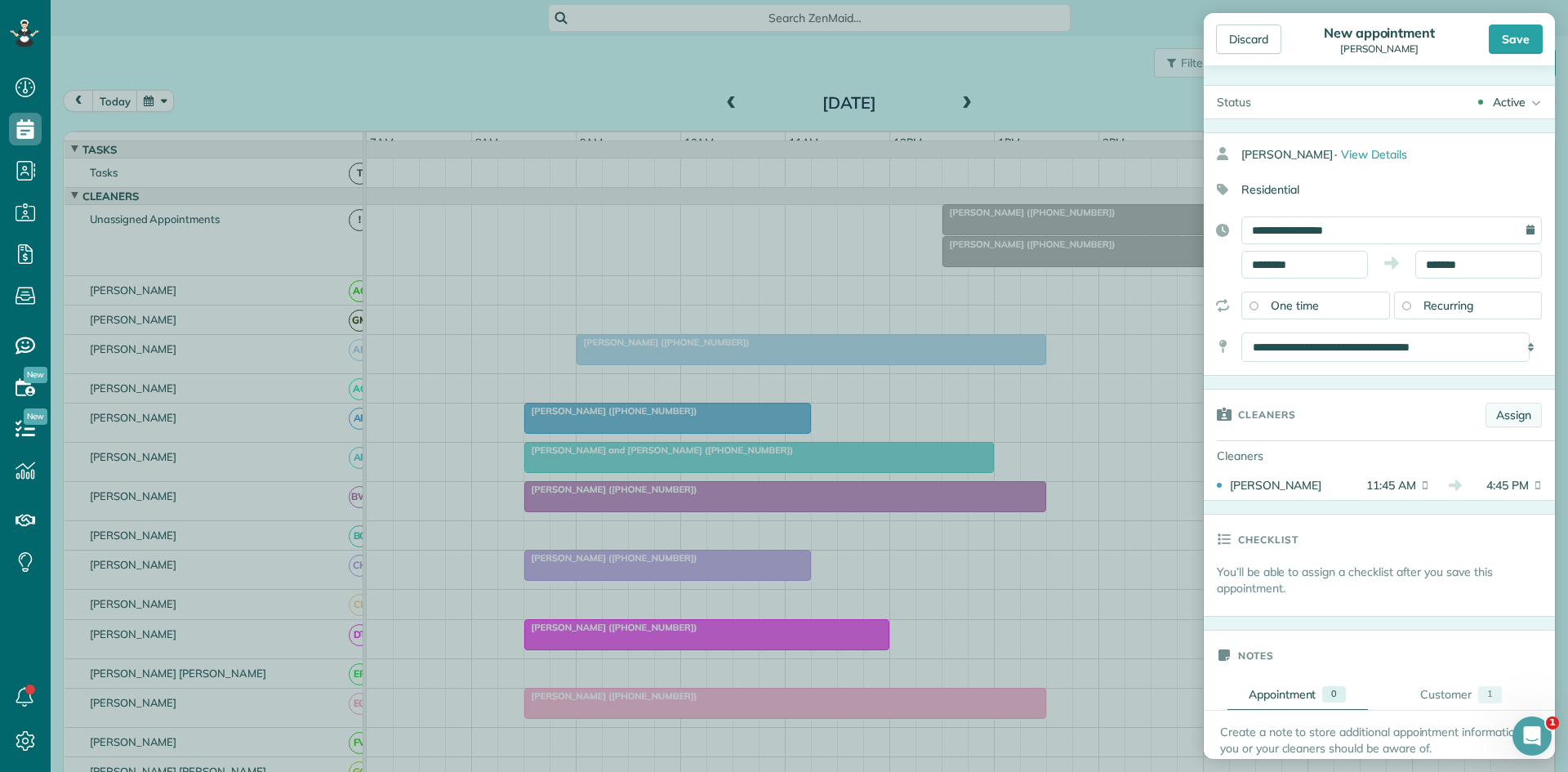
click at [1494, 412] on link "Assign" at bounding box center [1513, 414] width 56 height 24
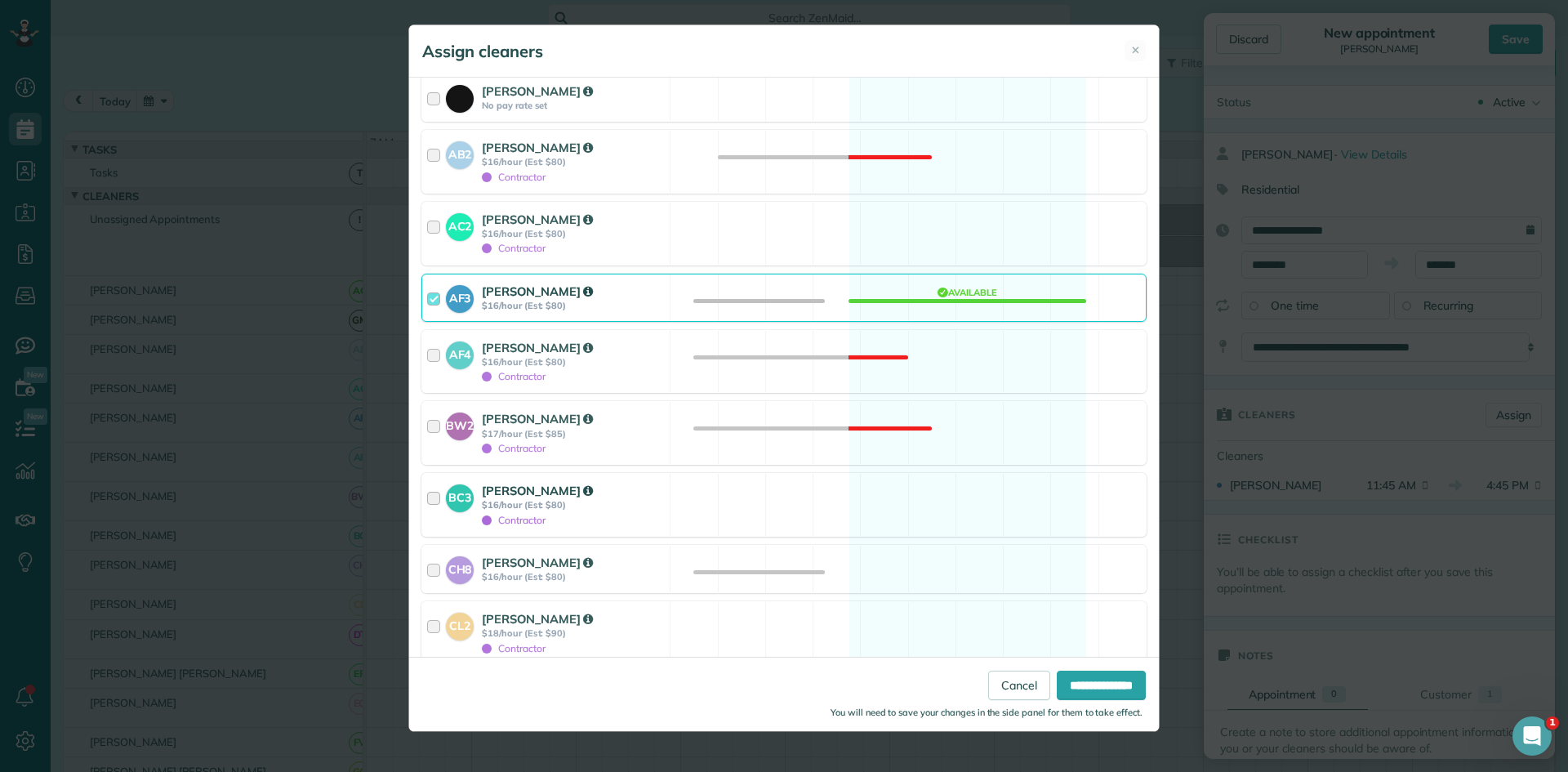
scroll to position [545, 0]
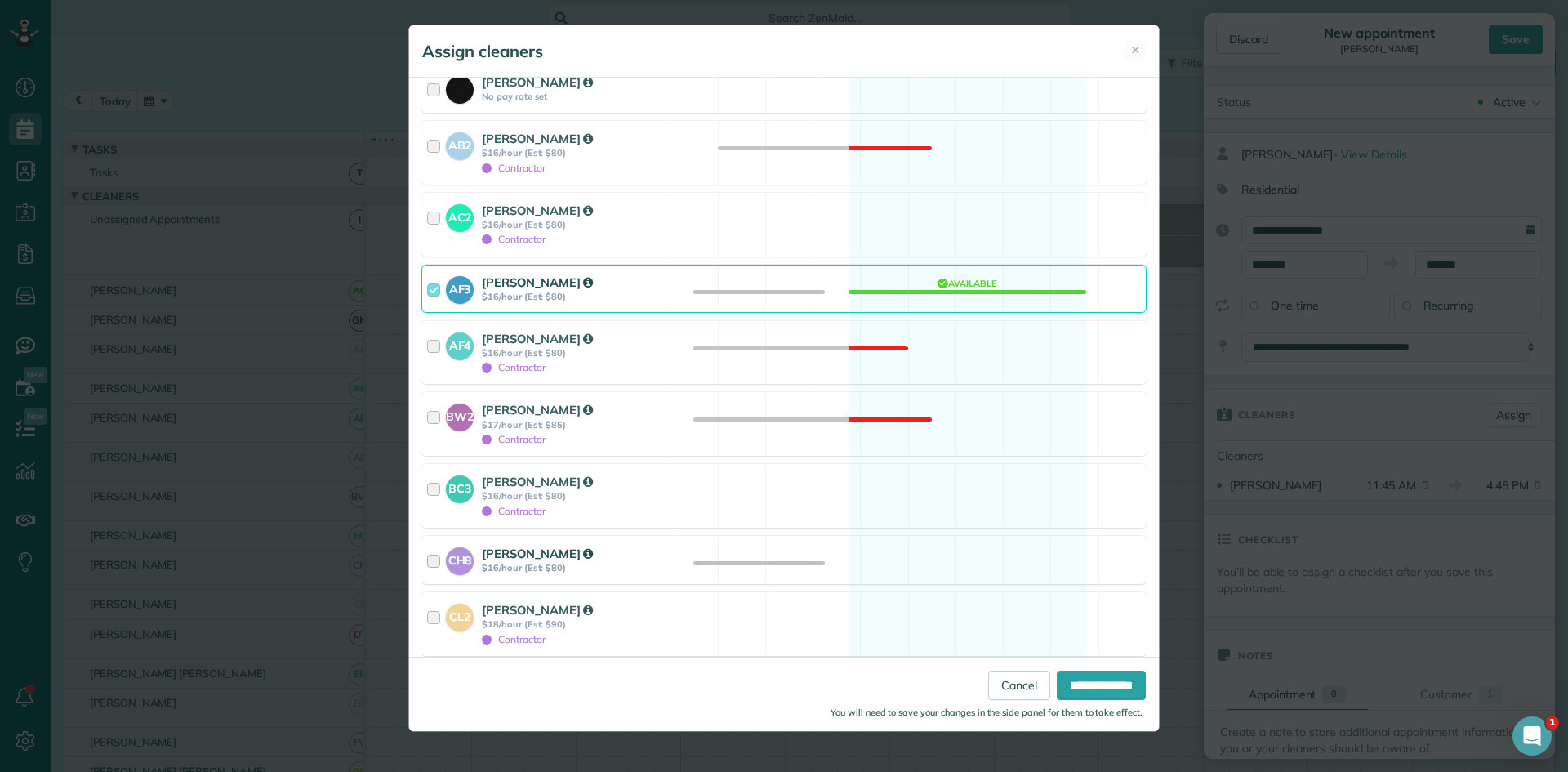
click at [687, 562] on div "CH8 [PERSON_NAME] $16/hour (Est: $80) Available" at bounding box center [784, 560] width 725 height 48
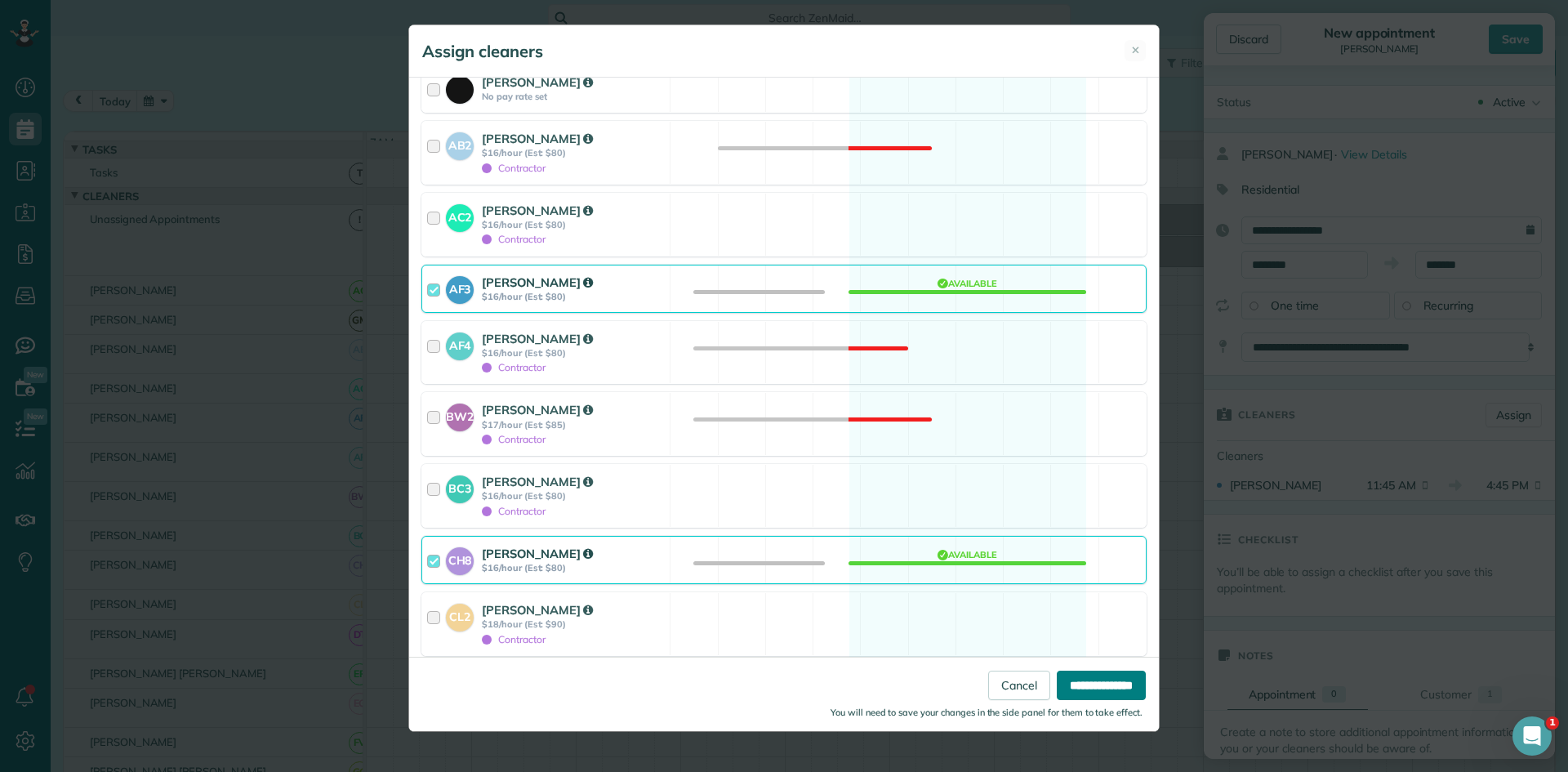
click at [1091, 672] on input "**********" at bounding box center [1101, 685] width 89 height 30
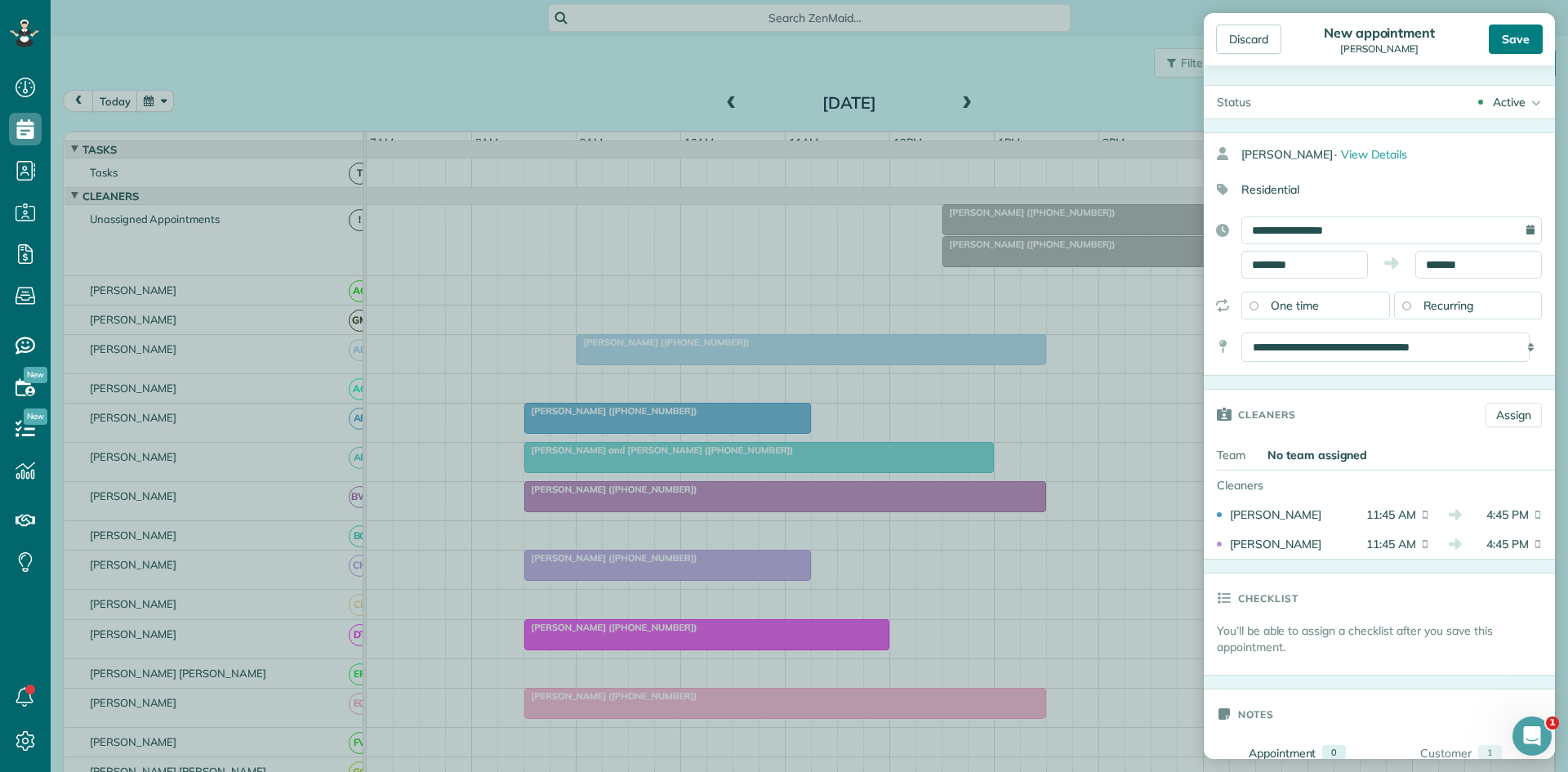
click at [1520, 51] on div "Save" at bounding box center [1516, 39] width 54 height 30
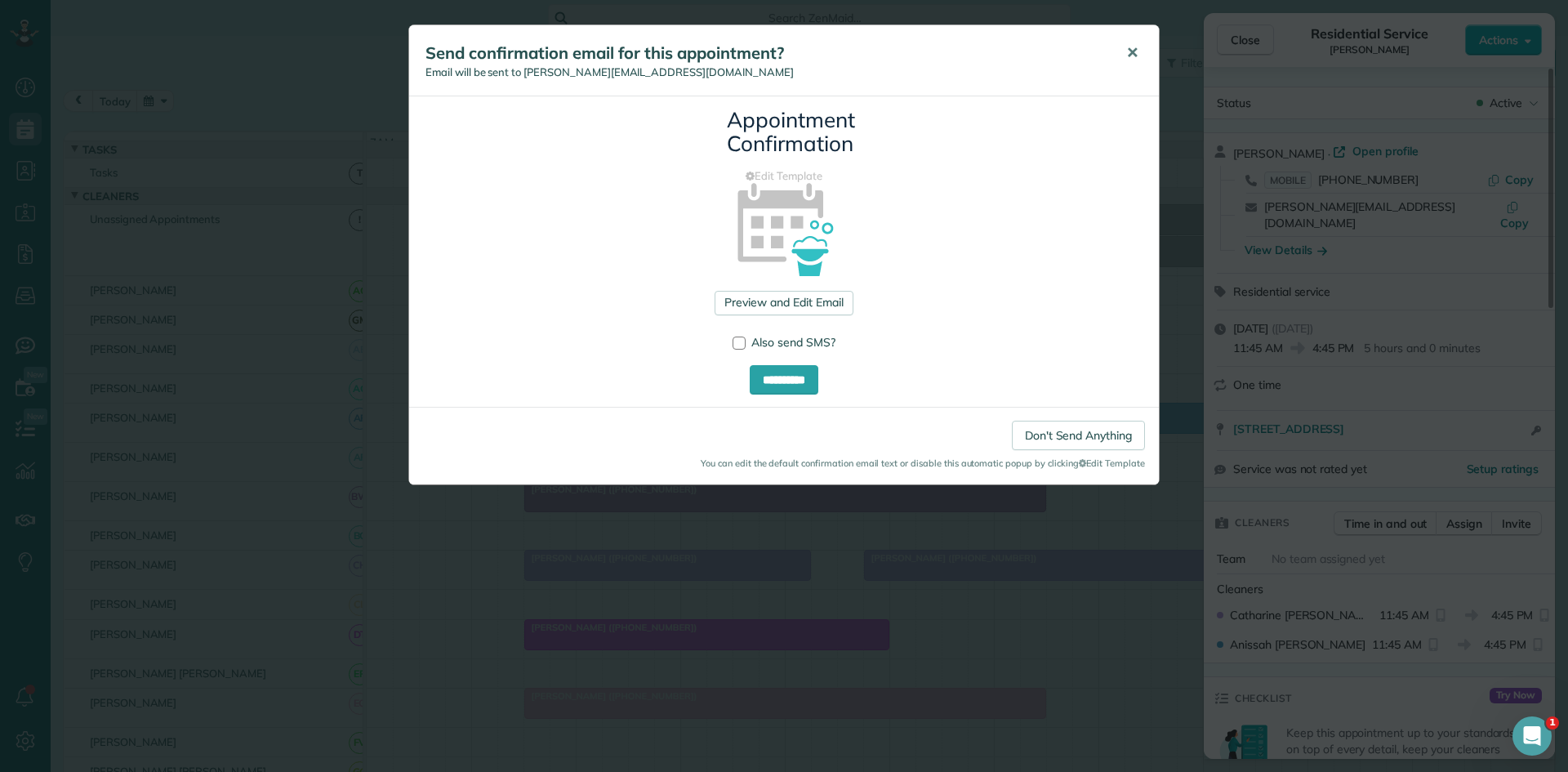
click at [1138, 56] on span "✕" at bounding box center [1132, 52] width 13 height 19
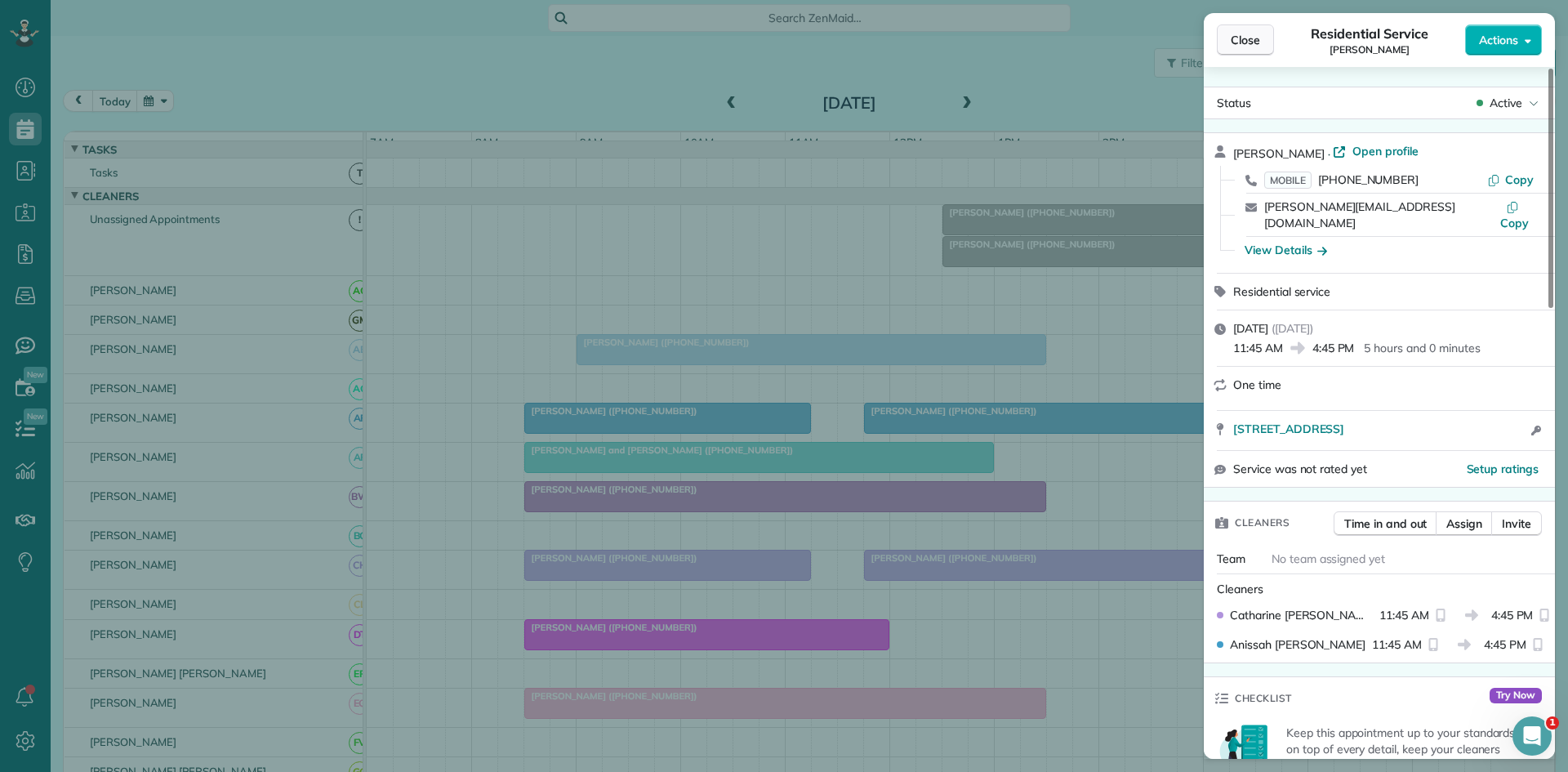
click at [1245, 43] on span "Close" at bounding box center [1245, 40] width 30 height 16
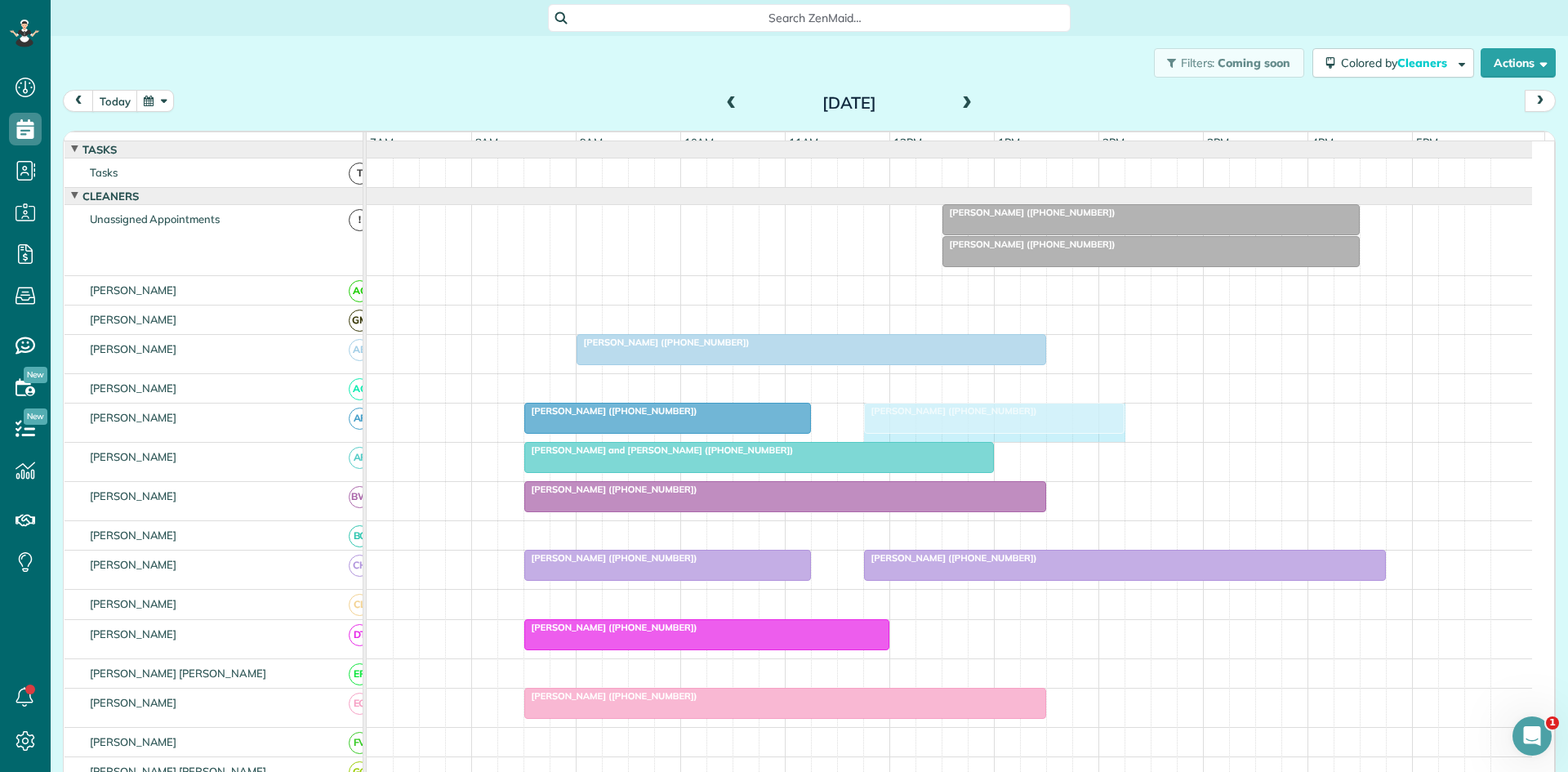
drag, startPoint x: 1379, startPoint y: 427, endPoint x: 1118, endPoint y: 422, distance: 261.0
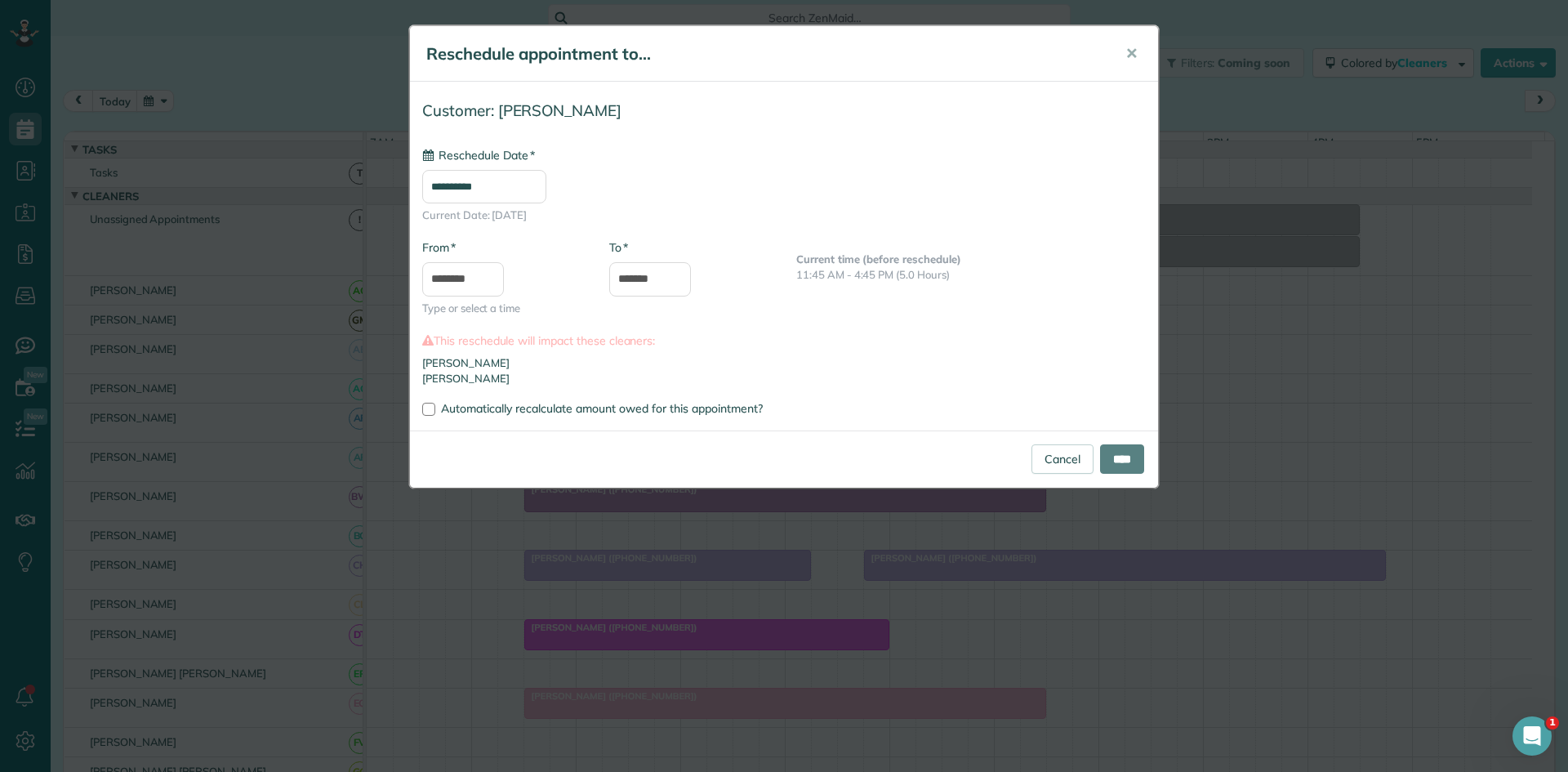
type input "**********"
click at [1125, 470] on input "****" at bounding box center [1122, 459] width 44 height 30
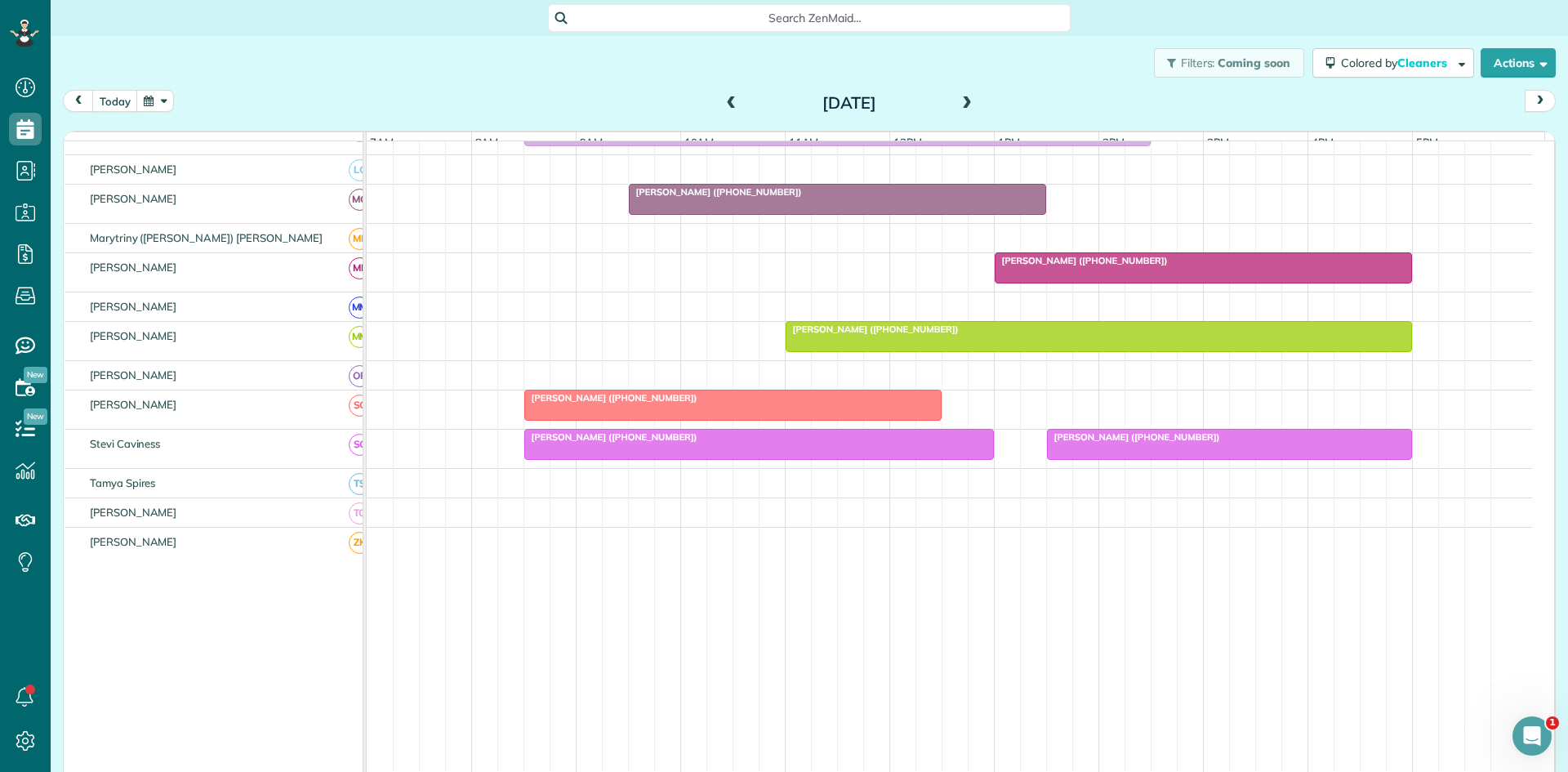
scroll to position [797, 0]
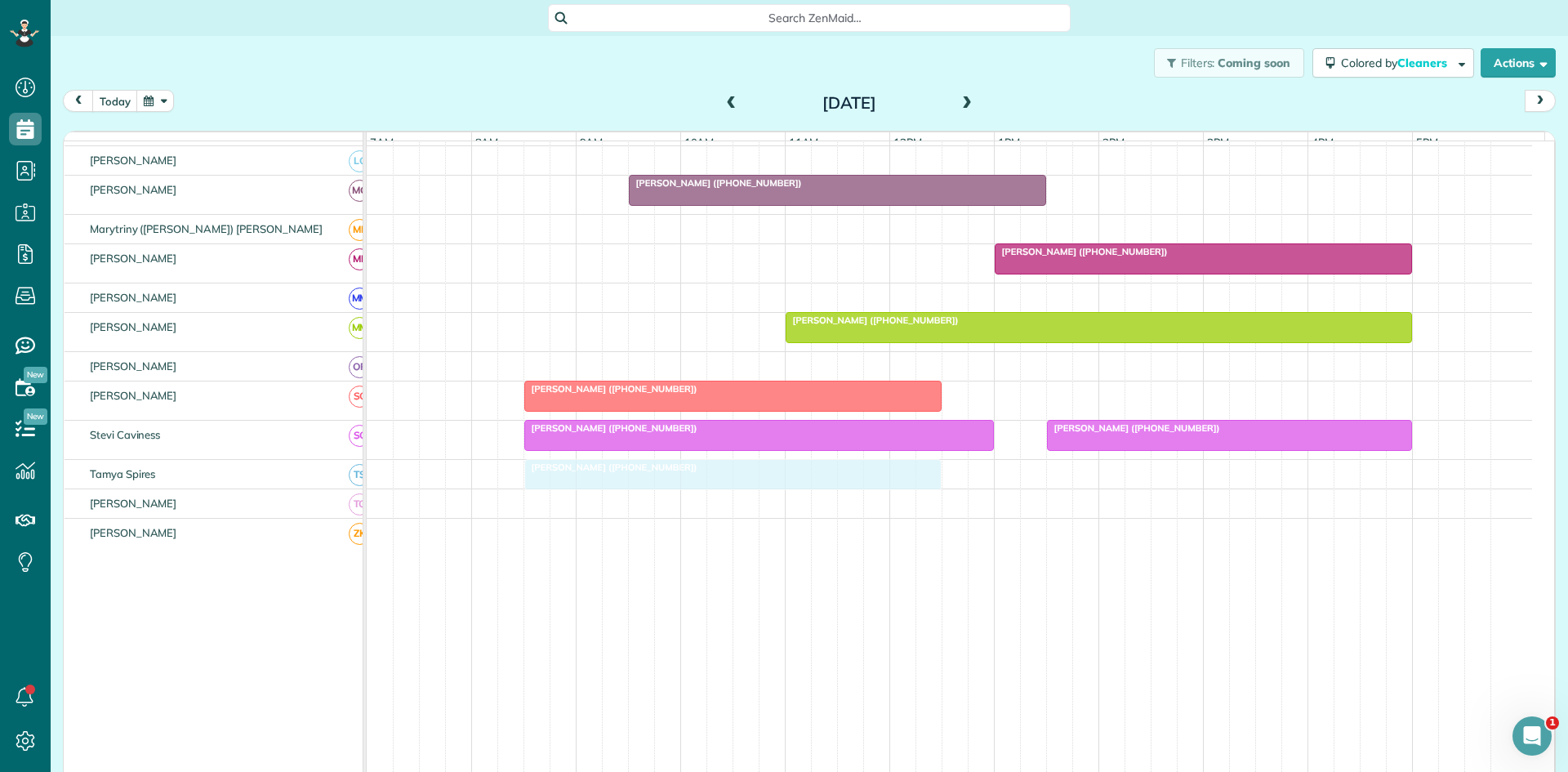
drag, startPoint x: 972, startPoint y: 225, endPoint x: 566, endPoint y: 485, distance: 482.1
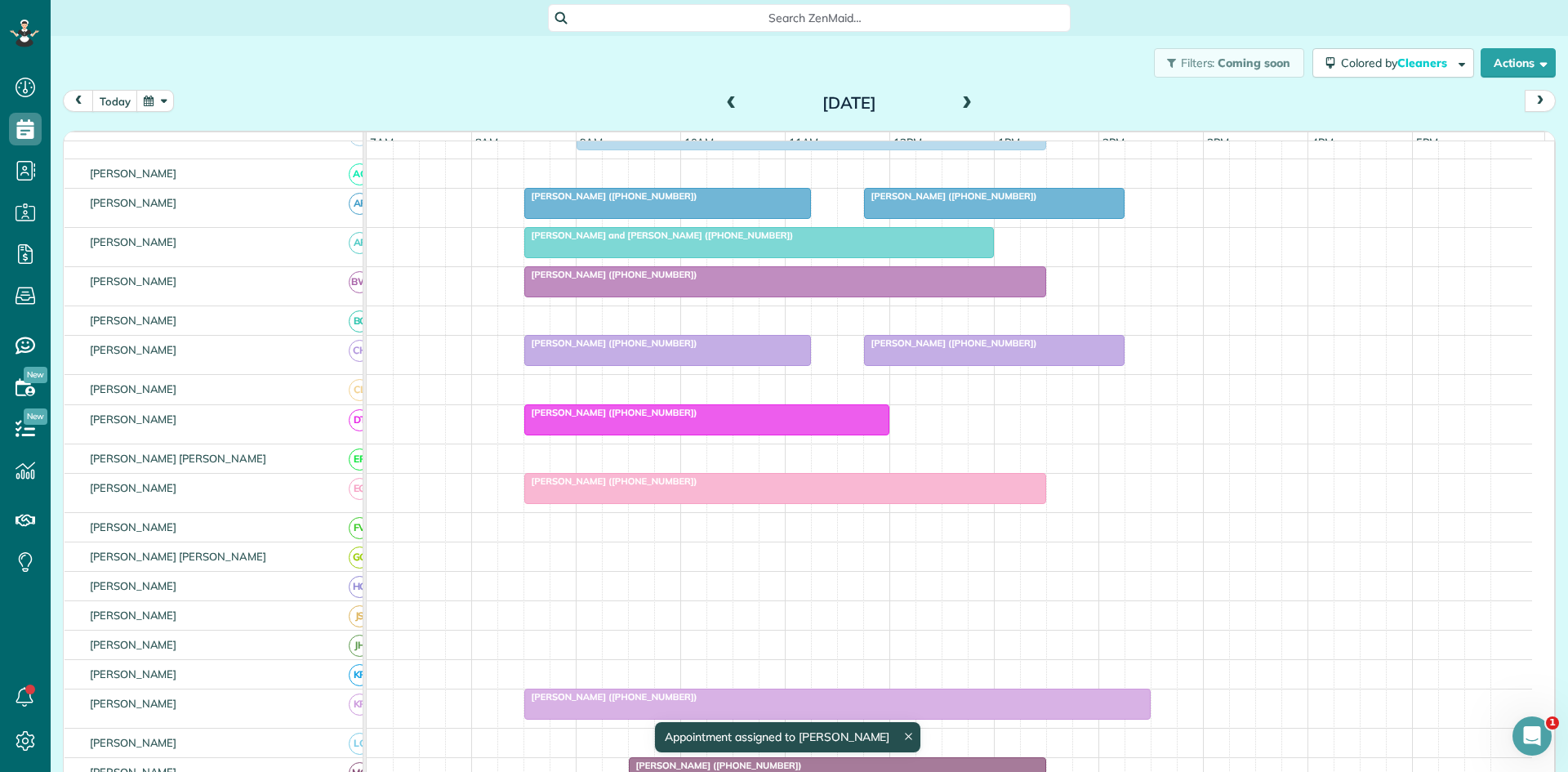
scroll to position [0, 0]
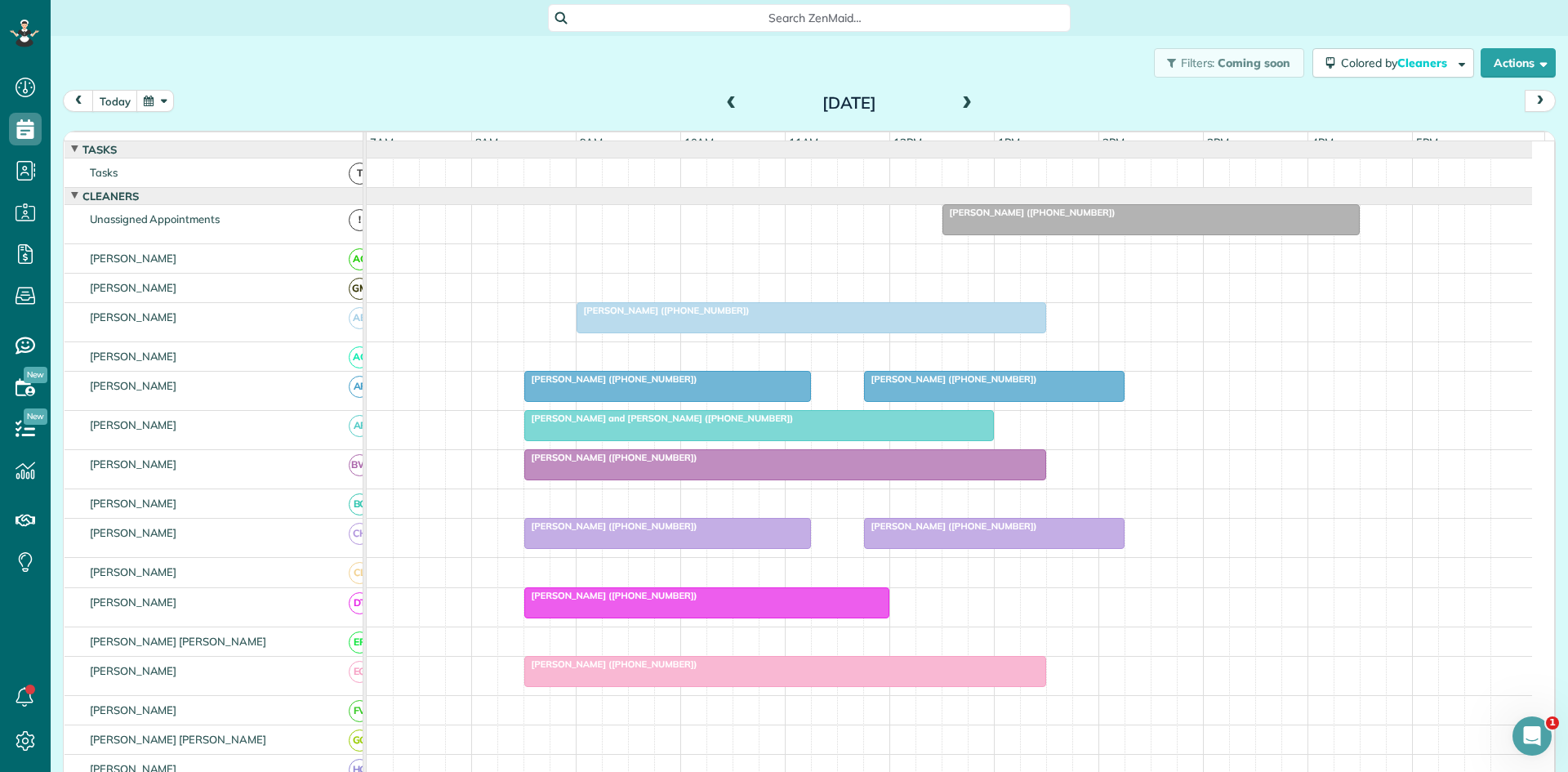
drag, startPoint x: 975, startPoint y: 222, endPoint x: 987, endPoint y: 234, distance: 17.0
click at [975, 218] on span "[PERSON_NAME] ([PHONE_NUMBER])" at bounding box center [1028, 212] width 175 height 12
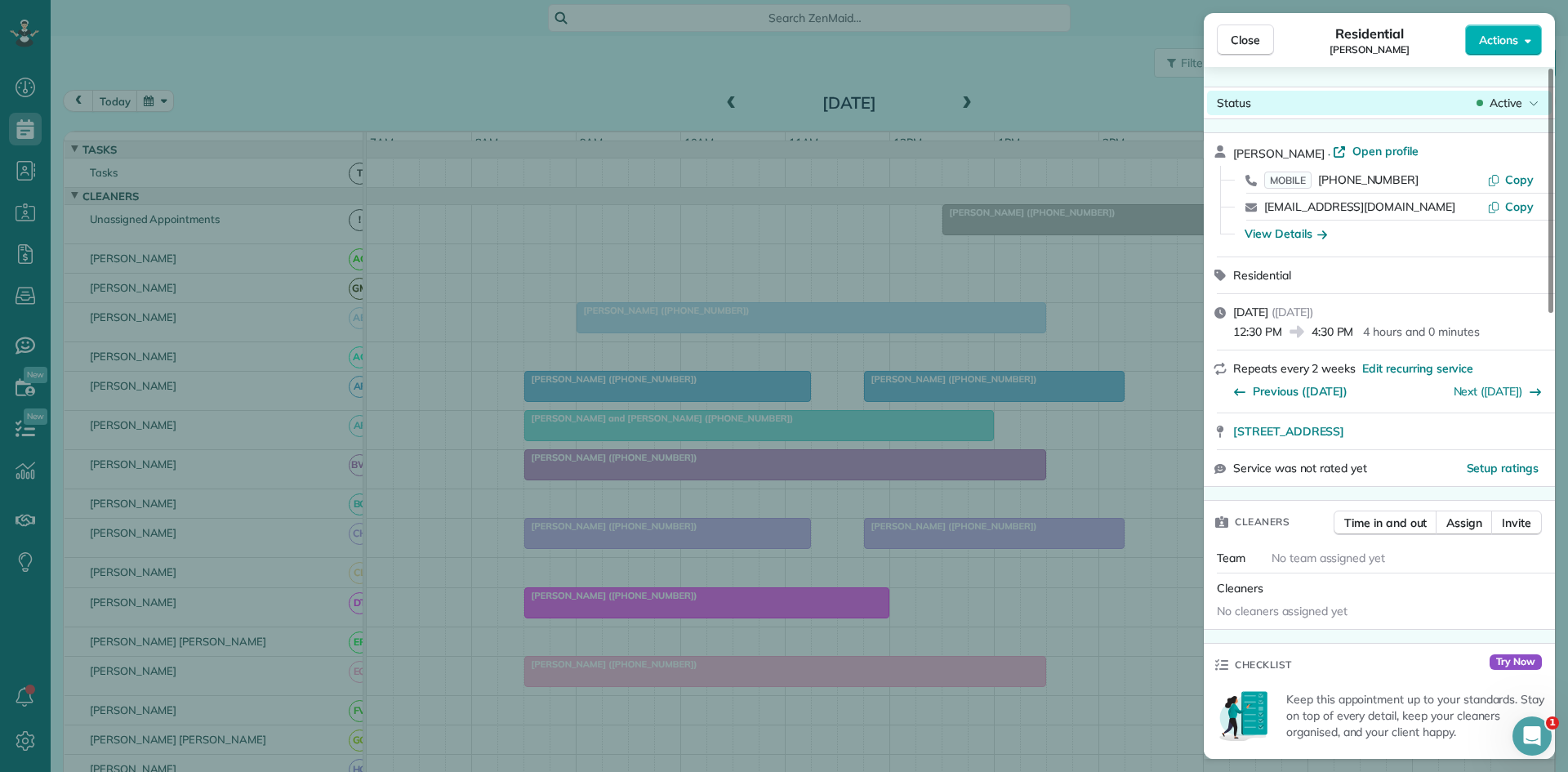
click at [1519, 108] on span "Active" at bounding box center [1506, 103] width 32 height 16
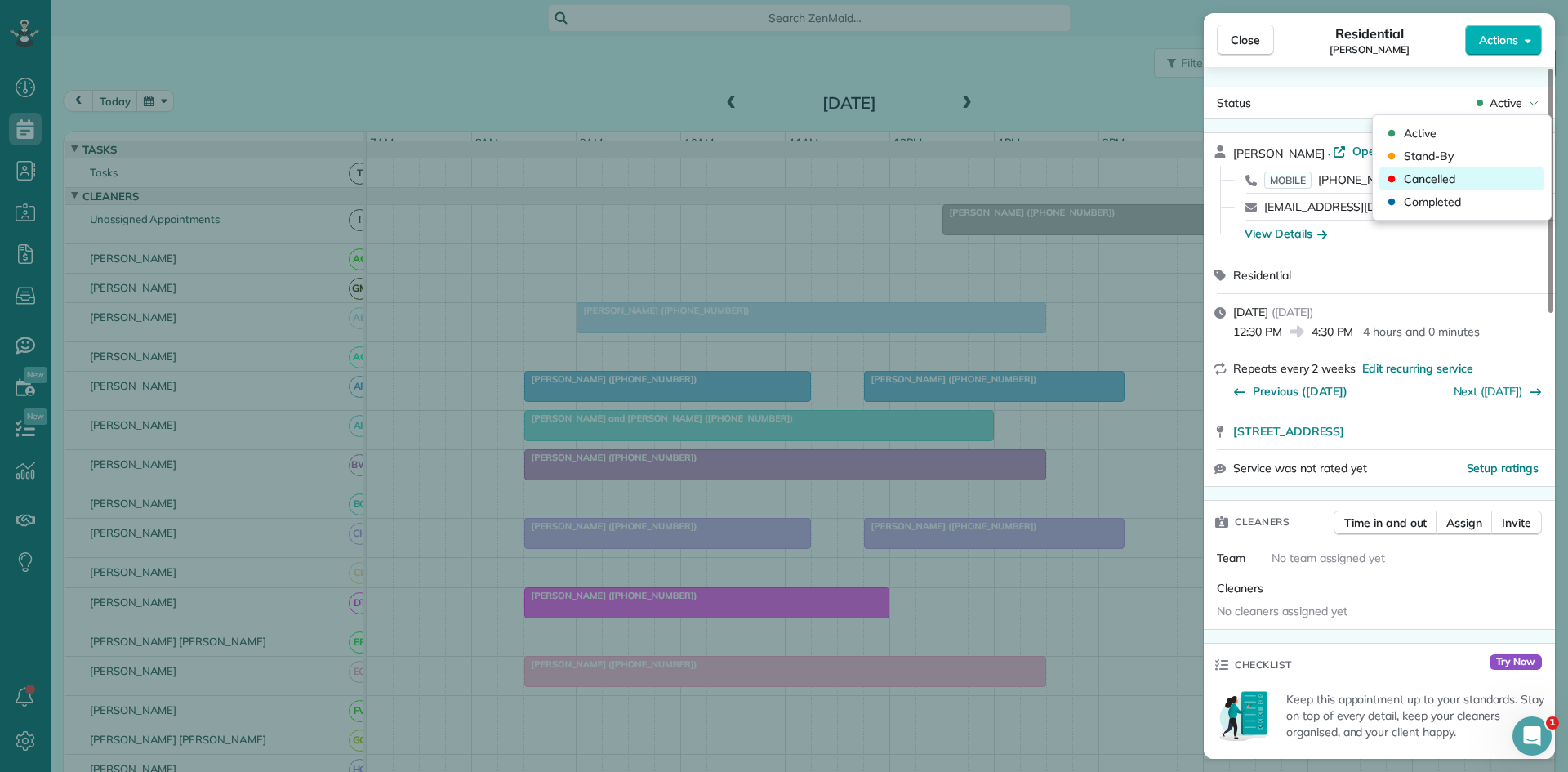
click at [1483, 175] on div "Cancelled" at bounding box center [1462, 179] width 165 height 23
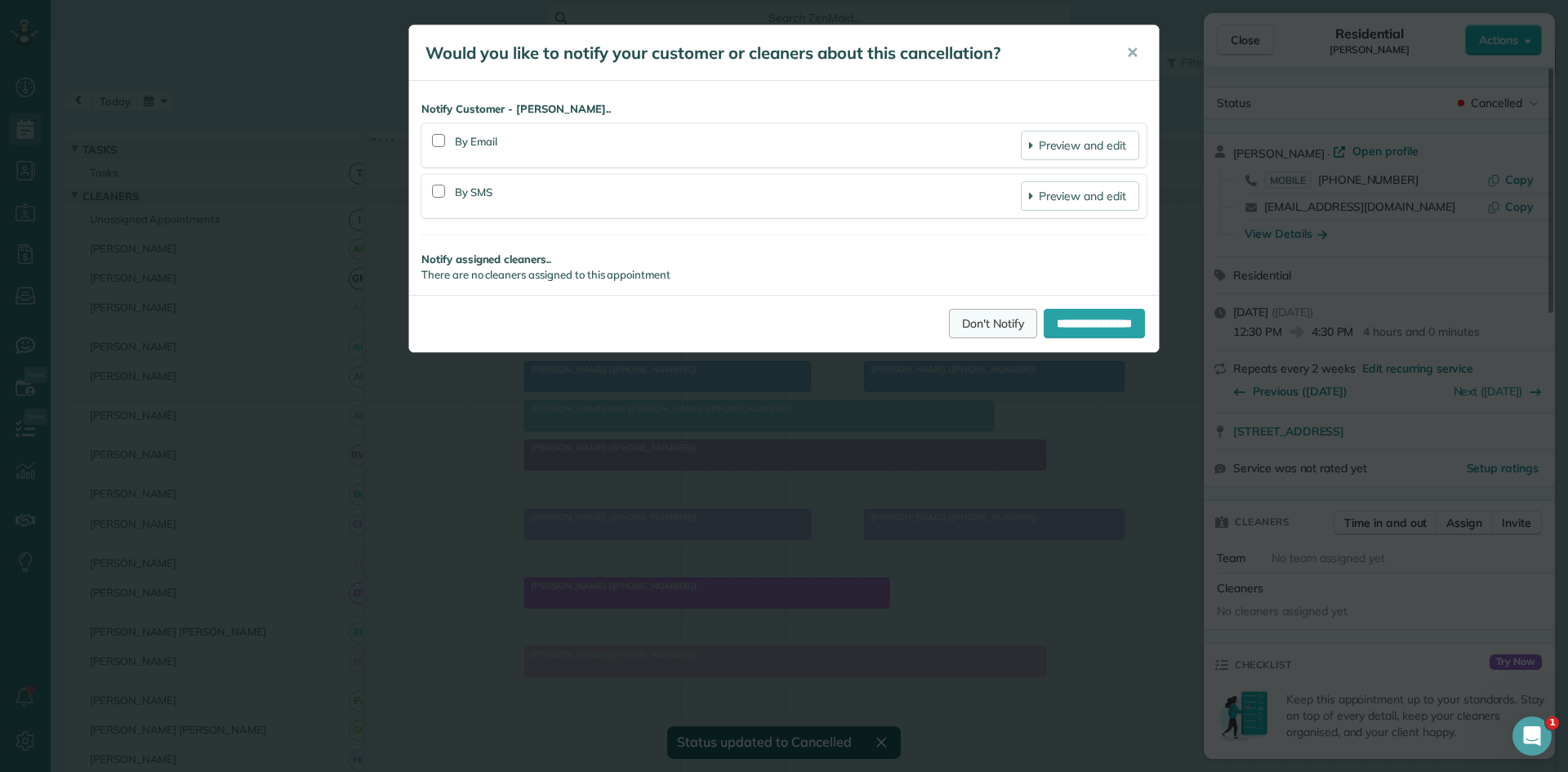
click at [949, 317] on link "Don't Notify" at bounding box center [993, 323] width 88 height 30
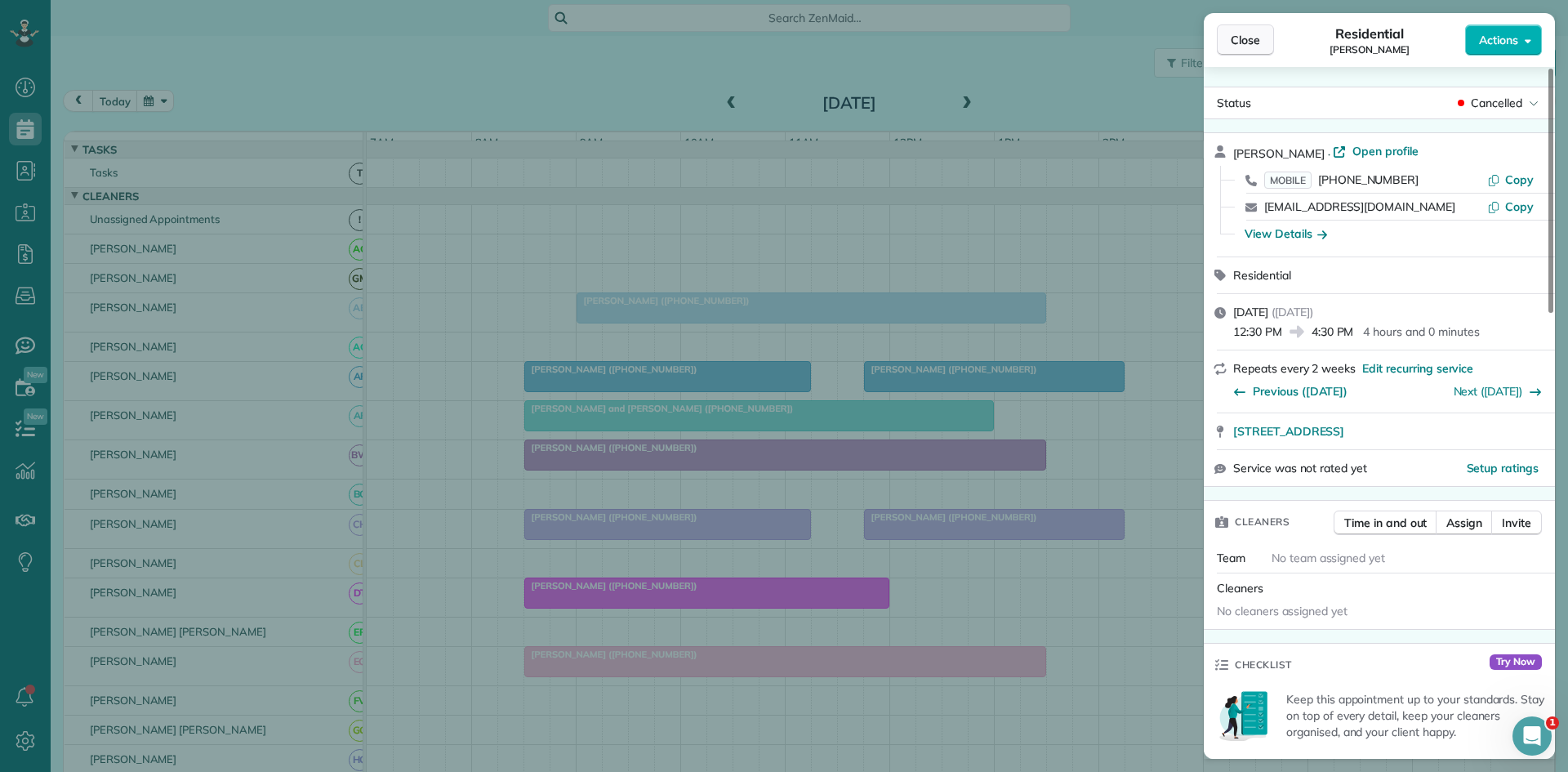
click at [1240, 33] on span "Close" at bounding box center [1245, 40] width 30 height 16
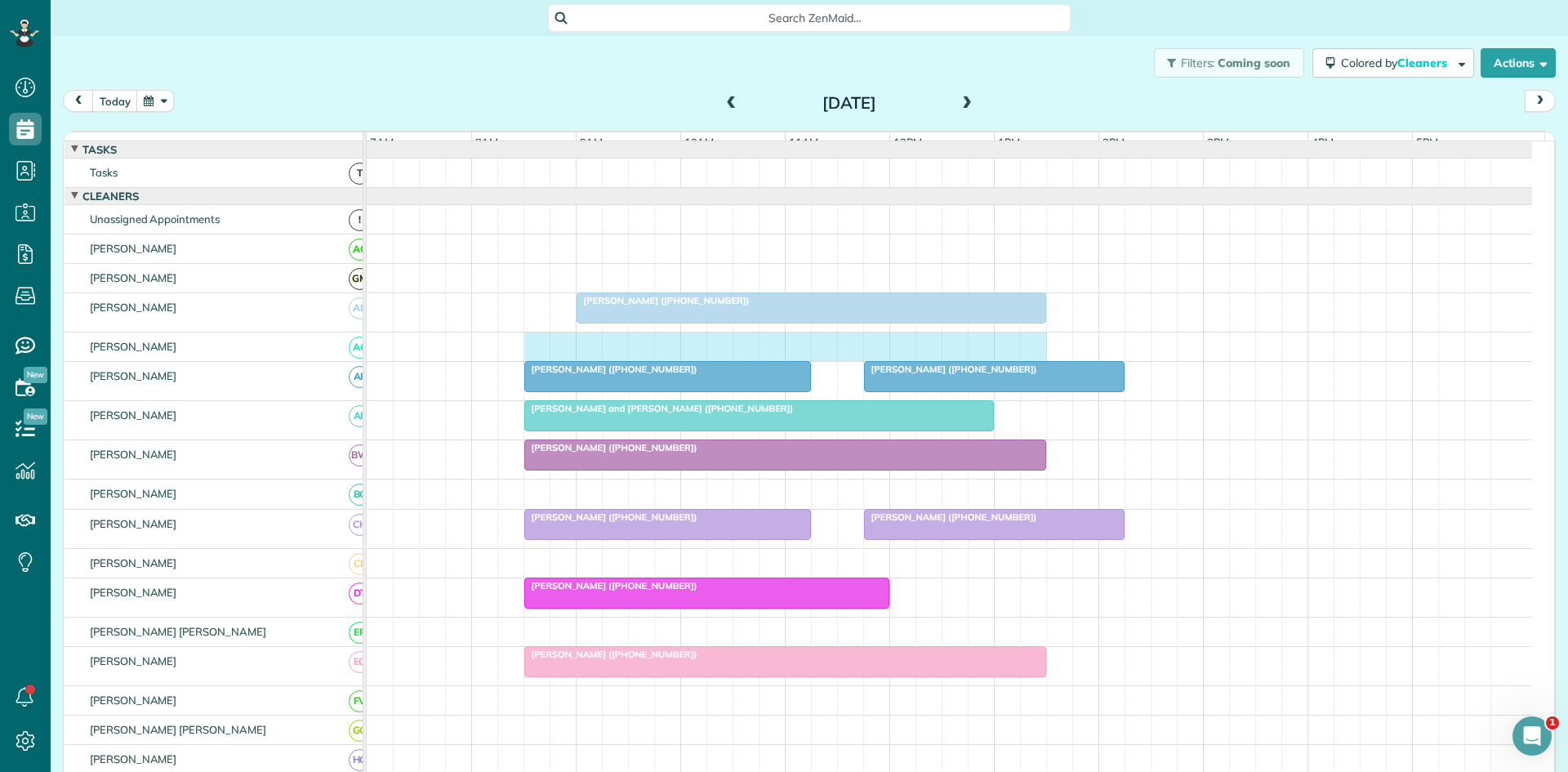
drag, startPoint x: 535, startPoint y: 354, endPoint x: 1037, endPoint y: 369, distance: 502.2
click at [1037, 361] on div at bounding box center [949, 347] width 1165 height 29
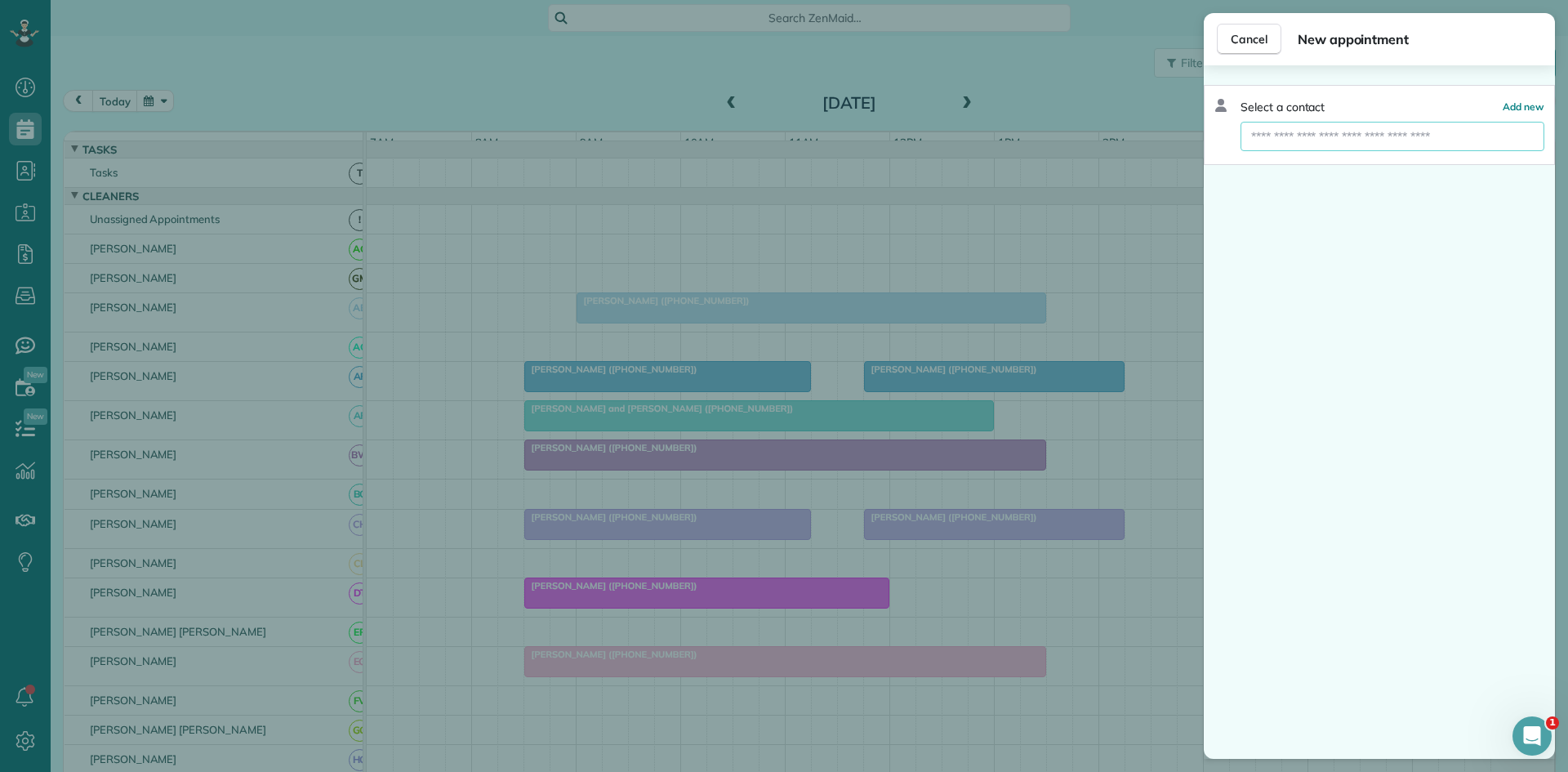
click at [1343, 137] on input "text" at bounding box center [1392, 136] width 304 height 30
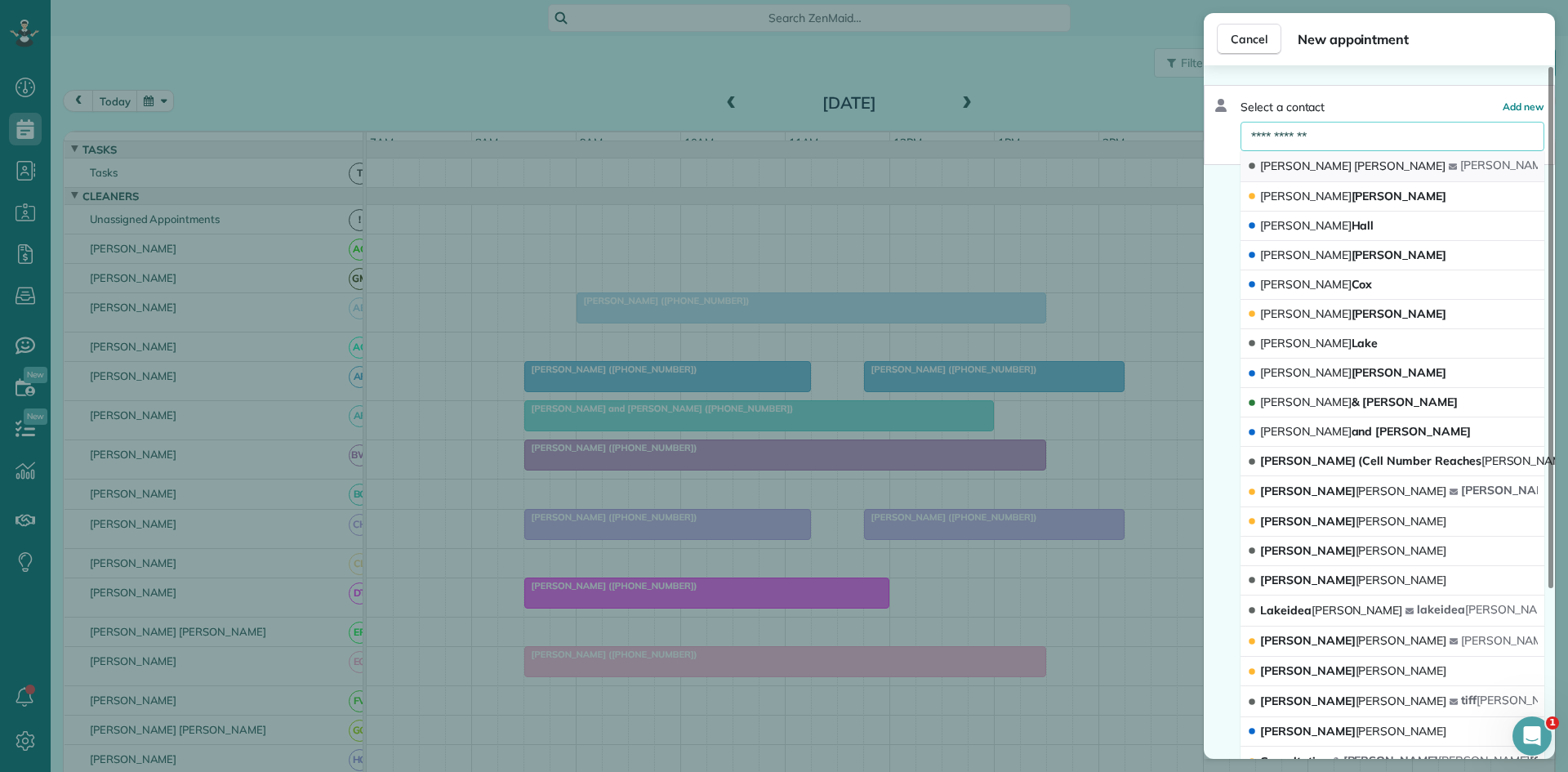
type input "**********"
click at [1362, 176] on button "[PERSON_NAME] [PERSON_NAME] .[PERSON_NAME] @[DOMAIN_NAME]" at bounding box center [1392, 167] width 304 height 31
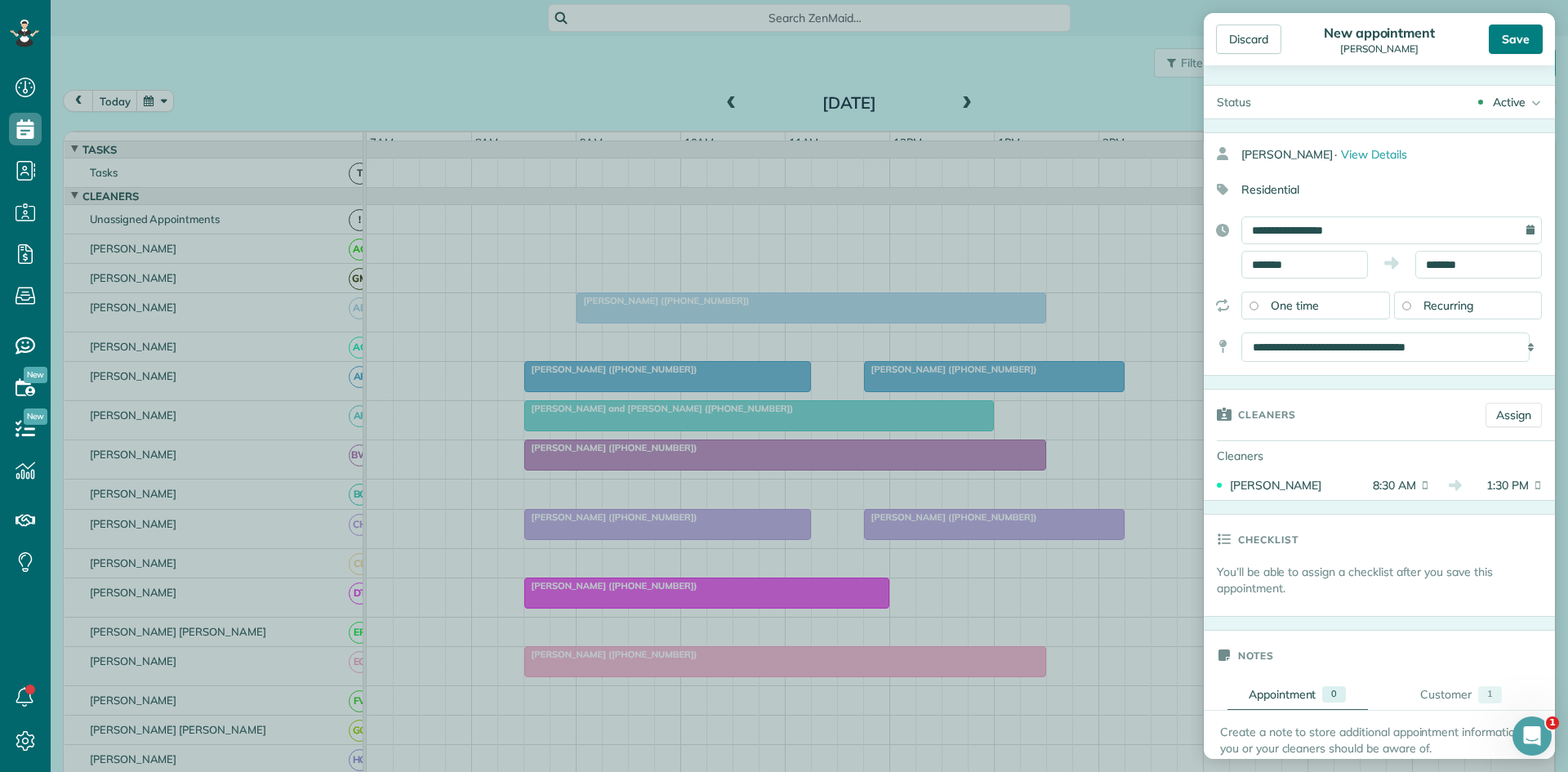
click at [1534, 36] on div "Save" at bounding box center [1516, 39] width 54 height 30
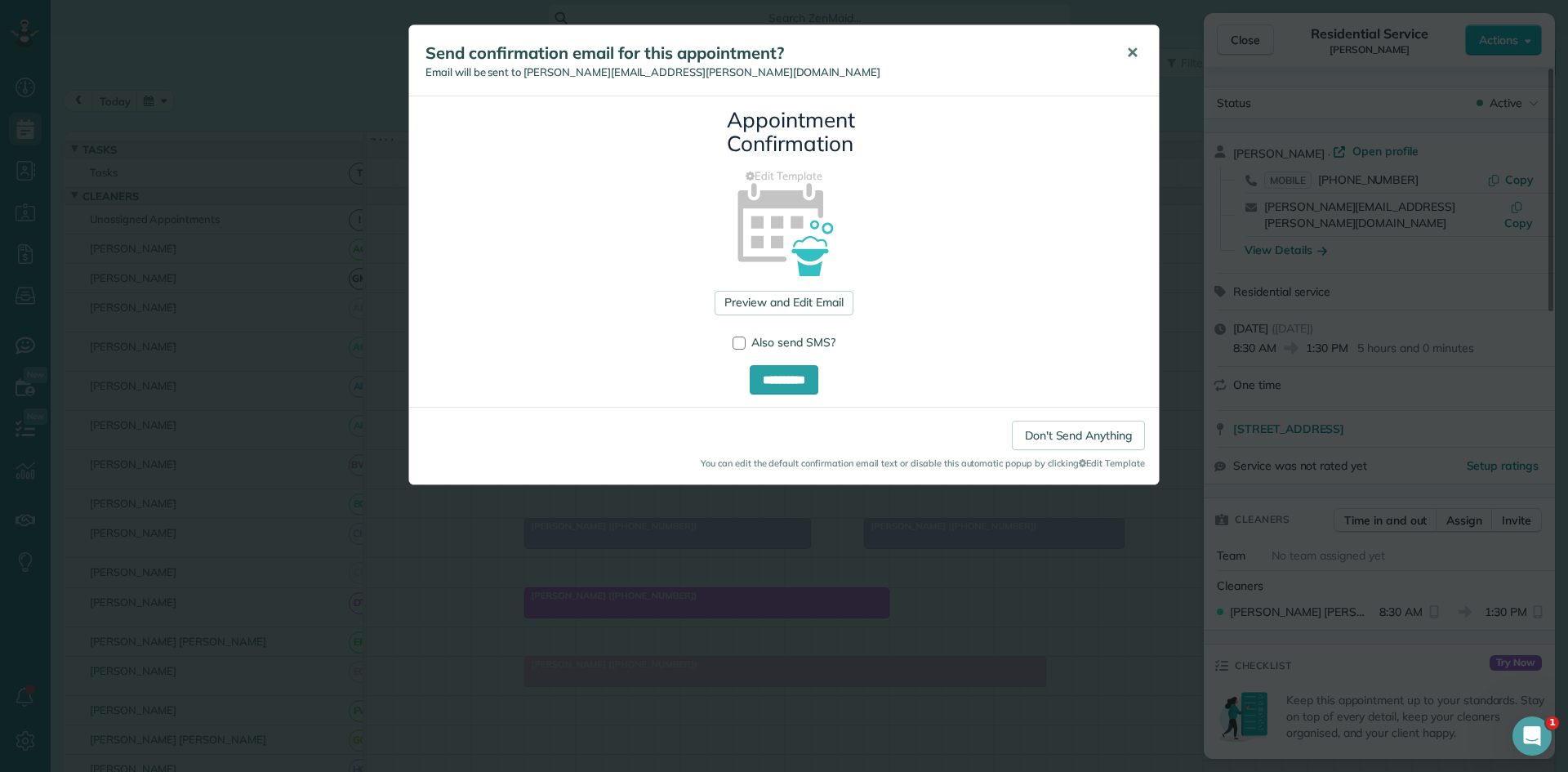
click at [1116, 52] on button "✕" at bounding box center [1132, 53] width 37 height 39
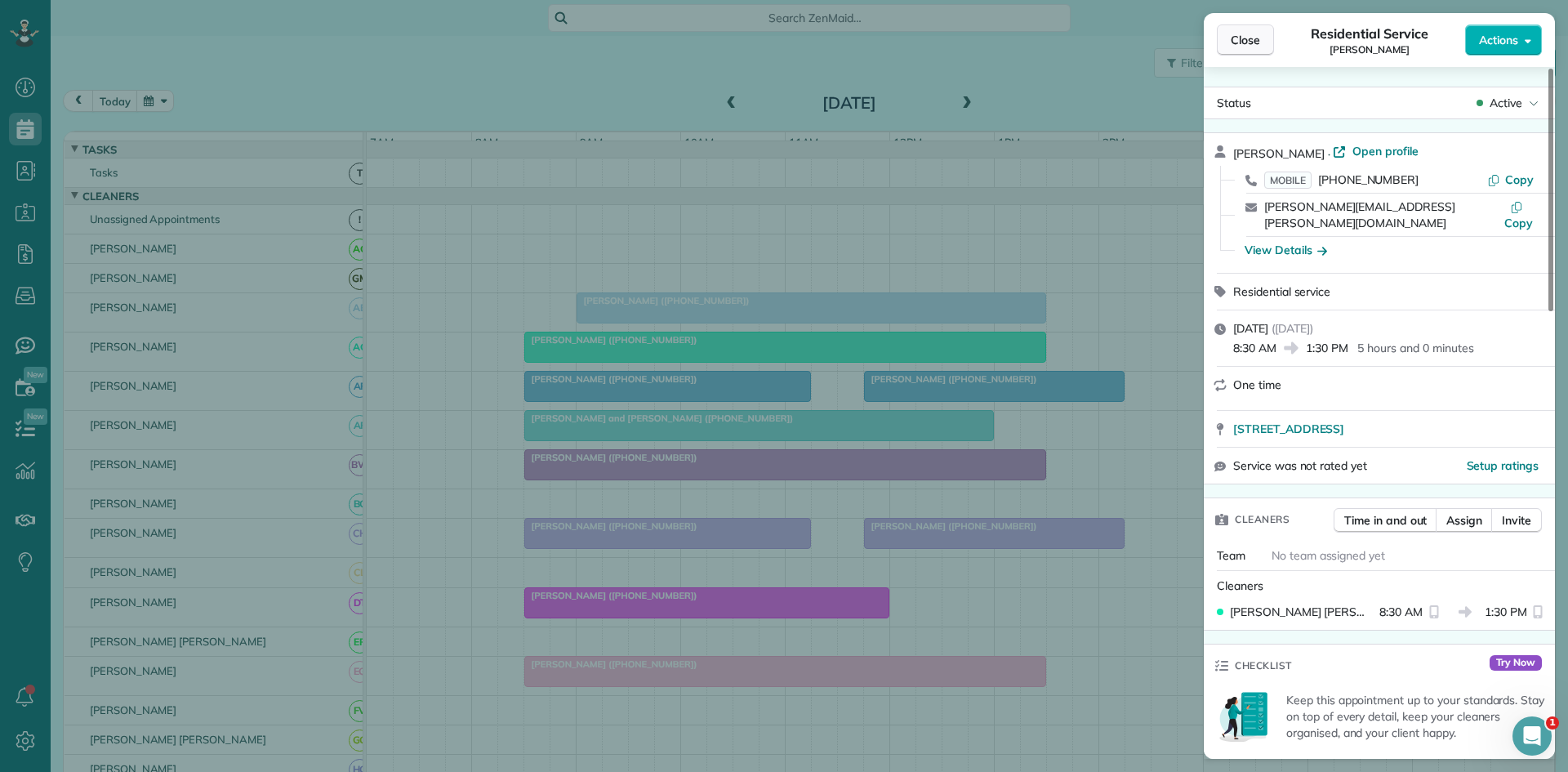
click at [1246, 54] on button "Close" at bounding box center [1245, 39] width 57 height 31
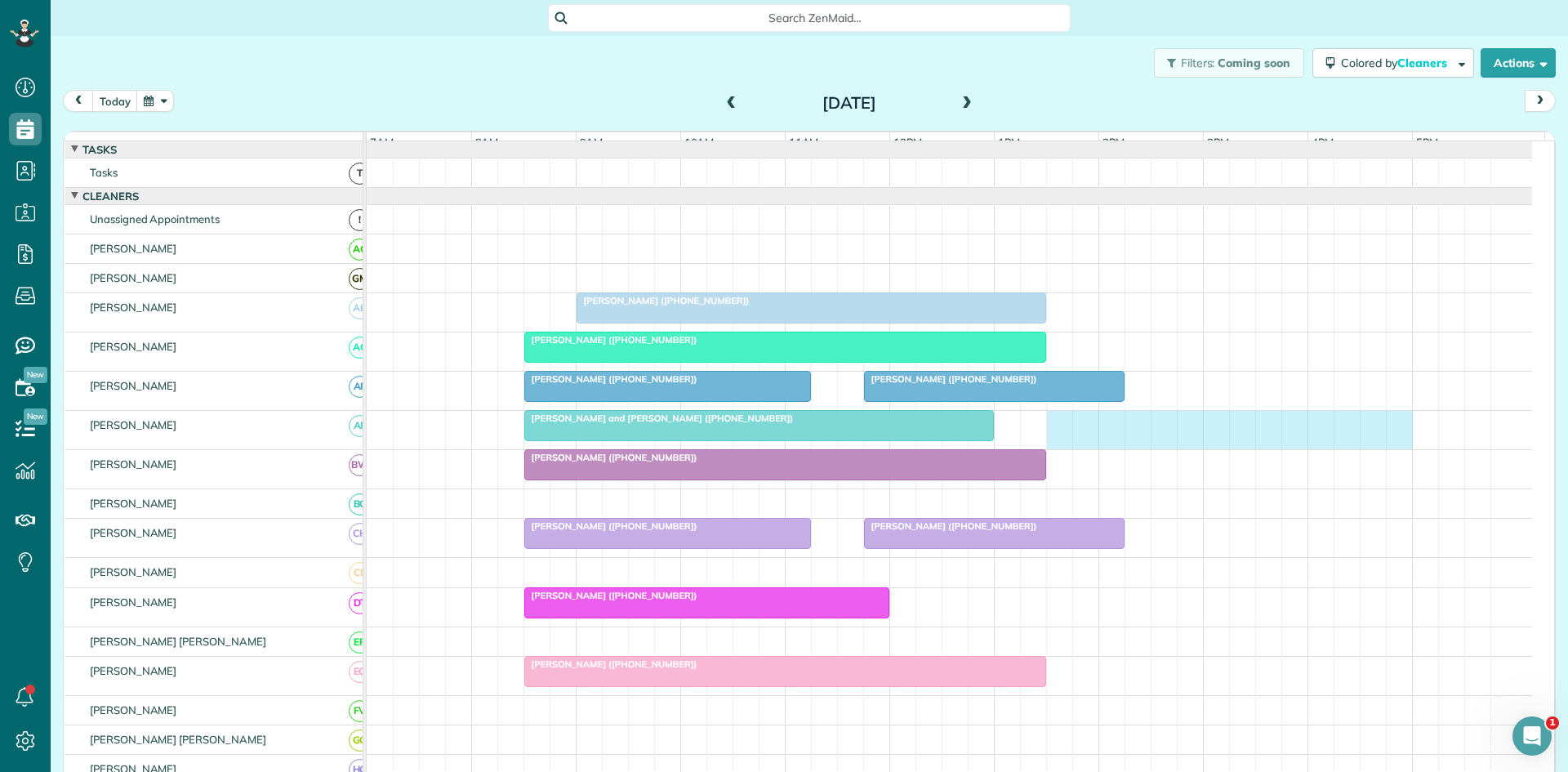
drag, startPoint x: 1058, startPoint y: 440, endPoint x: 1383, endPoint y: 449, distance: 325.1
click at [1392, 449] on div "[PERSON_NAME] and [PERSON_NAME] ([PHONE_NUMBER])" at bounding box center [949, 429] width 1165 height 39
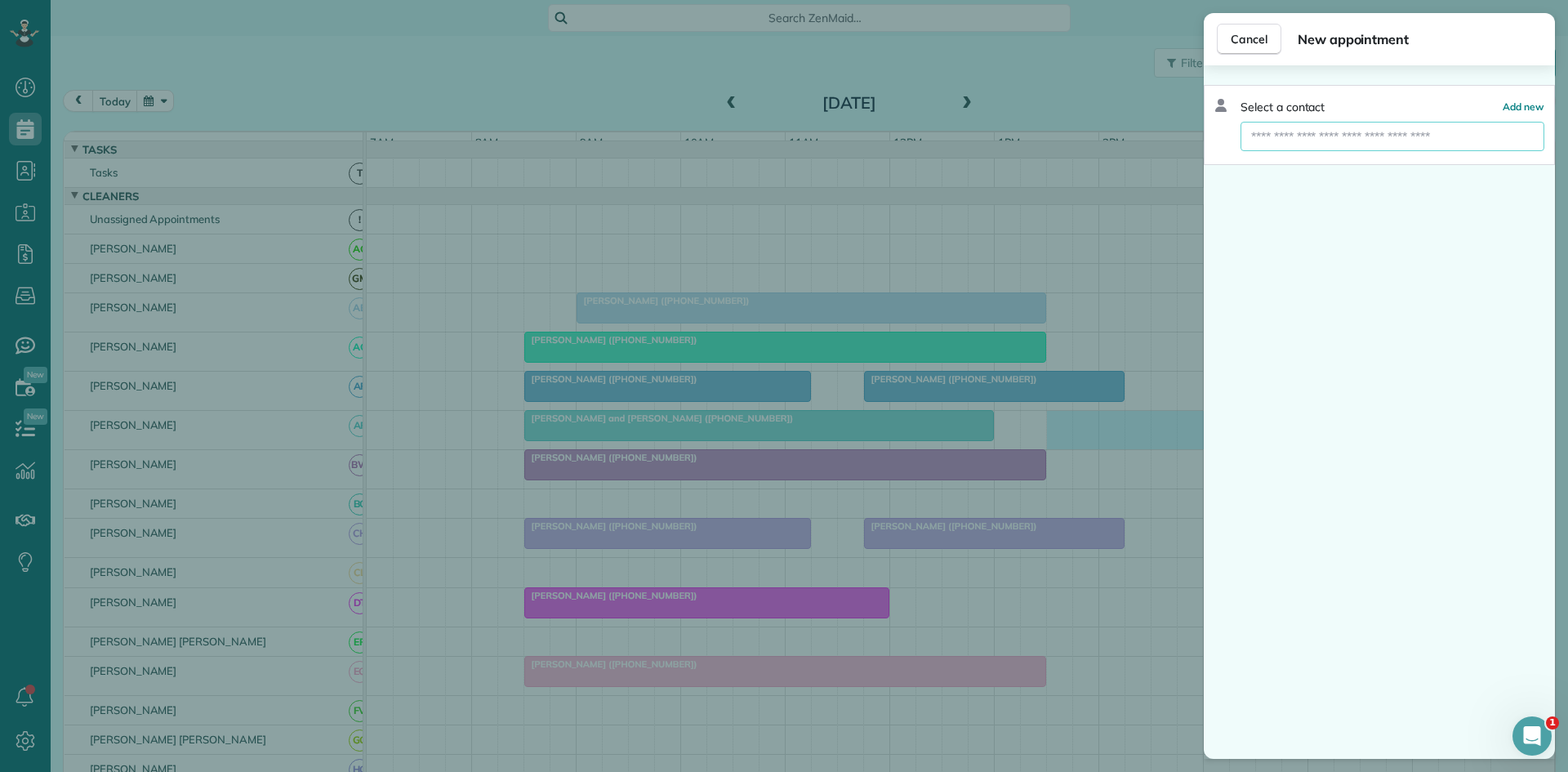
click at [1390, 143] on input "text" at bounding box center [1392, 136] width 304 height 30
type input "**********"
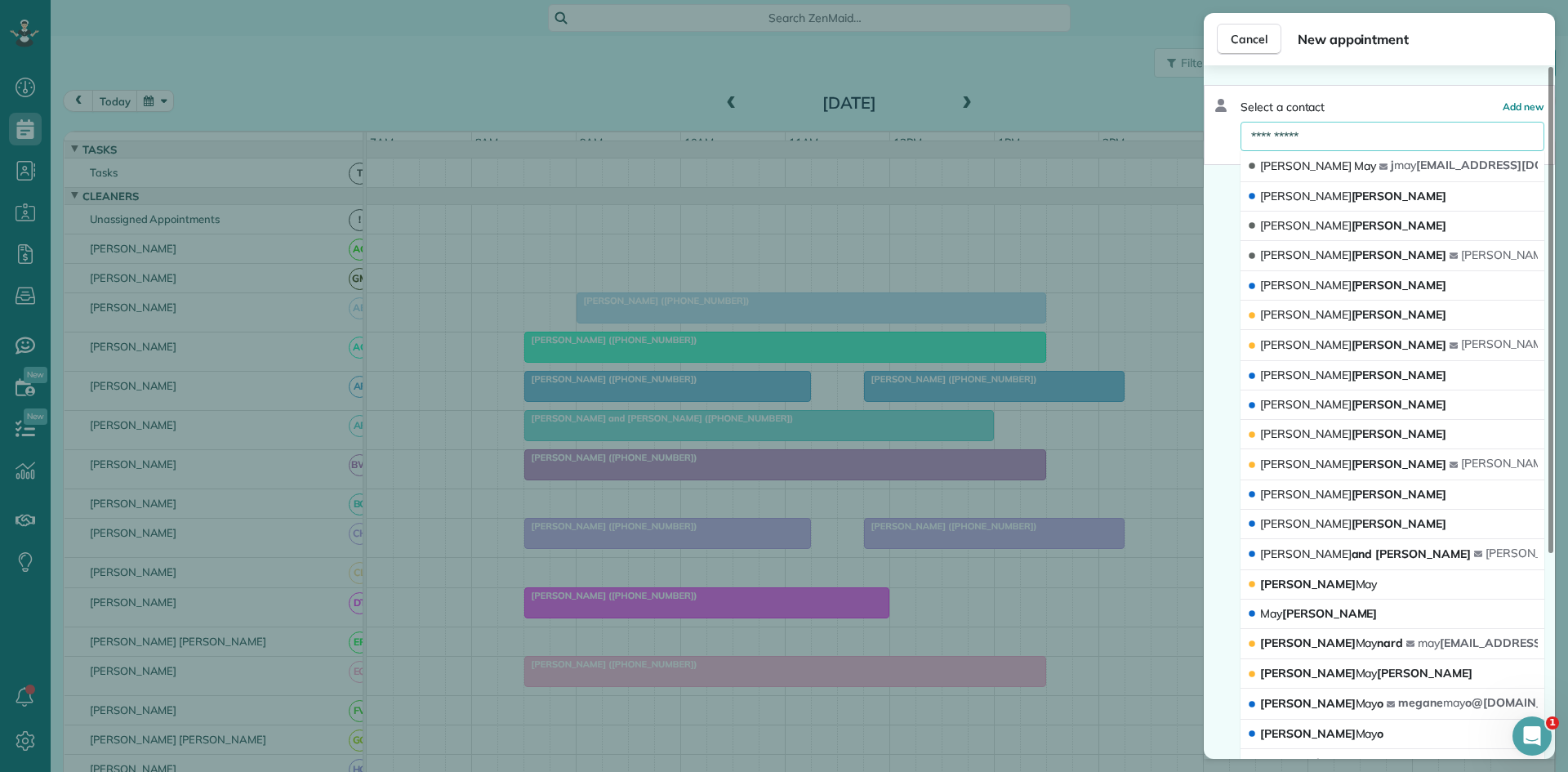
click at [1356, 133] on input "**********" at bounding box center [1392, 136] width 304 height 30
click at [1341, 161] on button "[PERSON_NAME] j may [EMAIL_ADDRESS][DOMAIN_NAME]" at bounding box center [1392, 167] width 304 height 31
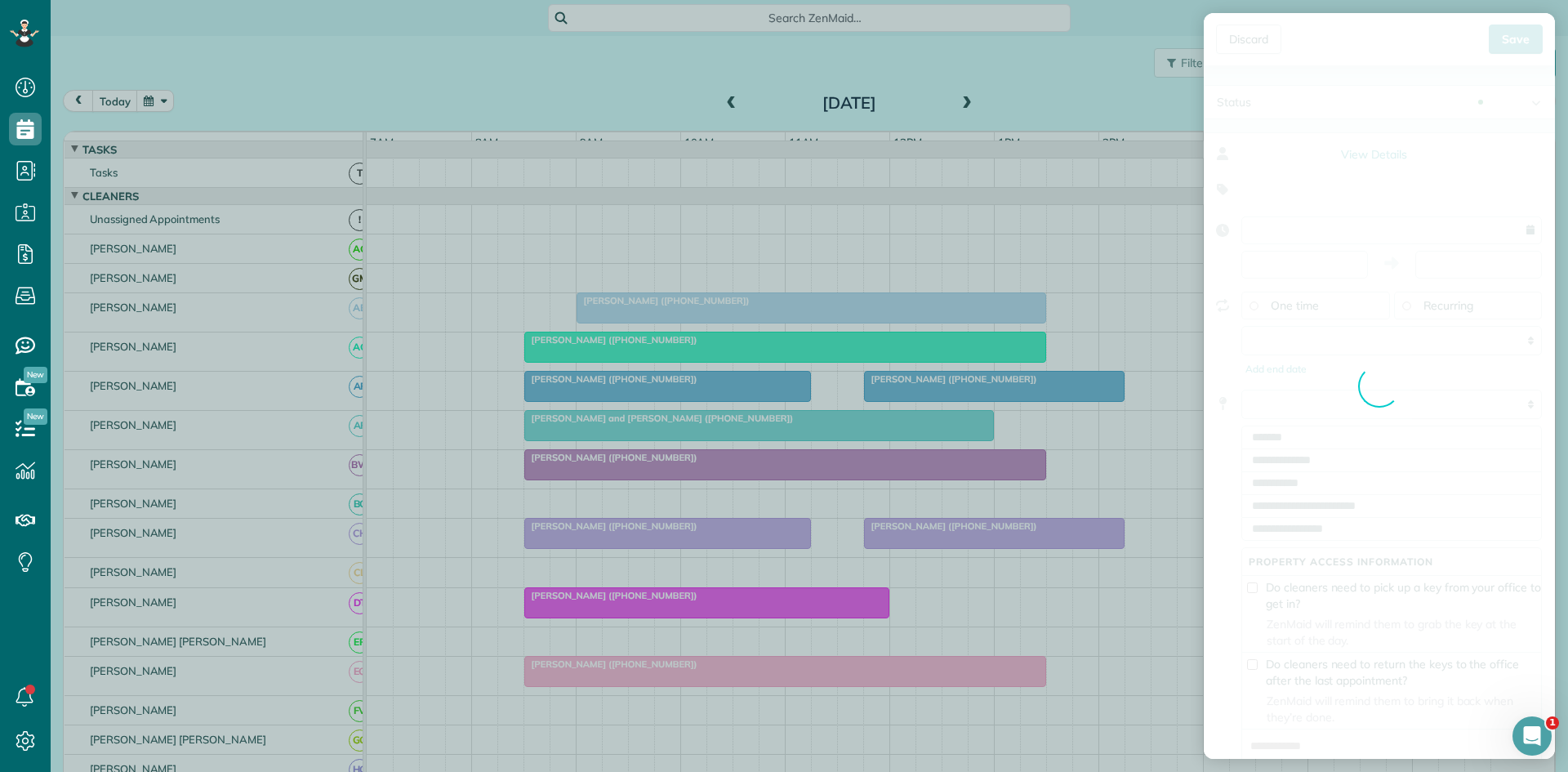
type input "**********"
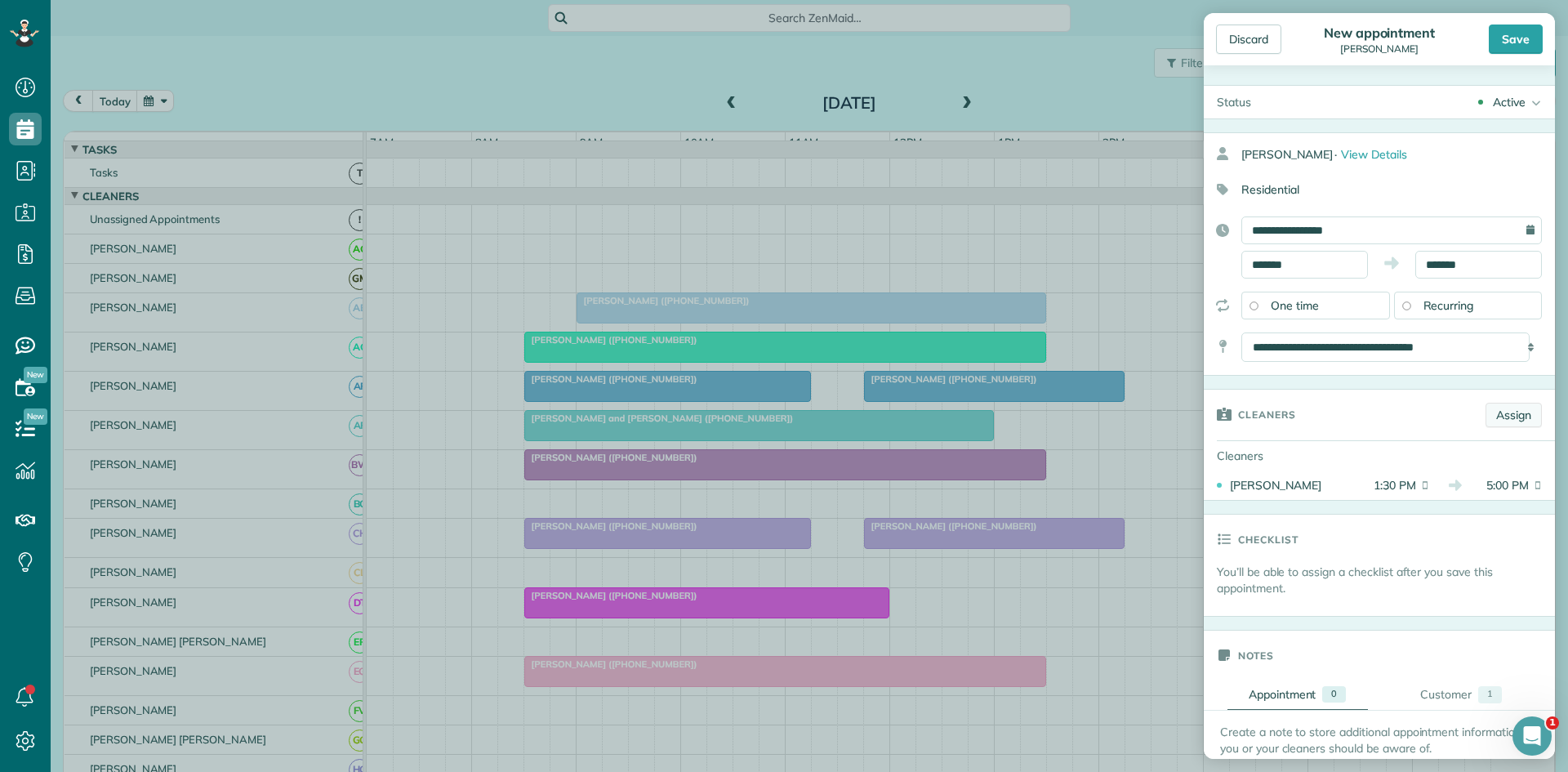
click at [1501, 409] on link "Assign" at bounding box center [1513, 414] width 56 height 24
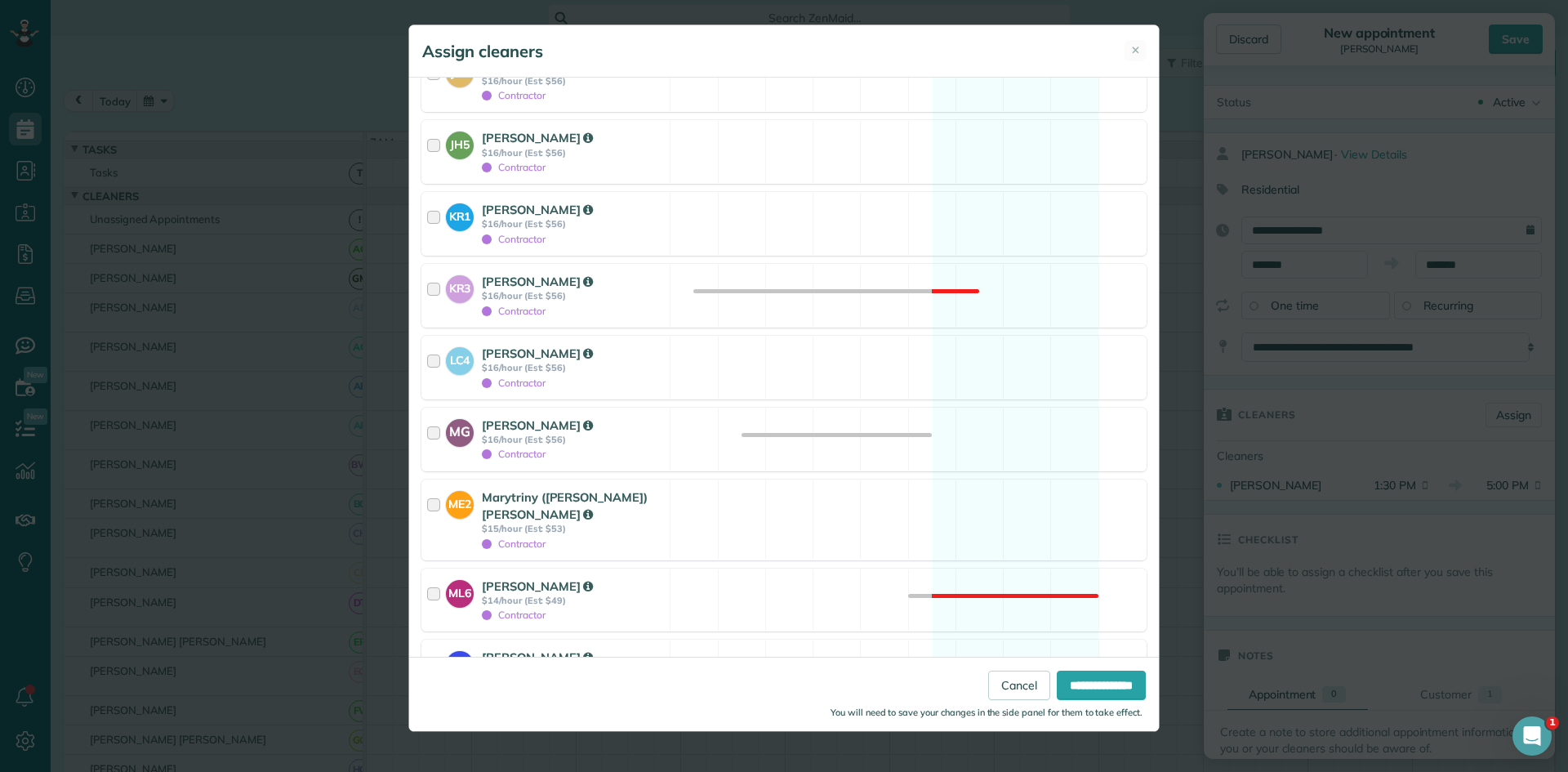
scroll to position [1362, 0]
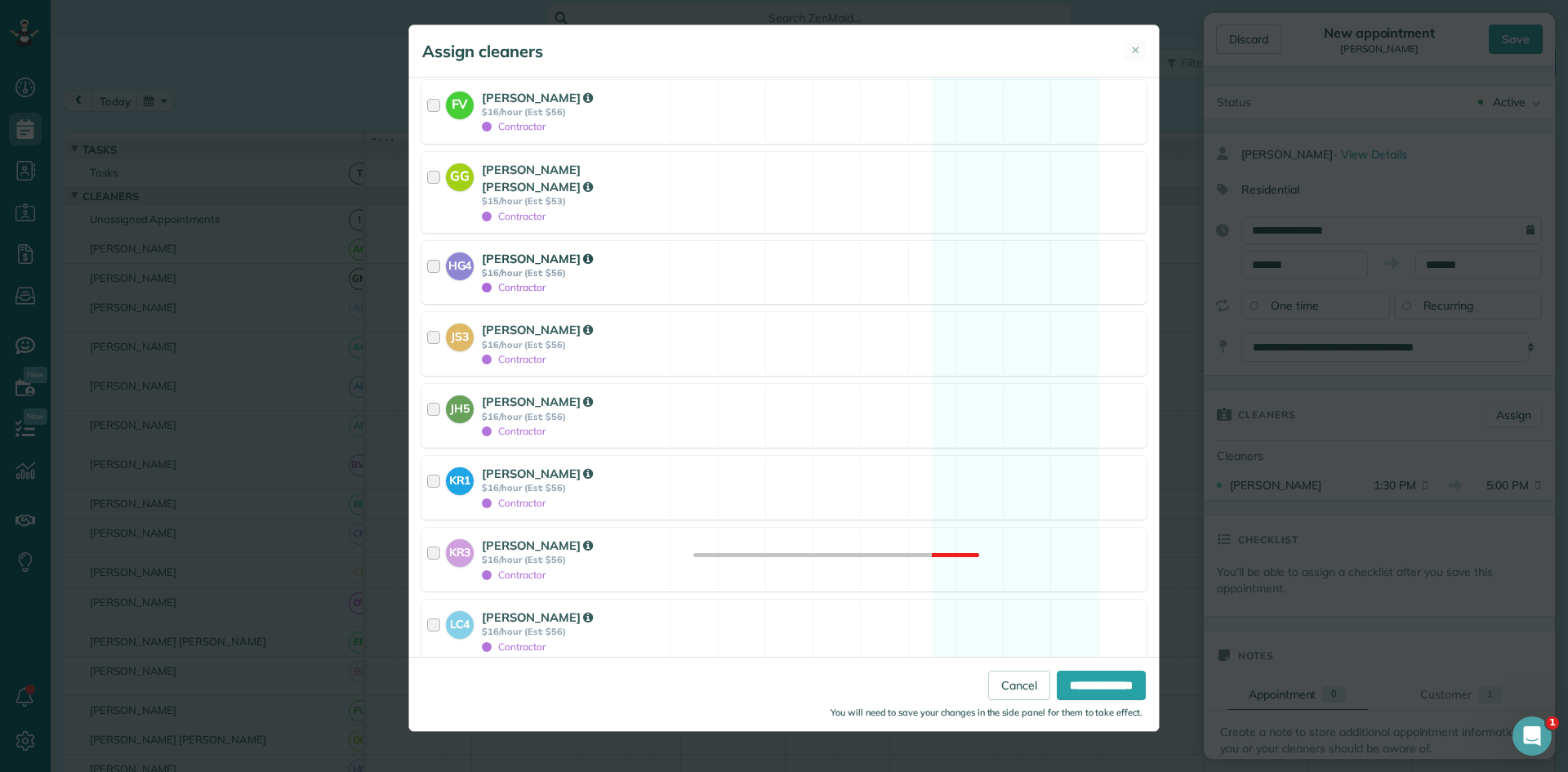
click at [732, 241] on div "HG4 [PERSON_NAME] $16/hour (Est: $56) Contractor Available" at bounding box center [784, 273] width 725 height 64
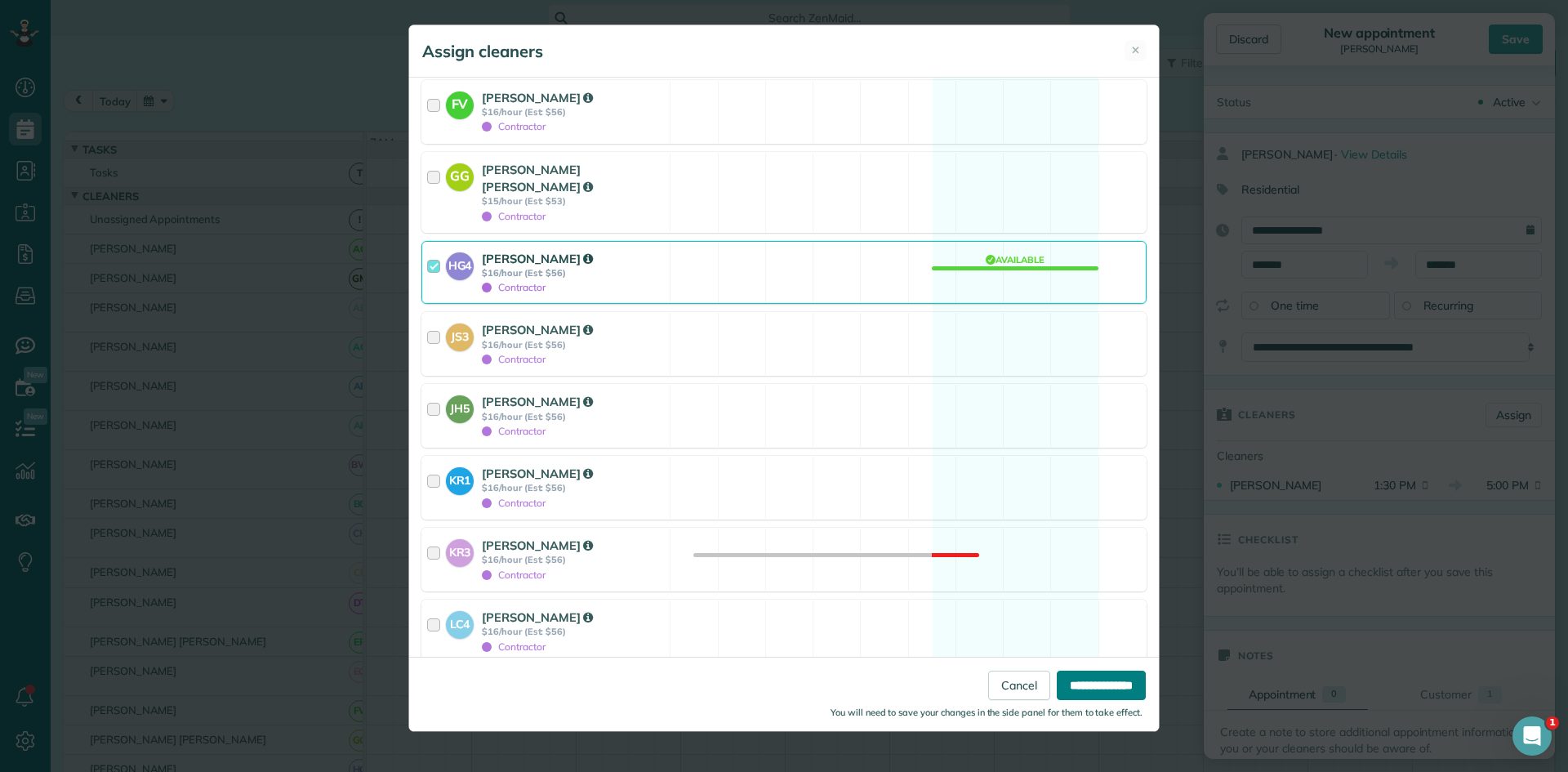
click at [1087, 681] on input "**********" at bounding box center [1101, 685] width 89 height 30
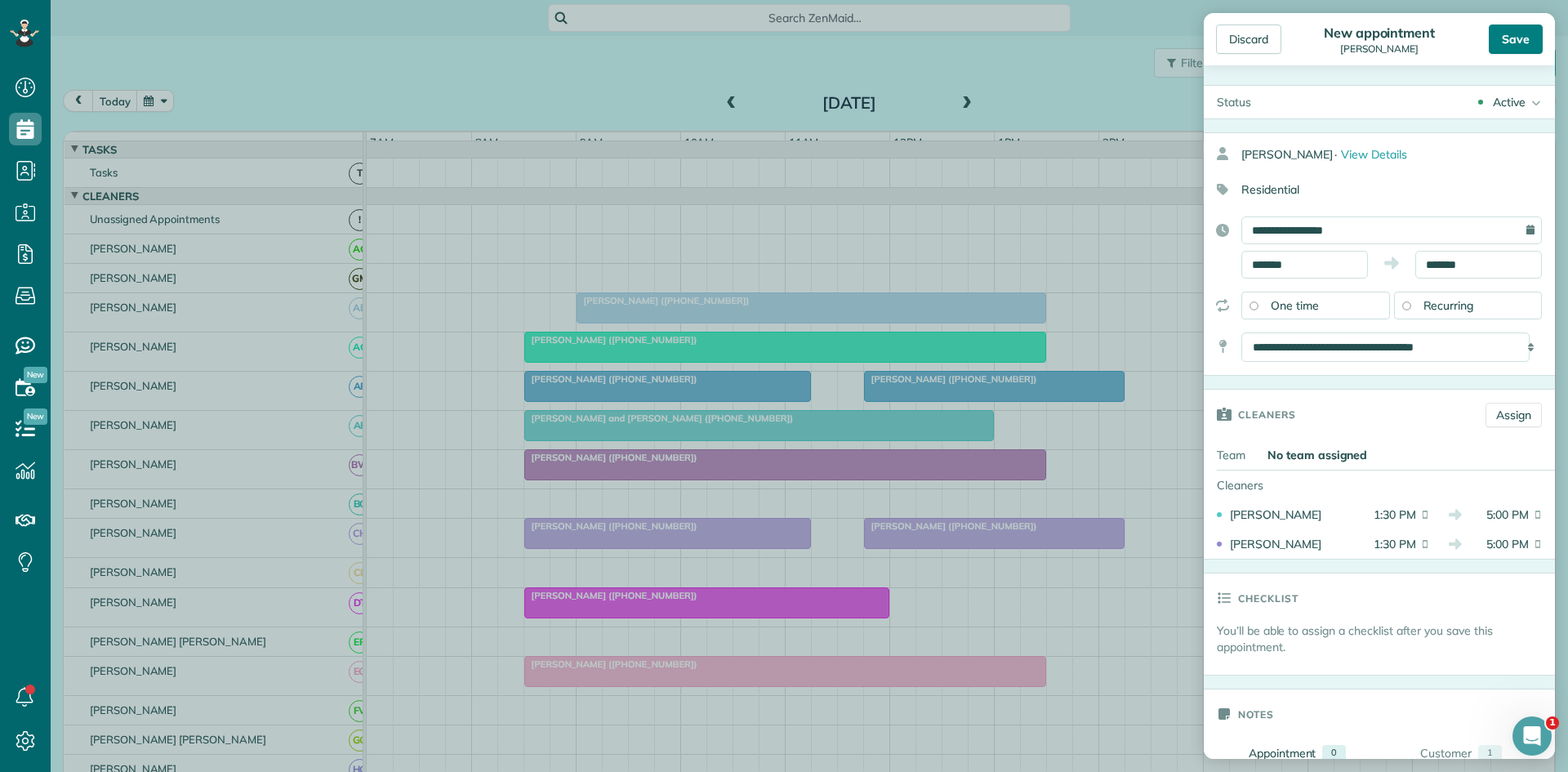
click at [1520, 27] on div "Save" at bounding box center [1516, 39] width 54 height 30
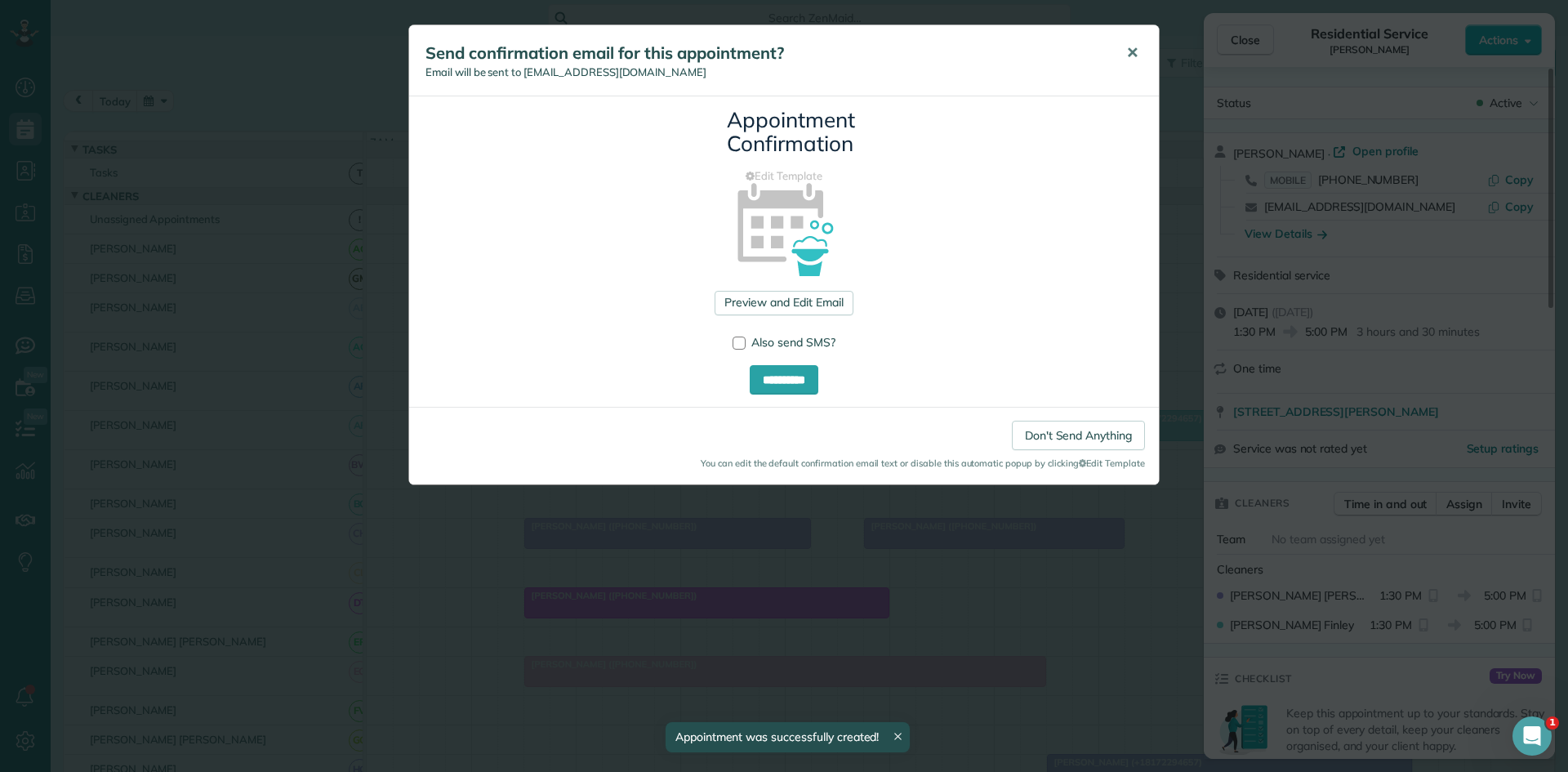
click at [1123, 58] on button "✕" at bounding box center [1132, 53] width 37 height 39
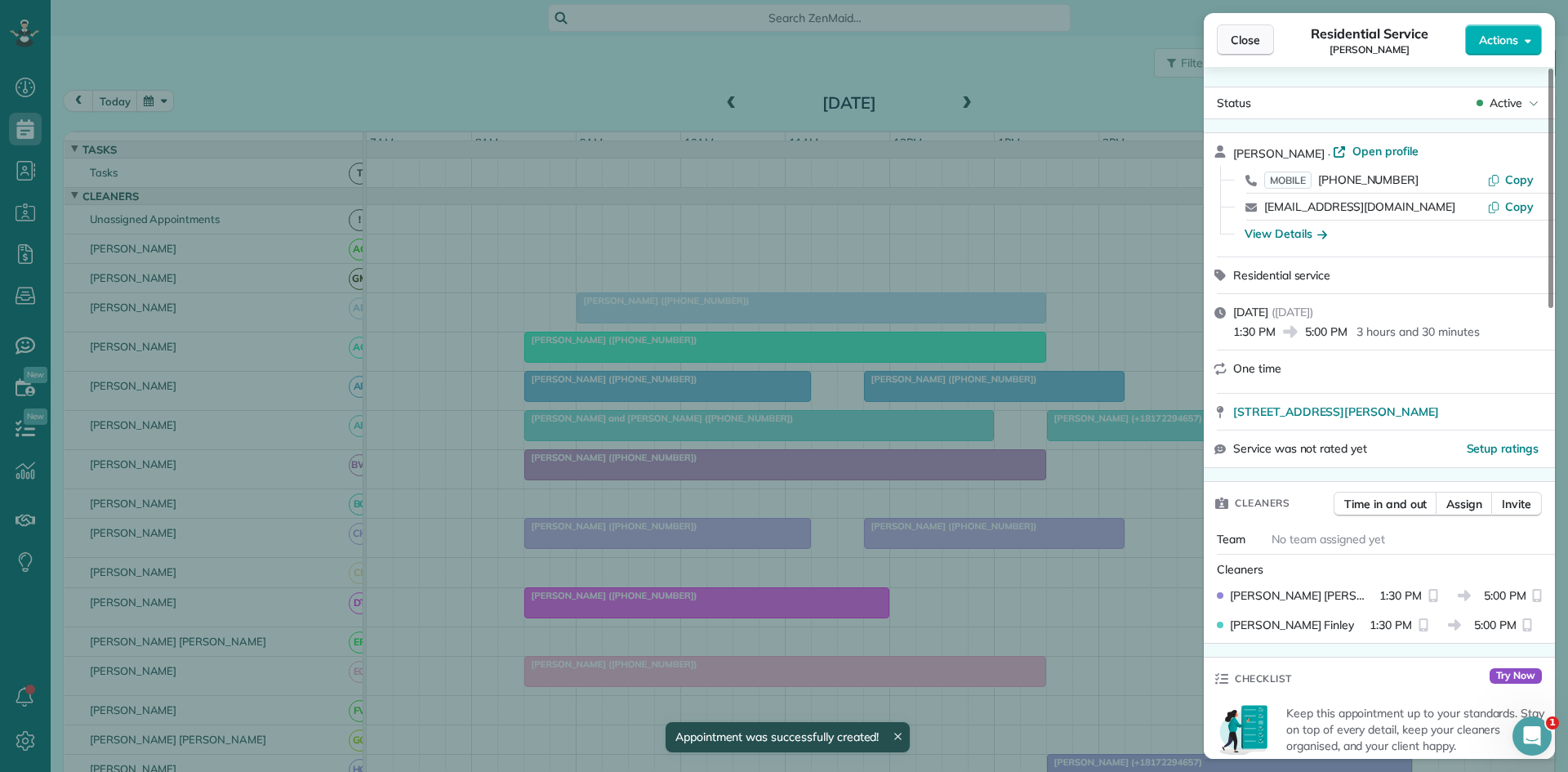
click at [1243, 45] on span "Close" at bounding box center [1245, 40] width 30 height 16
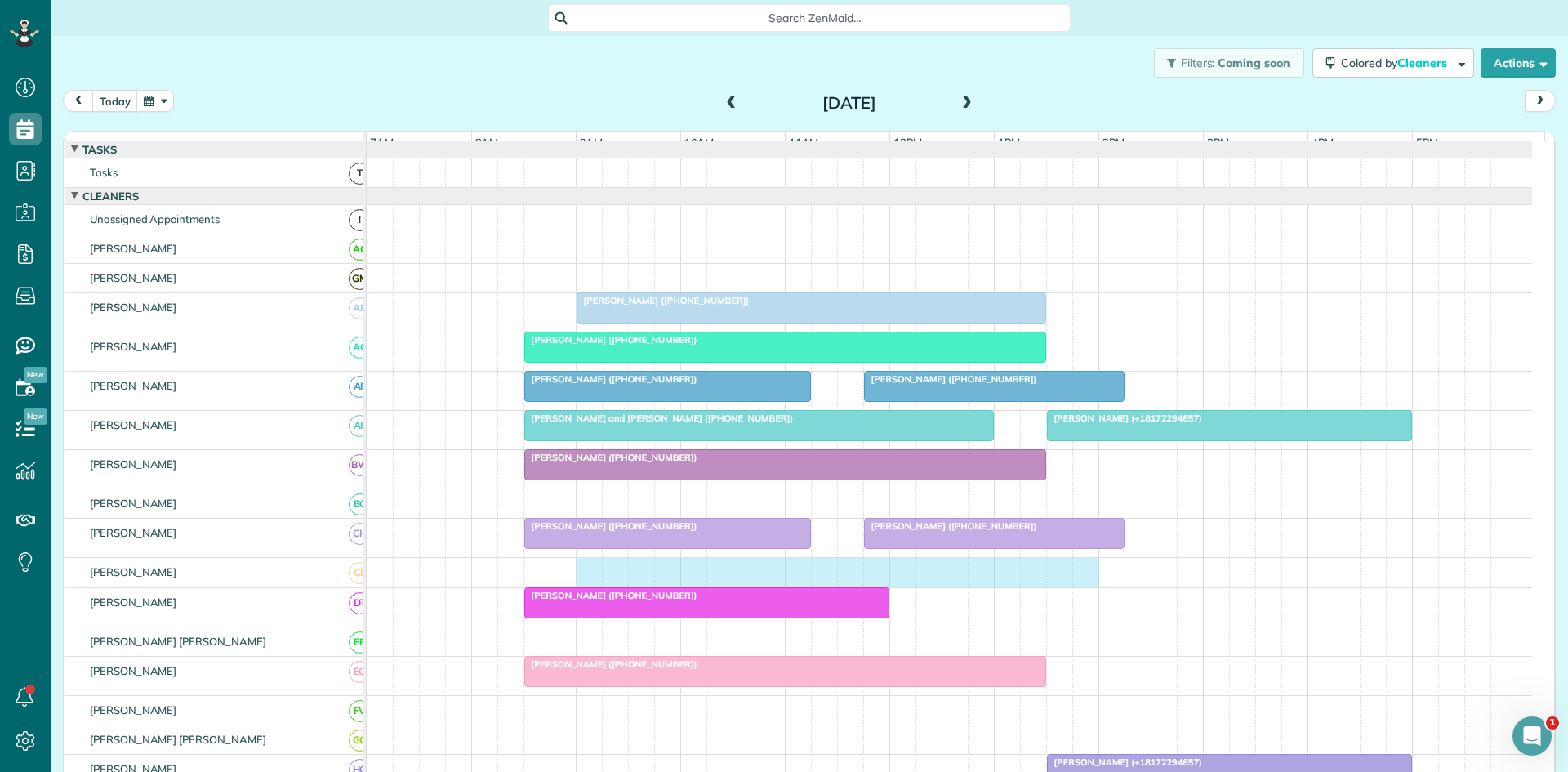
drag, startPoint x: 584, startPoint y: 584, endPoint x: 1070, endPoint y: 591, distance: 486.1
click at [1079, 586] on div at bounding box center [949, 572] width 1165 height 29
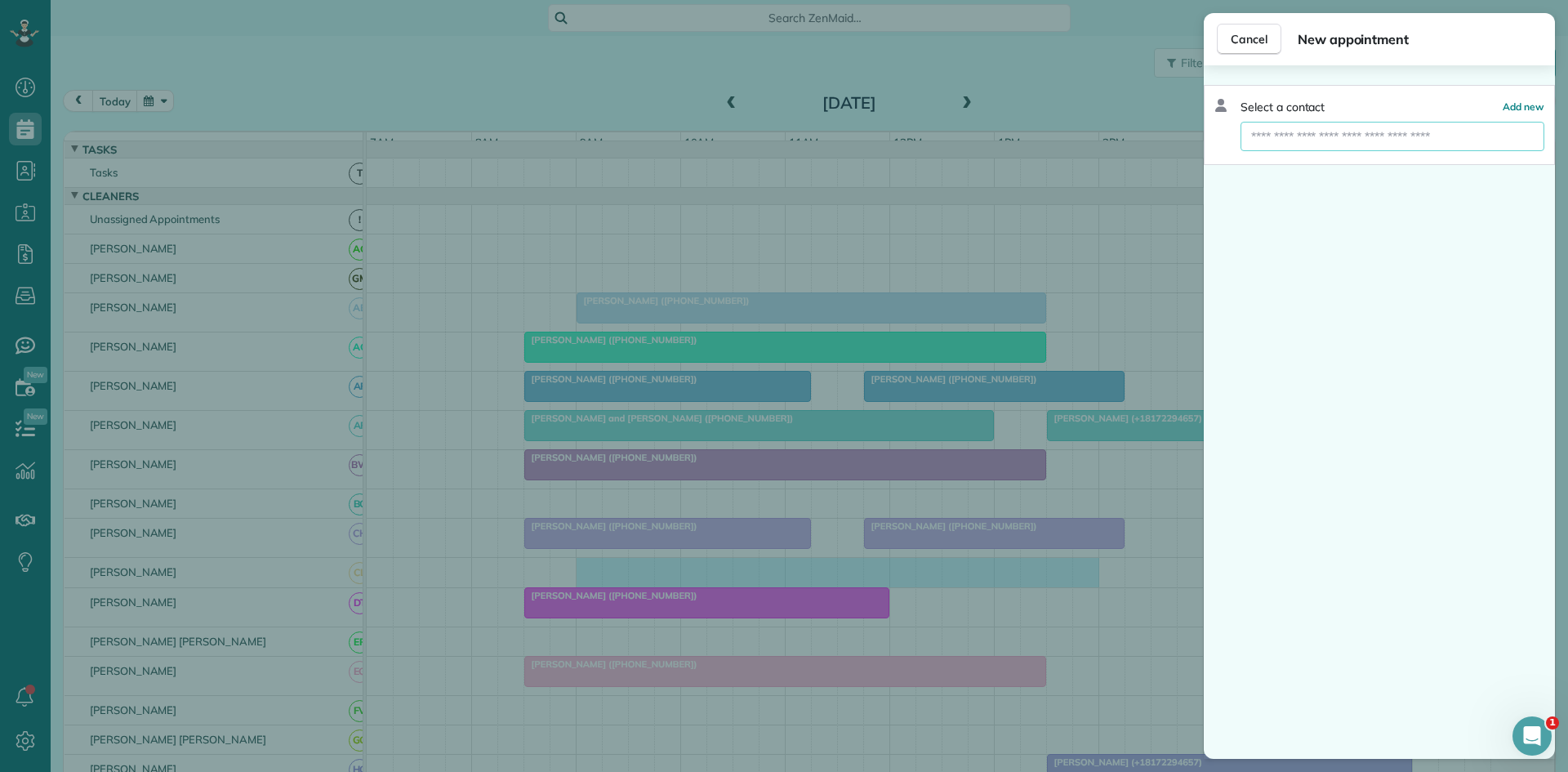
drag, startPoint x: 1304, startPoint y: 127, endPoint x: 1309, endPoint y: 134, distance: 8.6
click at [1307, 130] on input "text" at bounding box center [1392, 136] width 304 height 30
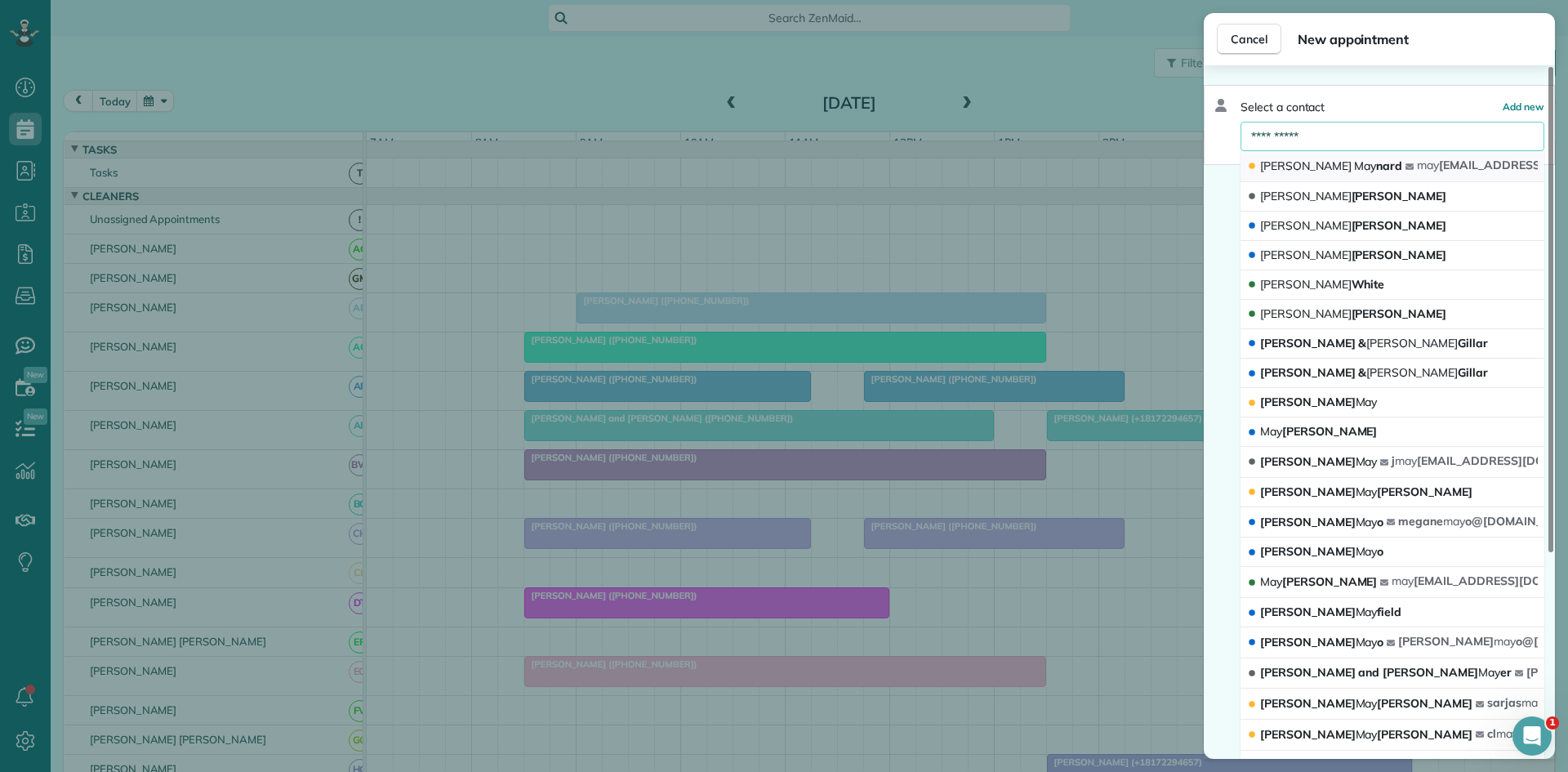
type input "**********"
click at [1347, 160] on span "[PERSON_NAME] [PERSON_NAME]" at bounding box center [1331, 166] width 143 height 14
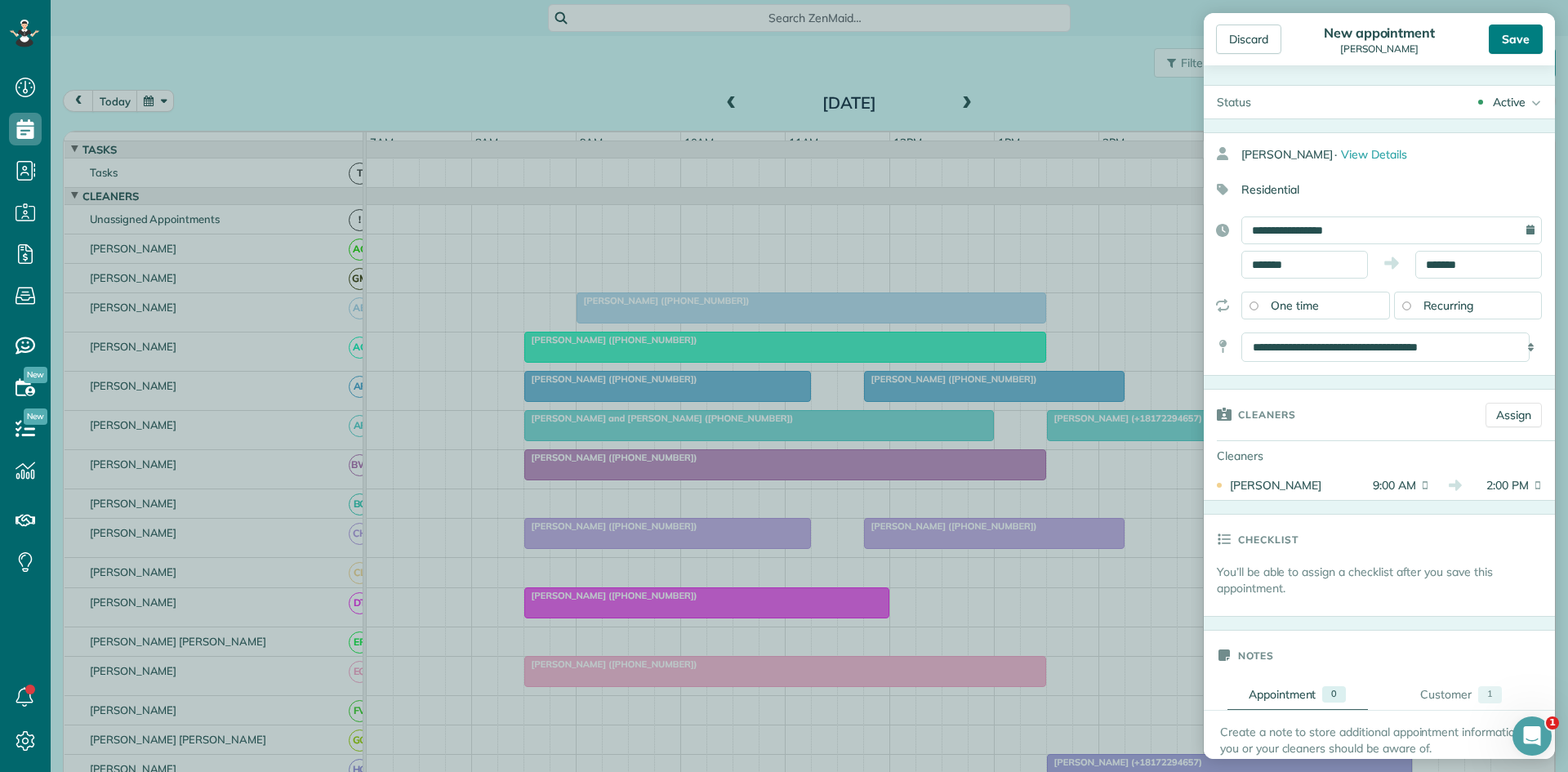
click at [1510, 43] on div "Save" at bounding box center [1516, 39] width 54 height 30
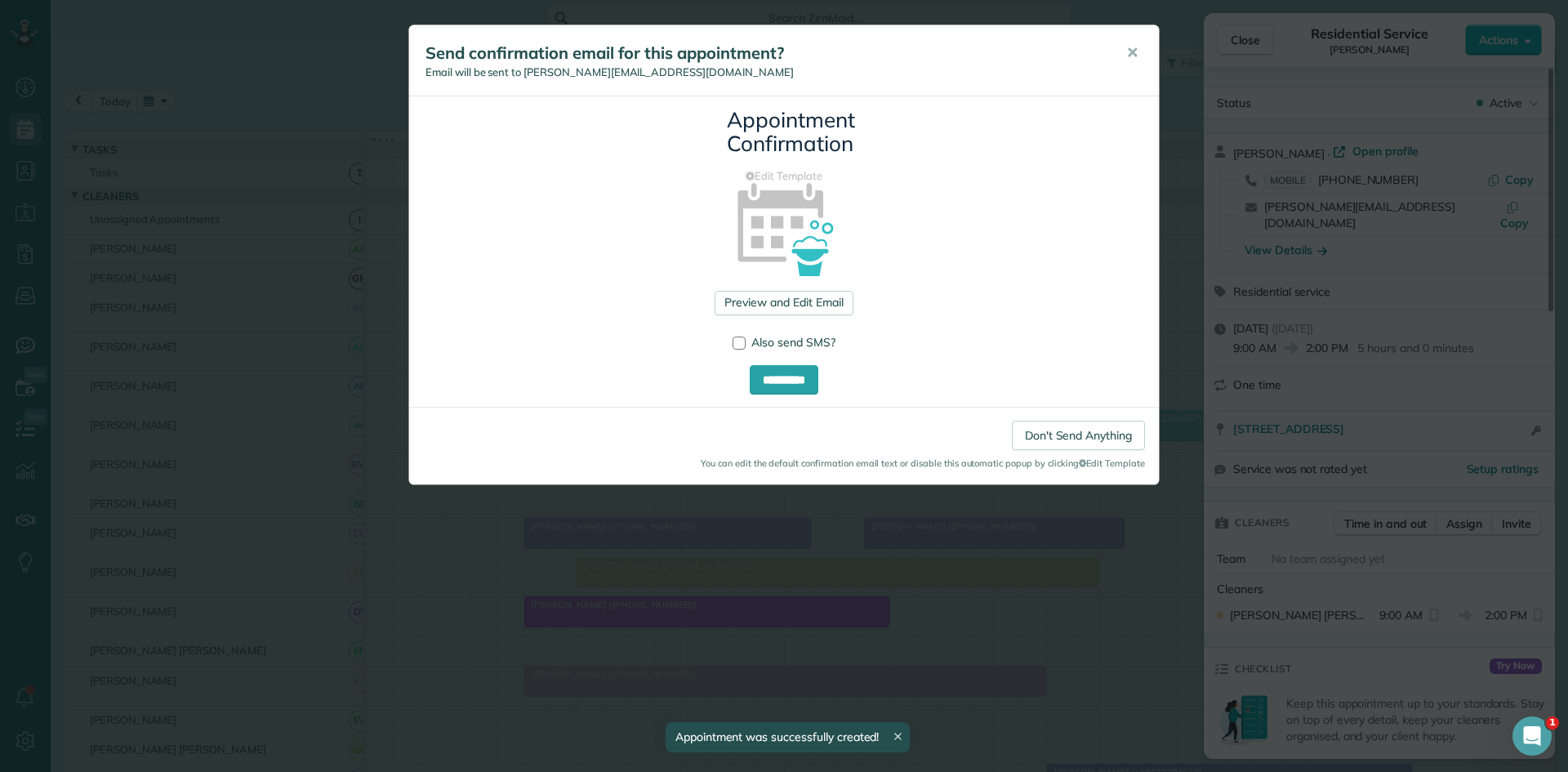
click at [1141, 56] on button "✕" at bounding box center [1132, 53] width 37 height 39
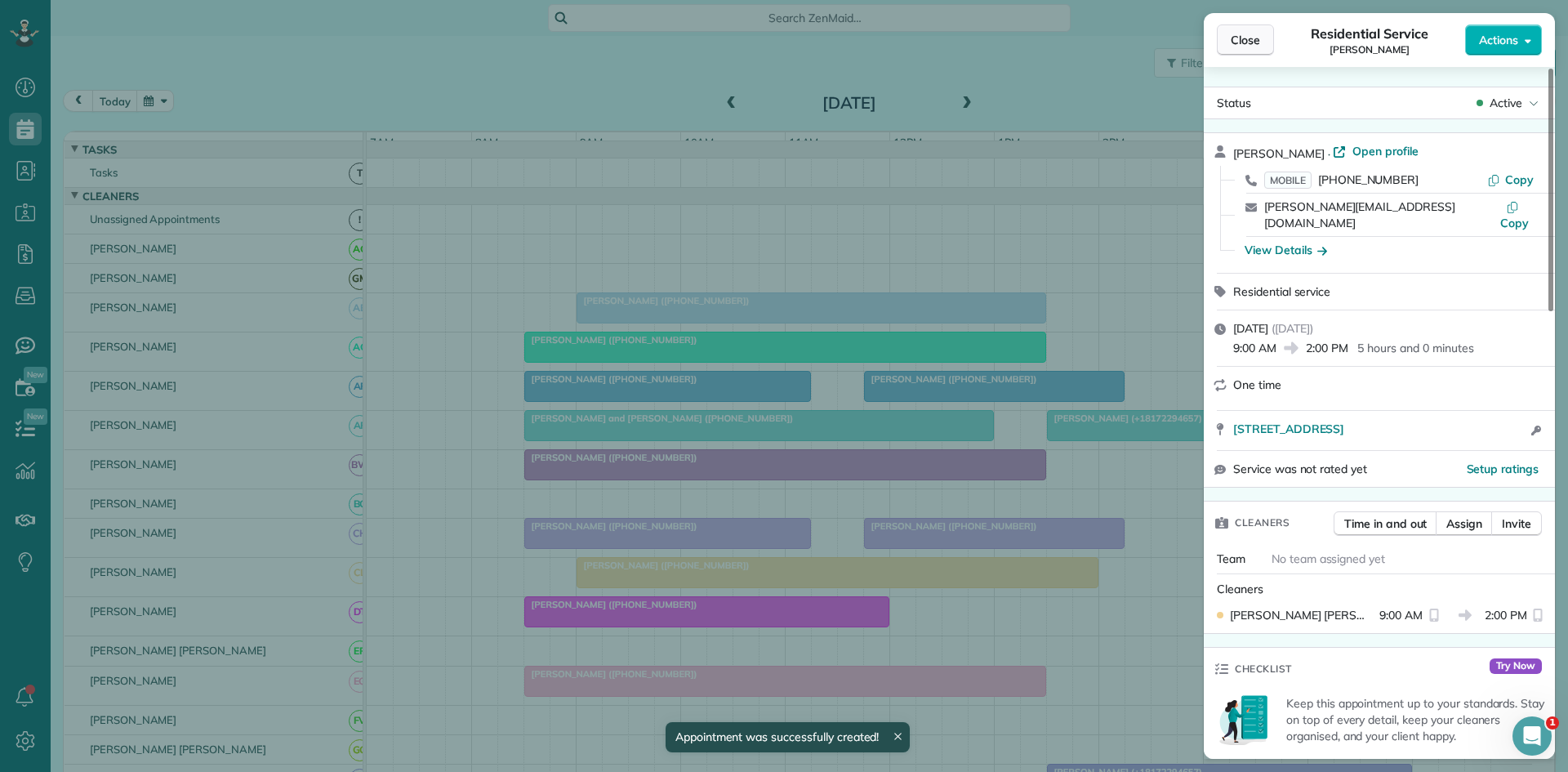
click at [1249, 45] on span "Close" at bounding box center [1245, 40] width 30 height 16
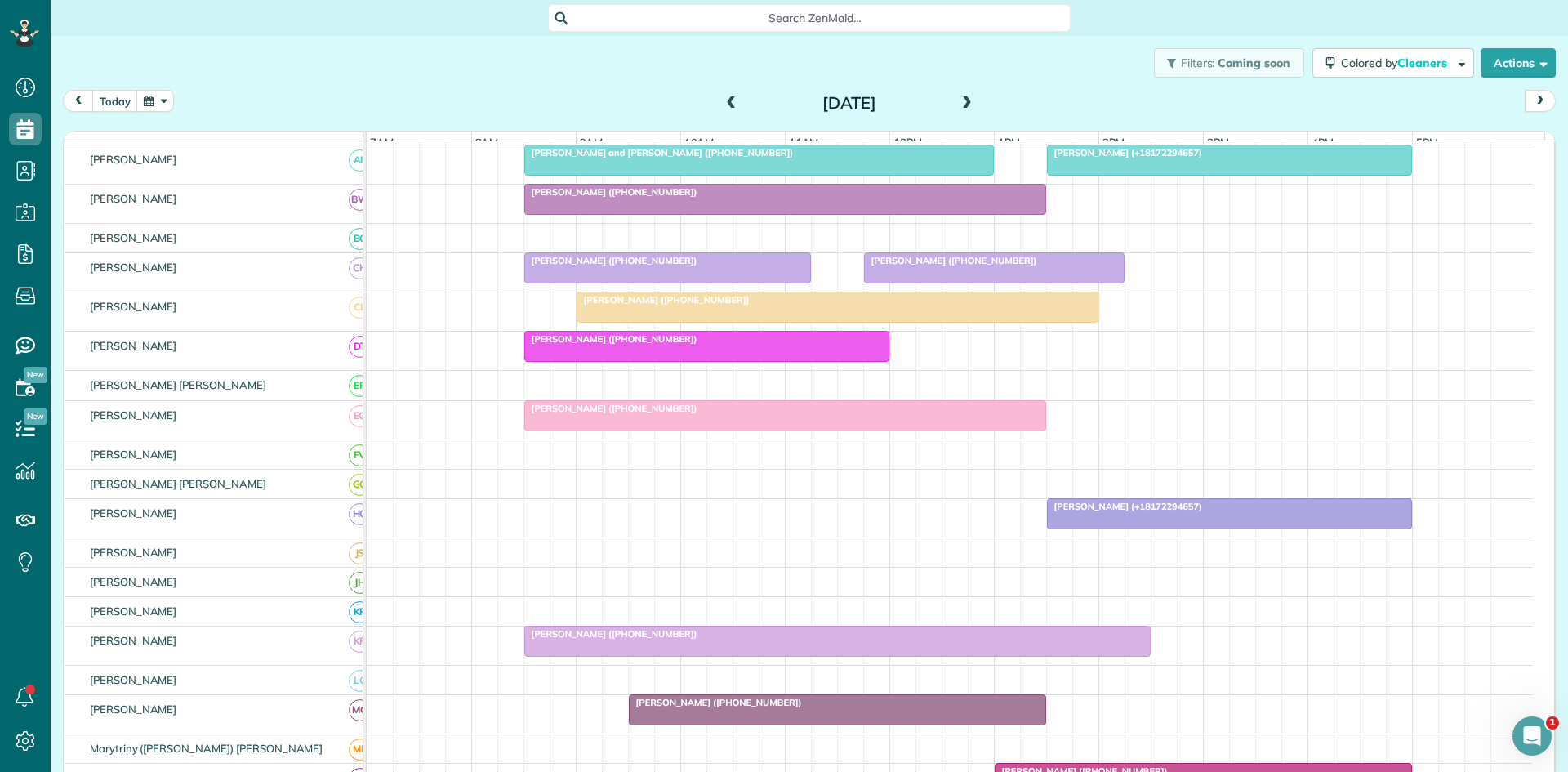
scroll to position [272, 0]
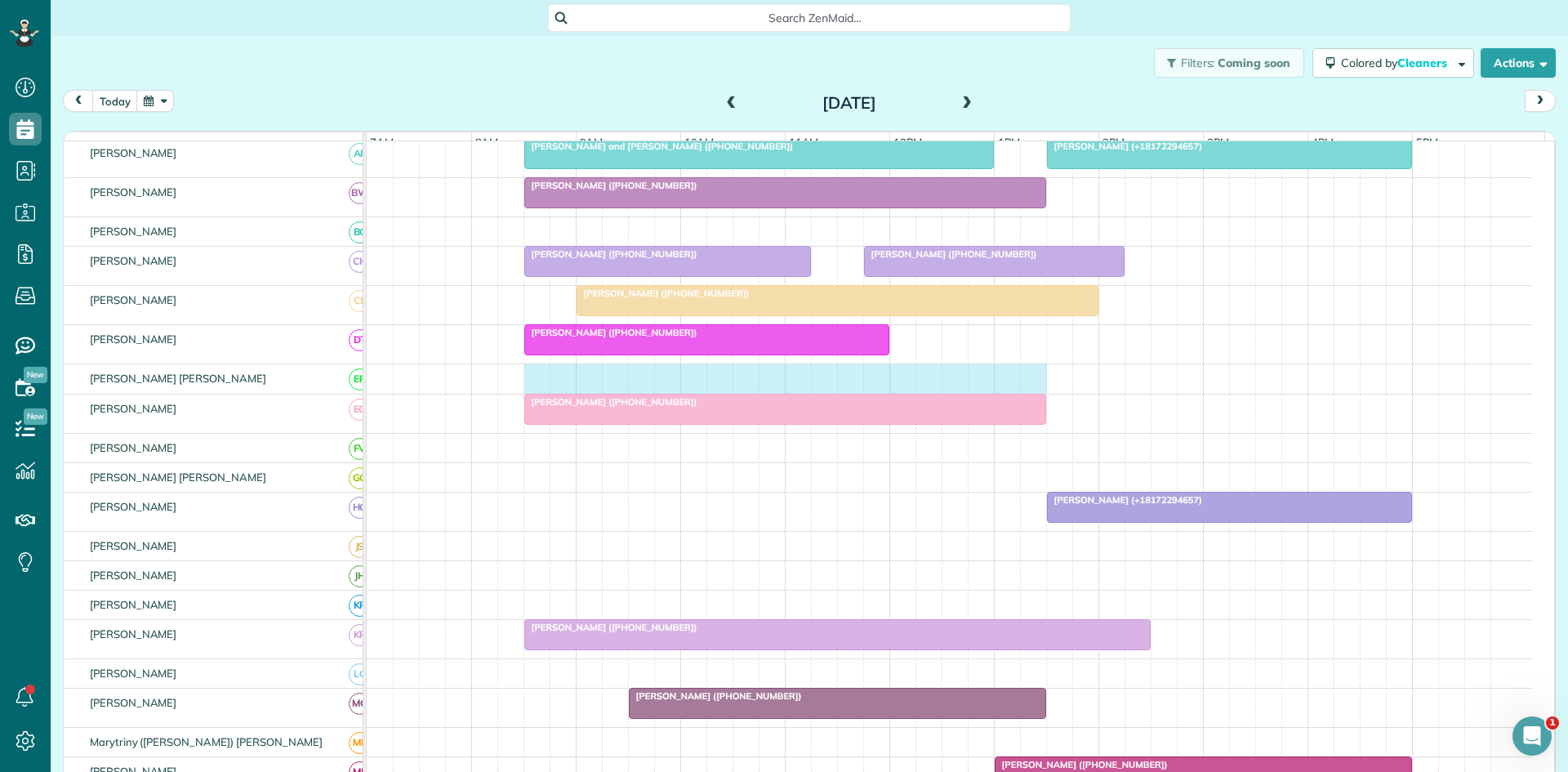
drag, startPoint x: 535, startPoint y: 389, endPoint x: 1028, endPoint y: 384, distance: 493.0
click at [1028, 384] on div at bounding box center [949, 378] width 1165 height 29
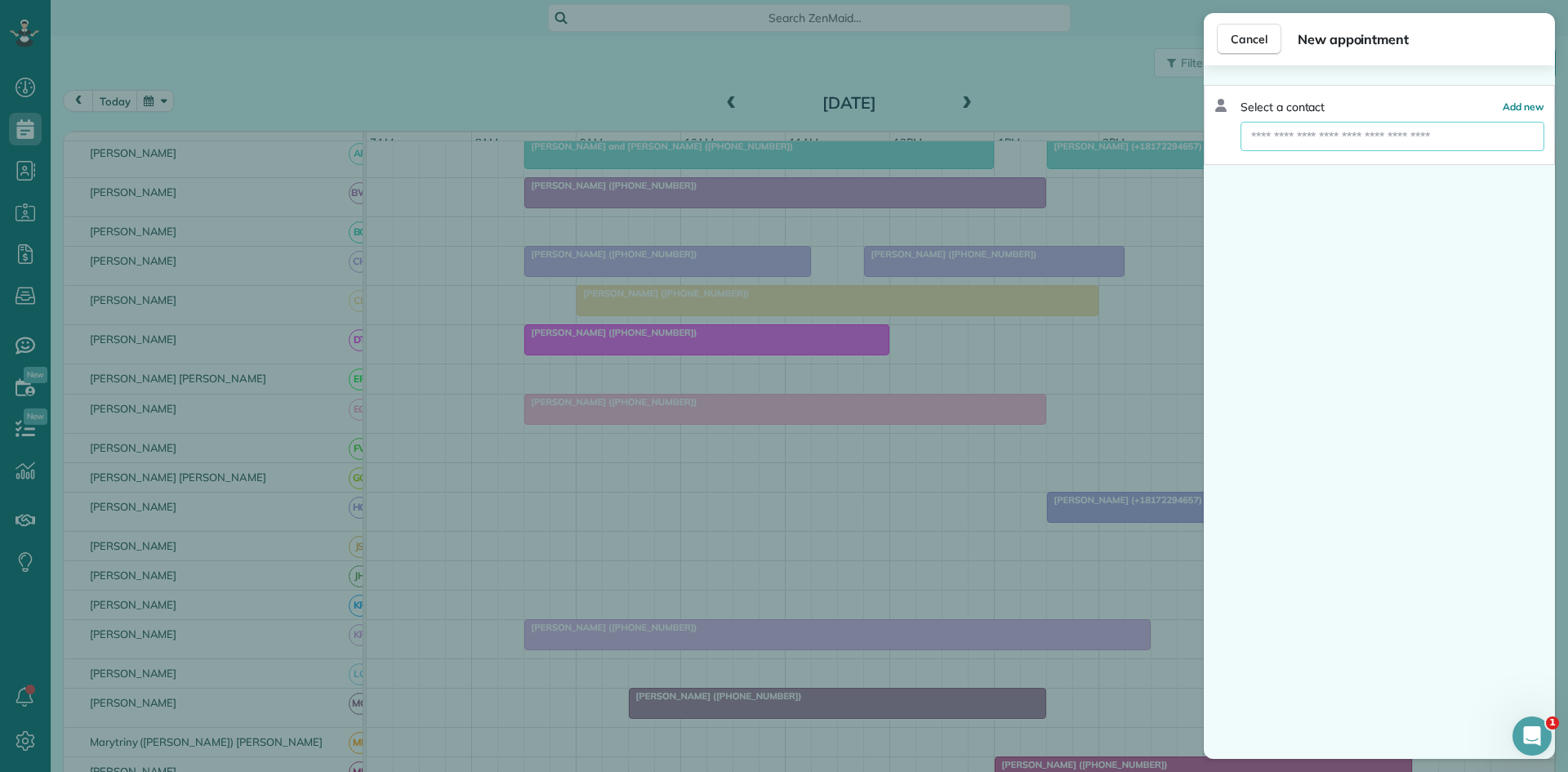
click at [1349, 140] on input "text" at bounding box center [1392, 136] width 304 height 30
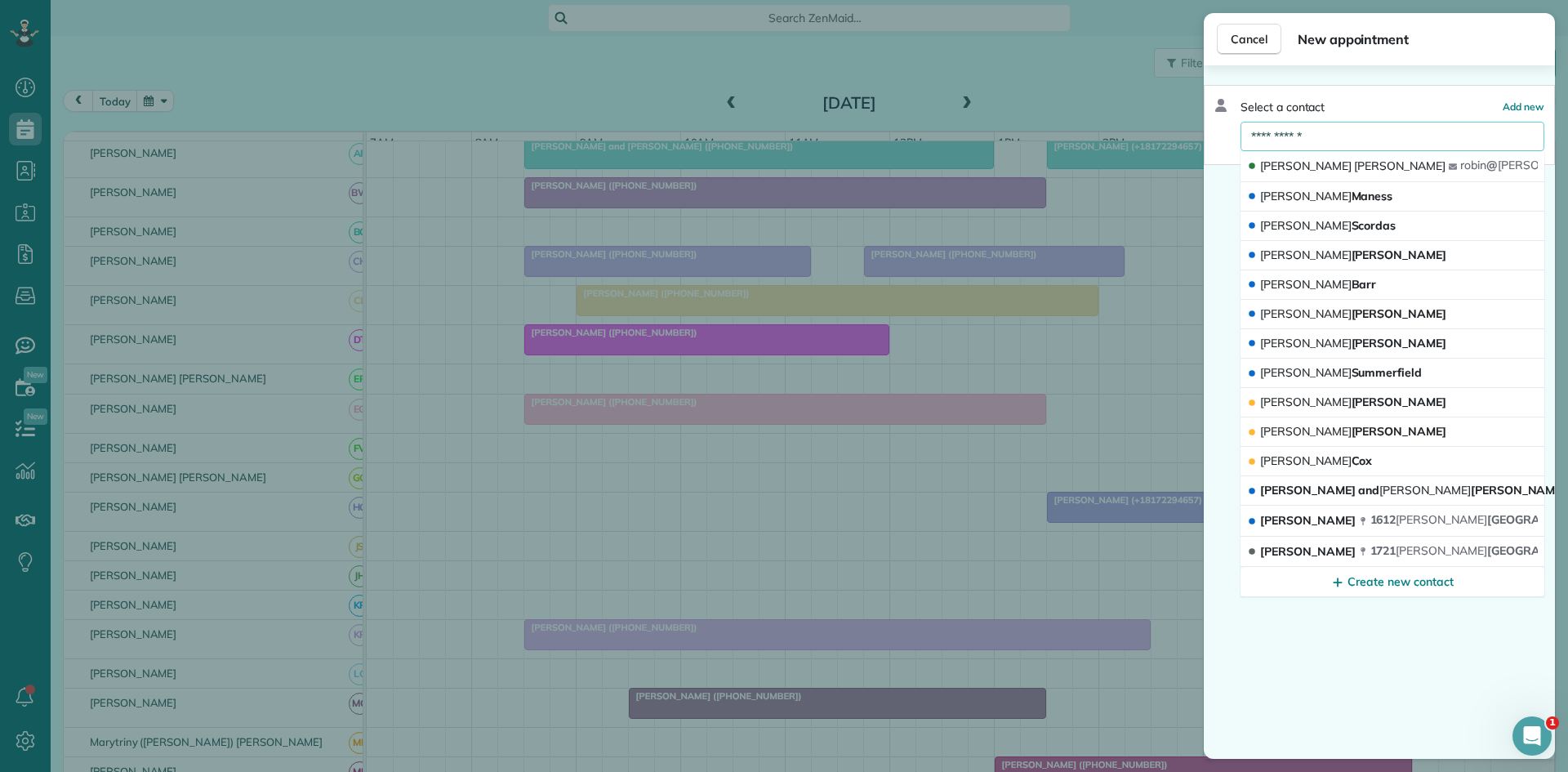
type input "**********"
click at [1354, 172] on span "[PERSON_NAME]" at bounding box center [1399, 166] width 91 height 14
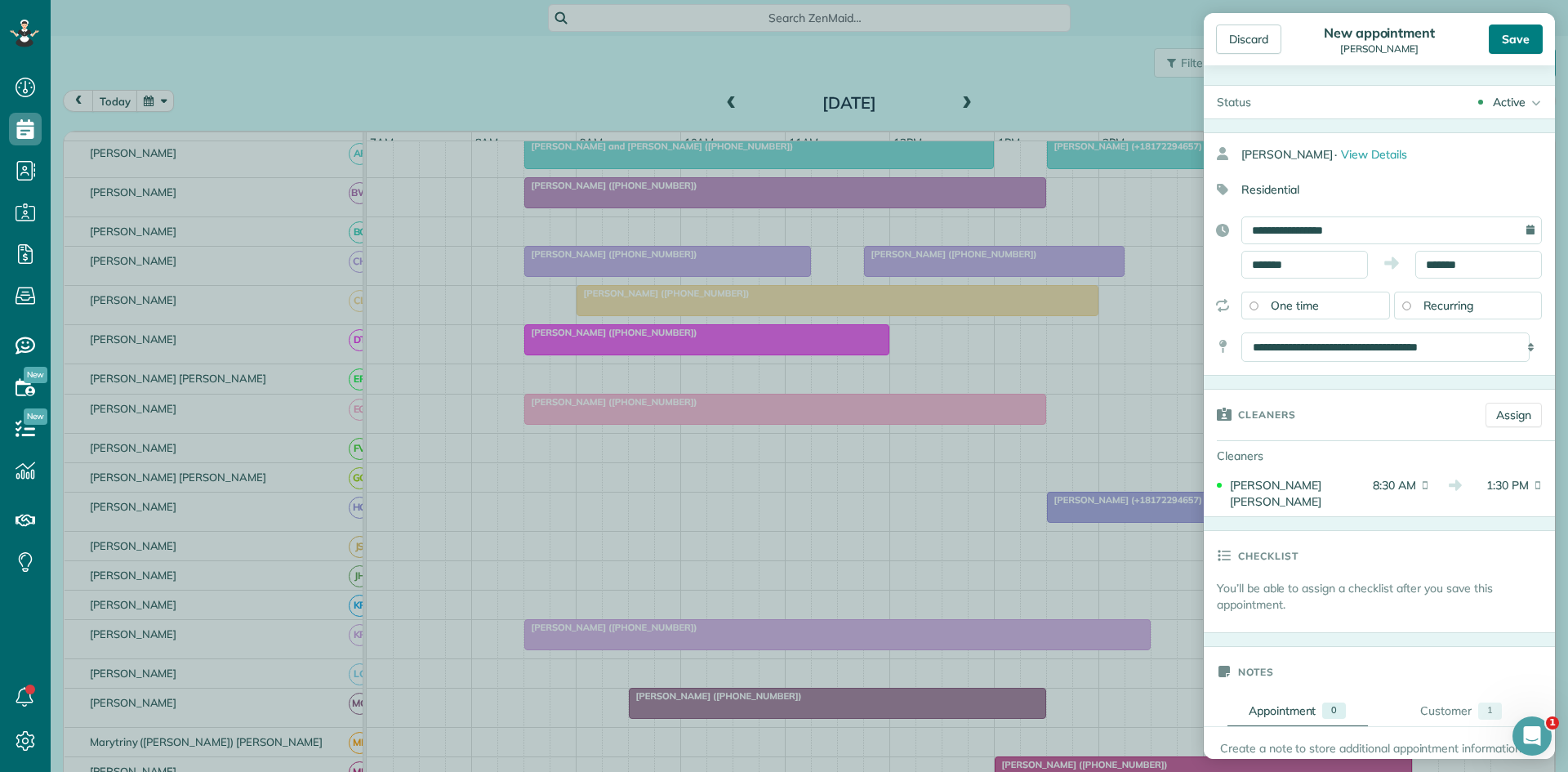
click at [1513, 40] on div "Save" at bounding box center [1516, 39] width 54 height 30
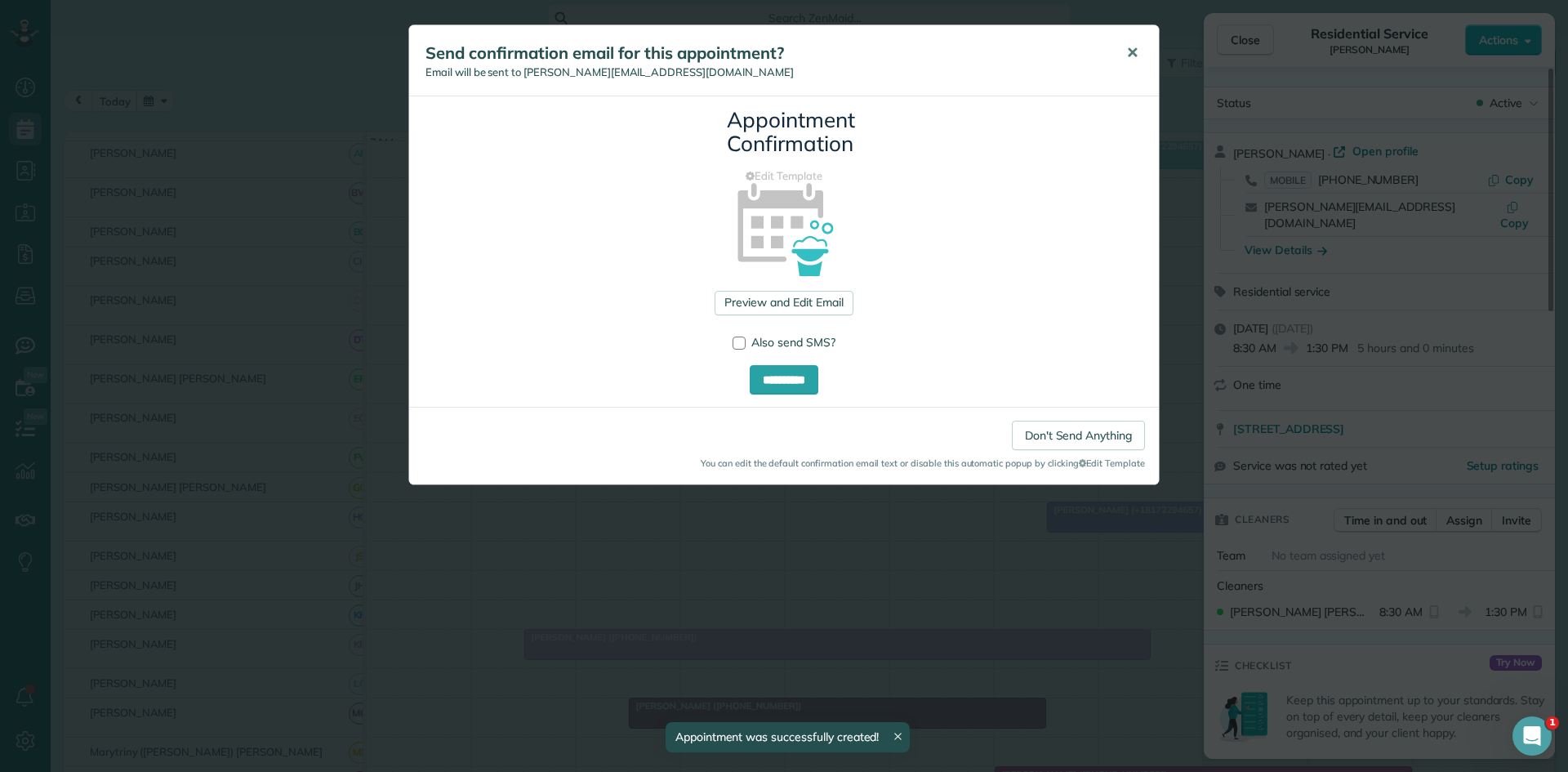
click at [1139, 59] on button "✕" at bounding box center [1132, 53] width 37 height 39
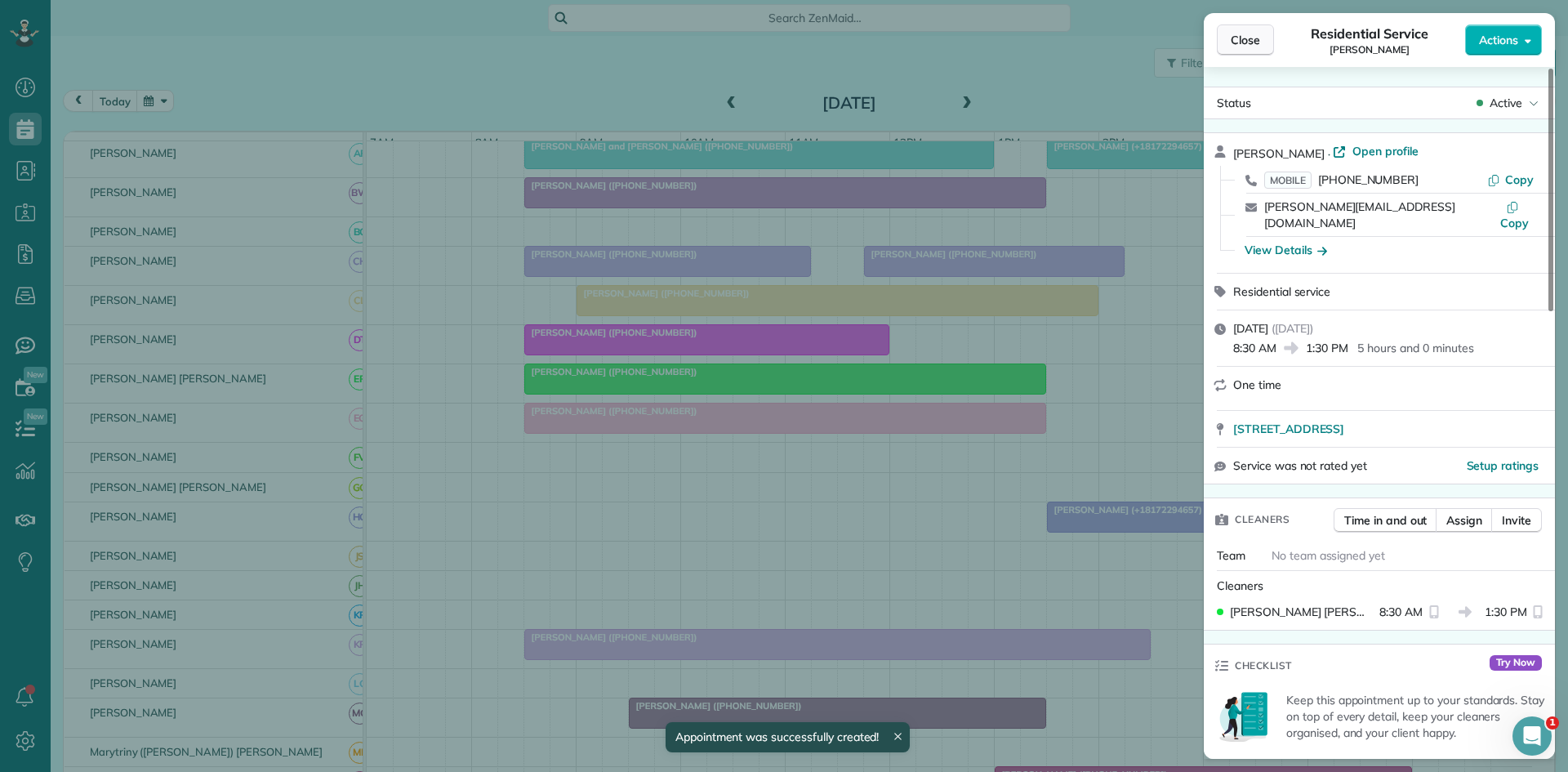
click at [1234, 39] on span "Close" at bounding box center [1245, 40] width 30 height 16
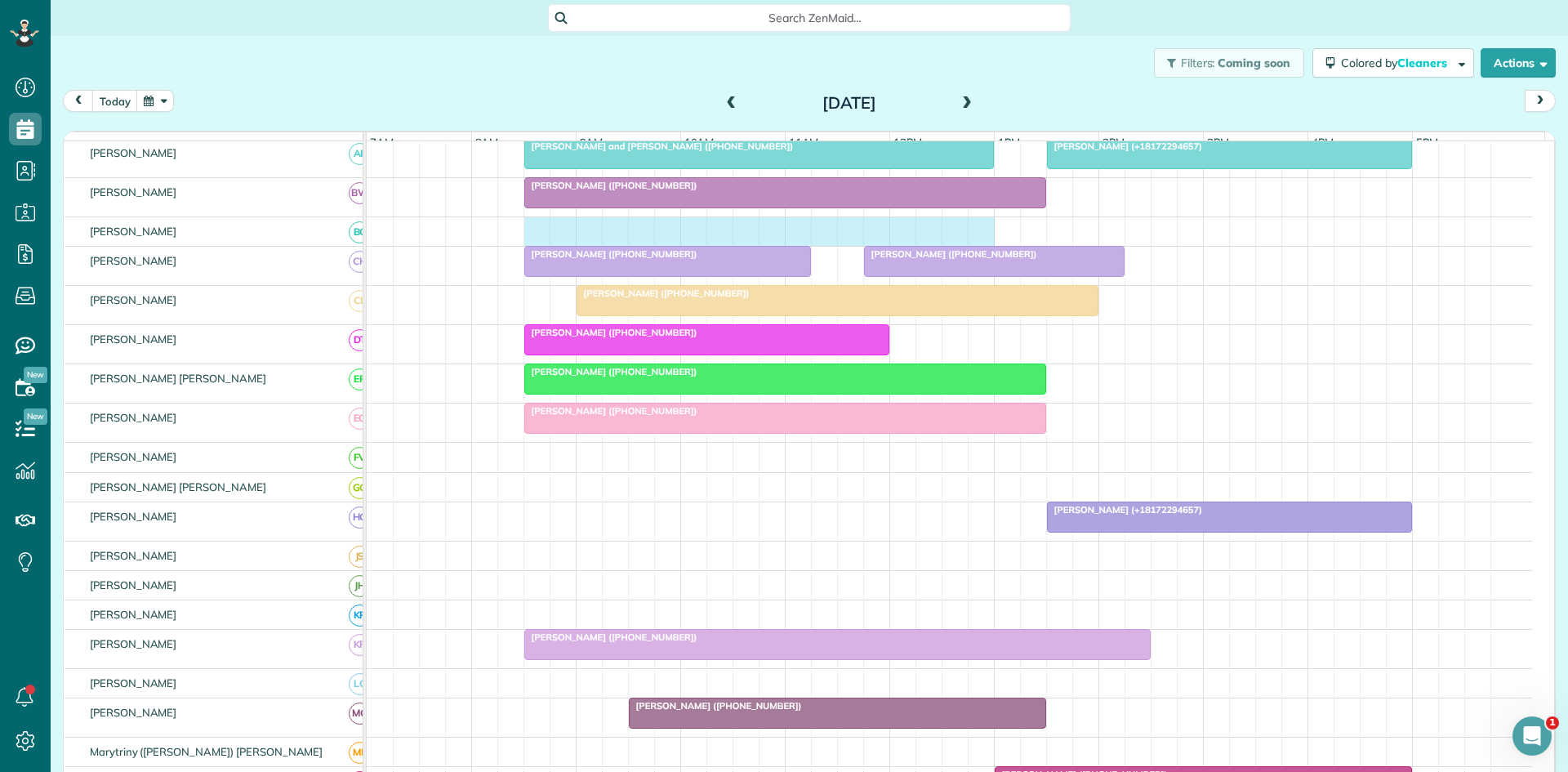
drag, startPoint x: 530, startPoint y: 236, endPoint x: 968, endPoint y: 243, distance: 438.1
click at [975, 241] on div at bounding box center [949, 231] width 1165 height 29
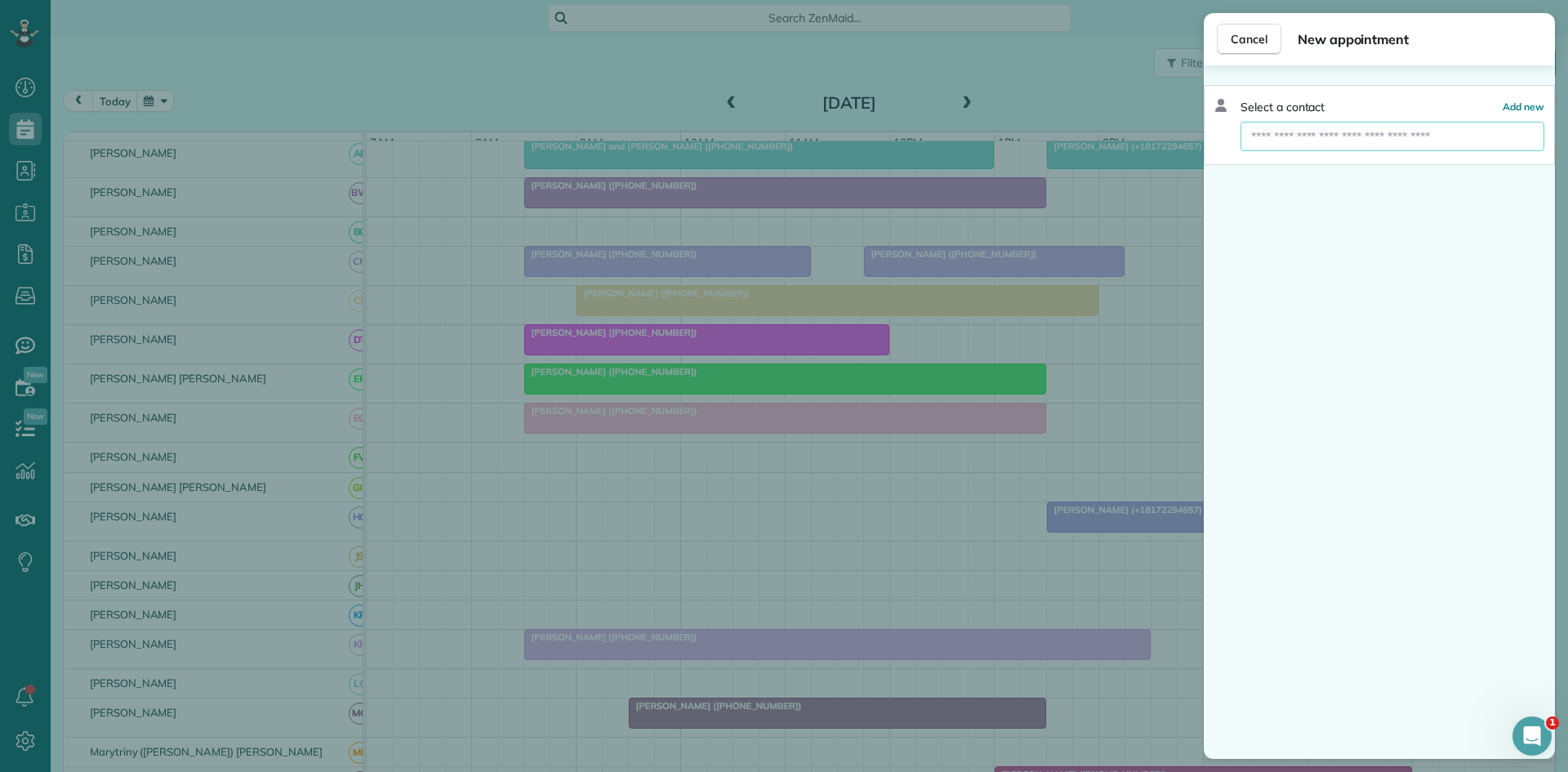
click at [1307, 136] on input "text" at bounding box center [1392, 136] width 304 height 30
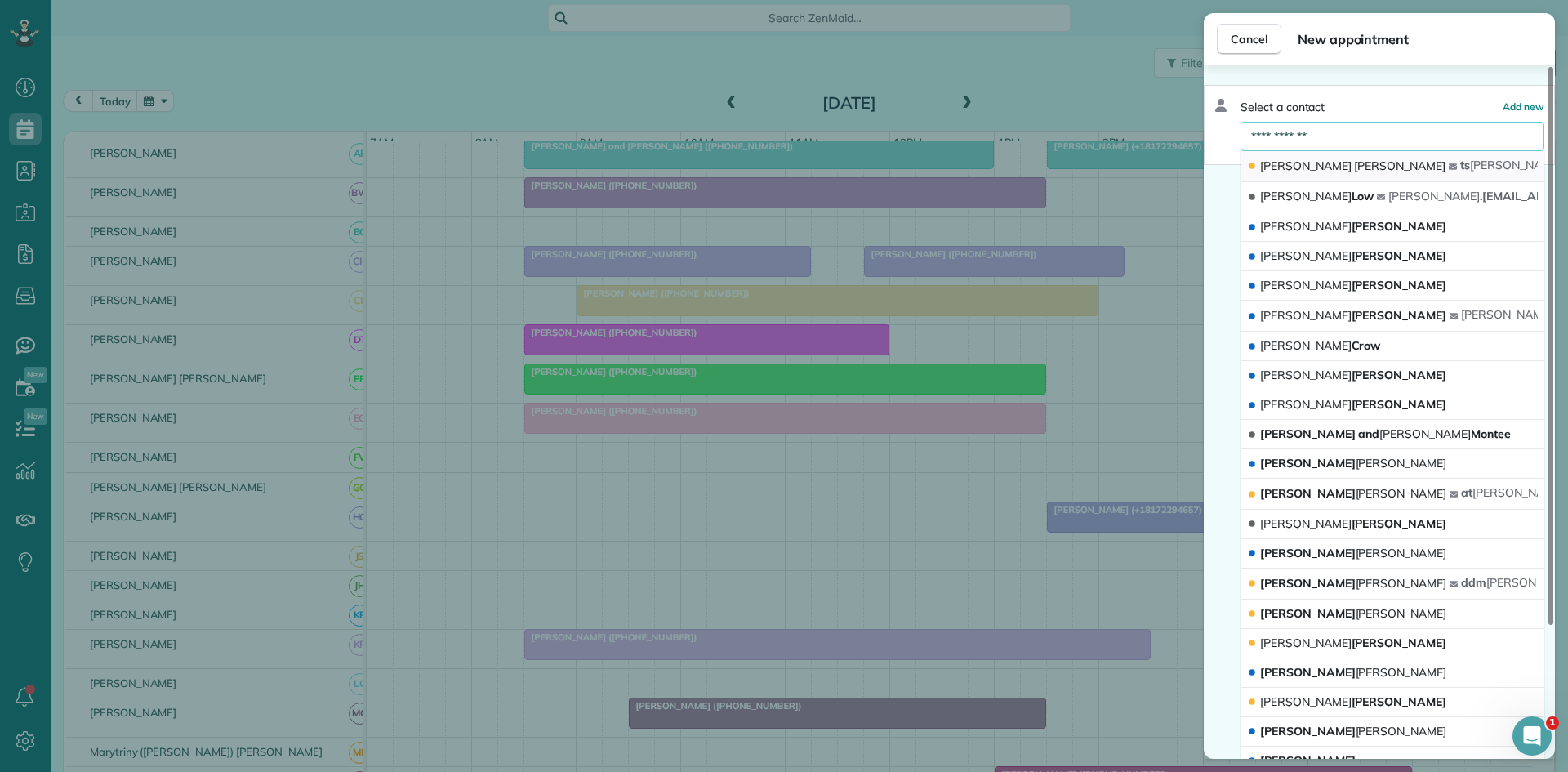
type input "**********"
click at [1318, 154] on button "[PERSON_NAME] [PERSON_NAME] [EMAIL_ADDRESS][DOMAIN_NAME]" at bounding box center [1392, 167] width 304 height 31
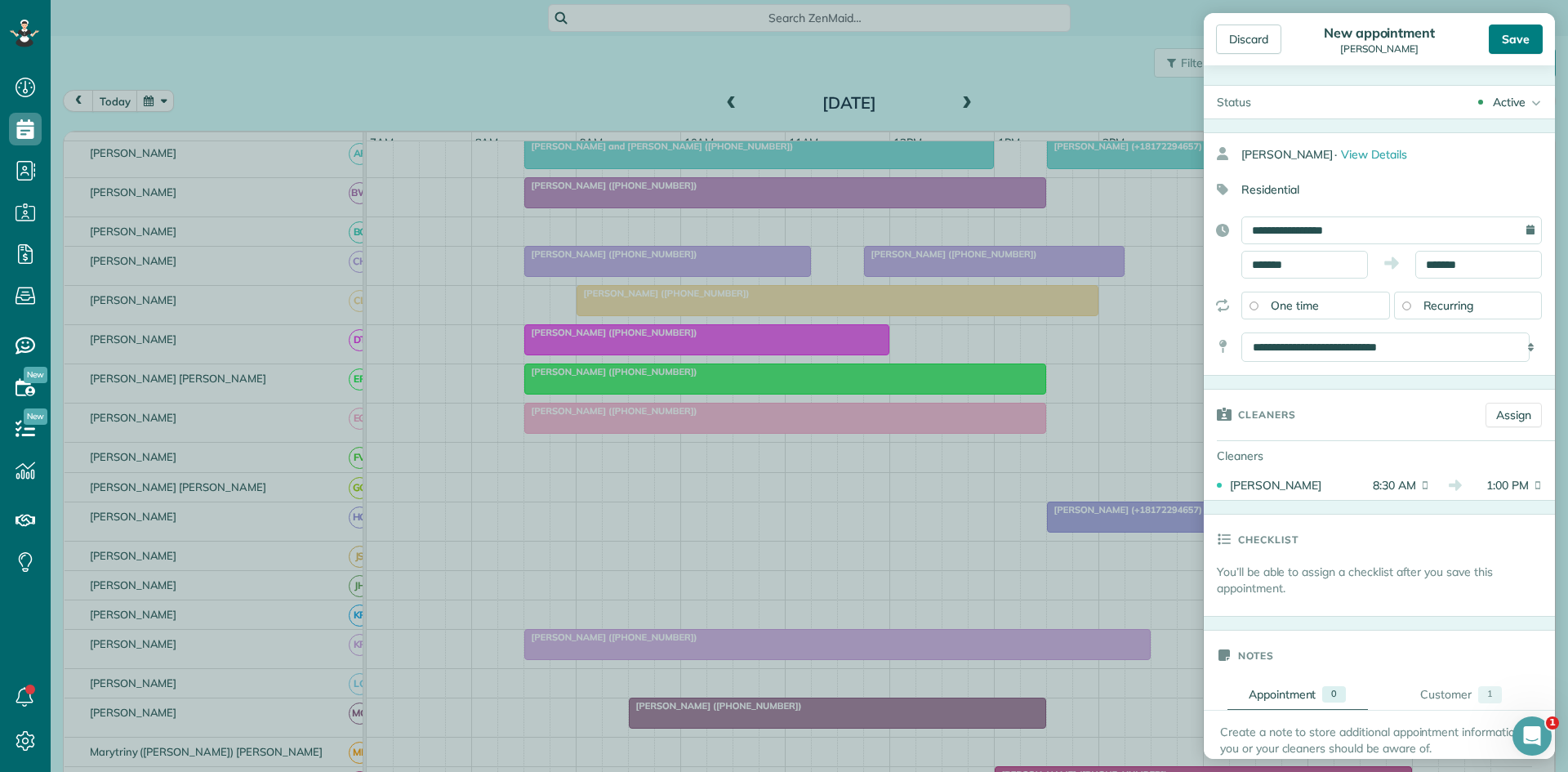
click at [1526, 36] on div "Save" at bounding box center [1516, 39] width 54 height 30
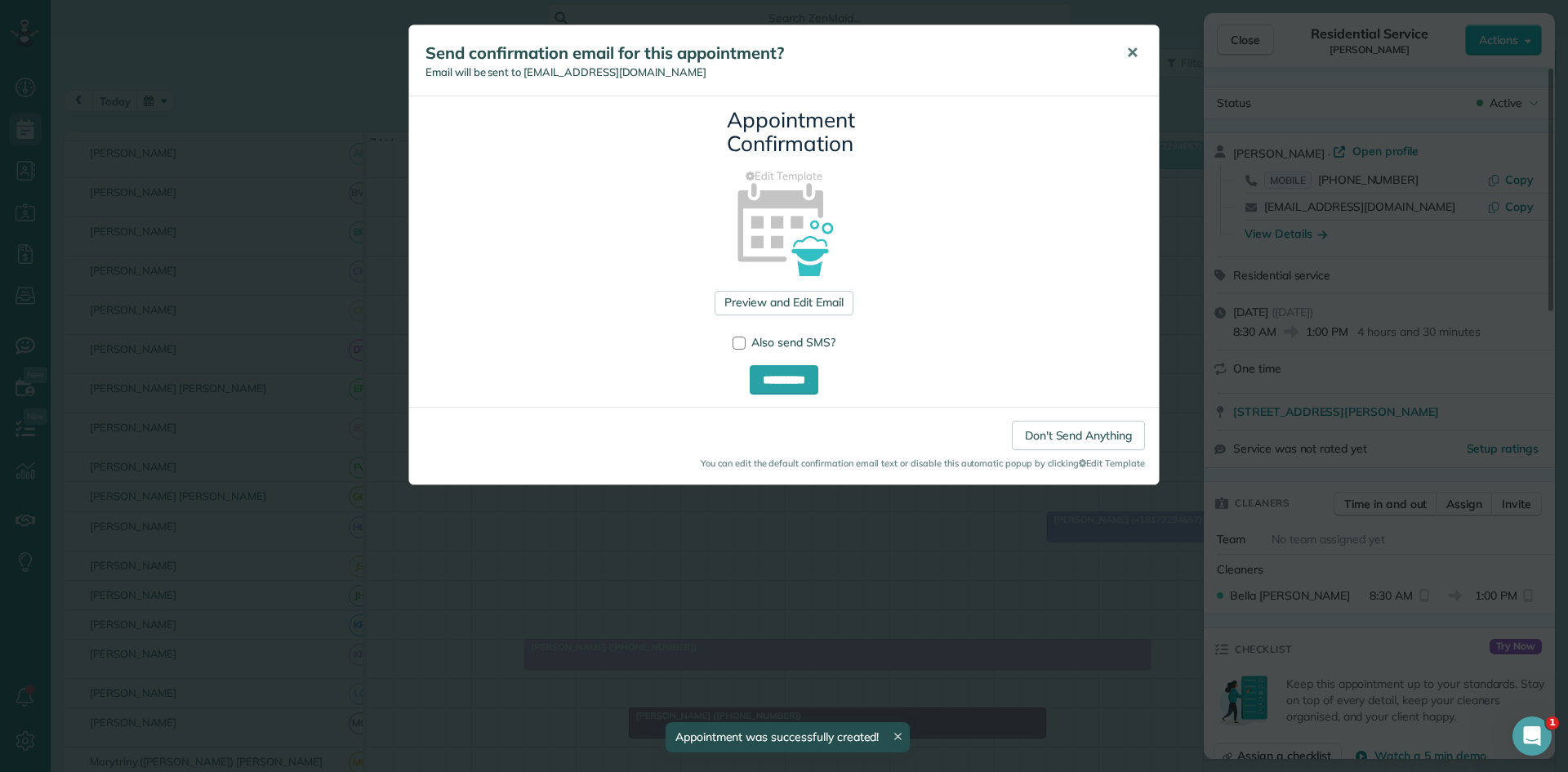
click at [1134, 47] on span "✕" at bounding box center [1132, 52] width 13 height 19
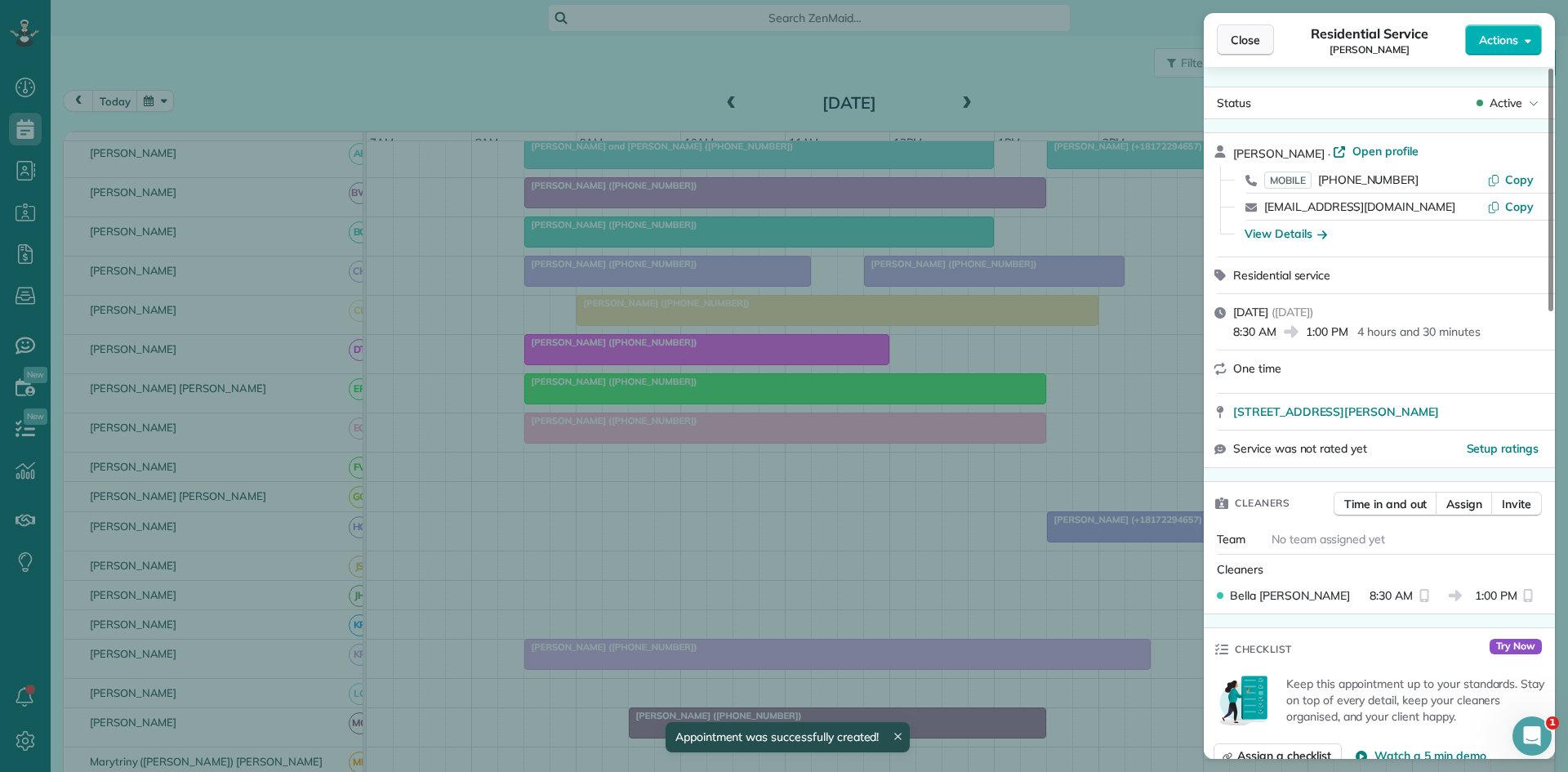
click at [1243, 31] on button "Close" at bounding box center [1245, 39] width 57 height 31
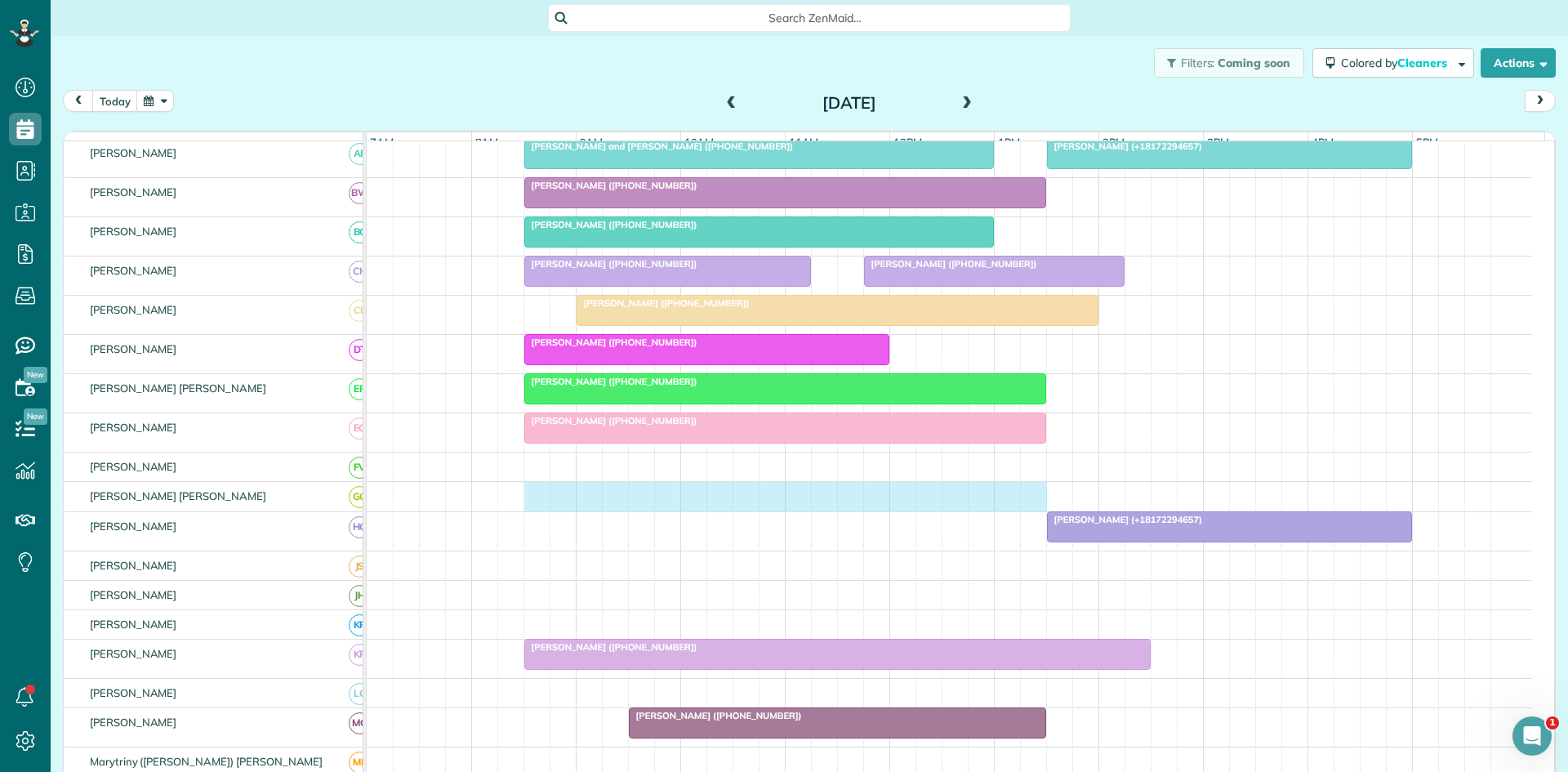
drag, startPoint x: 528, startPoint y: 517, endPoint x: 1019, endPoint y: 499, distance: 491.3
click at [1019, 499] on div at bounding box center [949, 497] width 1165 height 29
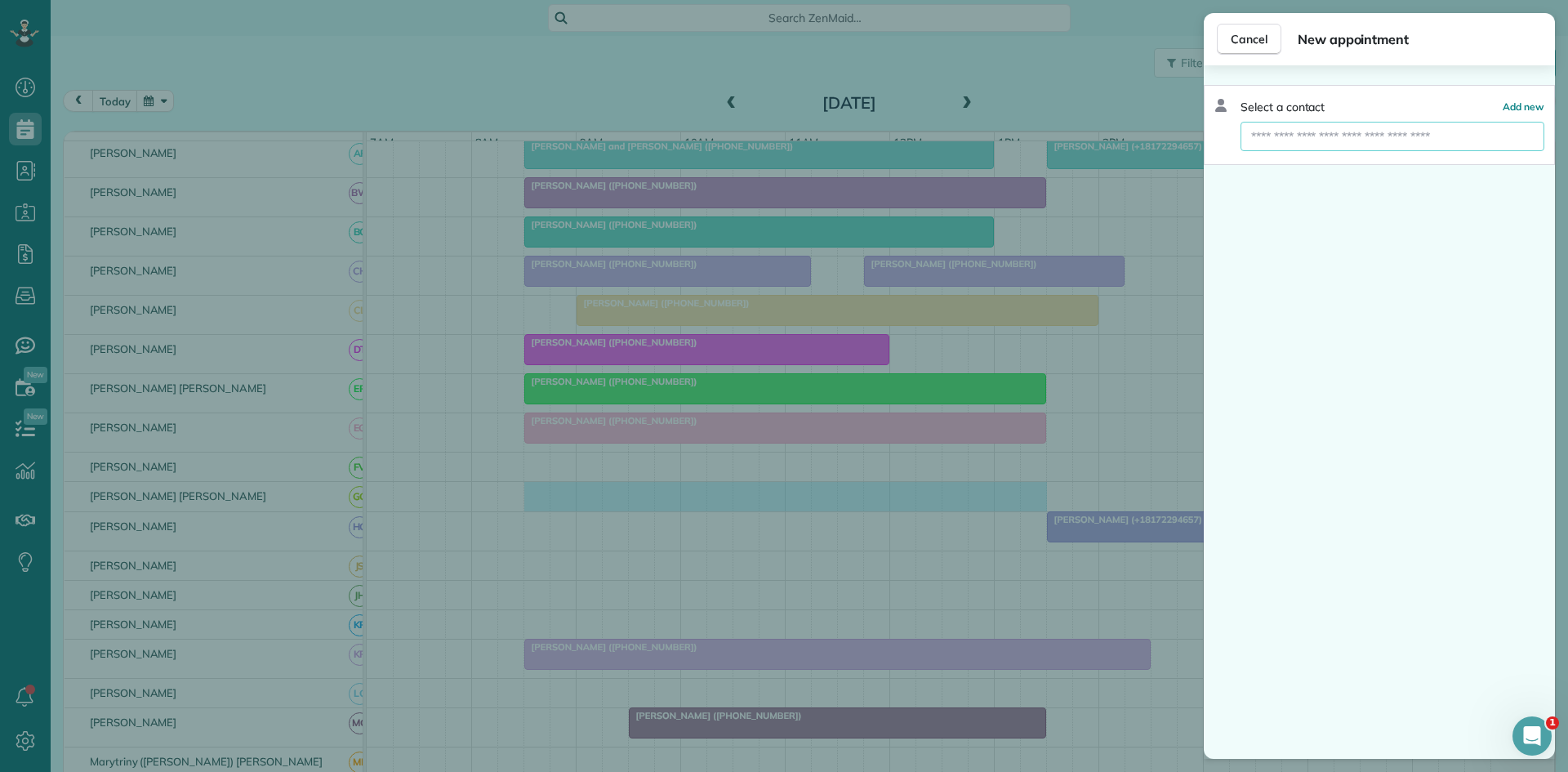
click at [1389, 145] on input "text" at bounding box center [1392, 136] width 304 height 30
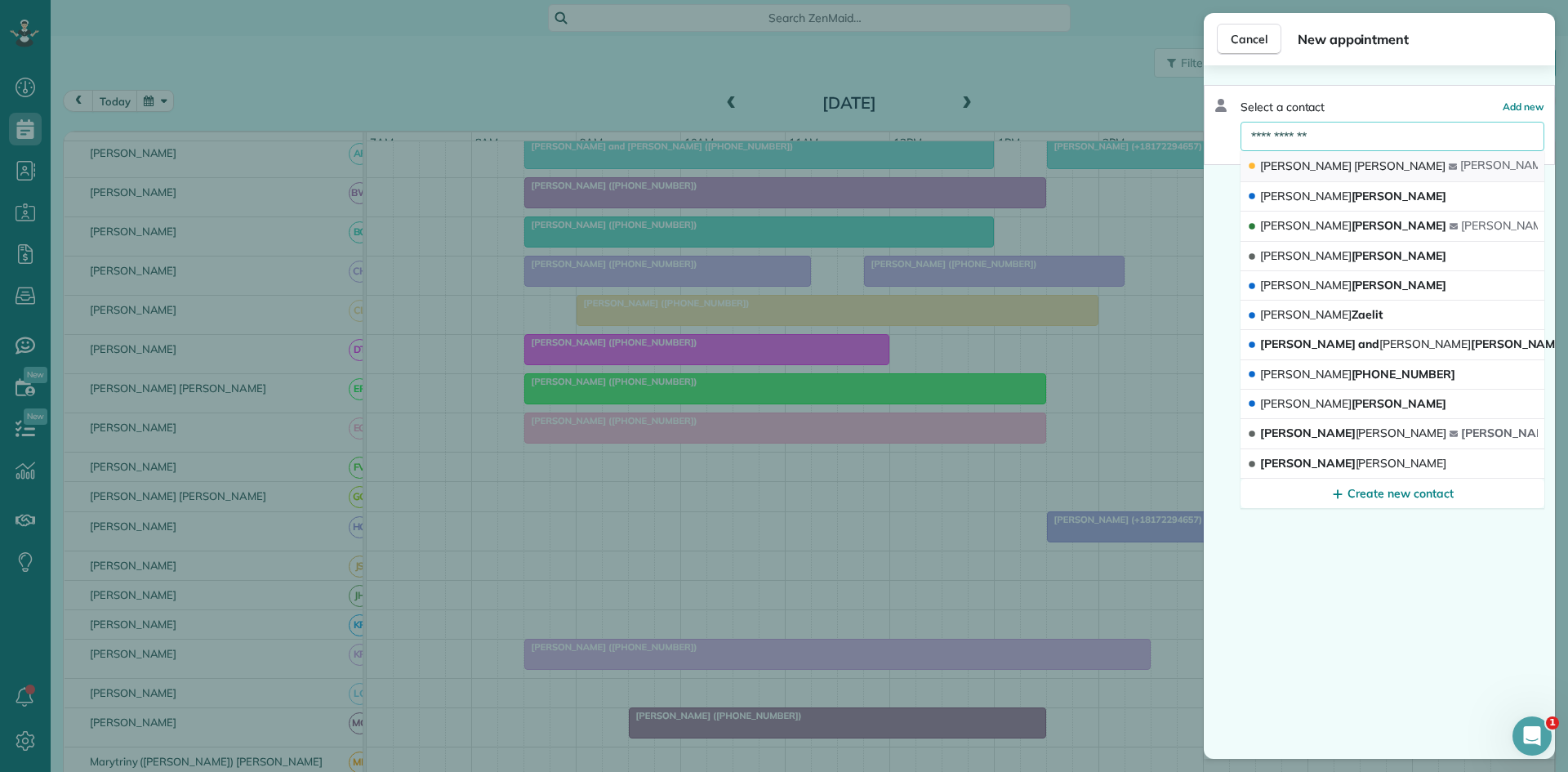
type input "**********"
click at [1373, 163] on button "[PERSON_NAME] [PERSON_NAME] 1@[DOMAIN_NAME]" at bounding box center [1392, 167] width 304 height 31
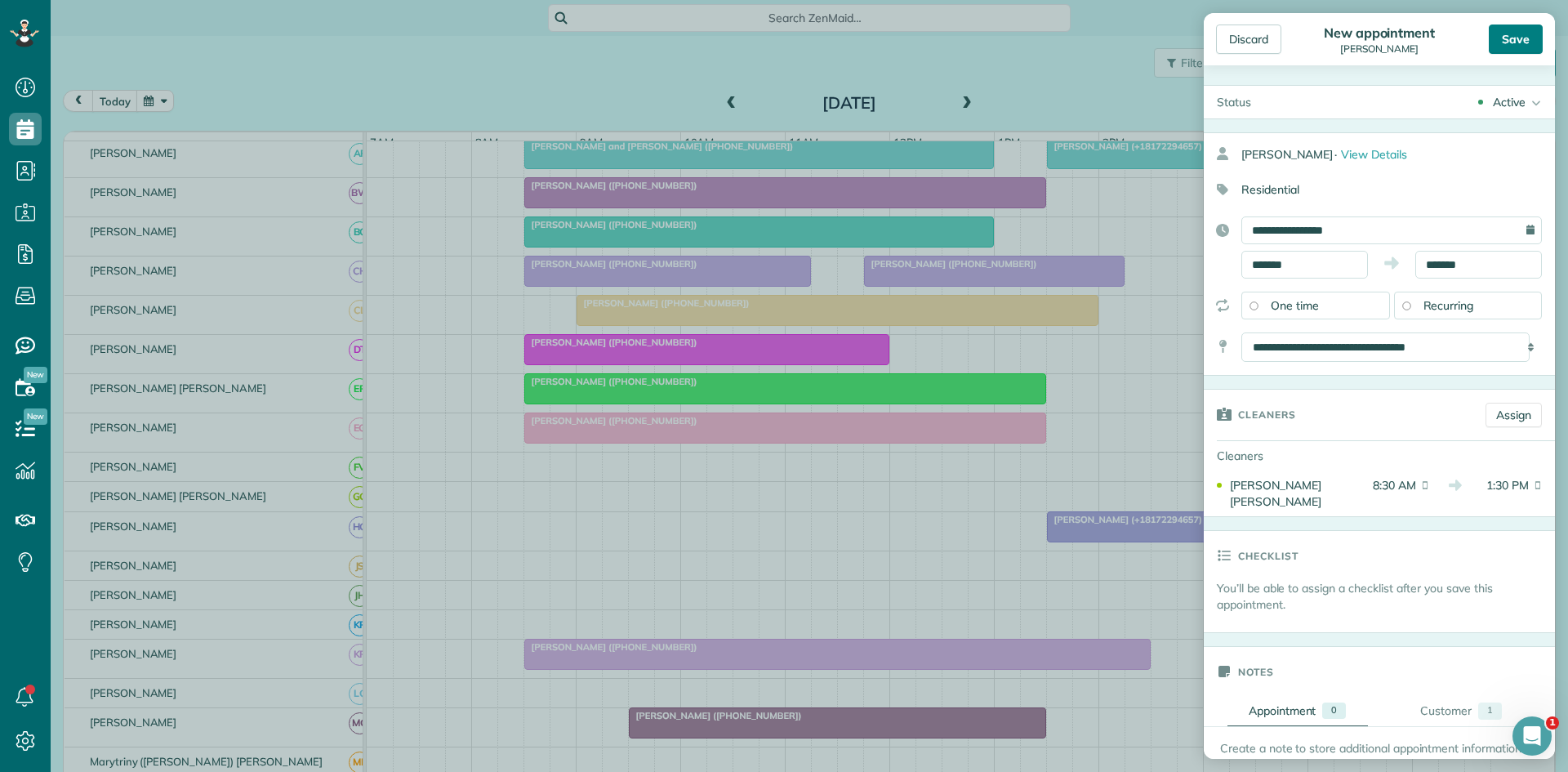
click at [1519, 39] on div "Save" at bounding box center [1516, 39] width 54 height 30
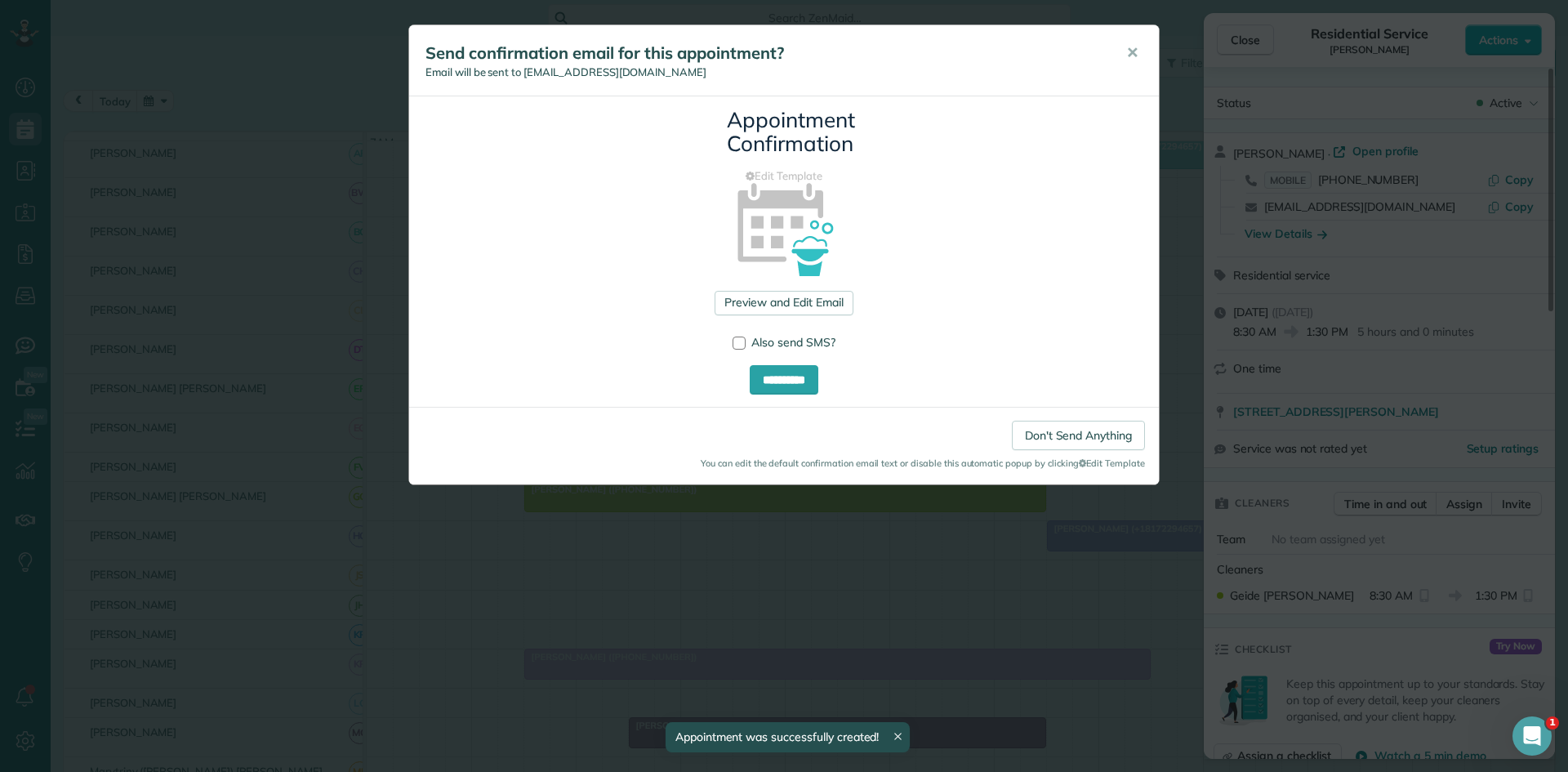
click at [1163, 59] on div "**********" at bounding box center [784, 386] width 1568 height 772
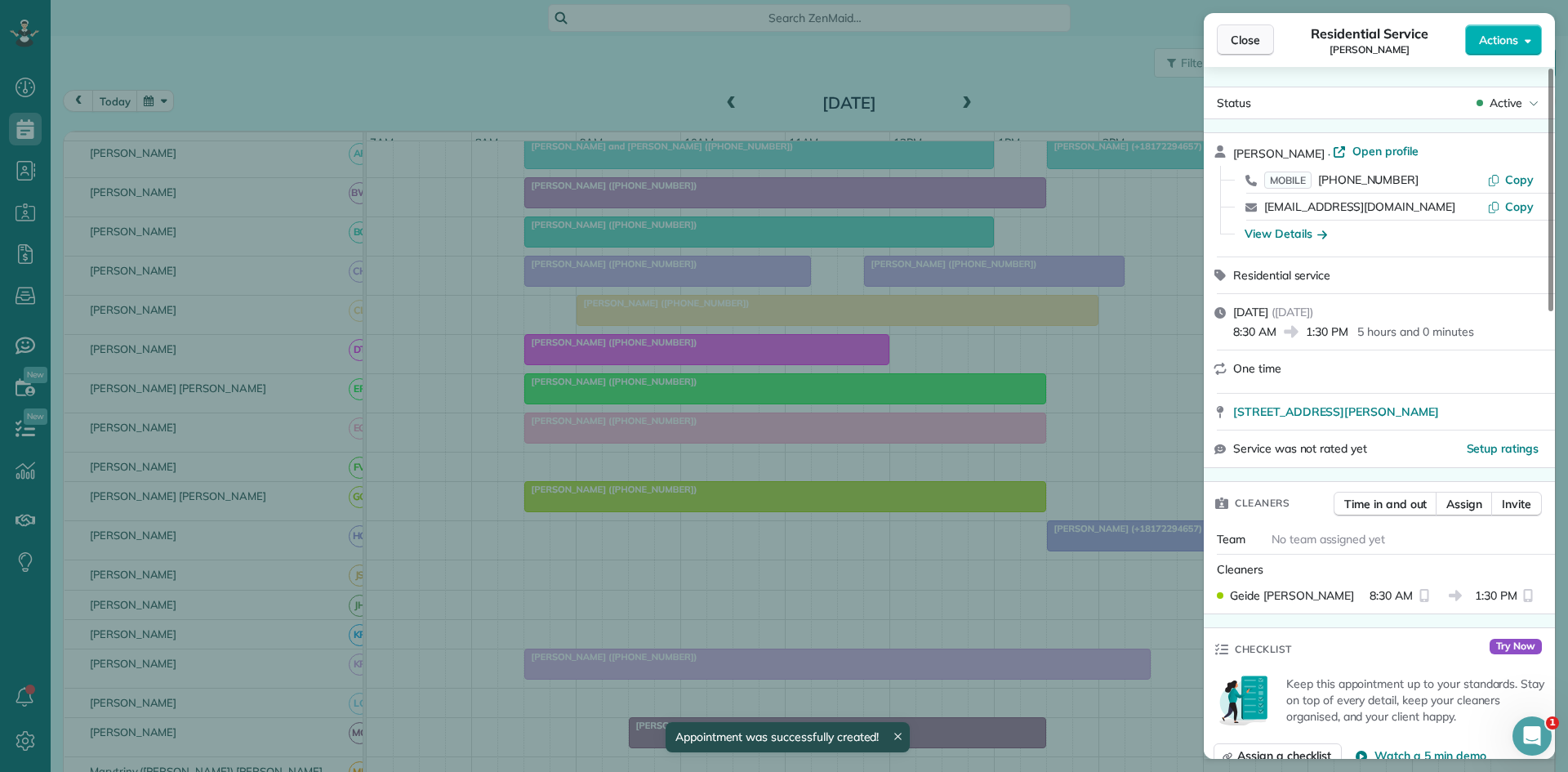
click at [1243, 48] on span "Close" at bounding box center [1245, 40] width 30 height 16
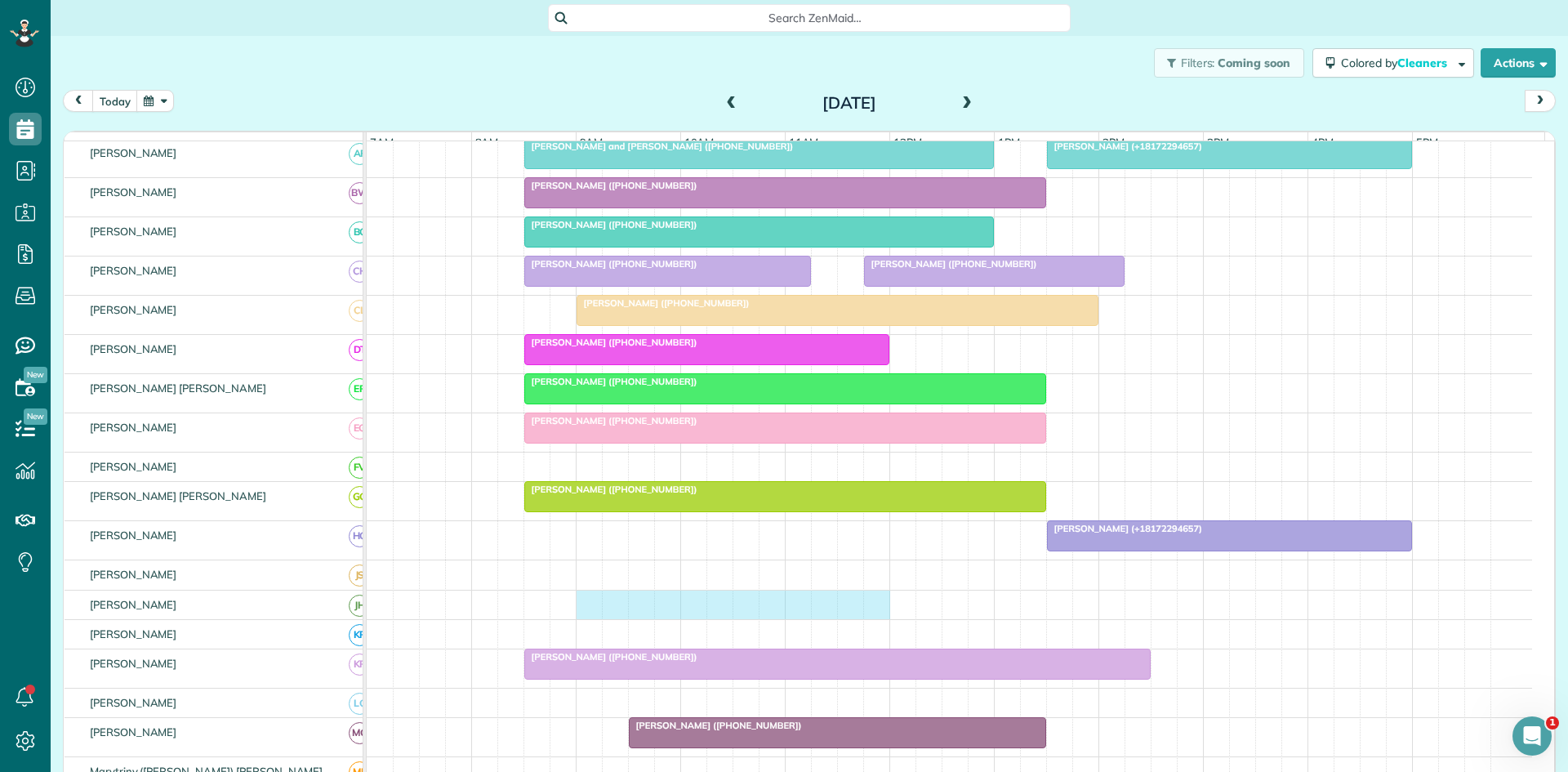
drag, startPoint x: 582, startPoint y: 615, endPoint x: 873, endPoint y: 620, distance: 291.0
click at [873, 620] on div at bounding box center [949, 605] width 1165 height 29
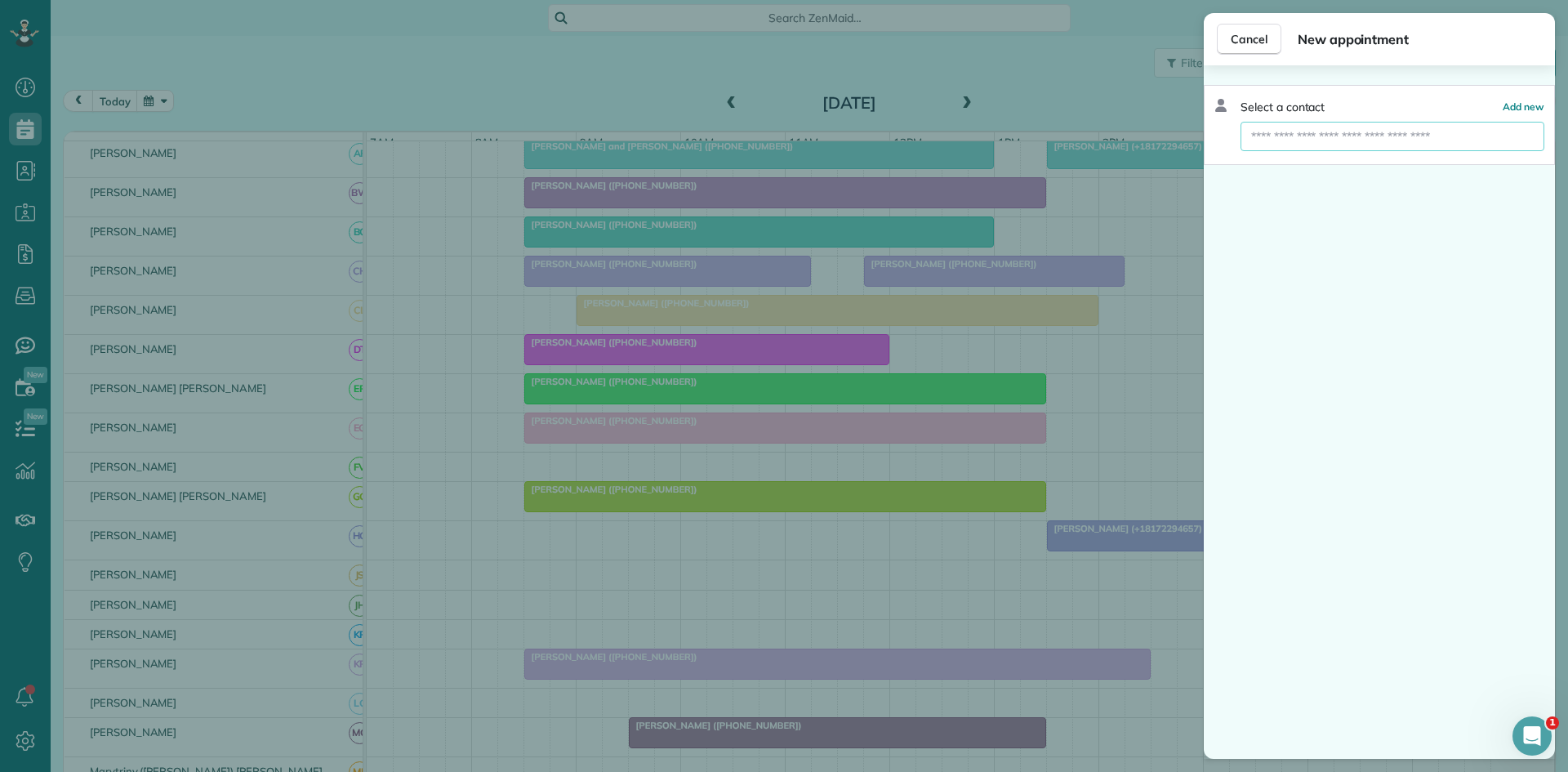
click at [1433, 143] on input "text" at bounding box center [1392, 136] width 304 height 30
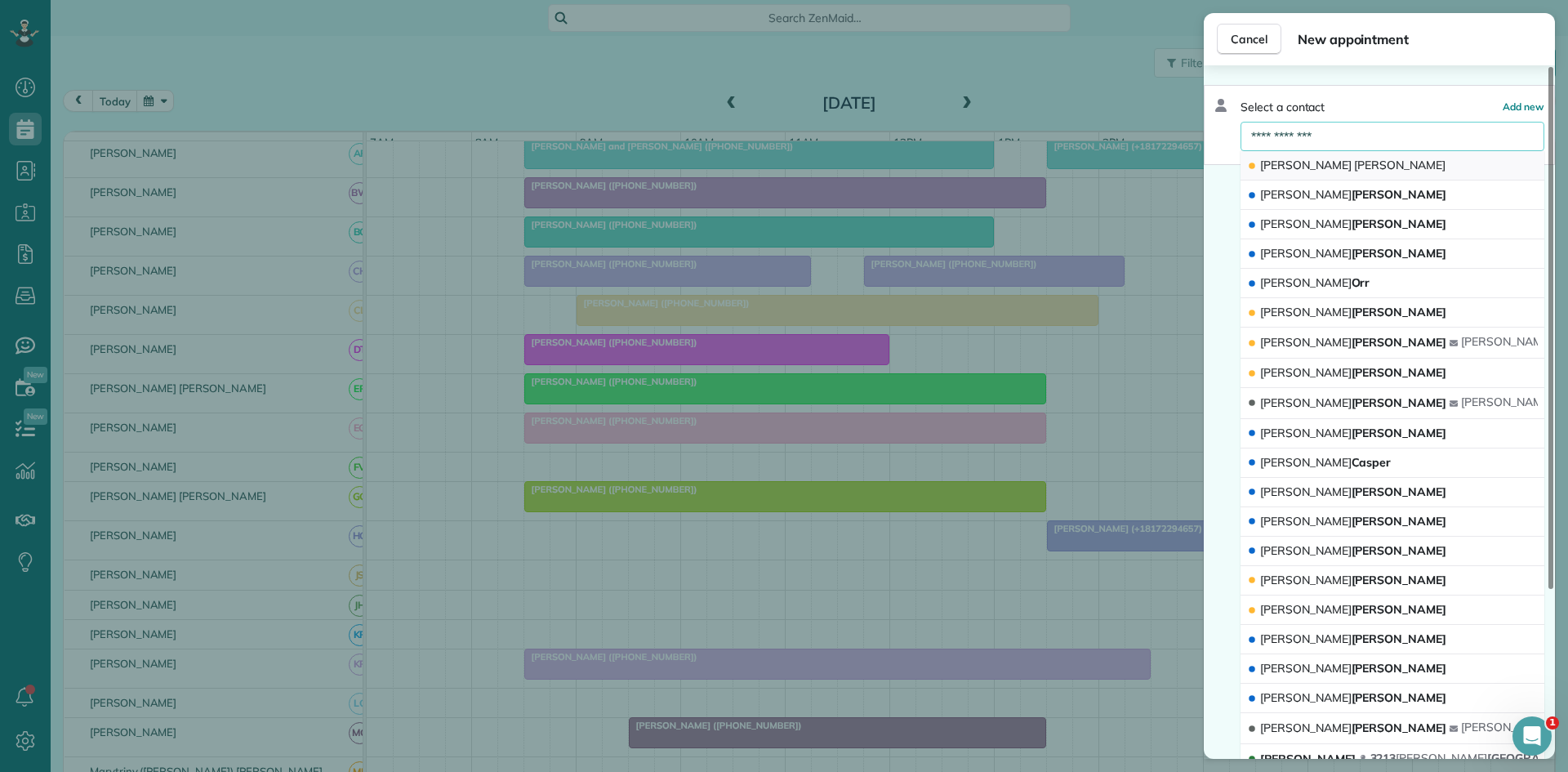
type input "**********"
click at [1404, 157] on button "[PERSON_NAME]" at bounding box center [1392, 166] width 304 height 30
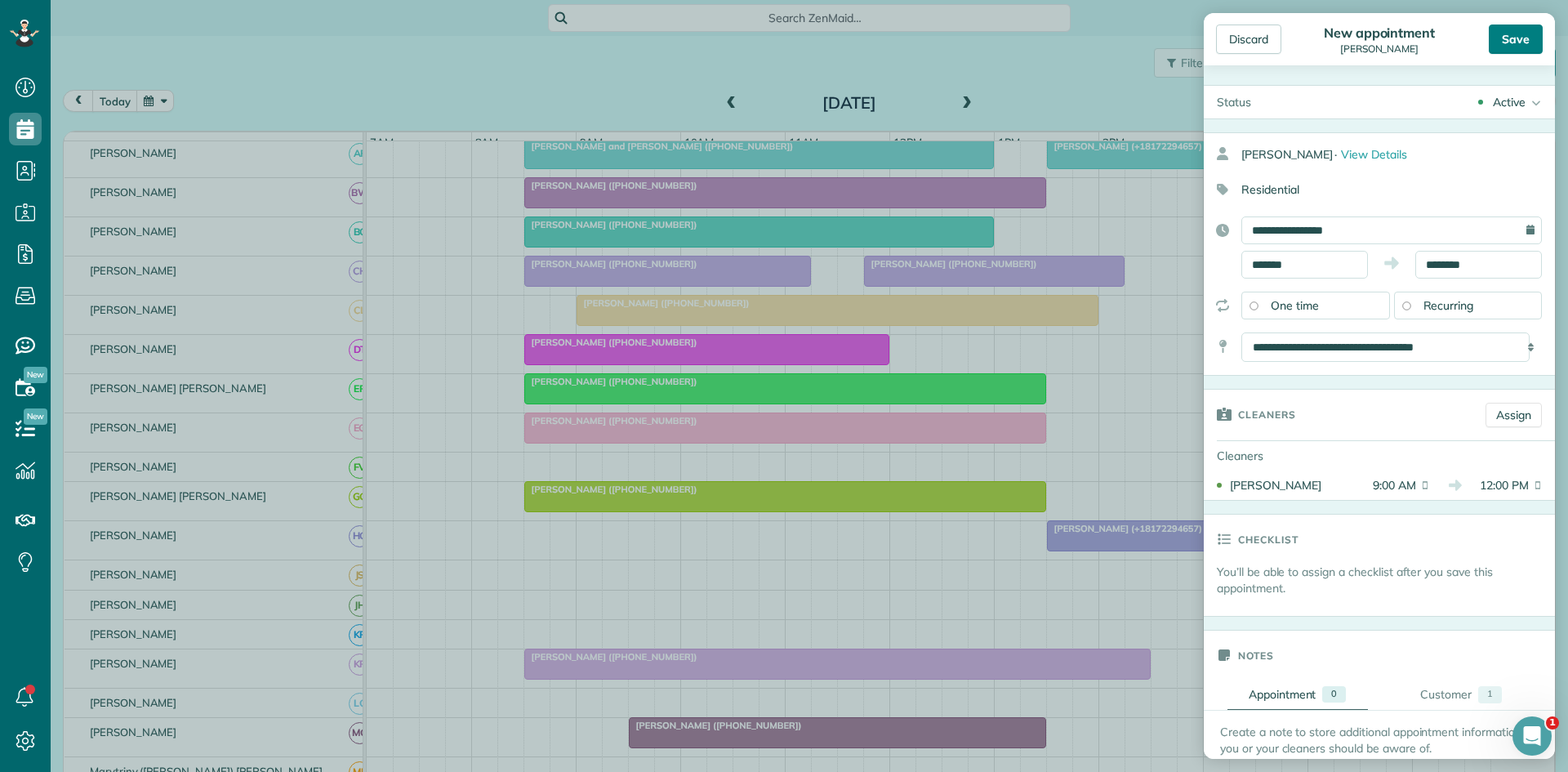
click at [1513, 27] on div "Save" at bounding box center [1516, 39] width 54 height 30
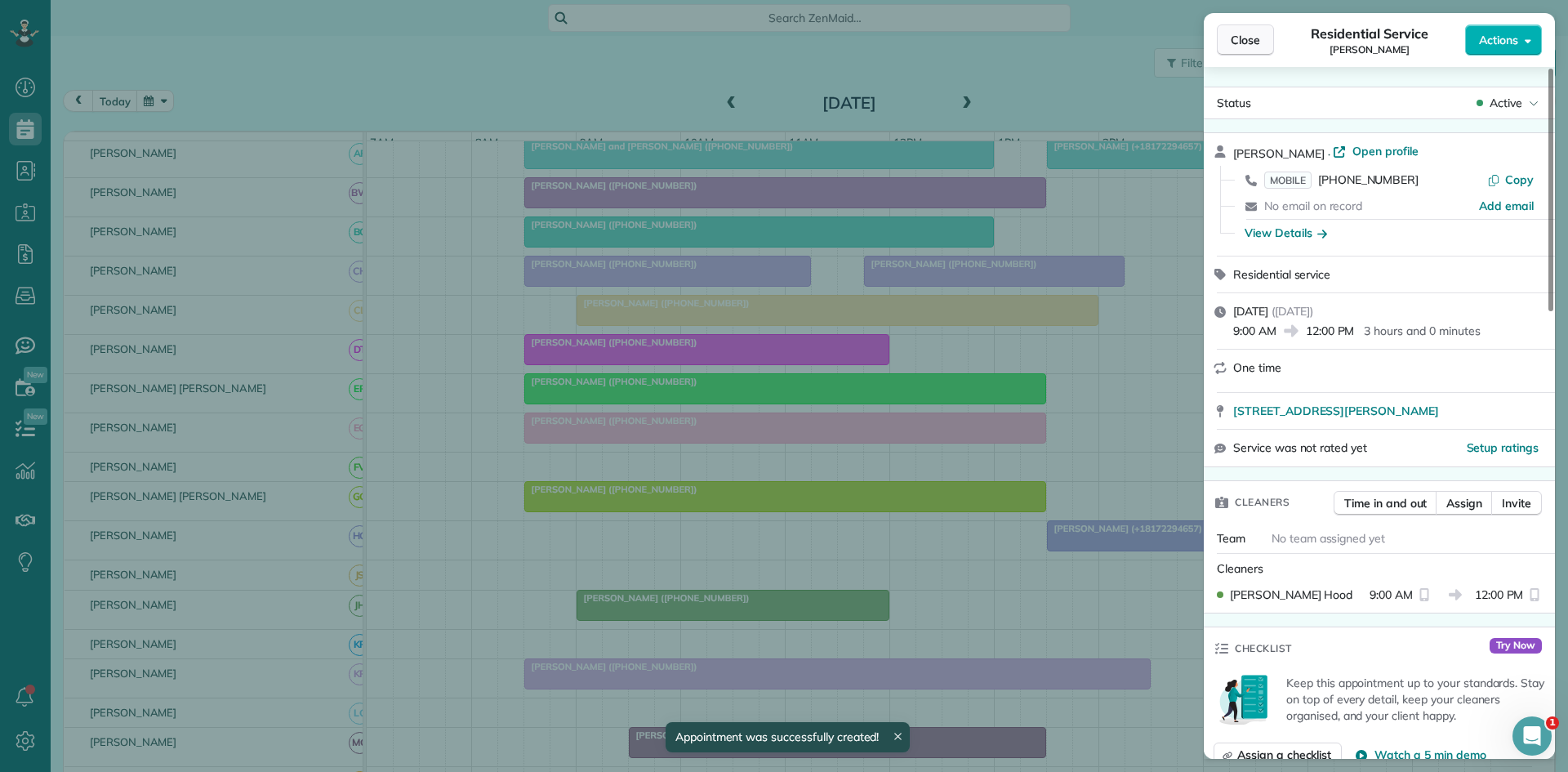
click at [1226, 31] on button "Close" at bounding box center [1245, 39] width 57 height 31
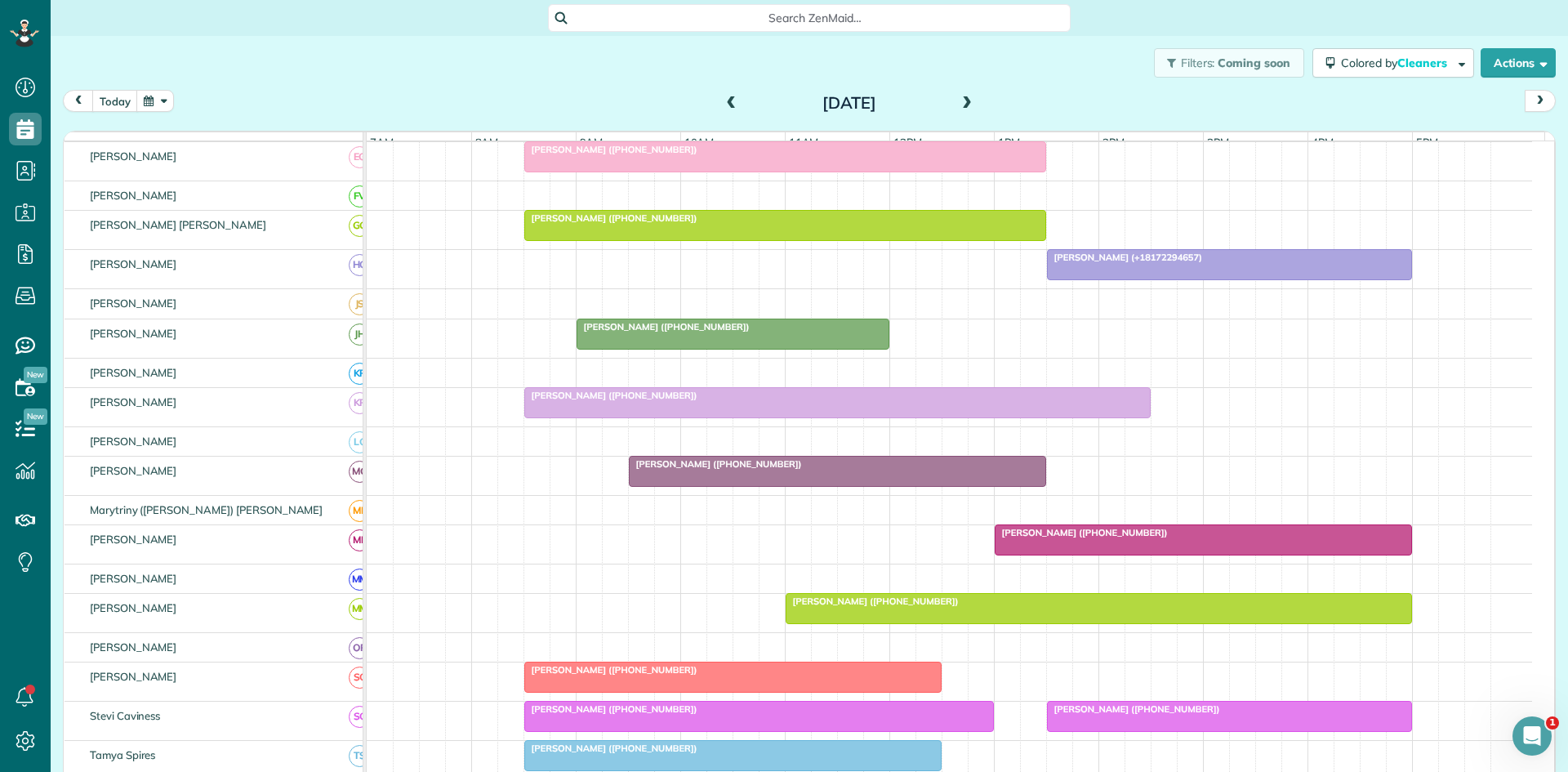
scroll to position [545, 0]
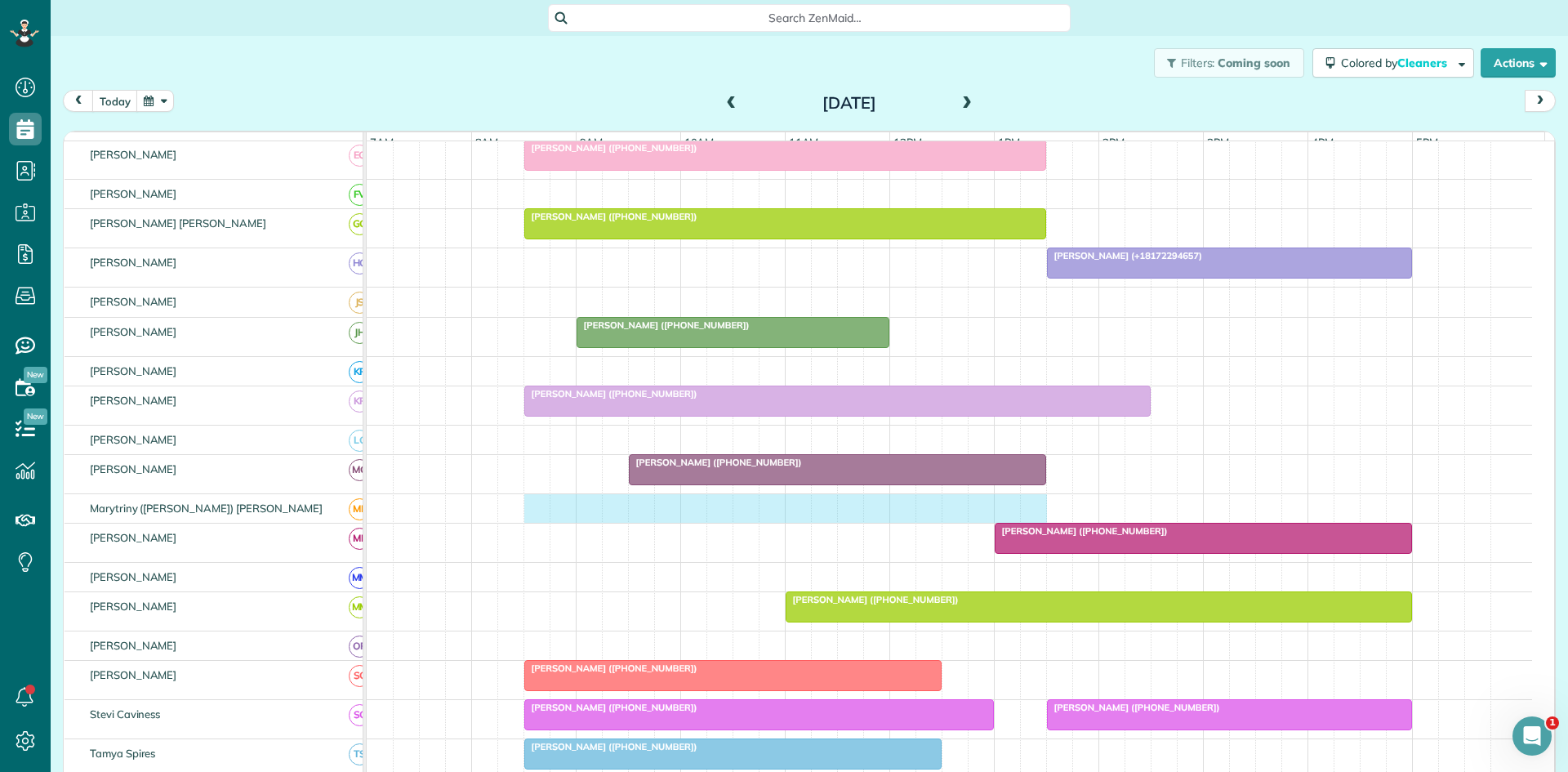
drag, startPoint x: 537, startPoint y: 524, endPoint x: 1040, endPoint y: 525, distance: 503.0
click at [1040, 523] on div at bounding box center [949, 508] width 1165 height 29
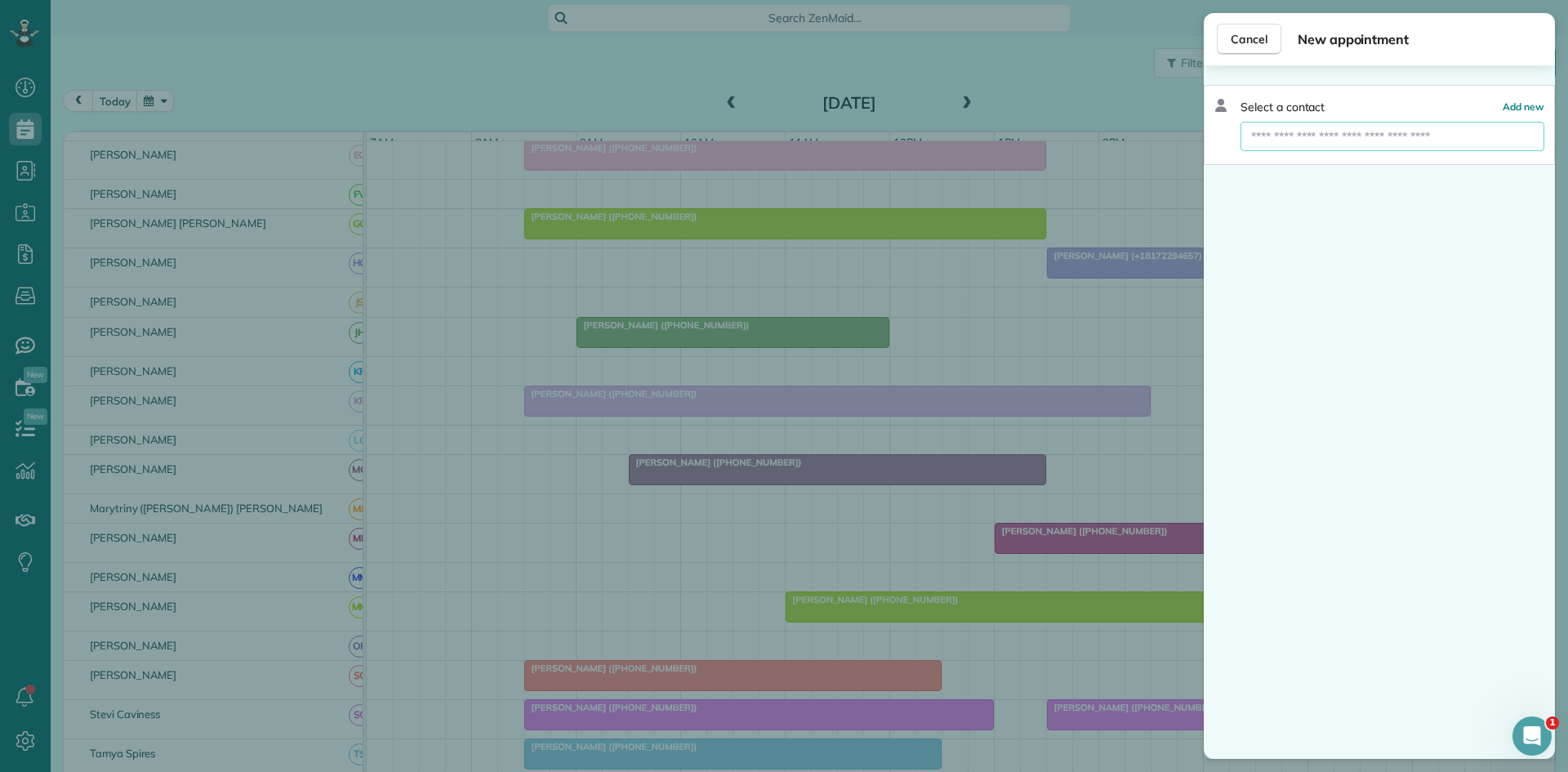
click at [1338, 149] on input "text" at bounding box center [1392, 136] width 304 height 30
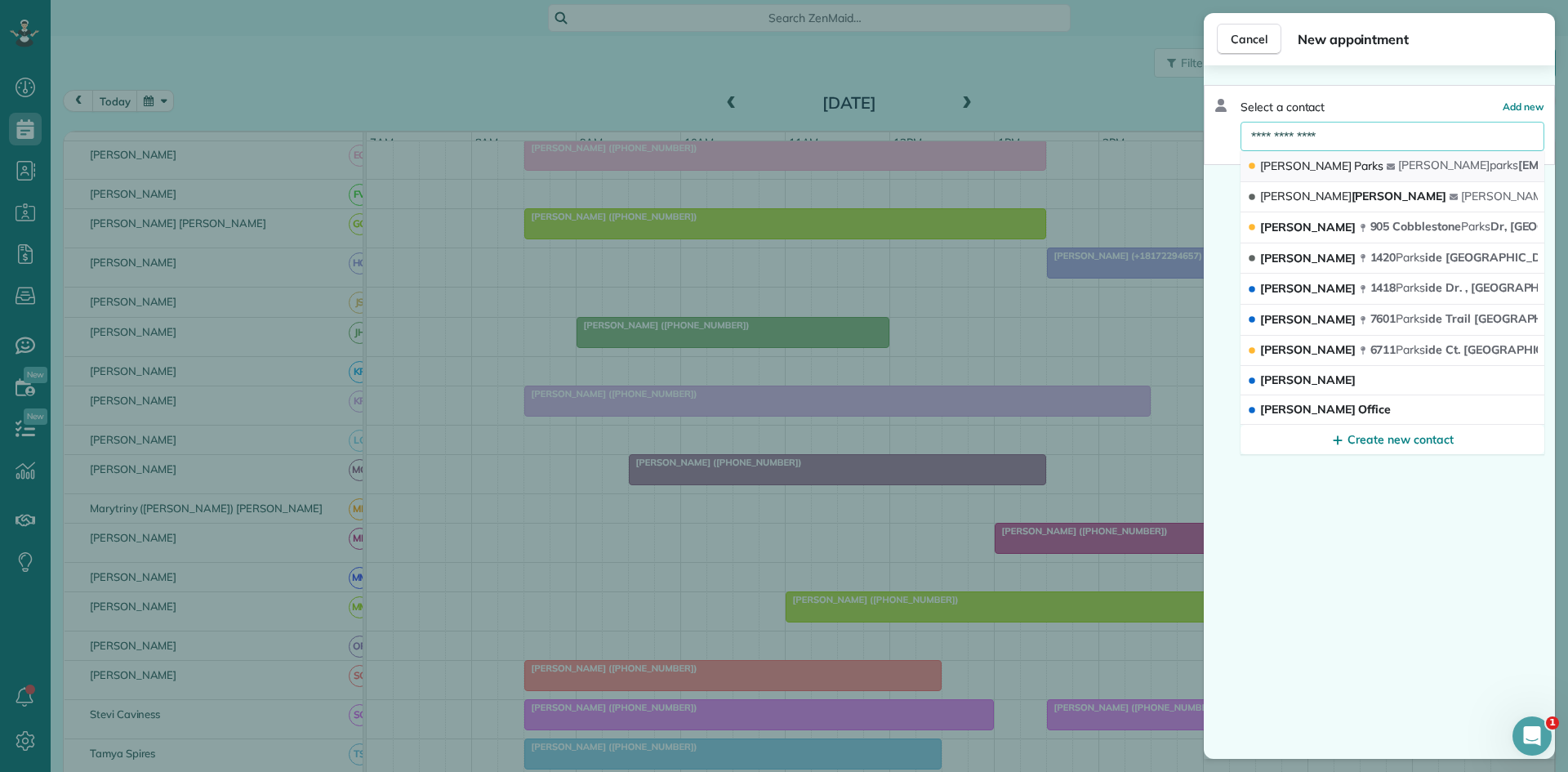
type input "**********"
click at [1322, 178] on button "[PERSON_NAME] [PERSON_NAME] [EMAIL_ADDRESS][DOMAIN_NAME]" at bounding box center [1392, 167] width 304 height 31
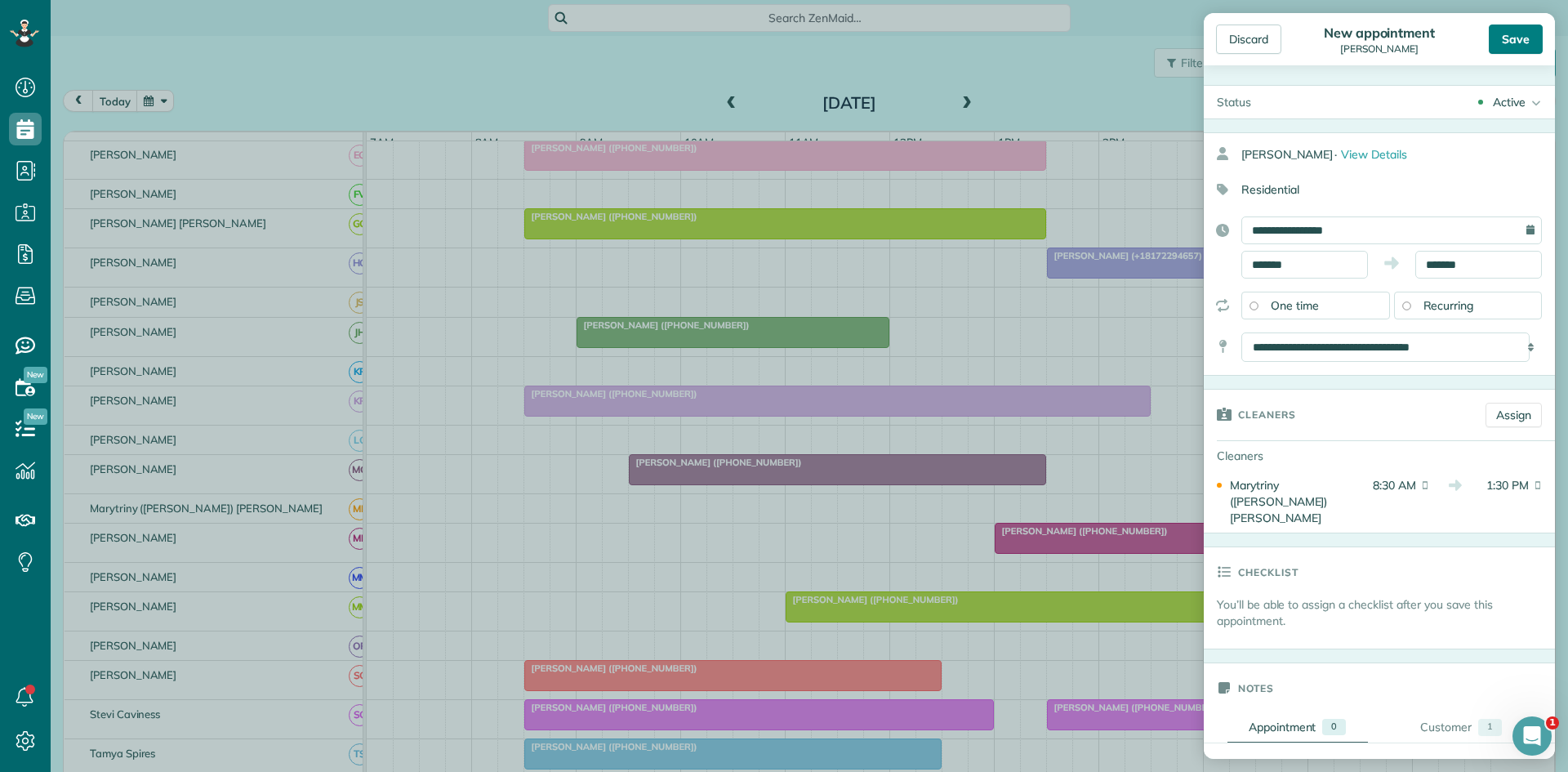
click at [1512, 32] on div "Save" at bounding box center [1516, 39] width 54 height 30
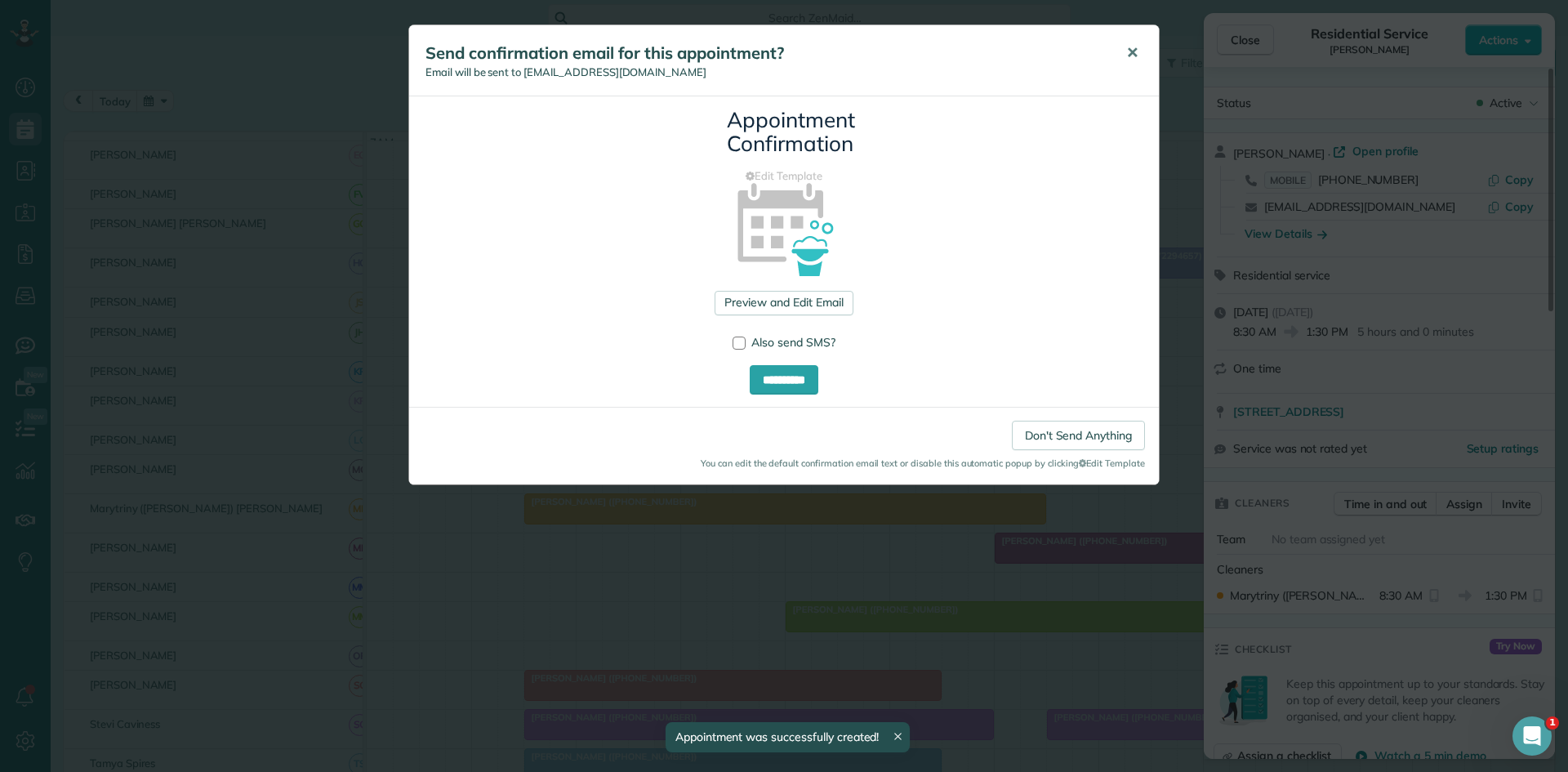
click at [1120, 65] on button "✕" at bounding box center [1132, 53] width 37 height 39
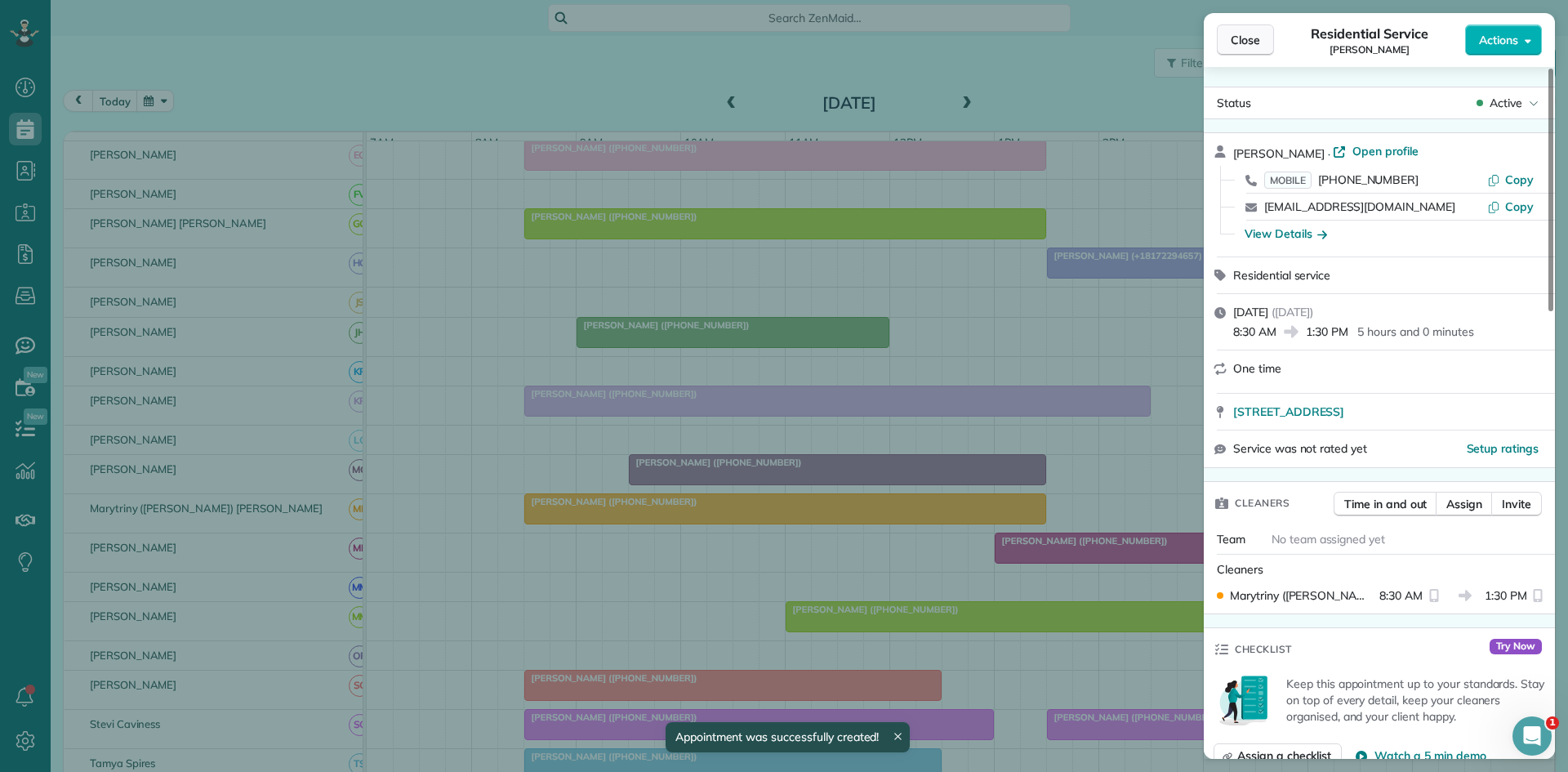
click at [1221, 30] on button "Close" at bounding box center [1245, 39] width 57 height 31
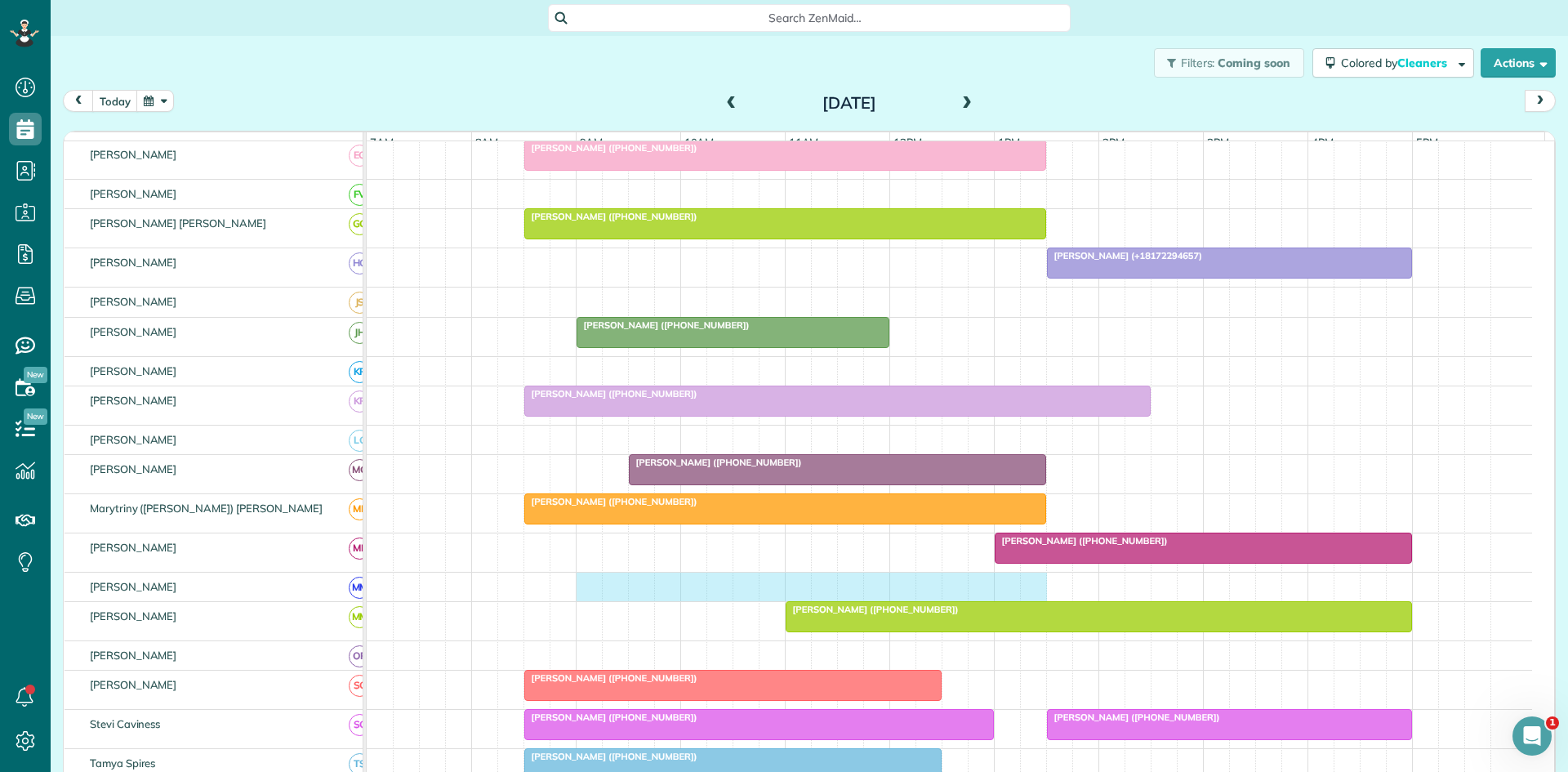
drag, startPoint x: 587, startPoint y: 601, endPoint x: 1021, endPoint y: 591, distance: 434.1
click at [1025, 593] on div at bounding box center [949, 587] width 1165 height 29
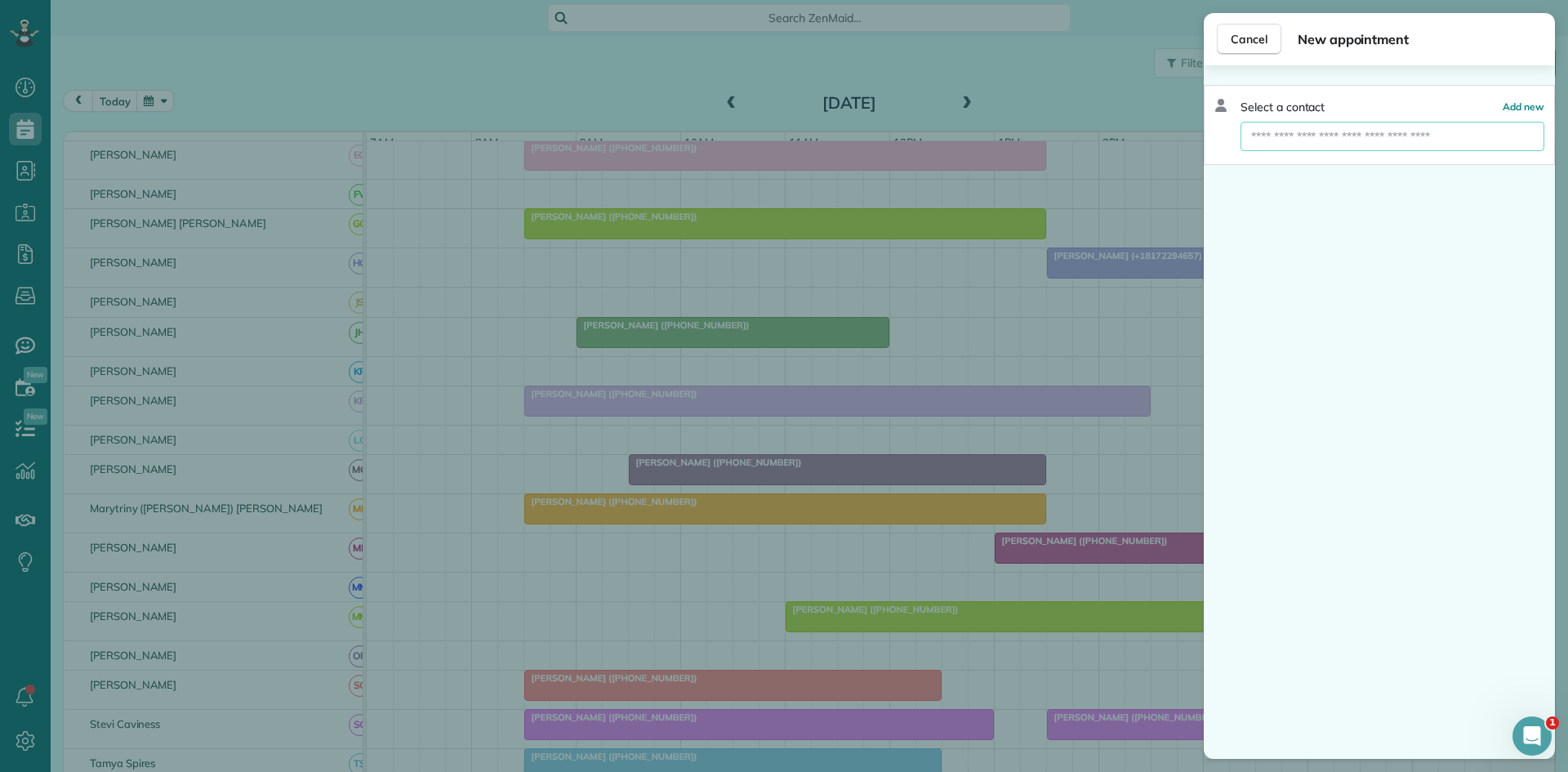
click at [1416, 140] on input "text" at bounding box center [1392, 136] width 304 height 30
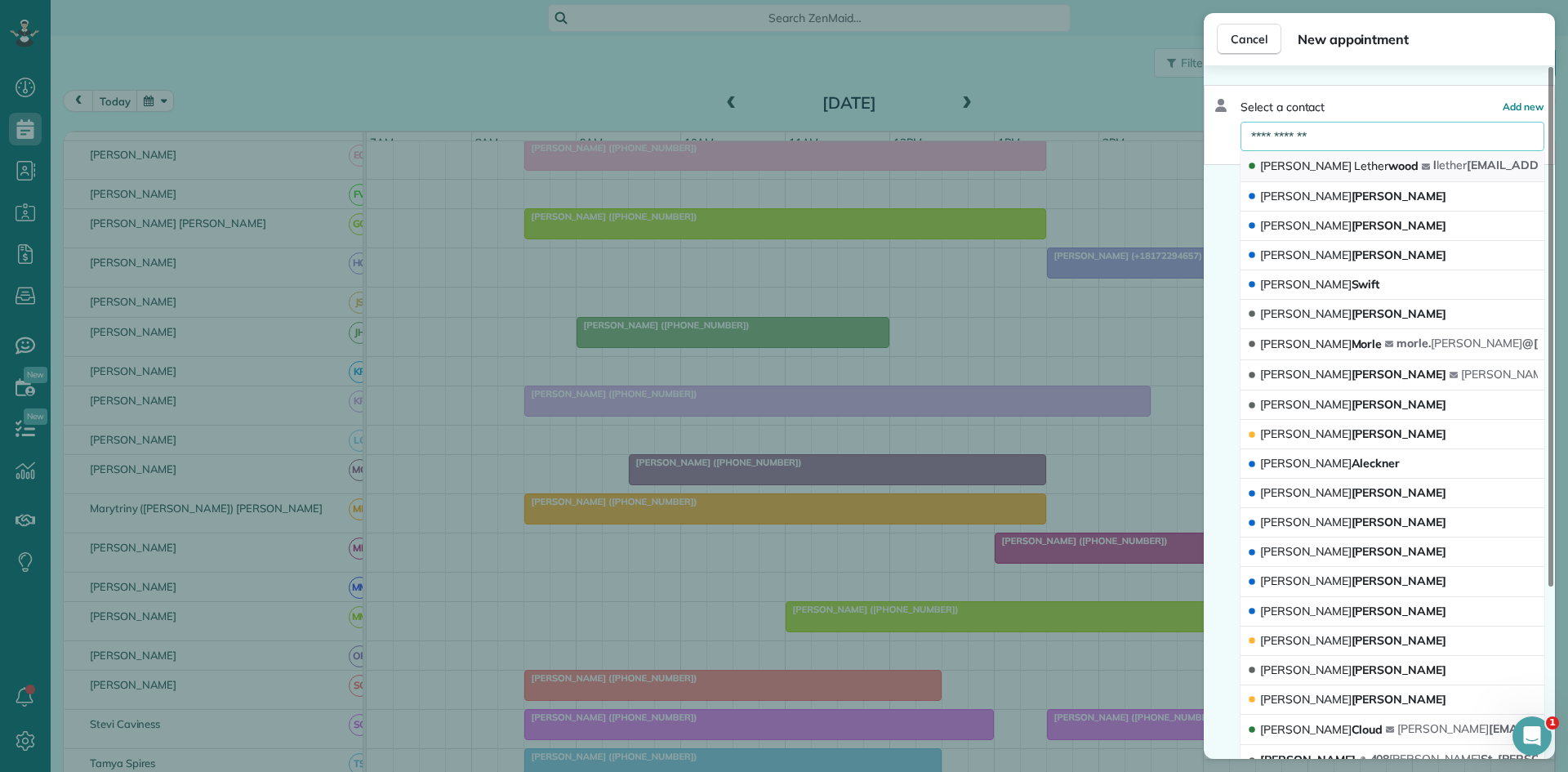
type input "**********"
click at [1373, 163] on button "[PERSON_NAME] [PERSON_NAME] l lether [EMAIL_ADDRESS][DOMAIN_NAME]" at bounding box center [1392, 167] width 304 height 31
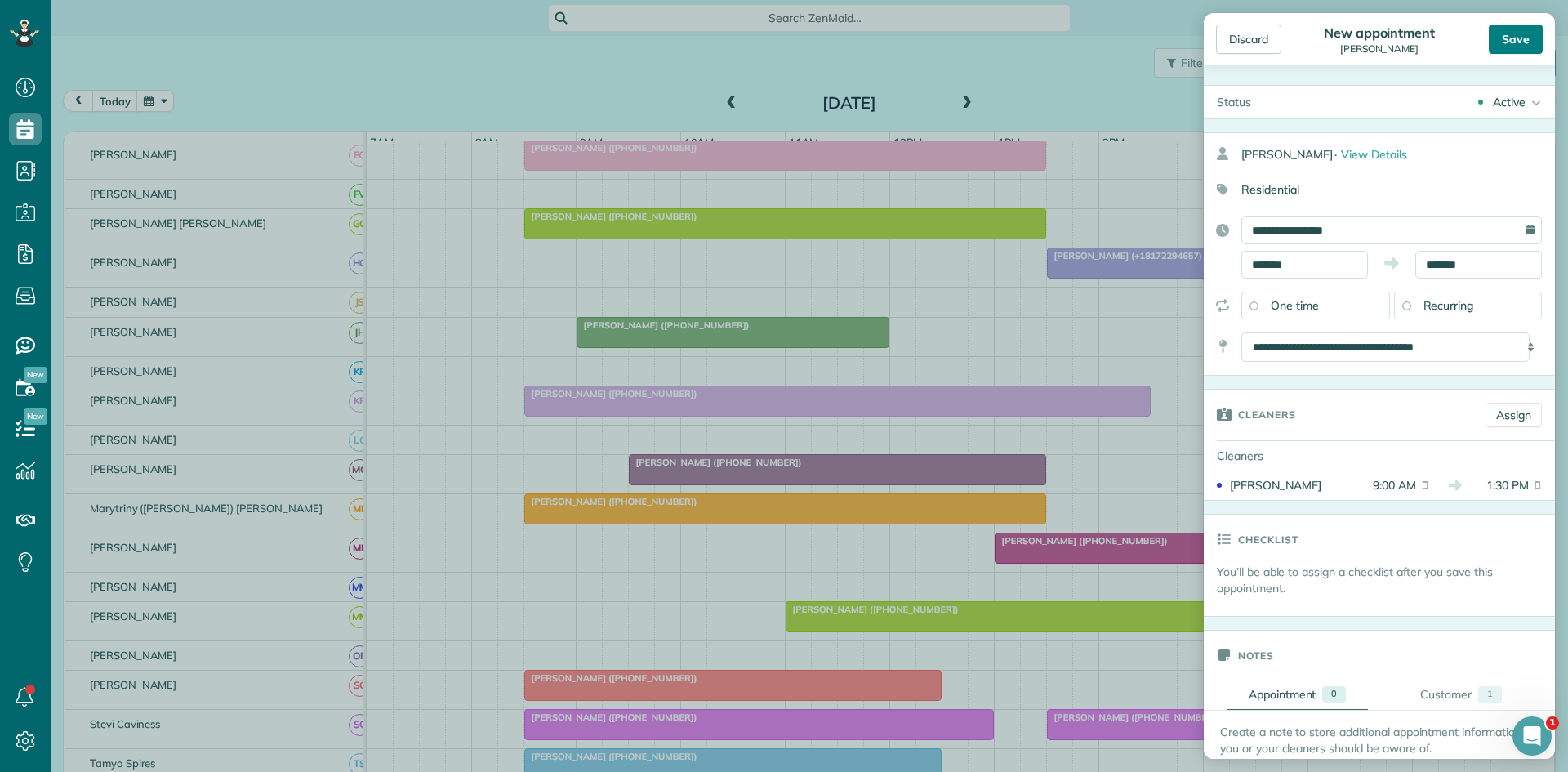
click at [1512, 41] on div "Save" at bounding box center [1516, 39] width 54 height 30
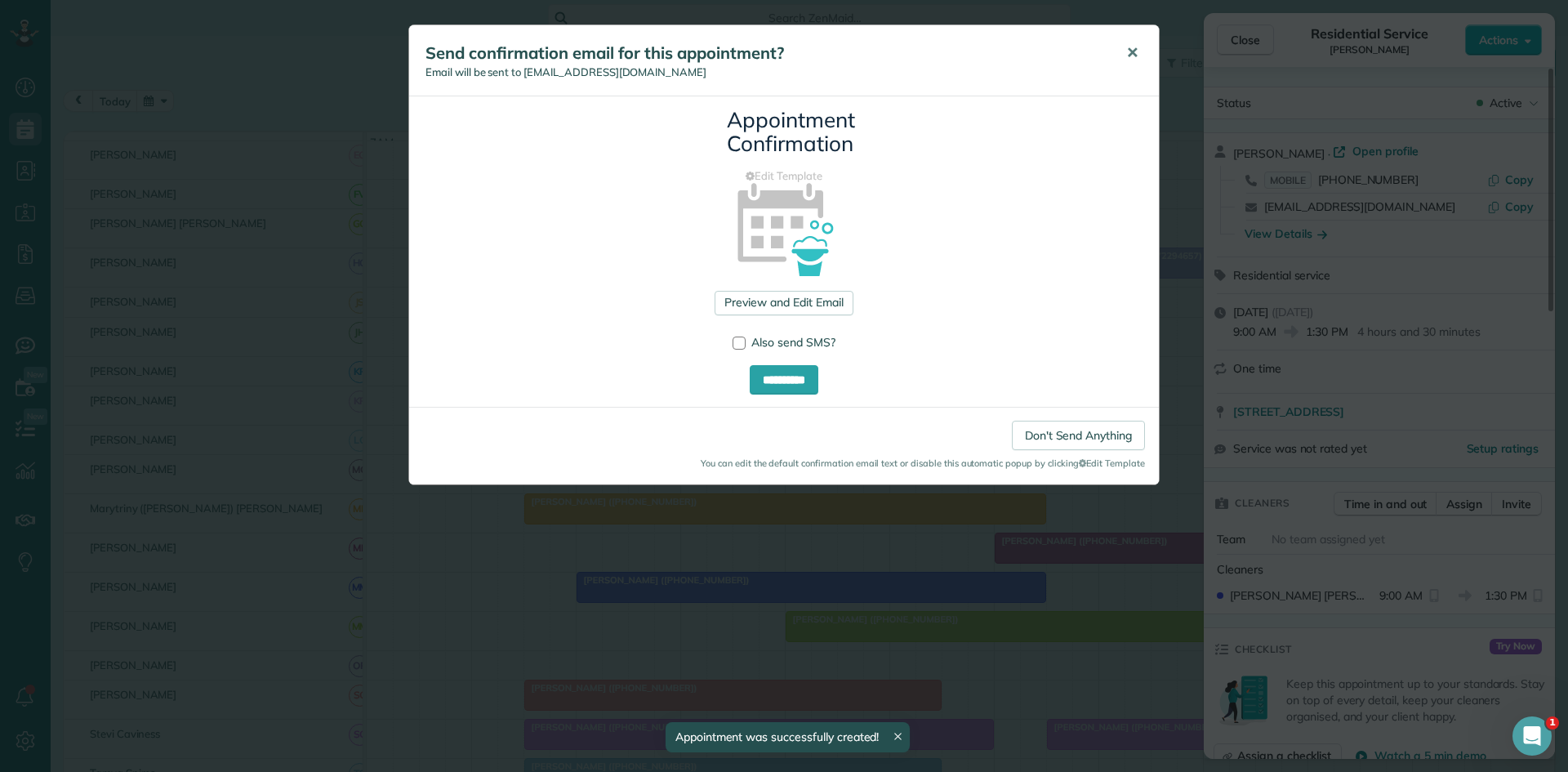
click at [1142, 70] on button "✕" at bounding box center [1132, 53] width 37 height 39
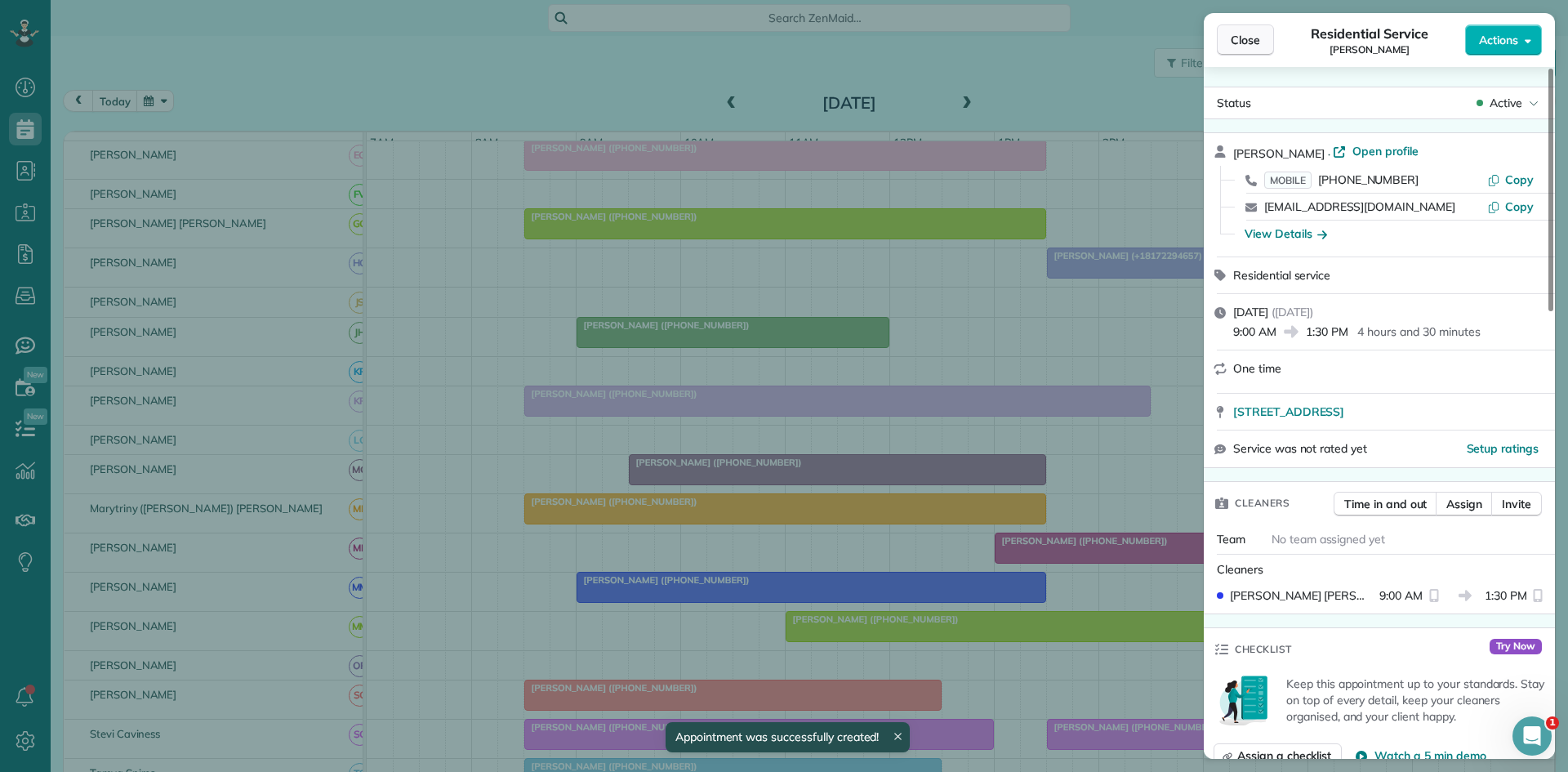
click at [1234, 48] on span "Close" at bounding box center [1245, 40] width 30 height 16
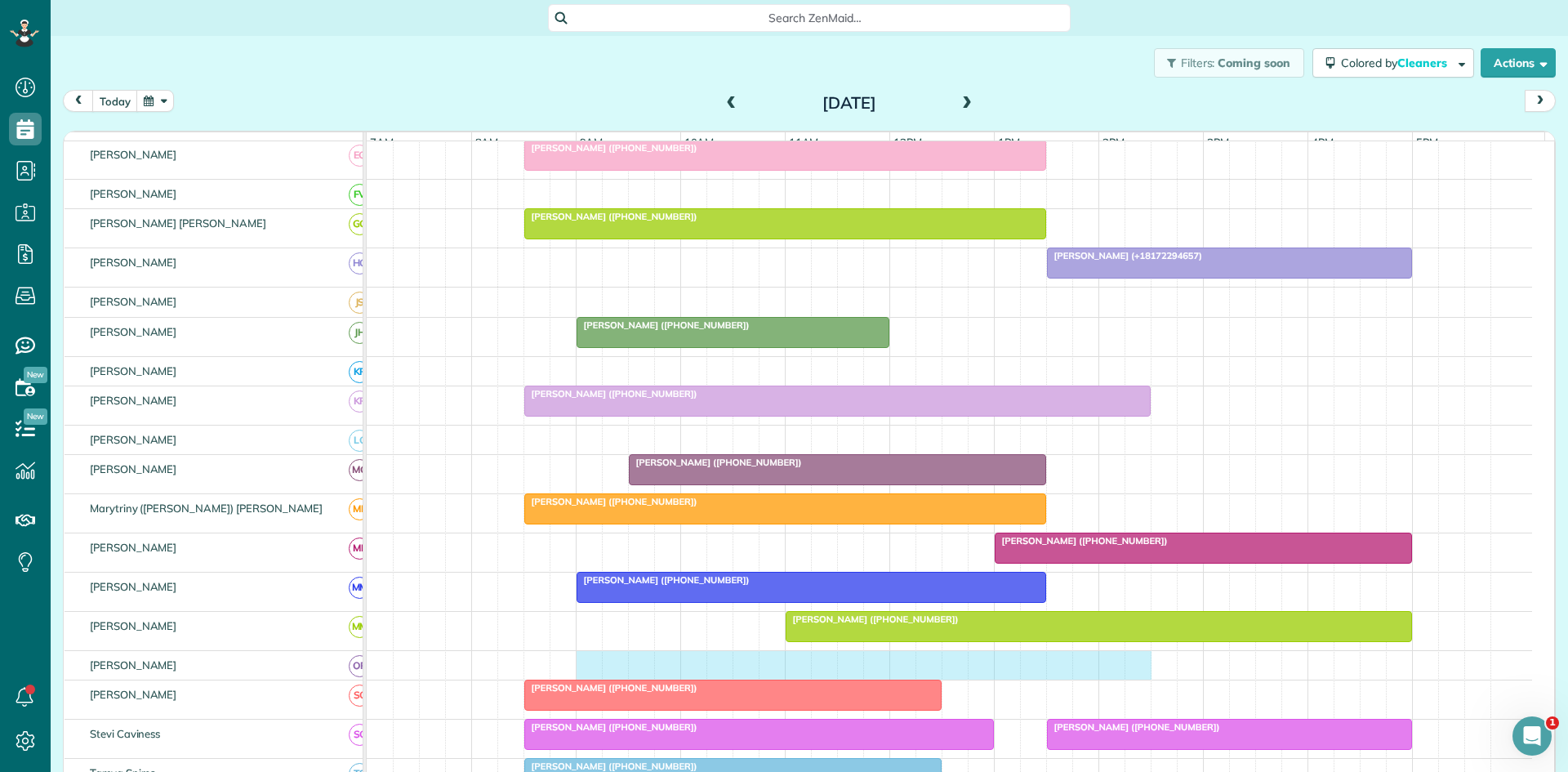
drag, startPoint x: 585, startPoint y: 679, endPoint x: 1126, endPoint y: 656, distance: 541.5
click at [1126, 656] on tbody "[PERSON_NAME] ([PHONE_NUMBER]) [PERSON_NAME] ([PHONE_NUMBER]) [PERSON_NAME] ([P…" at bounding box center [949, 345] width 1165 height 1498
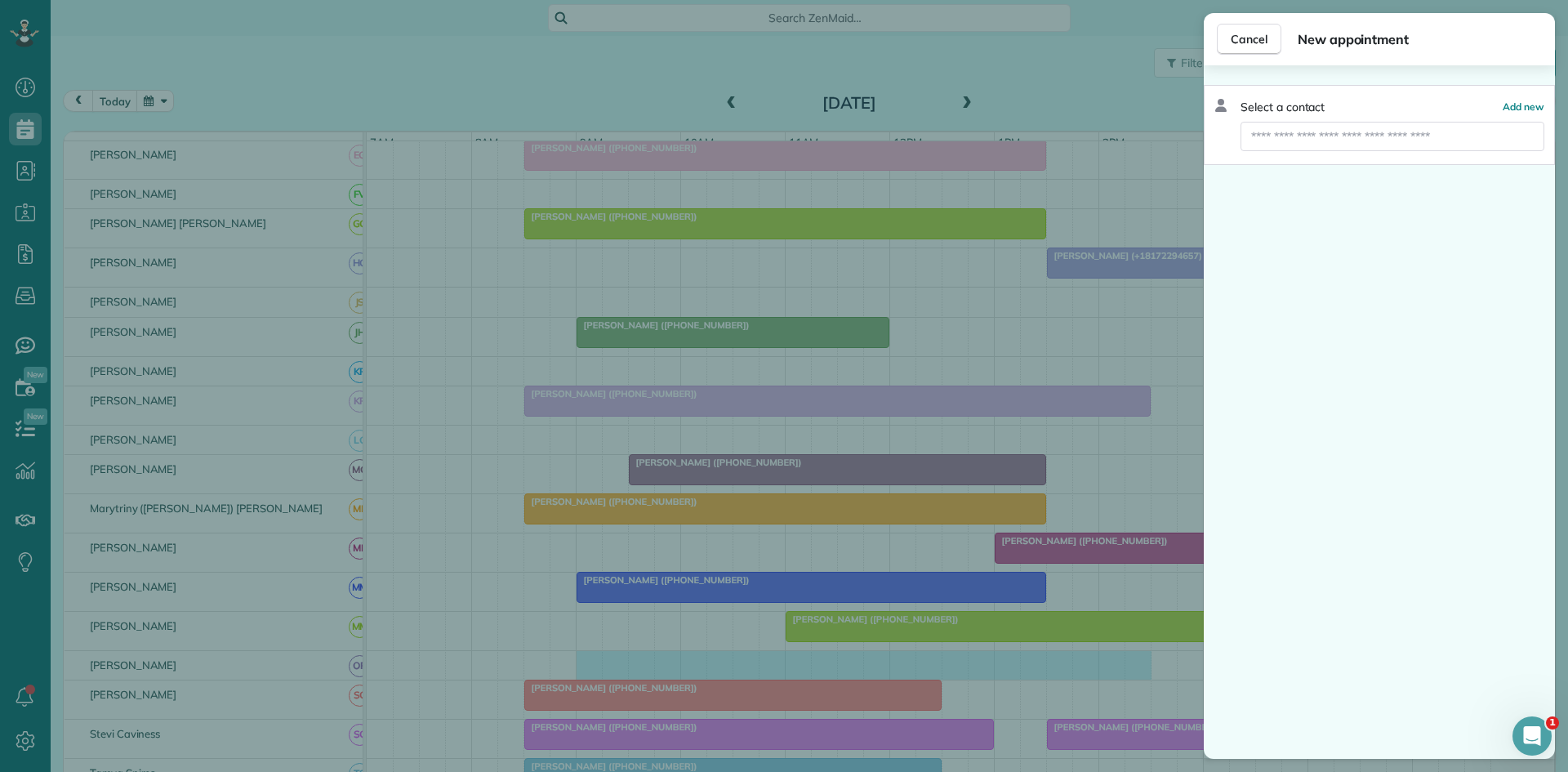
click at [1430, 115] on div "Select a contact Add new" at bounding box center [1380, 125] width 351 height 80
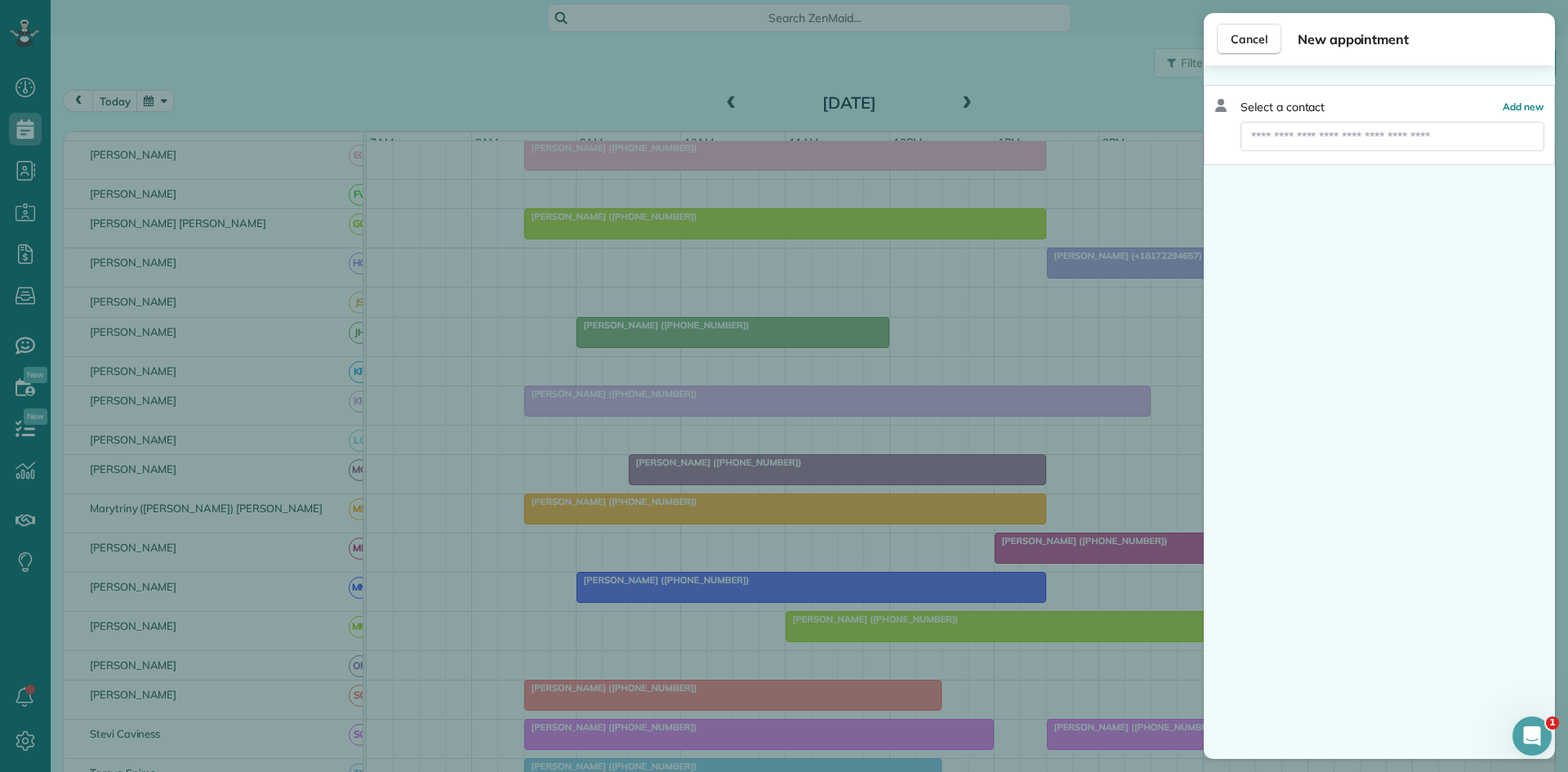
click at [1424, 126] on input "text" at bounding box center [1392, 136] width 304 height 30
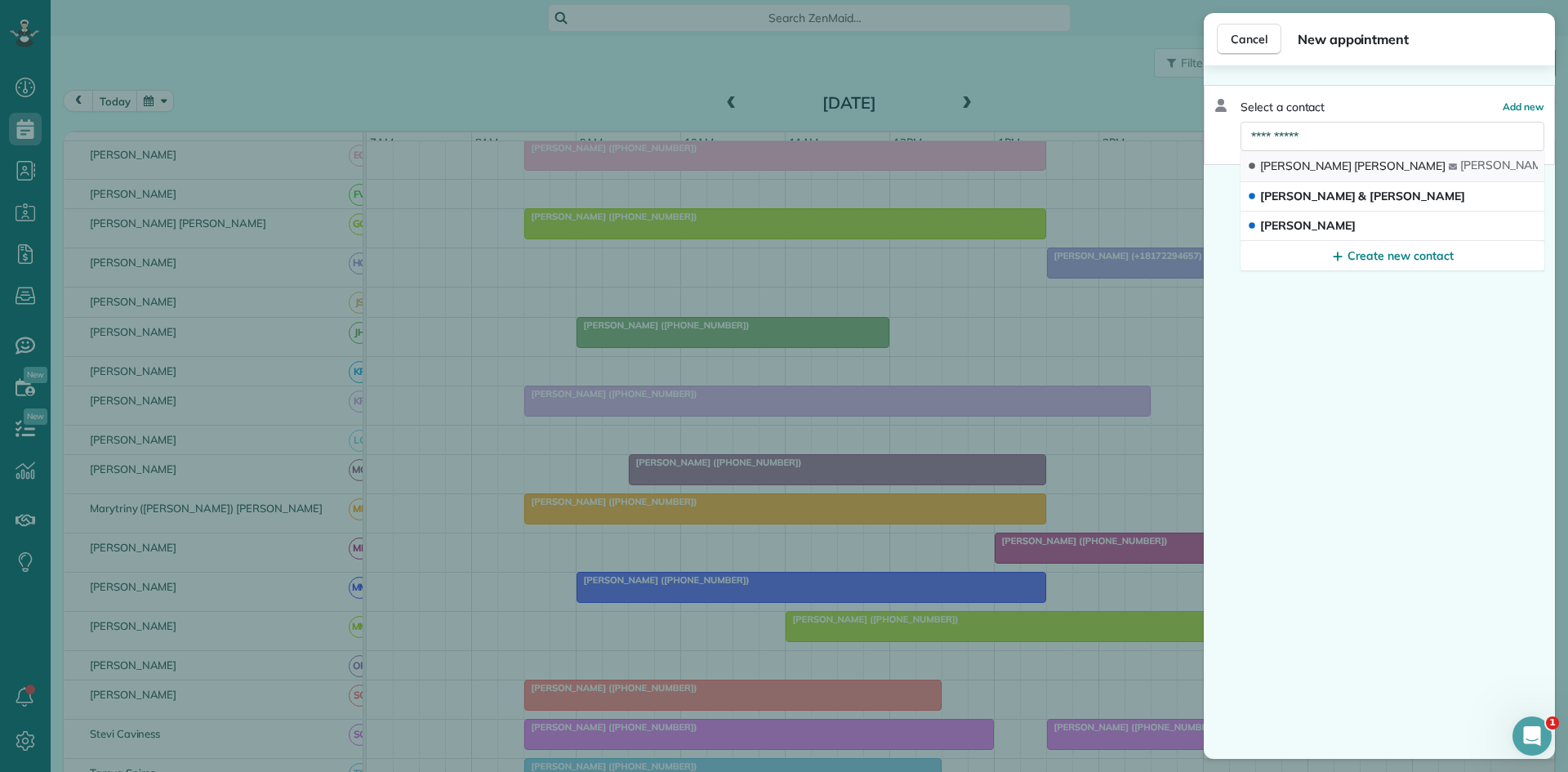
type input "**********"
click at [1343, 157] on button "[PERSON_NAME] [EMAIL_ADDRESS][DOMAIN_NAME]" at bounding box center [1392, 167] width 304 height 31
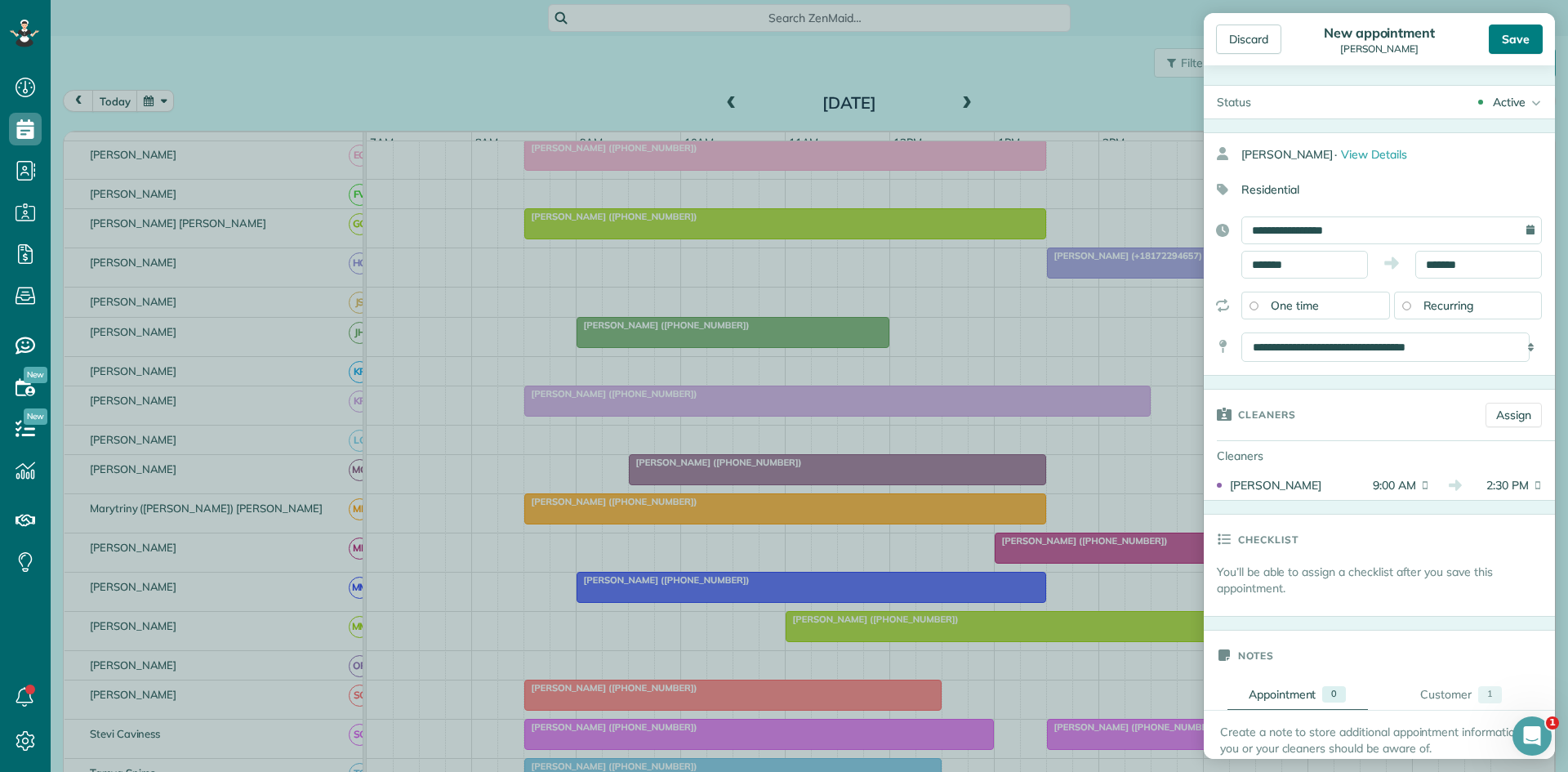
click at [1497, 39] on div "Save" at bounding box center [1516, 39] width 54 height 30
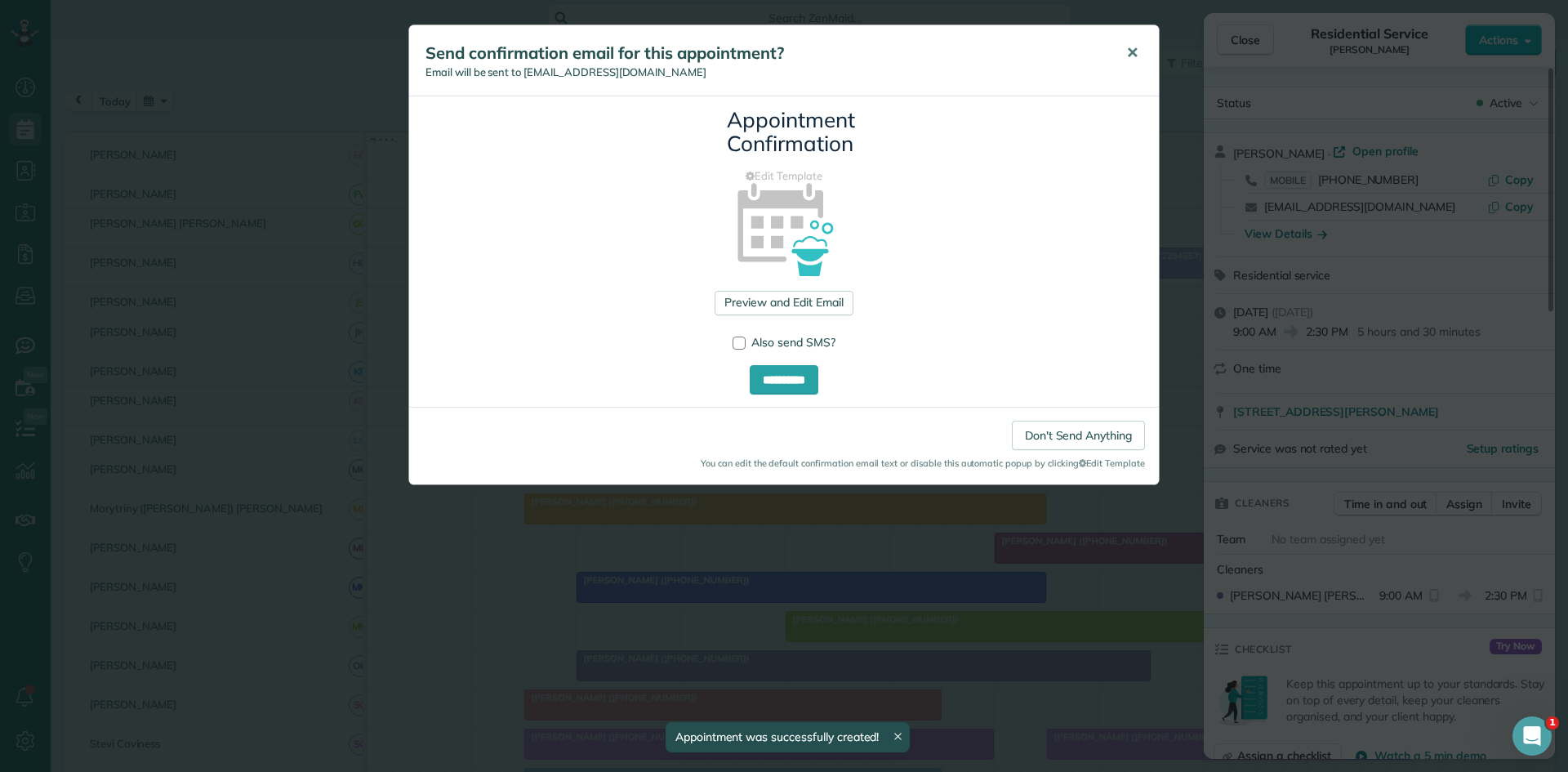
click at [1131, 40] on button "✕" at bounding box center [1132, 53] width 37 height 39
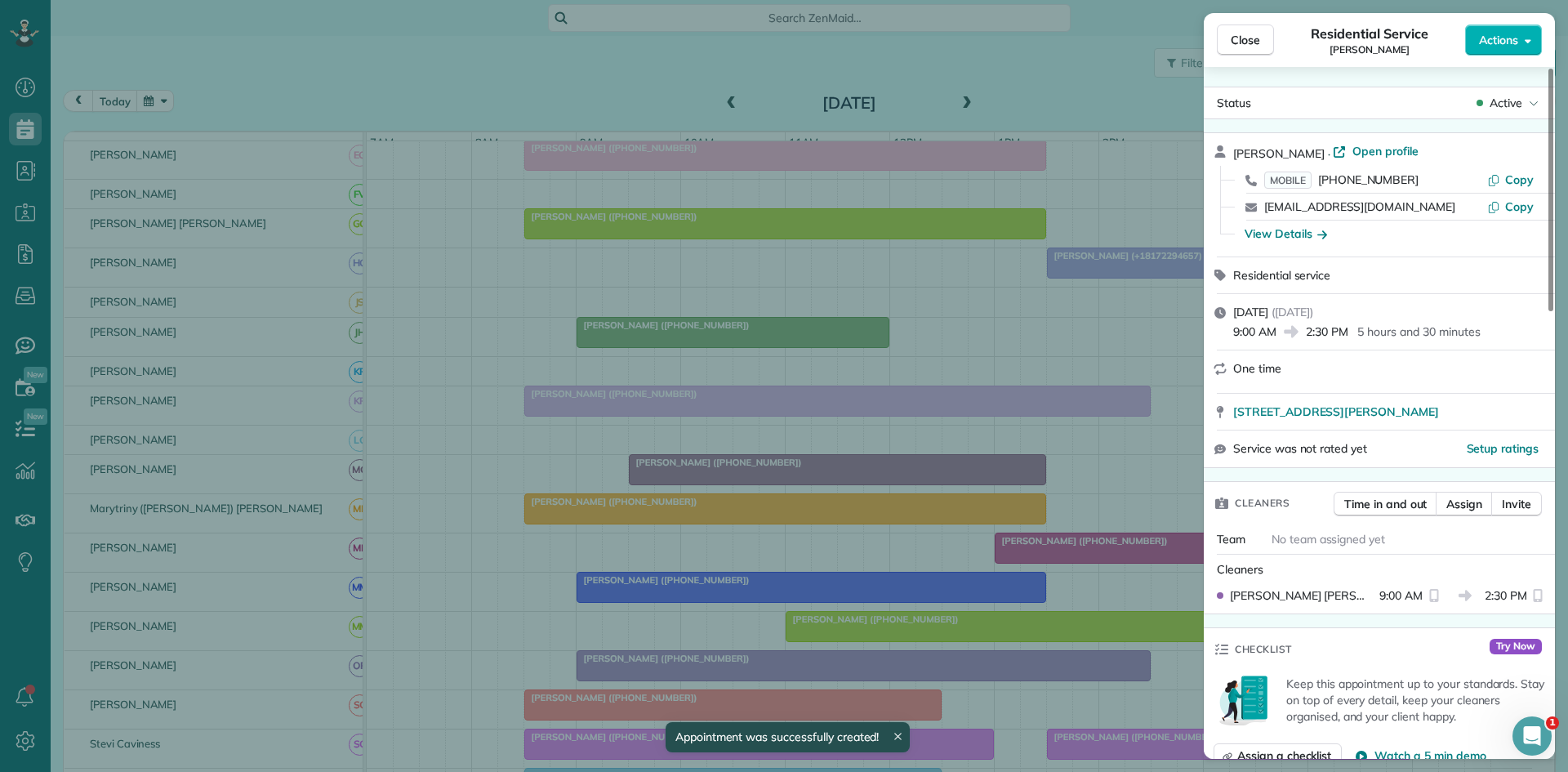
click at [1245, 49] on button "Close" at bounding box center [1245, 39] width 57 height 31
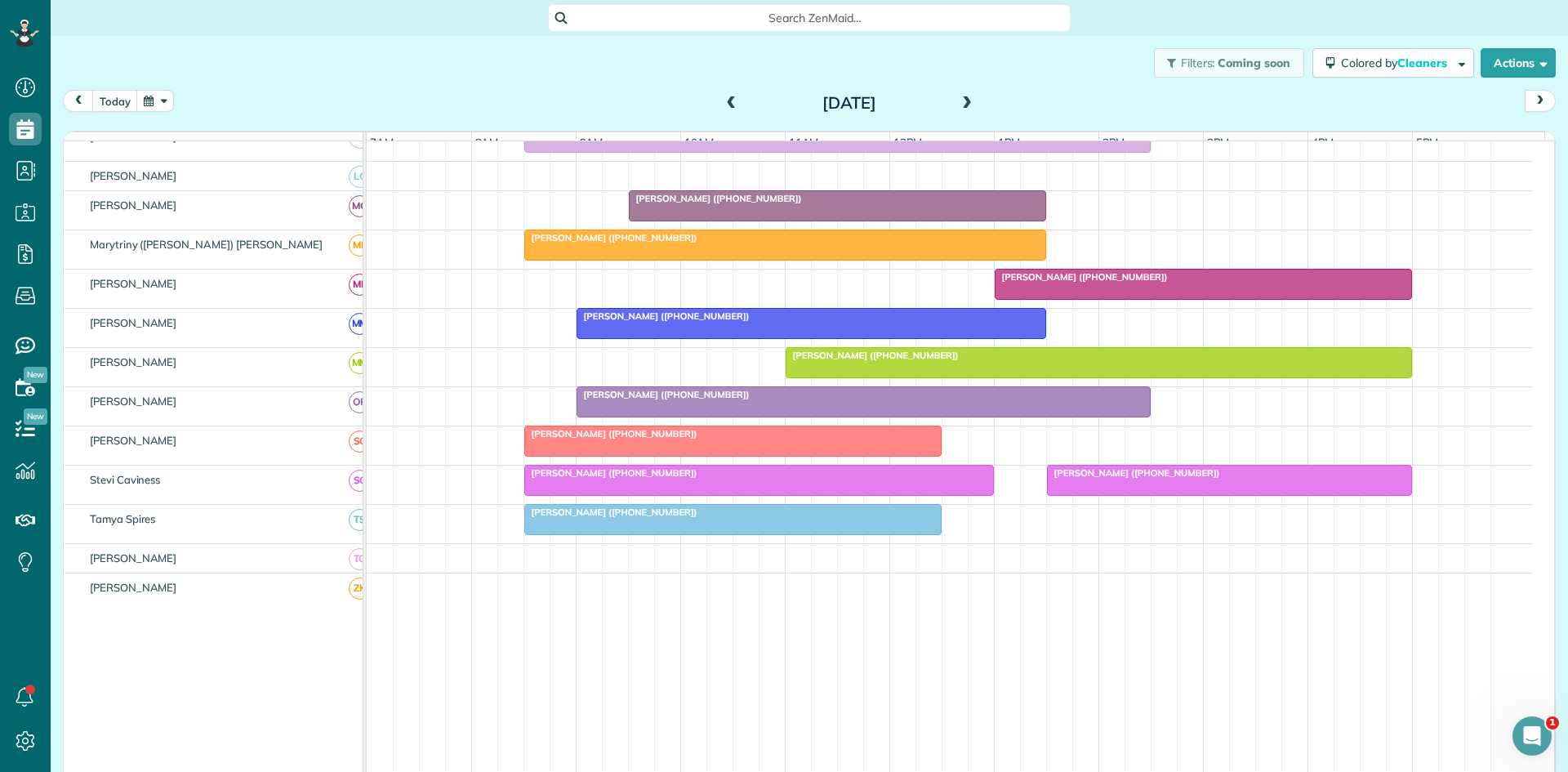
scroll to position [817, 0]
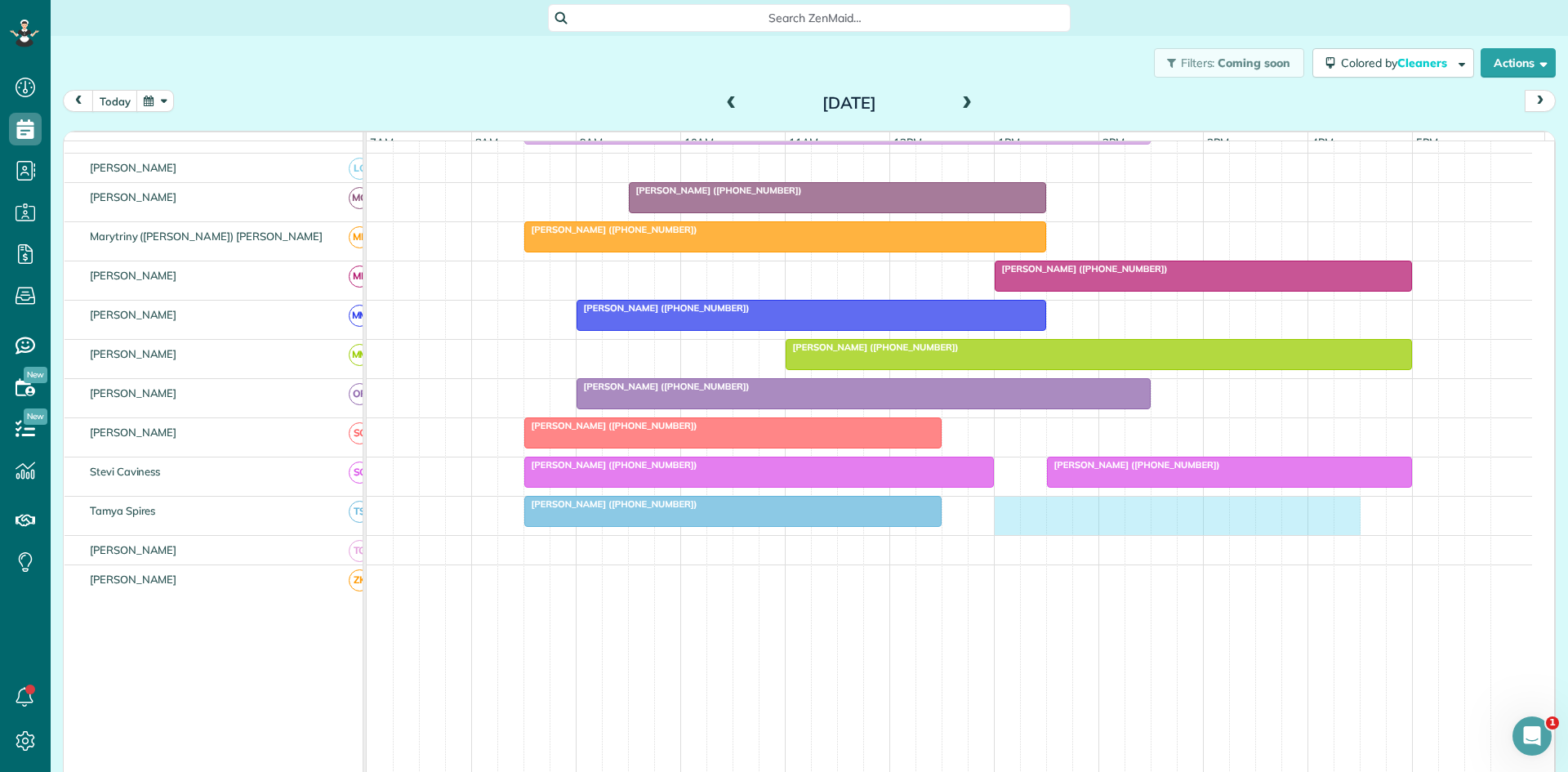
drag, startPoint x: 1007, startPoint y: 521, endPoint x: 1339, endPoint y: 530, distance: 332.1
click at [1339, 530] on div "[PERSON_NAME] ([PHONE_NUMBER])" at bounding box center [949, 516] width 1165 height 39
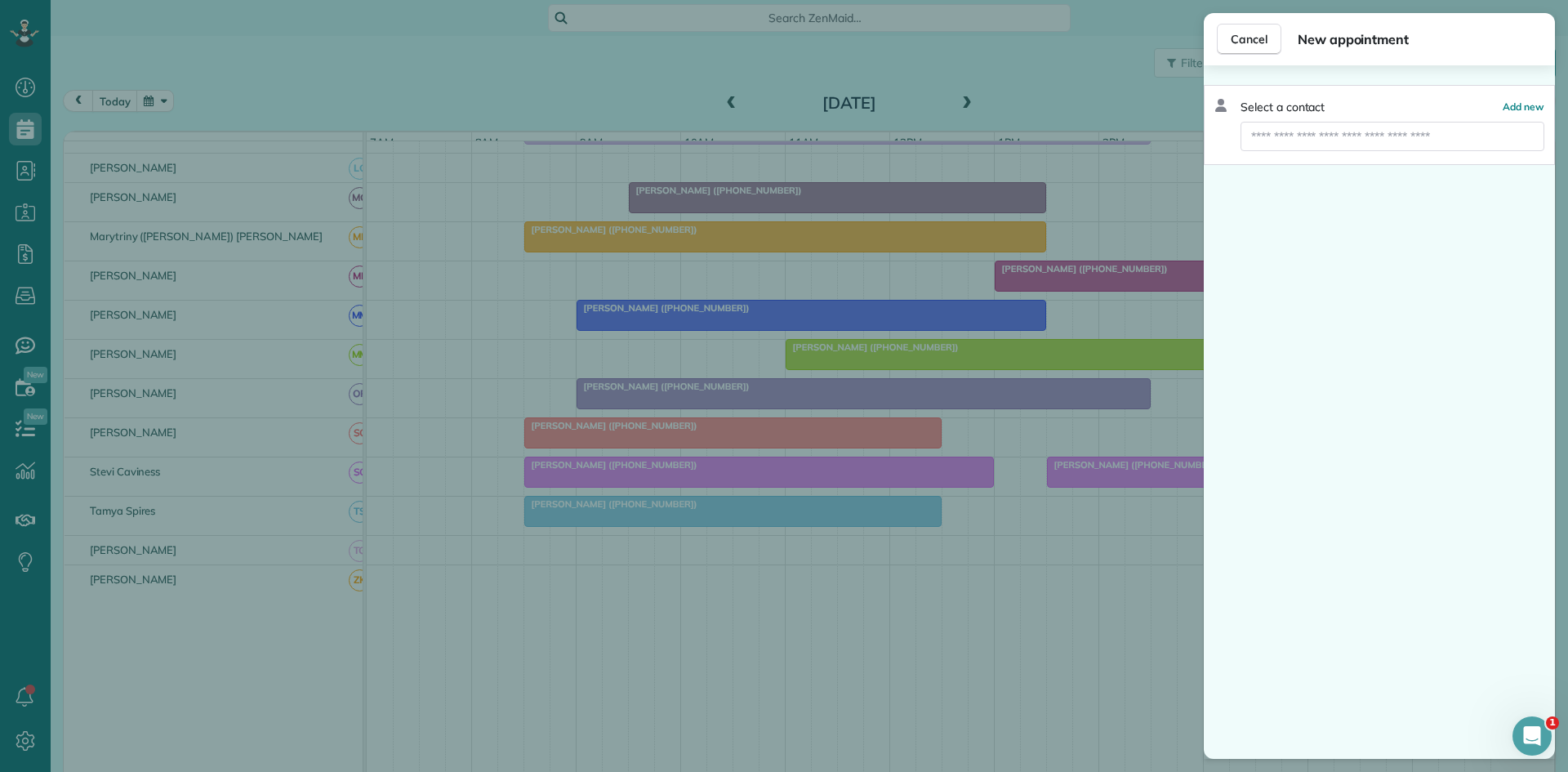
click at [1345, 155] on div "Select a contact Add new" at bounding box center [1380, 125] width 351 height 80
click at [1348, 143] on input "text" at bounding box center [1392, 136] width 304 height 30
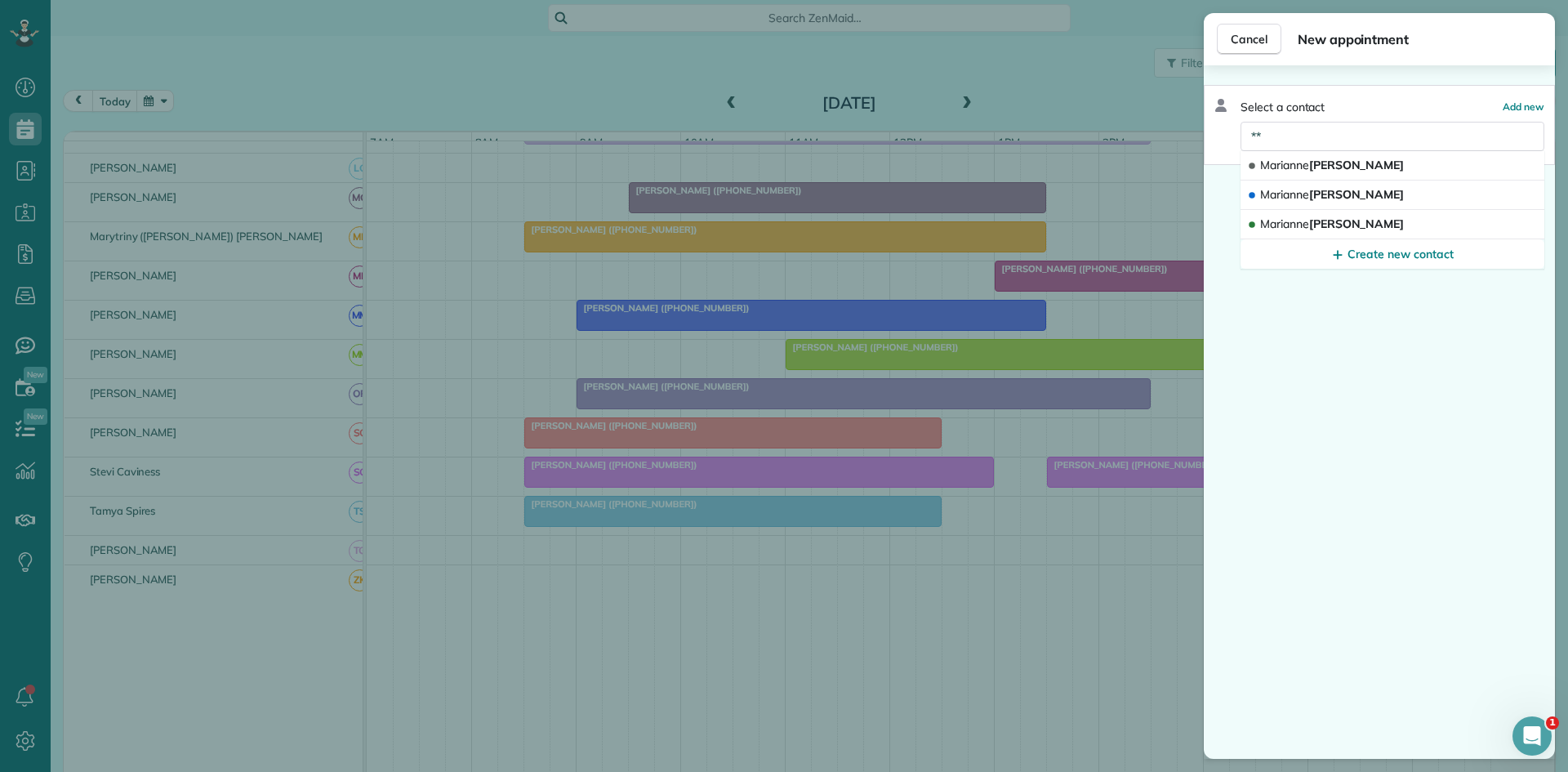
type input "*"
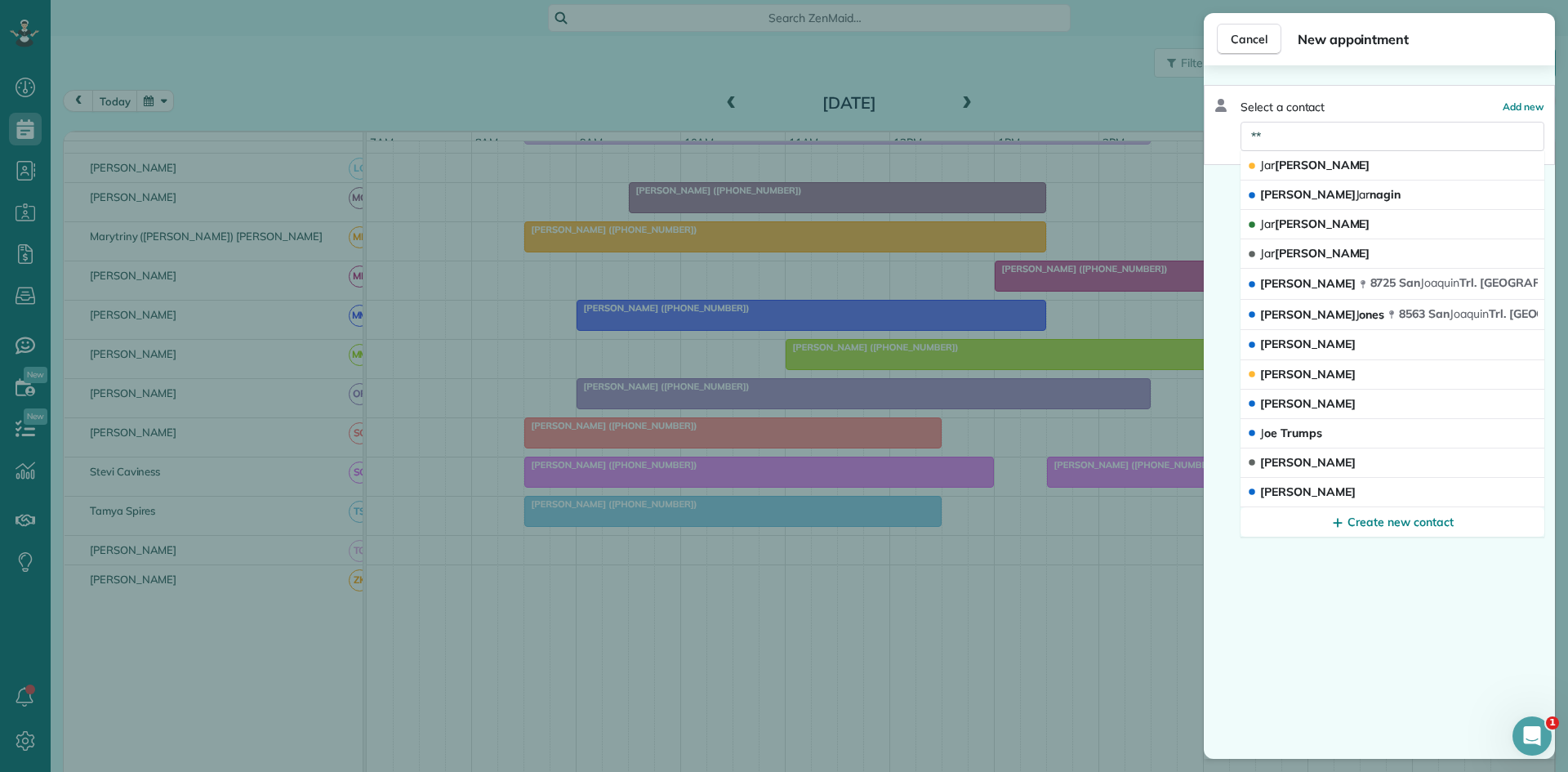
type input "*"
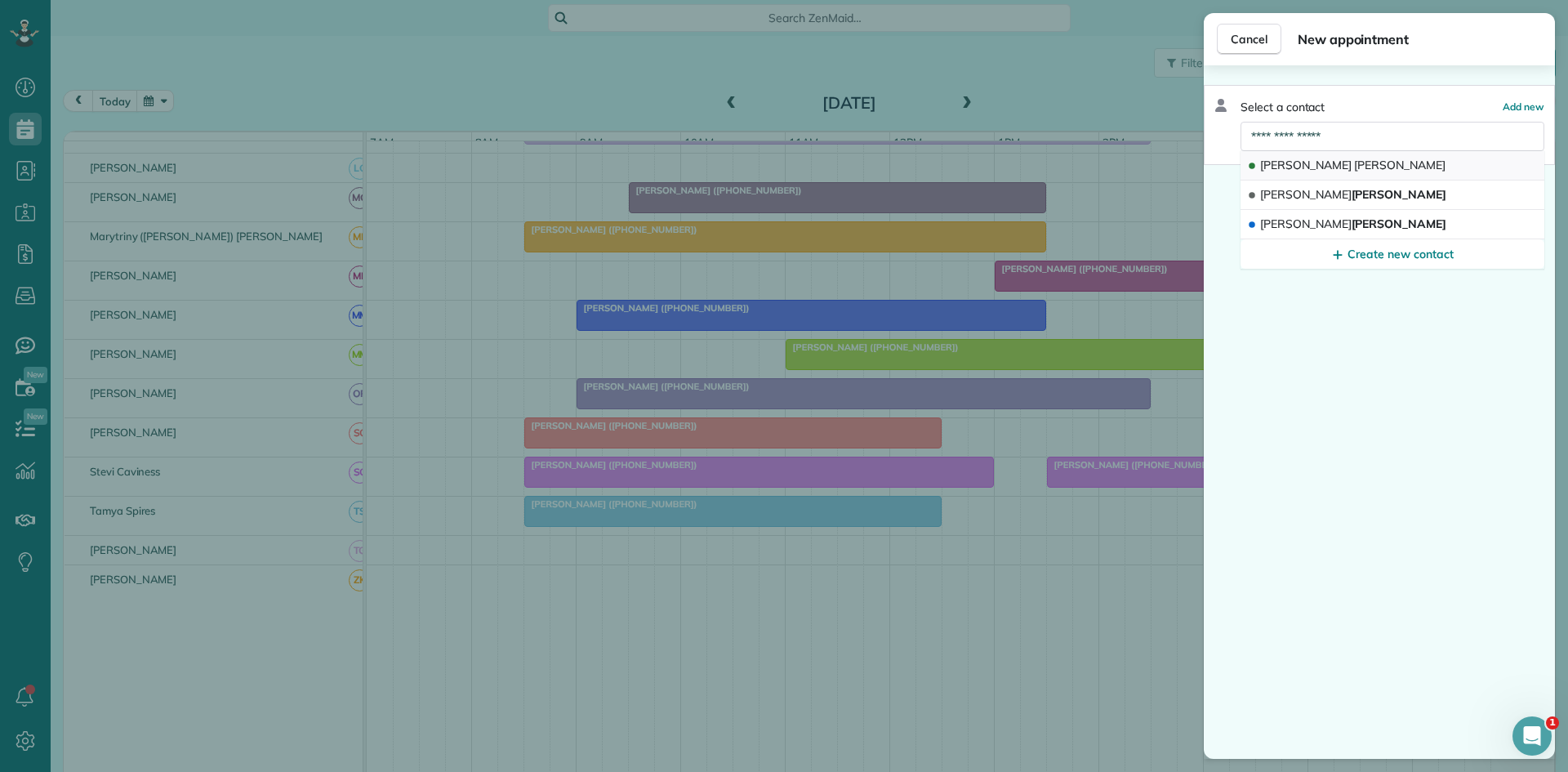
type input "**********"
click at [1352, 173] on button "[PERSON_NAME]" at bounding box center [1392, 166] width 304 height 30
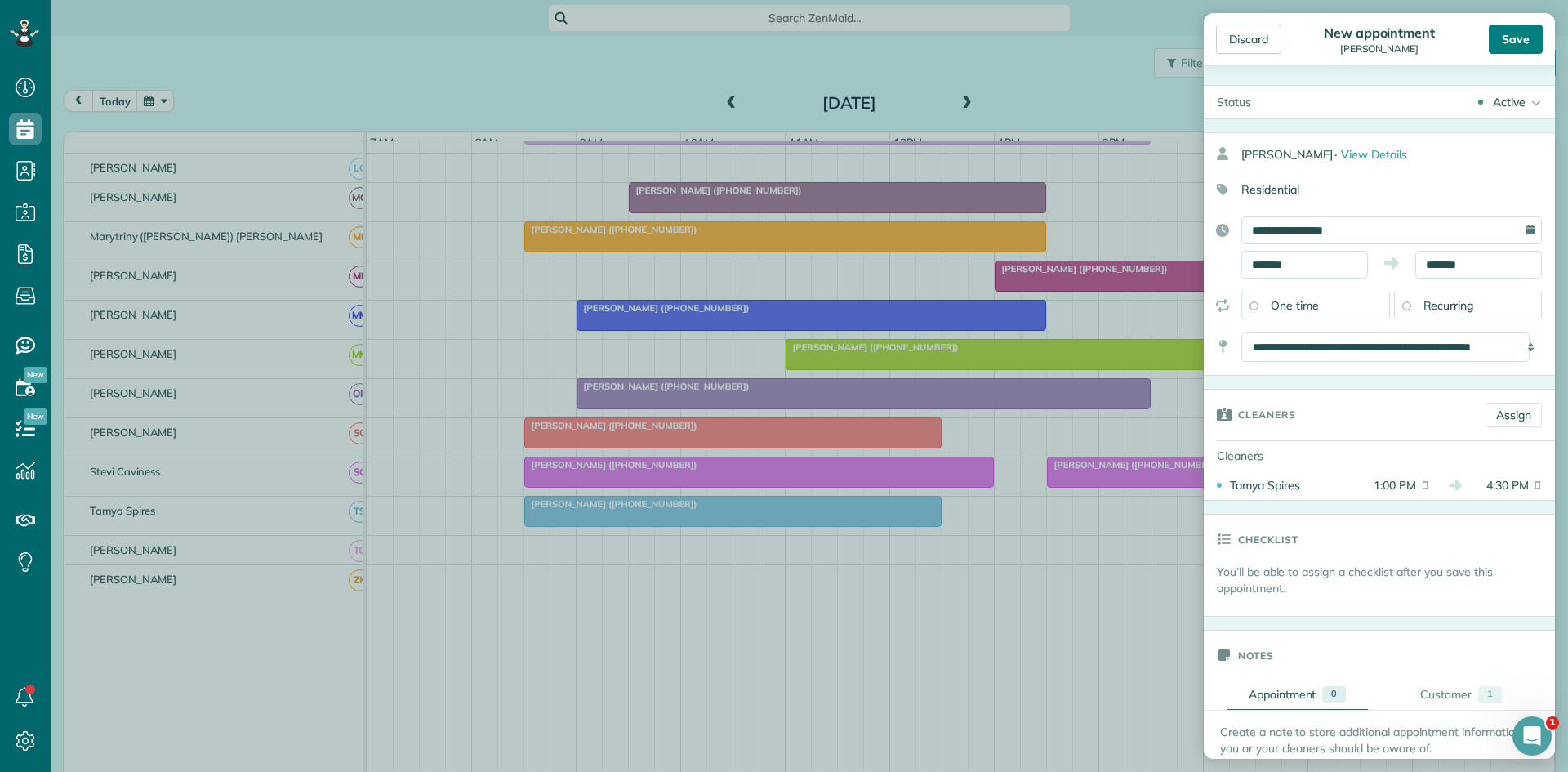
click at [1529, 50] on div "Save" at bounding box center [1516, 39] width 54 height 30
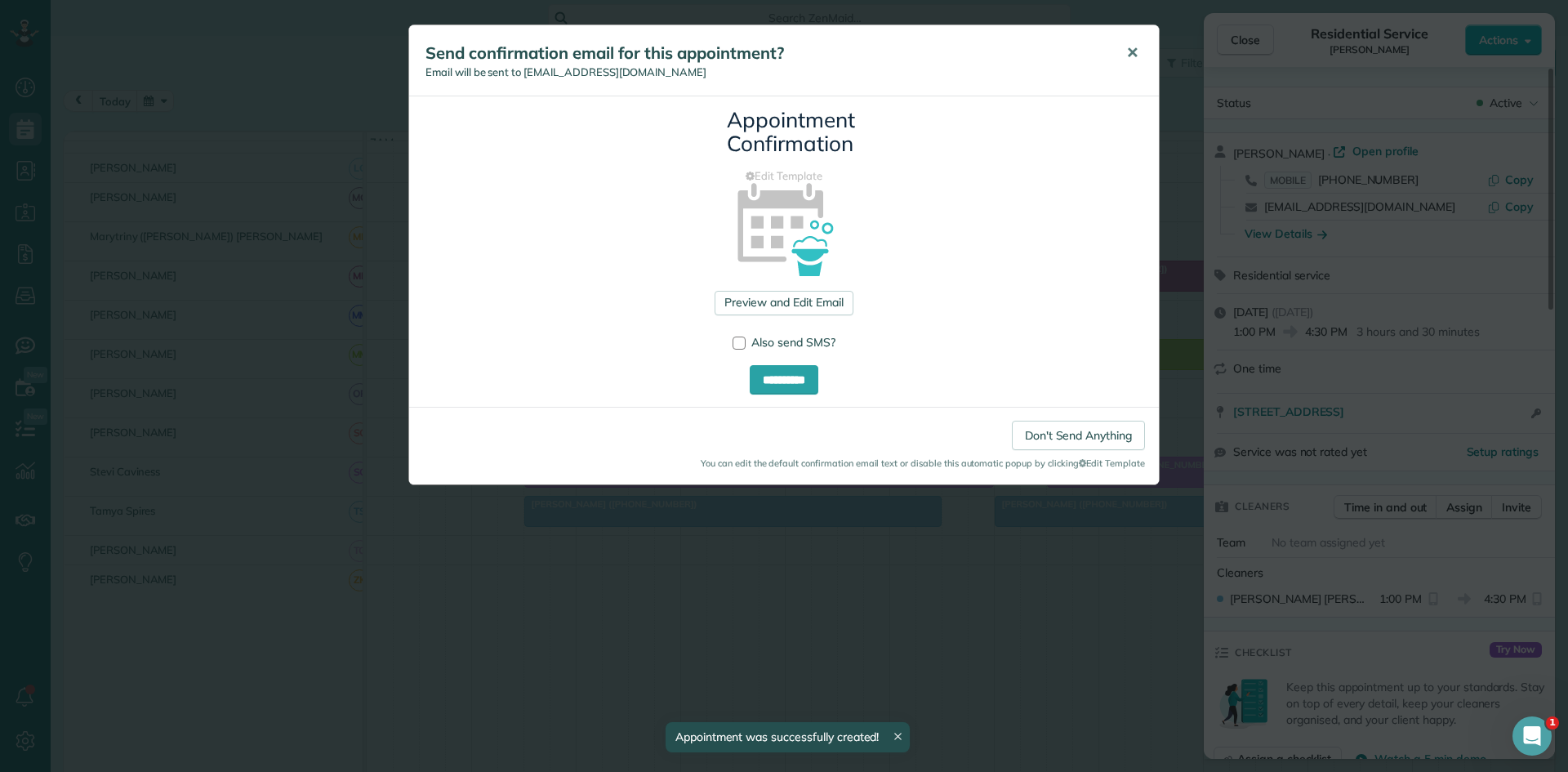
click at [1130, 45] on span "✕" at bounding box center [1132, 52] width 13 height 19
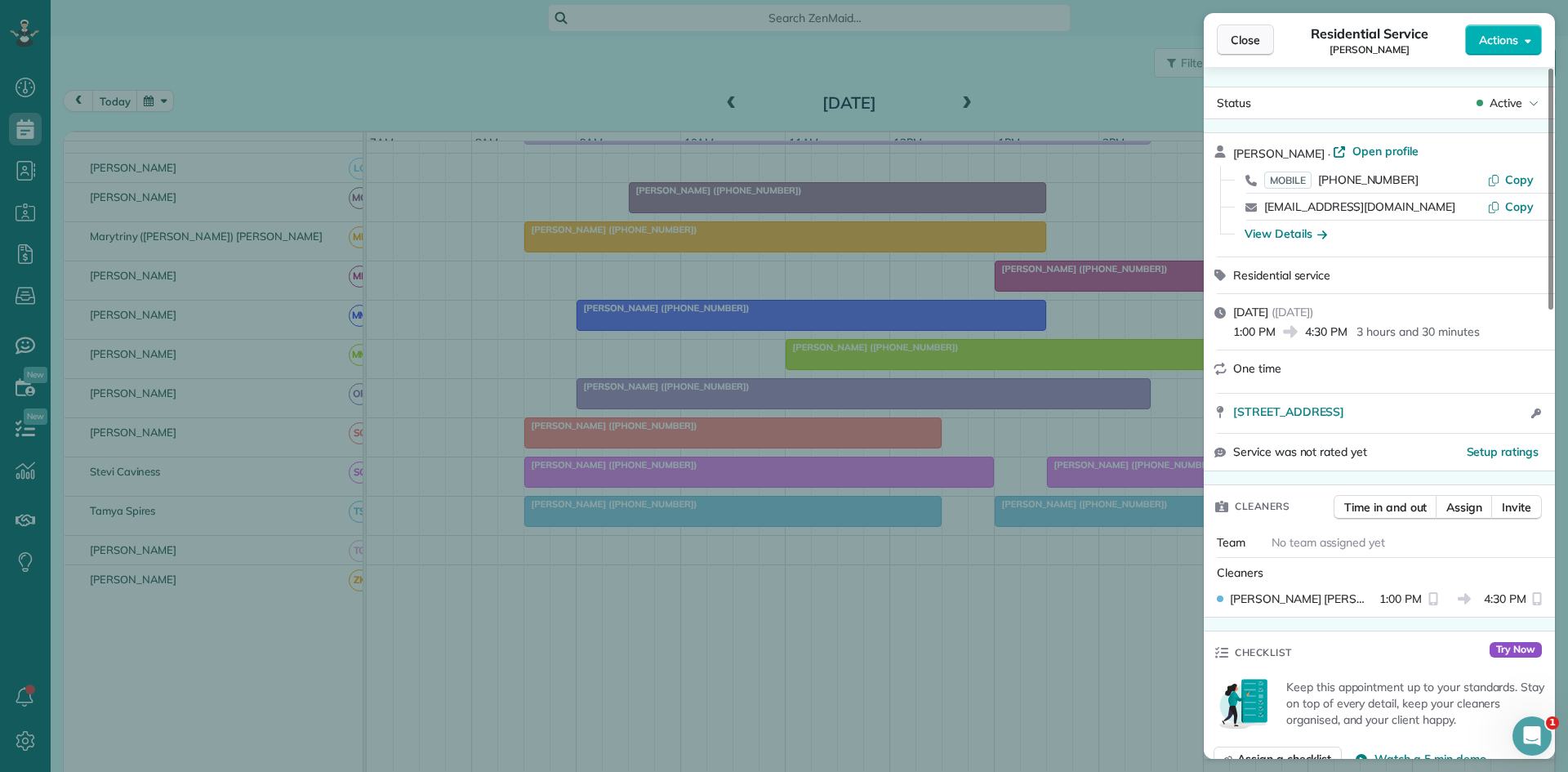
click at [1230, 39] on button "Close" at bounding box center [1245, 39] width 57 height 31
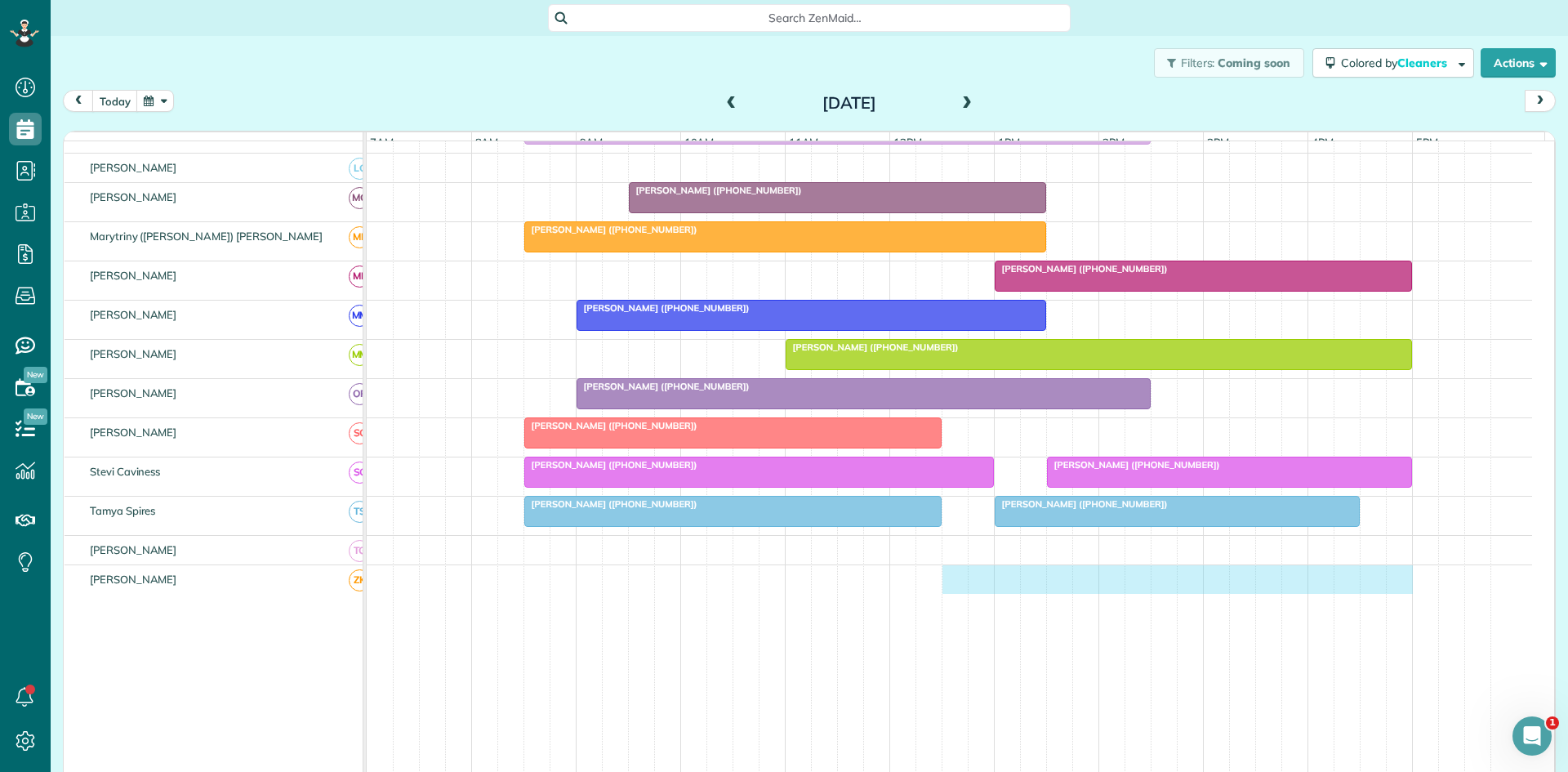
drag, startPoint x: 949, startPoint y: 601, endPoint x: 1399, endPoint y: 582, distance: 450.4
click at [1393, 582] on div at bounding box center [949, 579] width 1165 height 29
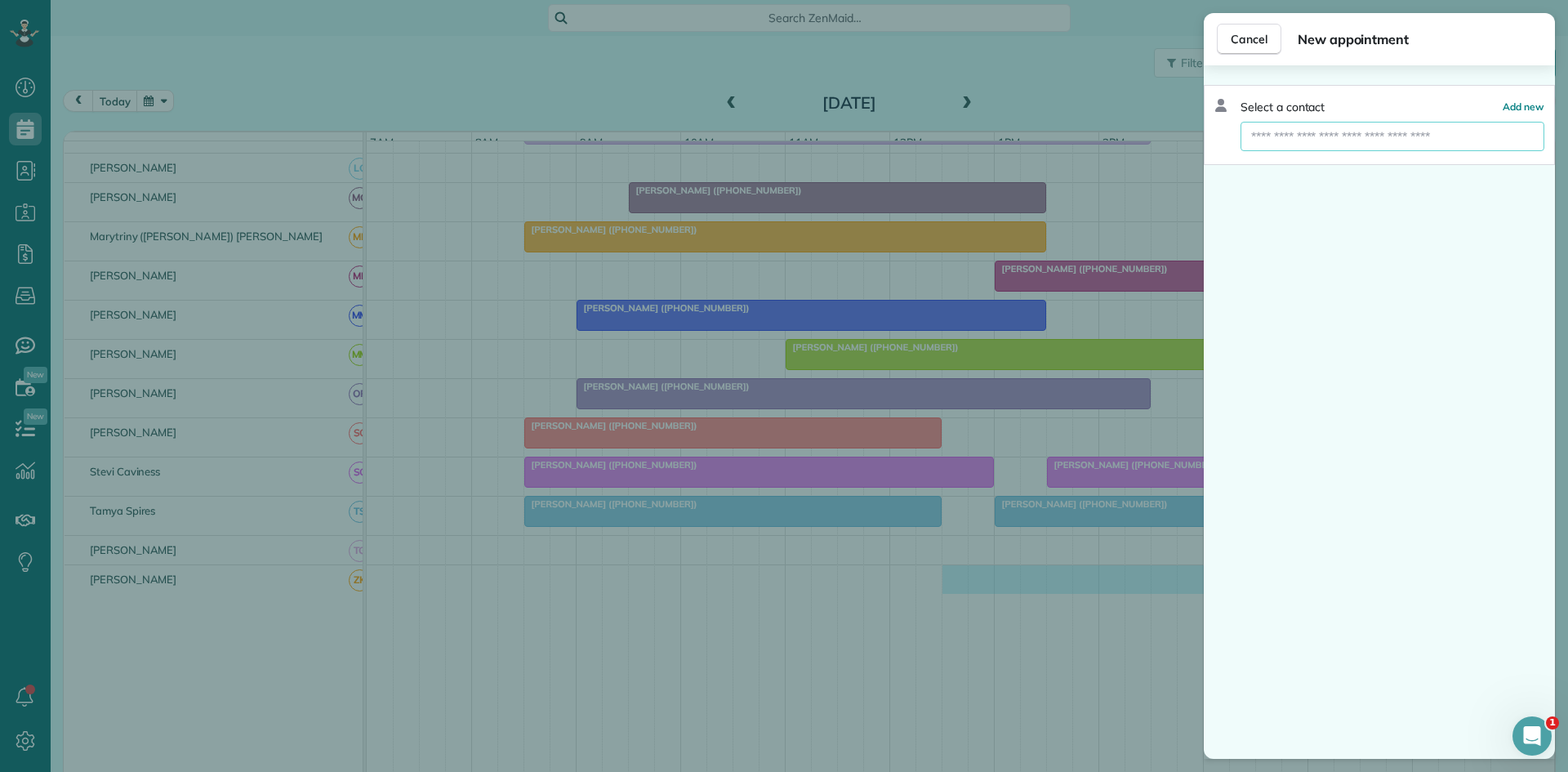
click at [1356, 131] on input "text" at bounding box center [1392, 136] width 304 height 30
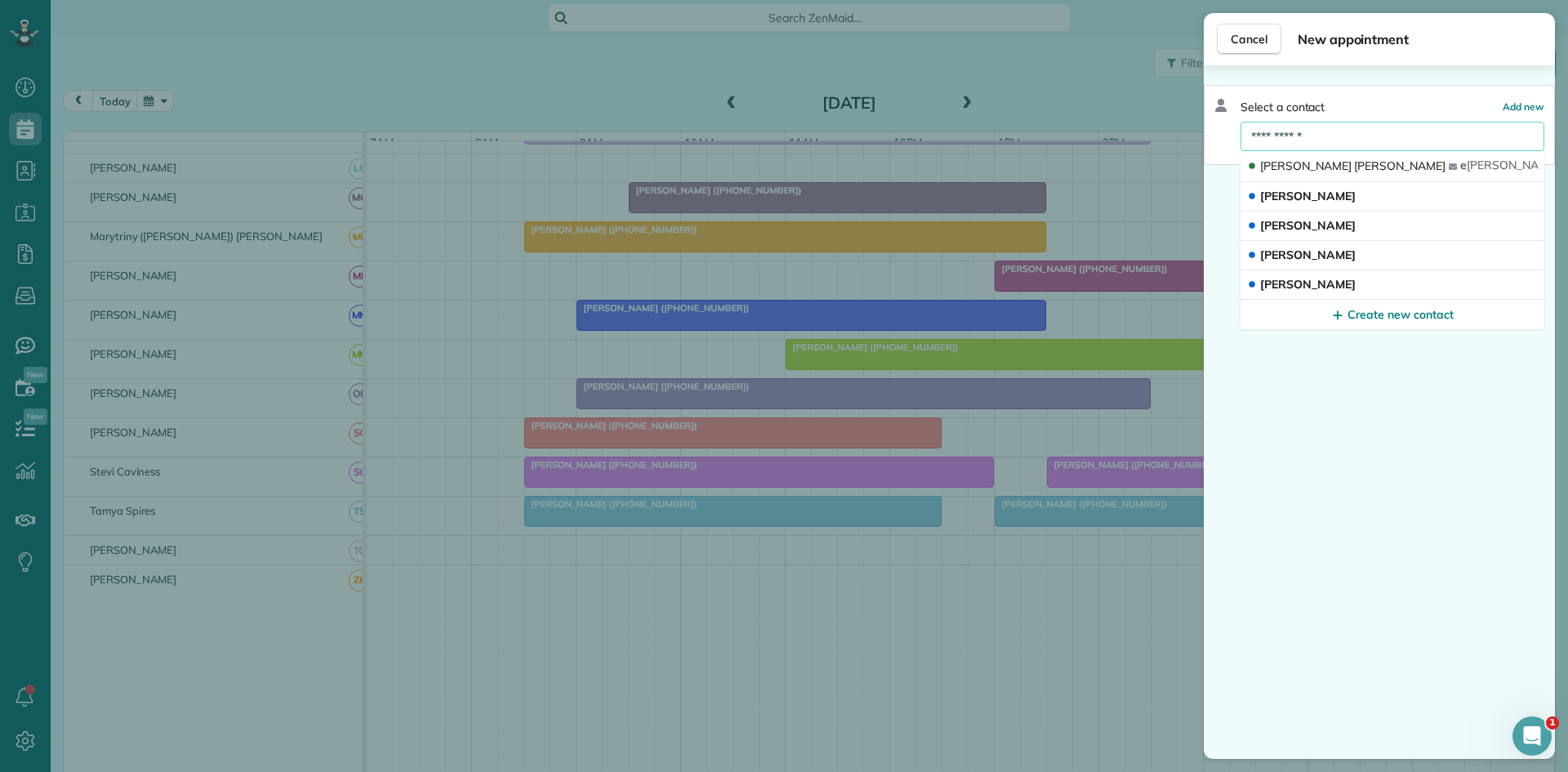
type input "**********"
click at [1284, 157] on button "[PERSON_NAME] e [PERSON_NAME] @[DOMAIN_NAME]" at bounding box center [1392, 167] width 304 height 31
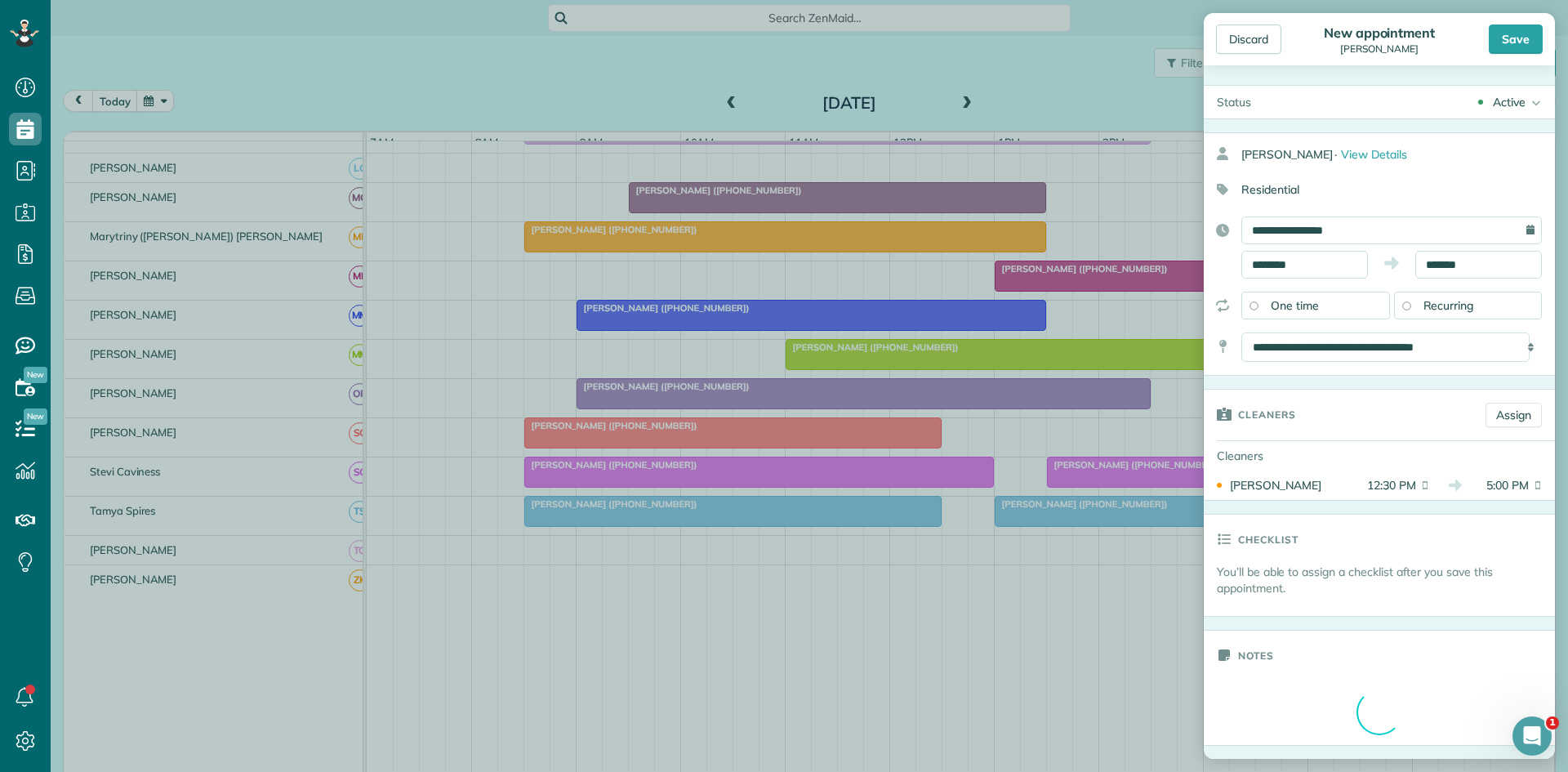
click at [1510, 23] on div "Discard New appointment [PERSON_NAME] Save" at bounding box center [1380, 39] width 351 height 52
click at [1510, 31] on div "Save" at bounding box center [1516, 39] width 54 height 30
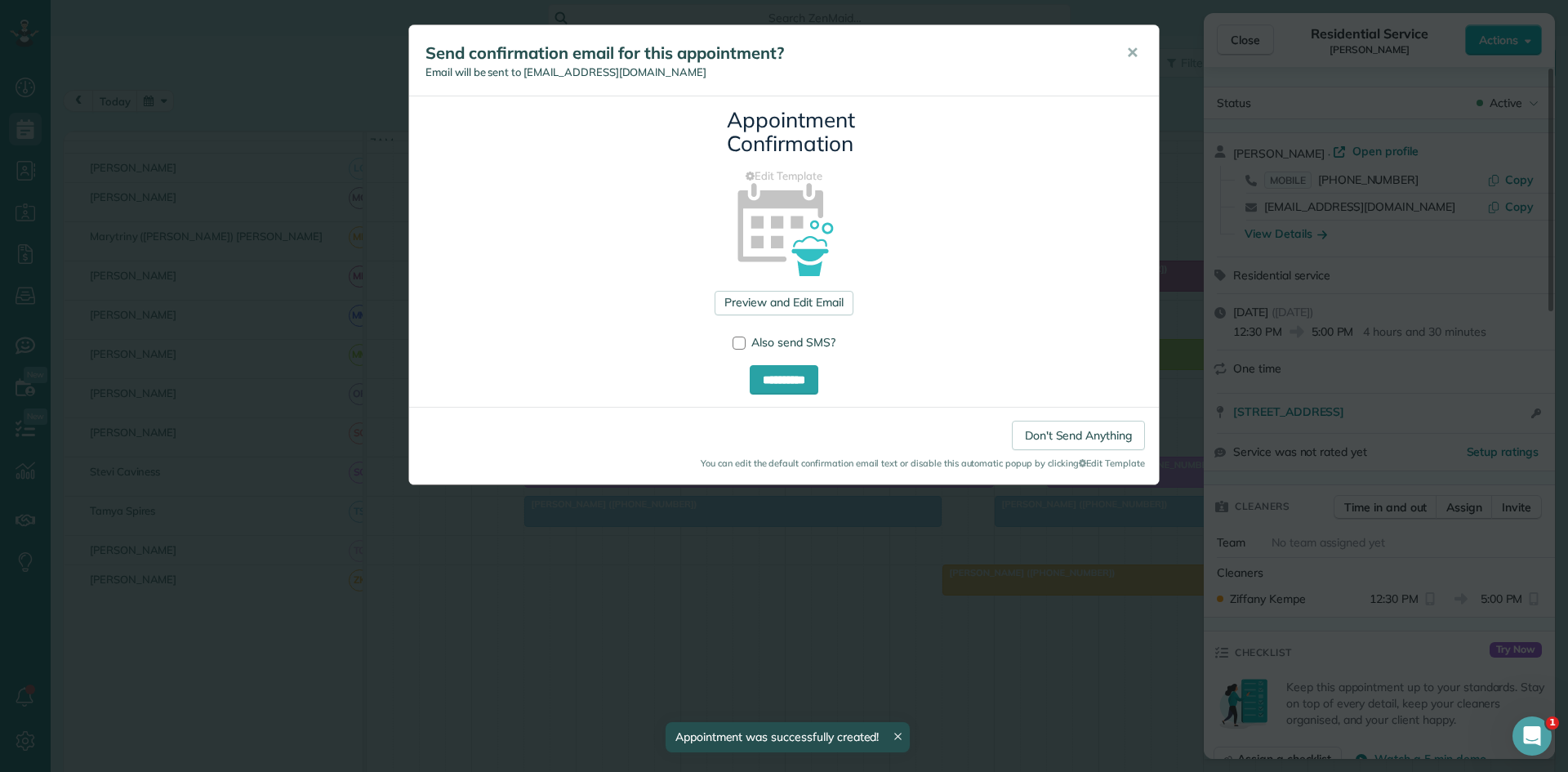
click at [1100, 63] on h5 "Send confirmation email for this appointment?" at bounding box center [765, 53] width 678 height 23
click at [1145, 59] on button "✕" at bounding box center [1132, 53] width 37 height 39
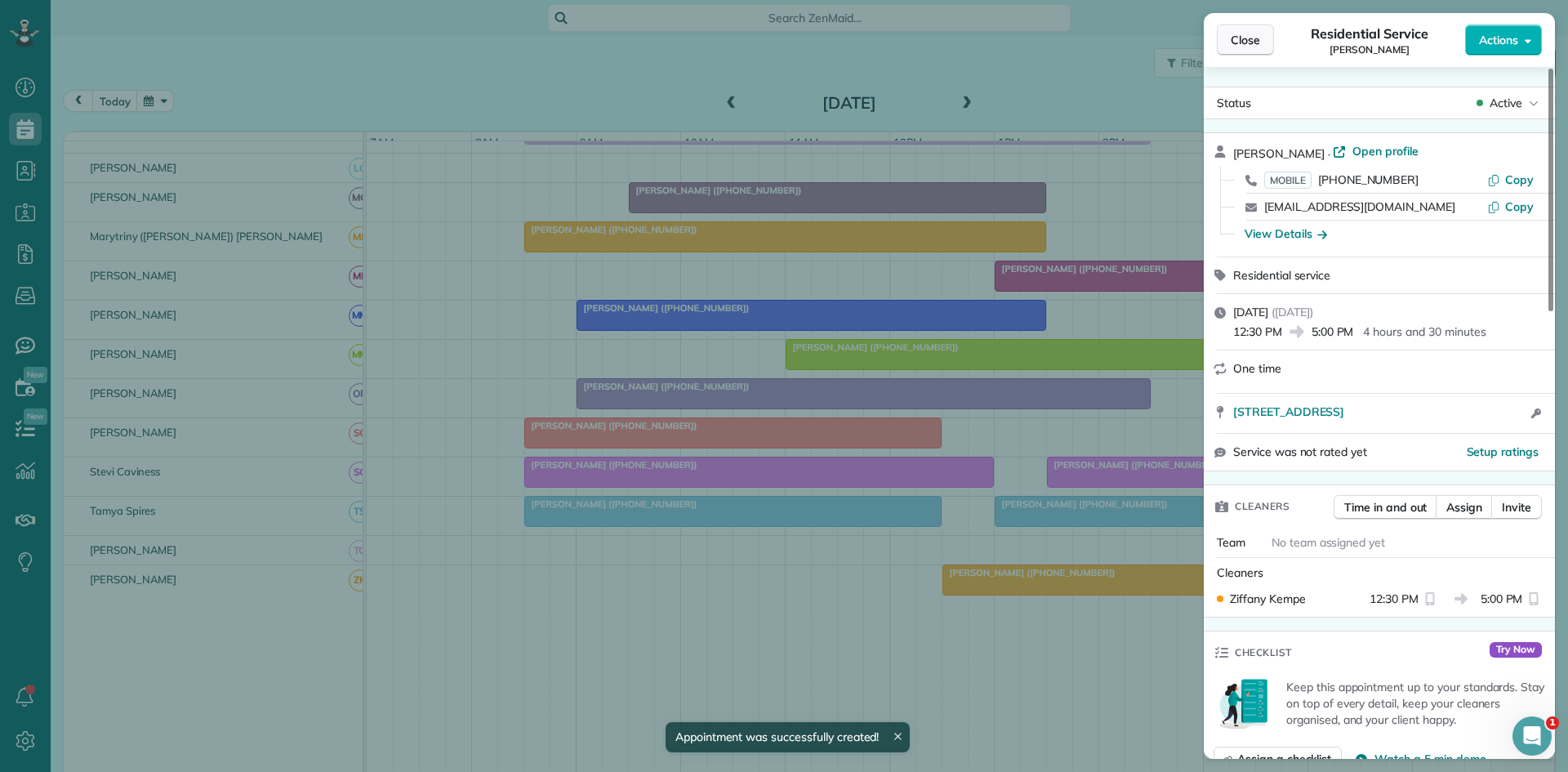
click at [1218, 50] on div "Close Residential Service [PERSON_NAME] Actions" at bounding box center [1380, 40] width 351 height 54
click at [1226, 41] on button "Close" at bounding box center [1245, 39] width 57 height 31
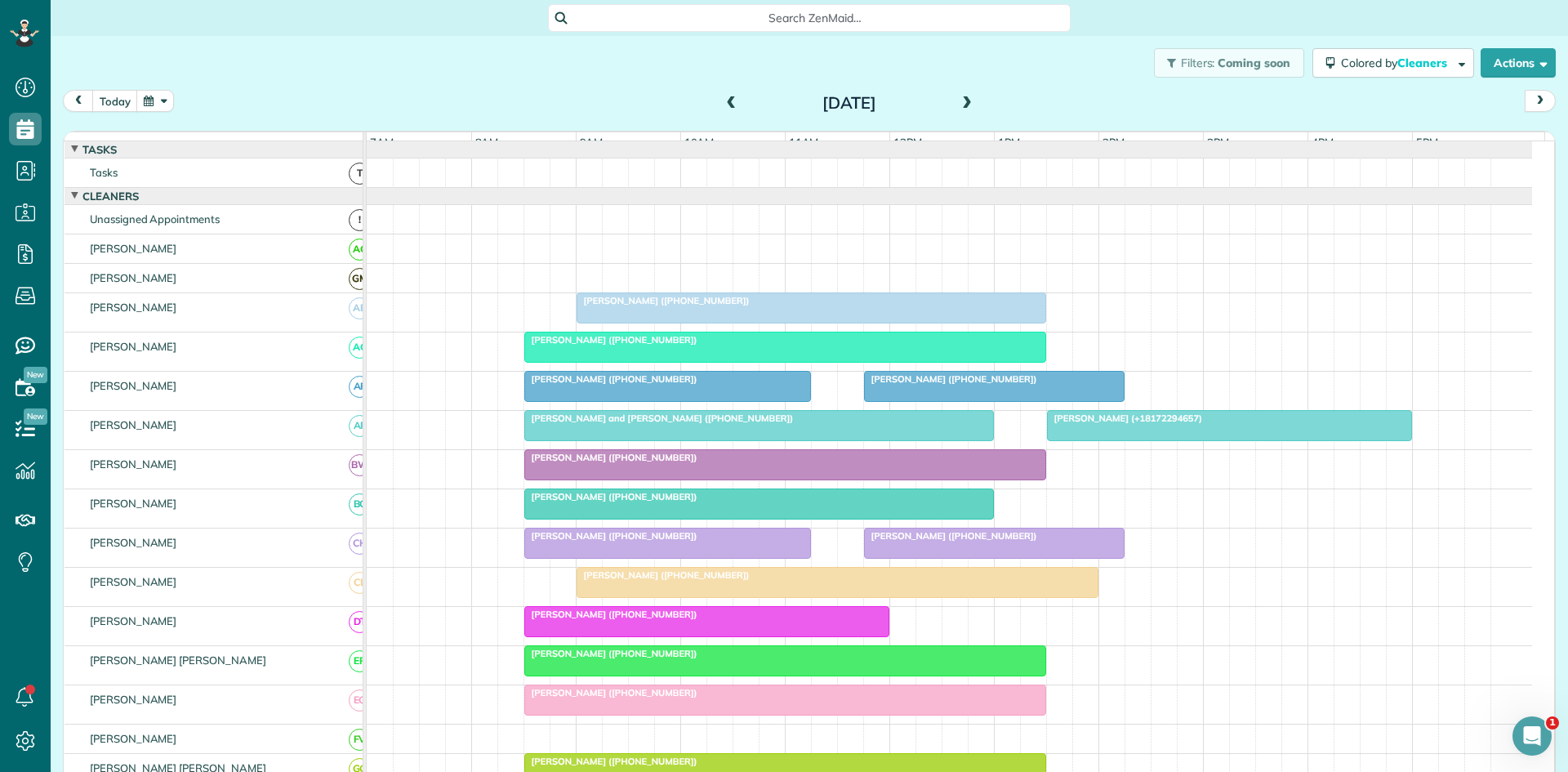
click at [748, 106] on h2 "[DATE]" at bounding box center [850, 103] width 204 height 18
click at [723, 97] on span at bounding box center [732, 104] width 18 height 14
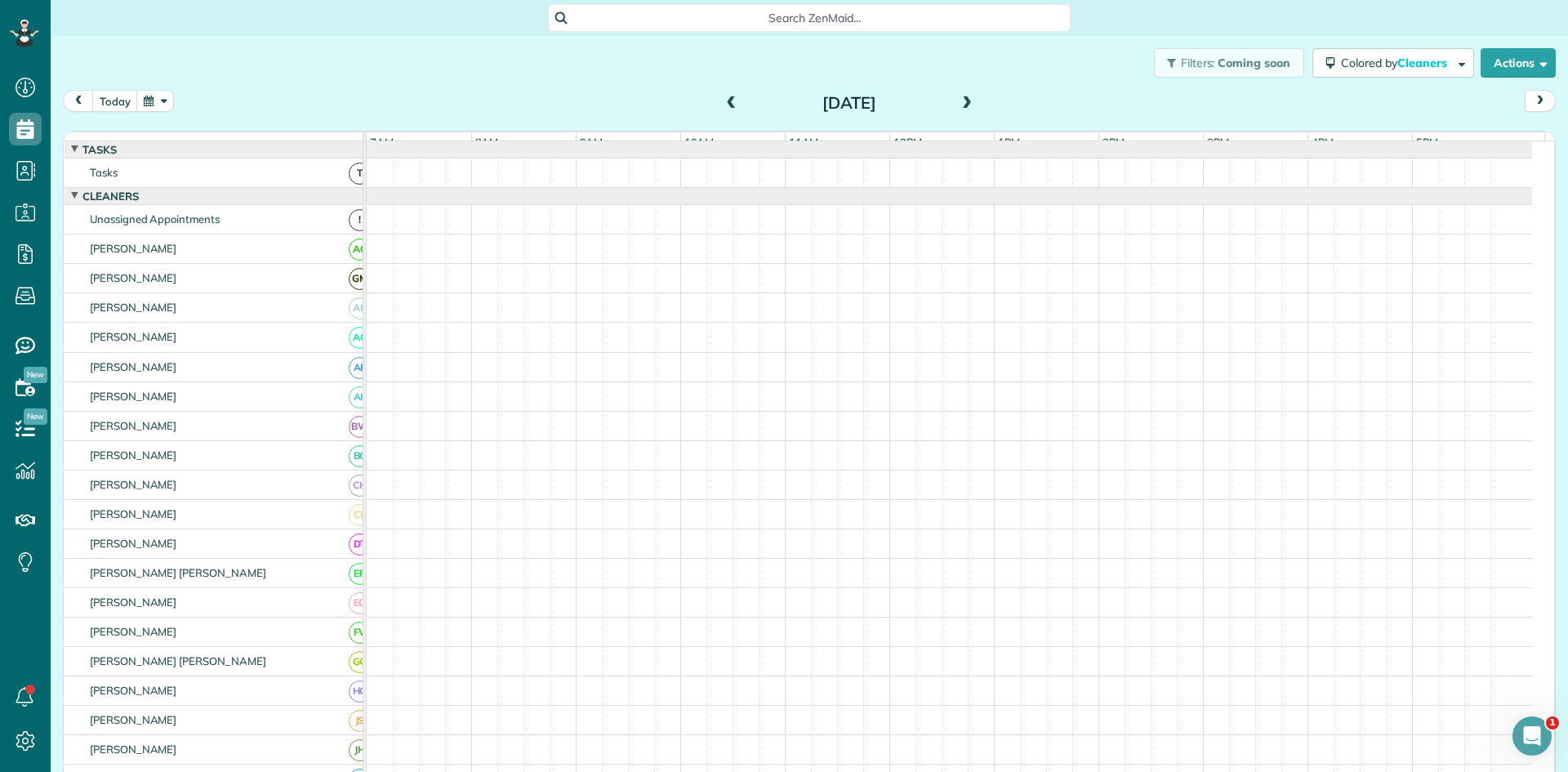
click at [723, 95] on span at bounding box center [732, 103] width 18 height 24
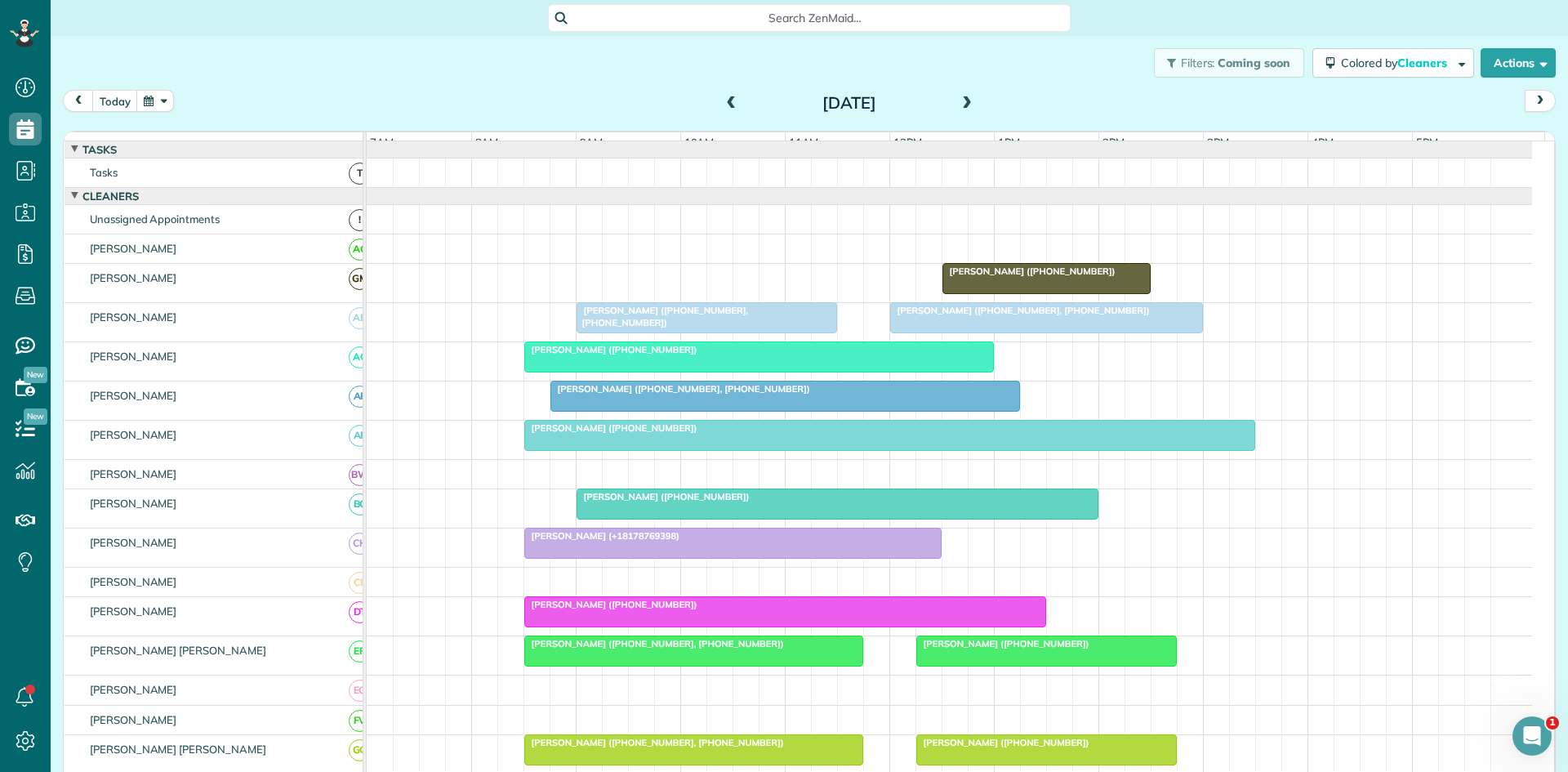
click at [723, 95] on span at bounding box center [732, 103] width 18 height 24
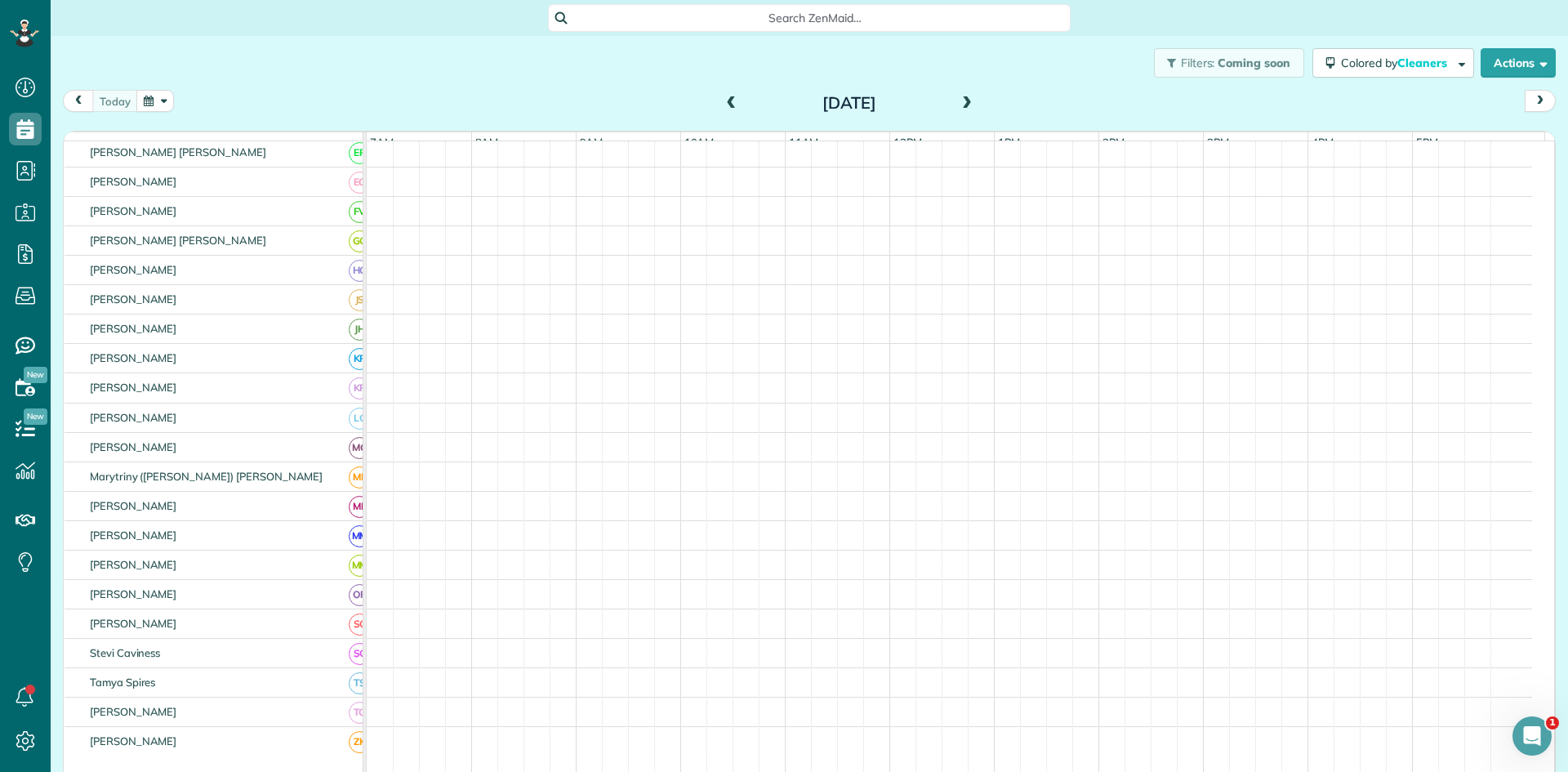
scroll to position [545, 0]
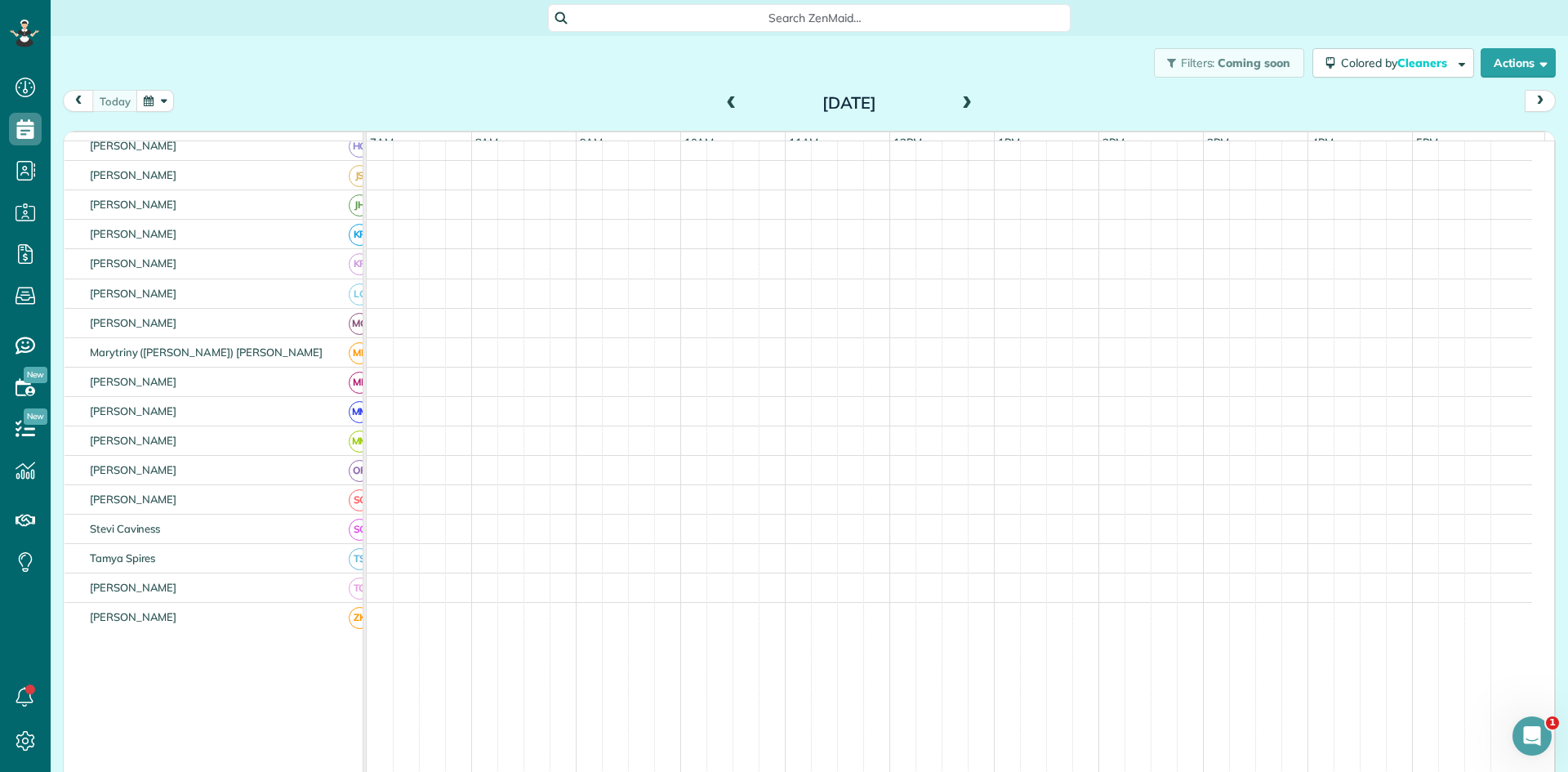
click at [972, 108] on div "[DATE]" at bounding box center [850, 102] width 262 height 26
click at [968, 106] on span at bounding box center [967, 104] width 18 height 14
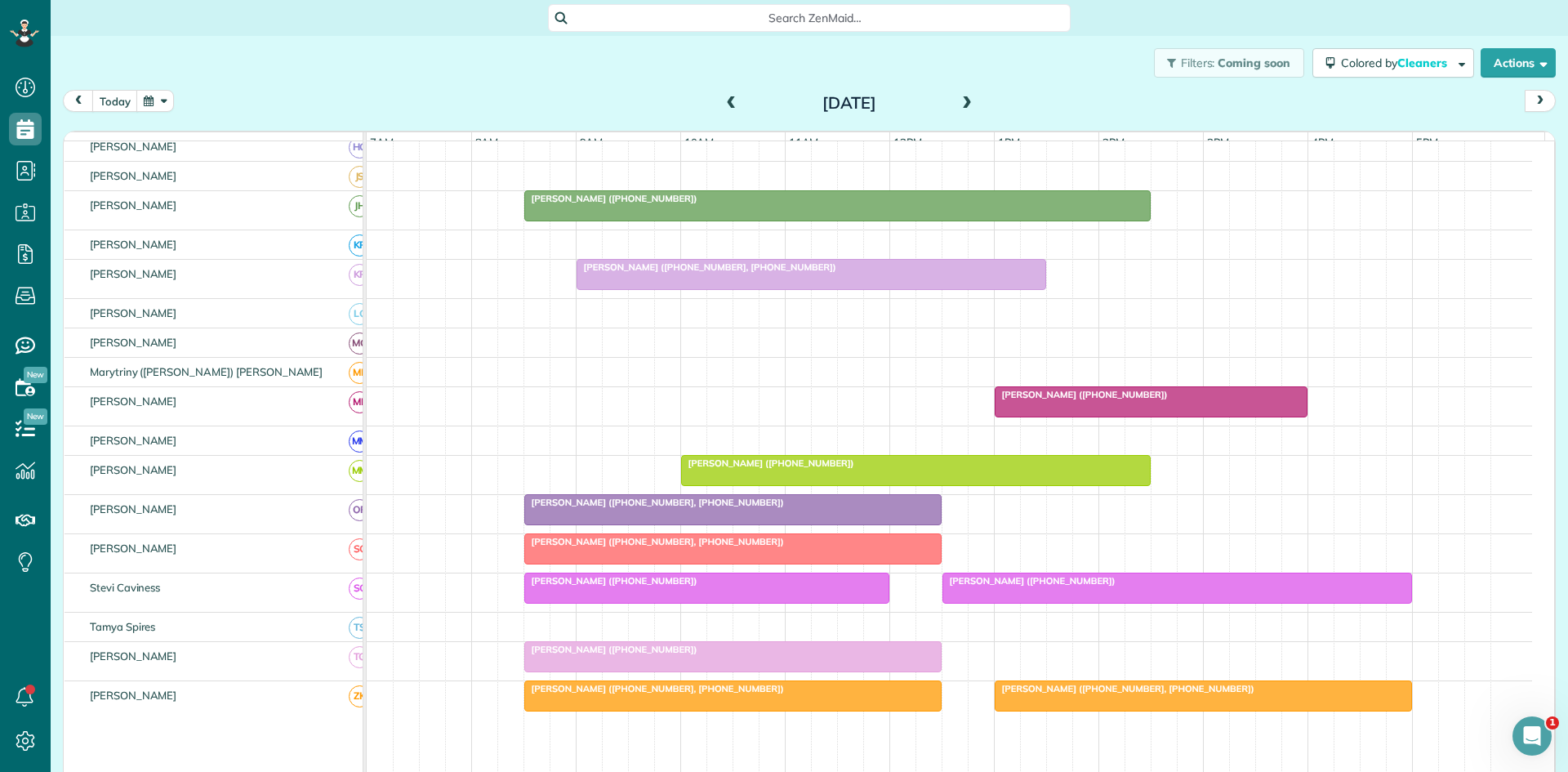
click at [732, 110] on span at bounding box center [732, 104] width 18 height 14
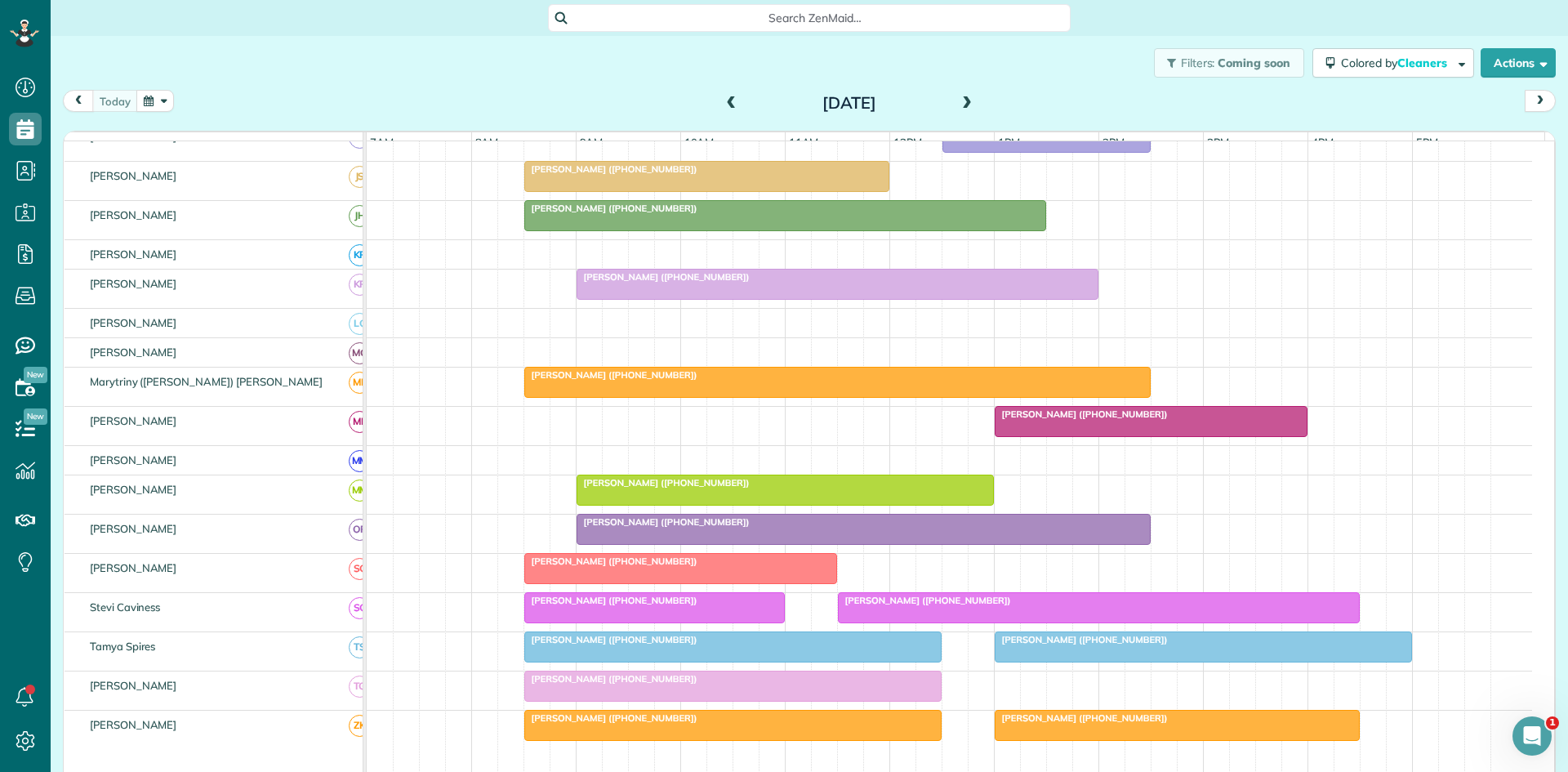
scroll to position [821, 0]
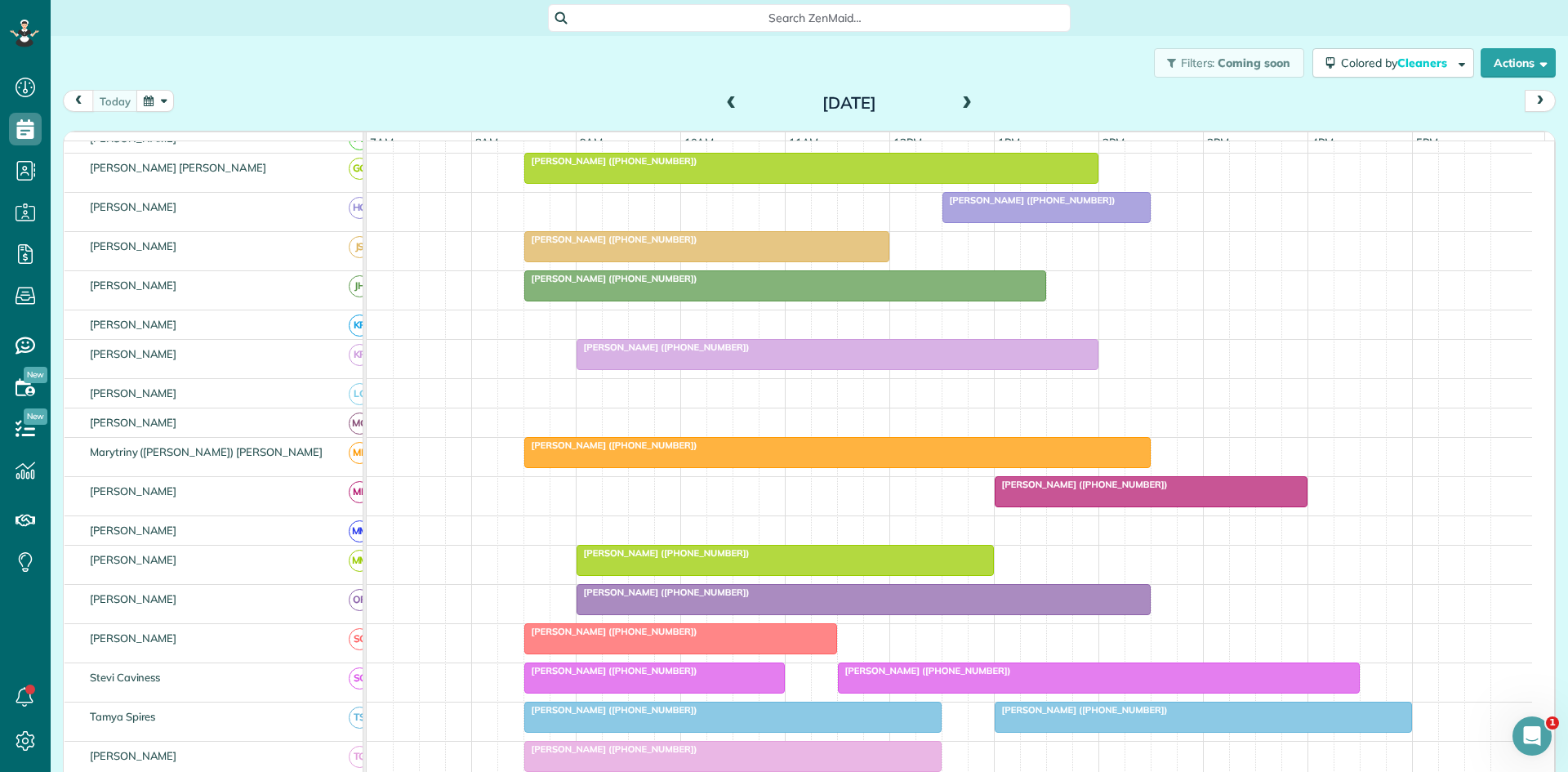
click at [784, 451] on div "[PERSON_NAME] ([PHONE_NUMBER])" at bounding box center [837, 445] width 617 height 12
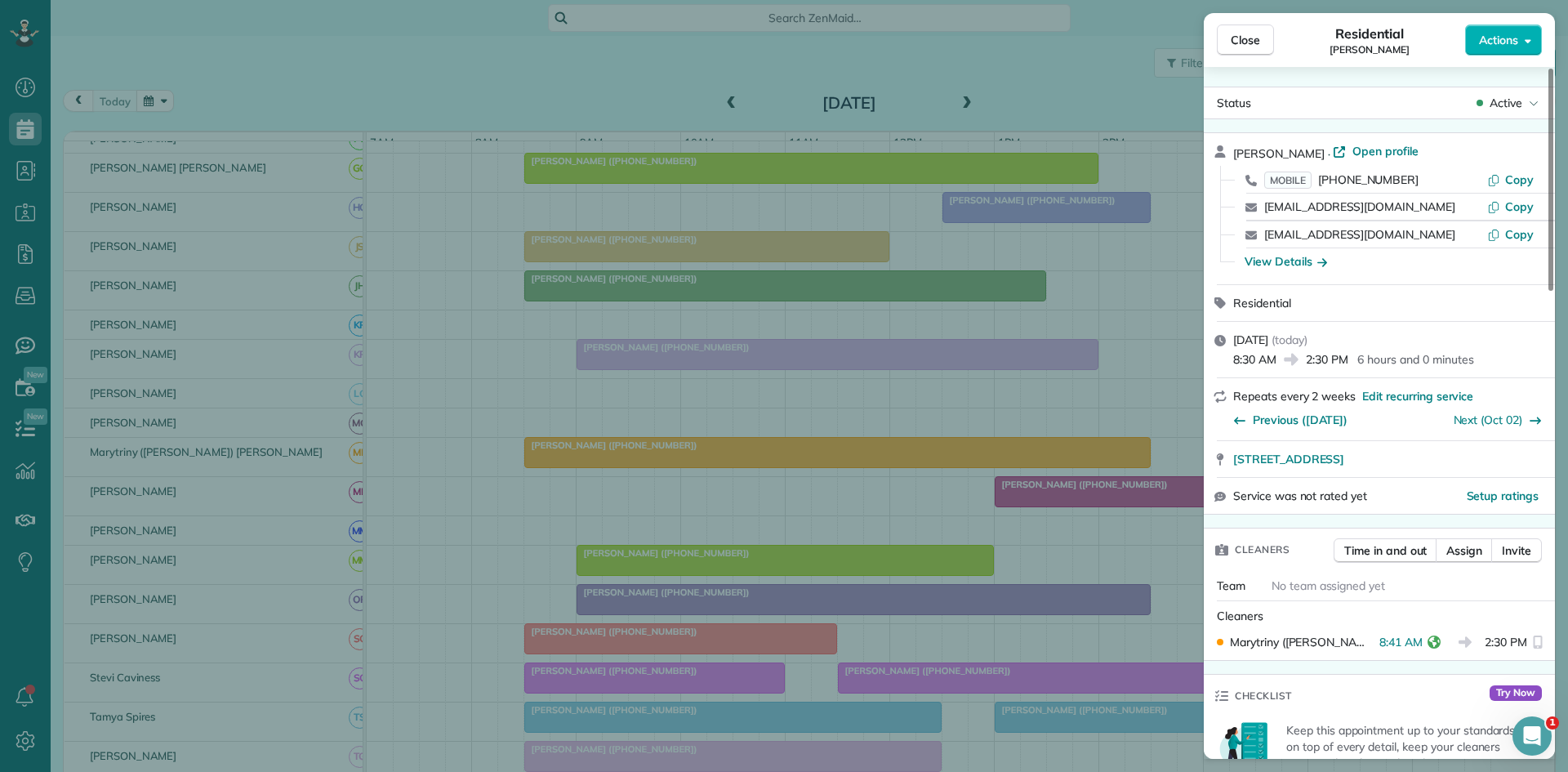
click at [929, 351] on div "Close Residential [PERSON_NAME] Actions Status Active [PERSON_NAME] · Open prof…" at bounding box center [784, 386] width 1568 height 772
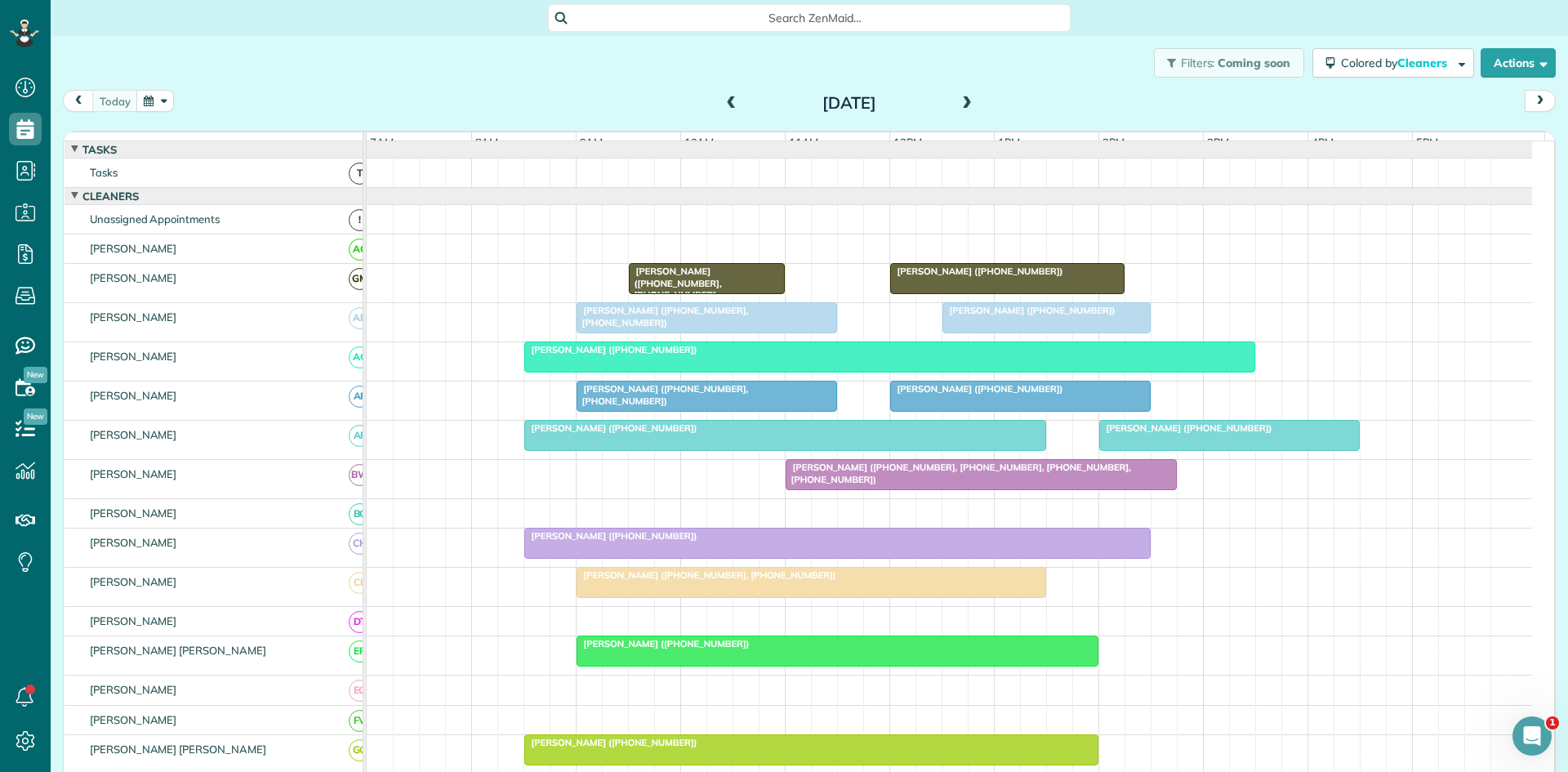
click at [978, 355] on div "[PERSON_NAME] ([PHONE_NUMBER])" at bounding box center [889, 350] width 721 height 12
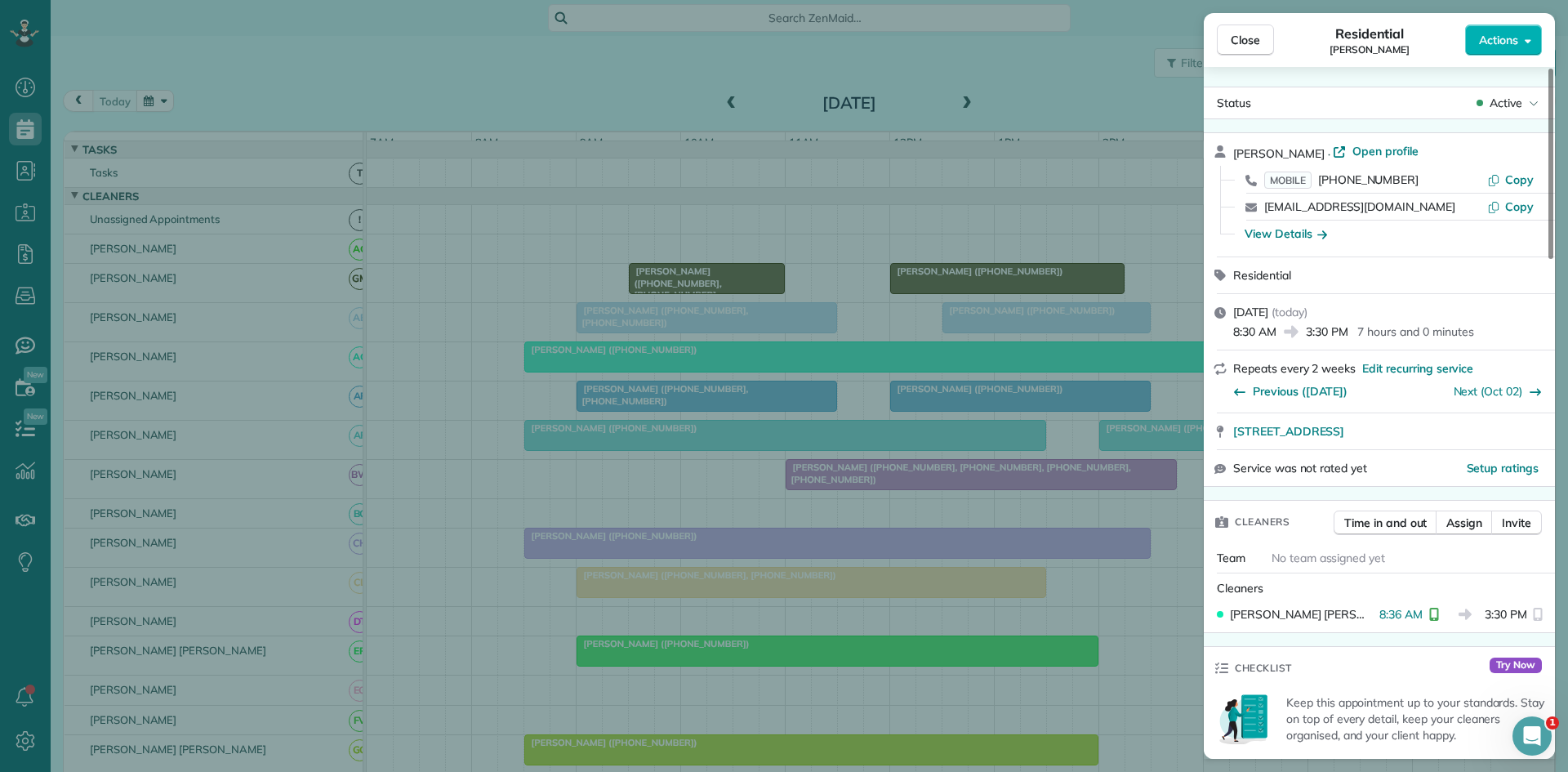
click at [930, 394] on div "Close Residential [PERSON_NAME] Actions Status Active [PERSON_NAME] · Open prof…" at bounding box center [784, 386] width 1568 height 772
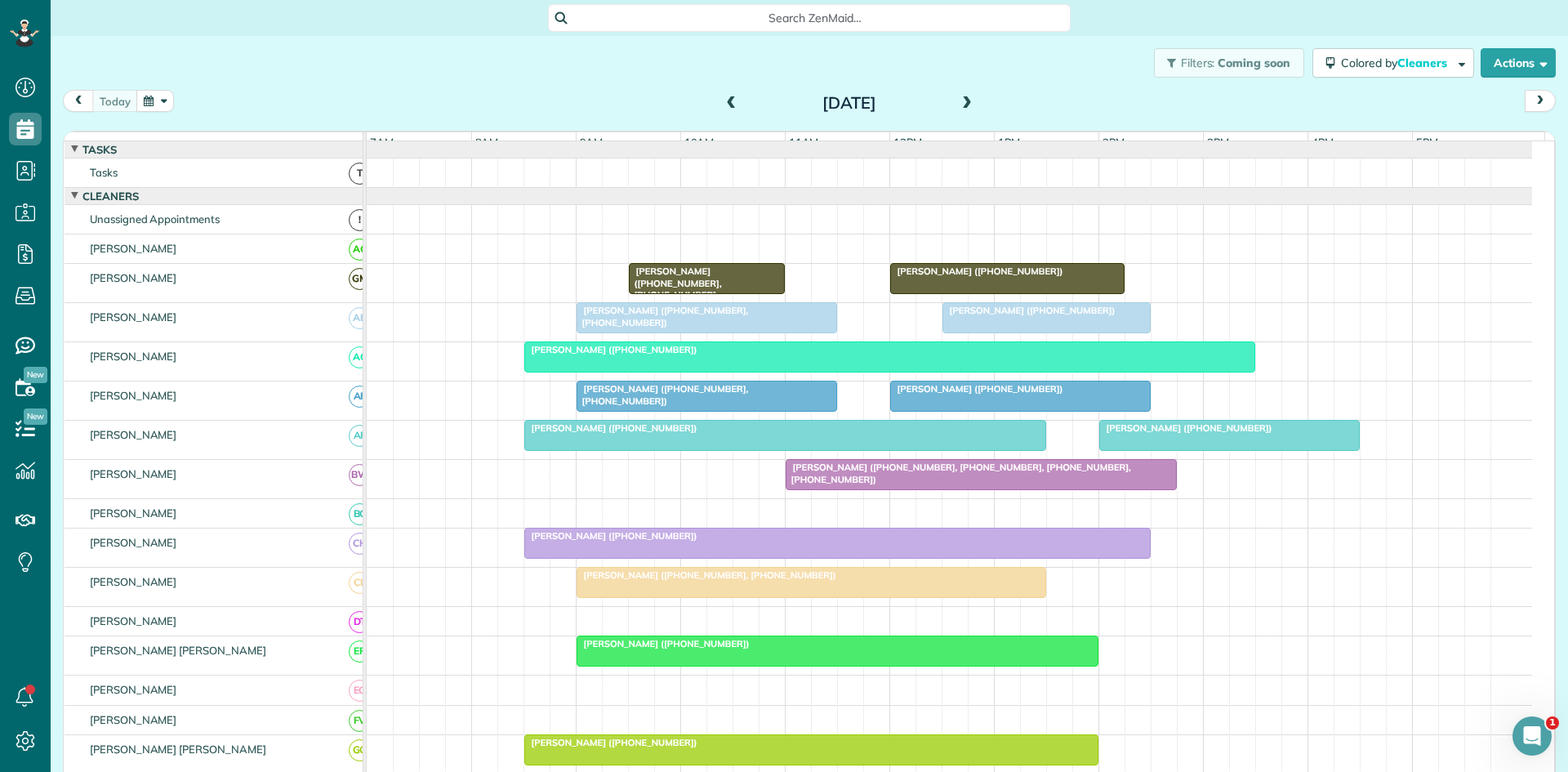
click at [1138, 434] on span "[PERSON_NAME] ([PHONE_NUMBER])" at bounding box center [1185, 428] width 175 height 12
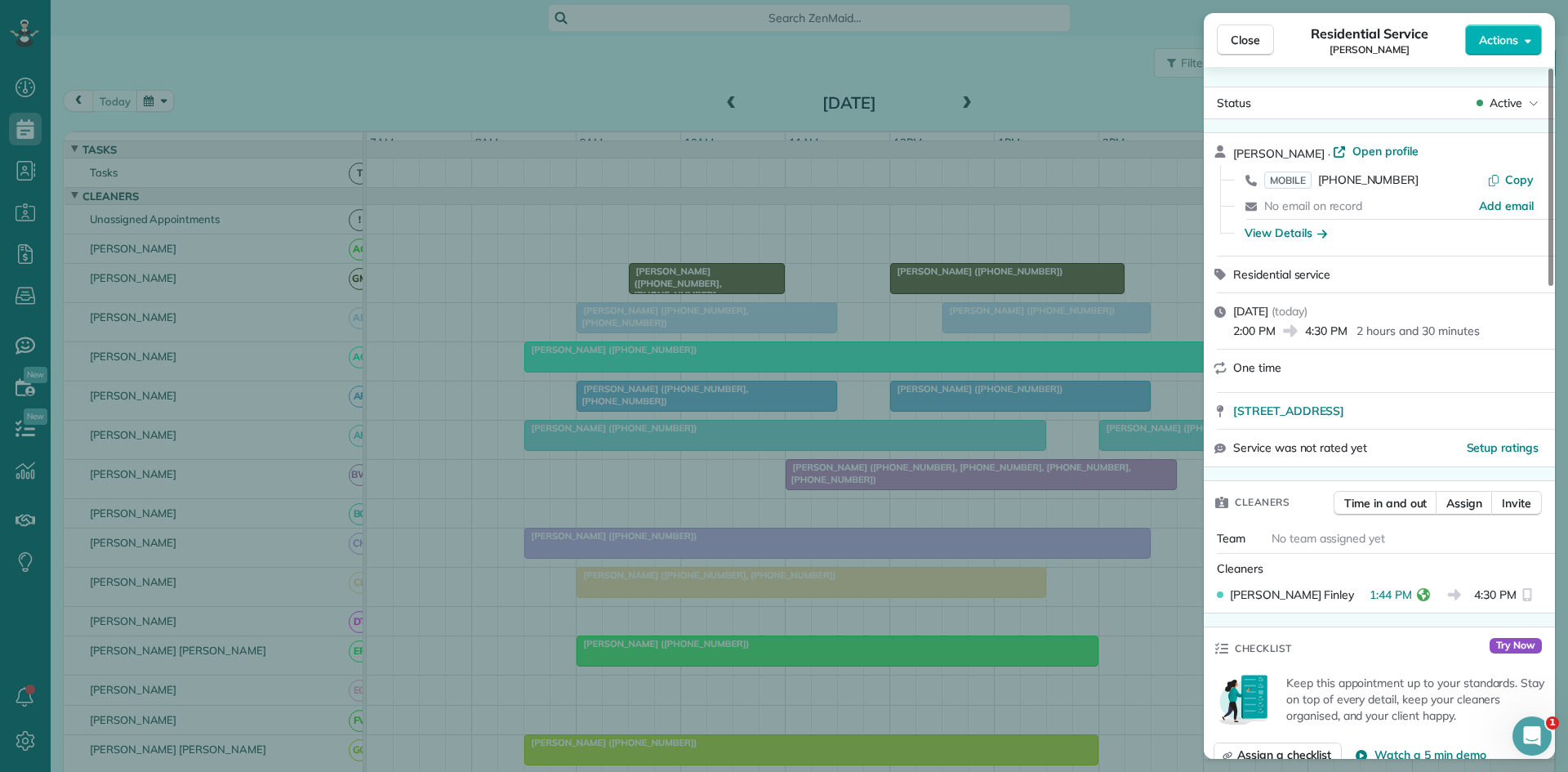
click at [1243, 455] on span "Service was not rated yet" at bounding box center [1300, 447] width 134 height 16
click at [1040, 437] on div "Close Residential Service [PERSON_NAME] Actions Status Active [PERSON_NAME] · O…" at bounding box center [784, 386] width 1568 height 772
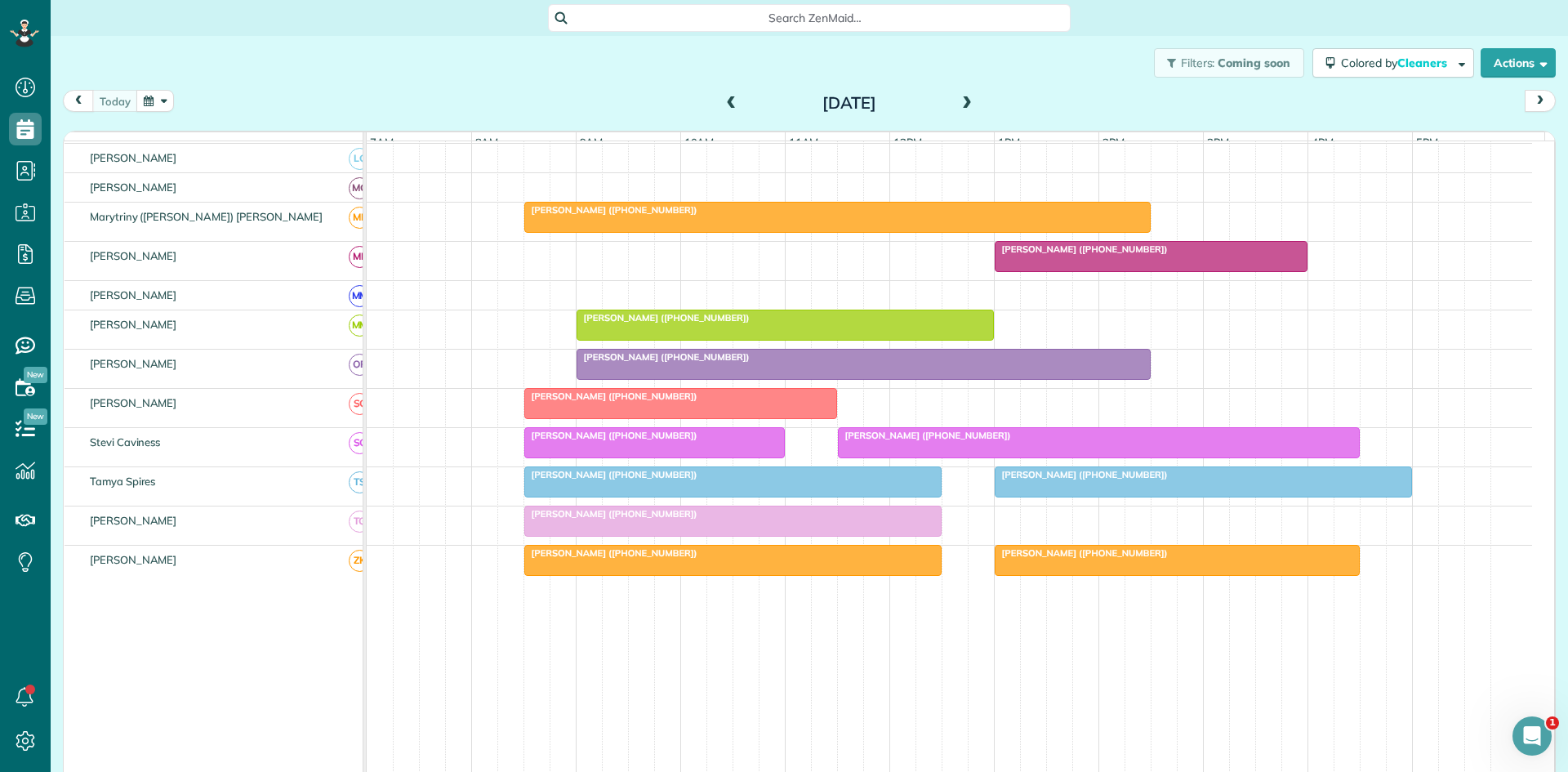
click at [877, 457] on div at bounding box center [1099, 442] width 520 height 30
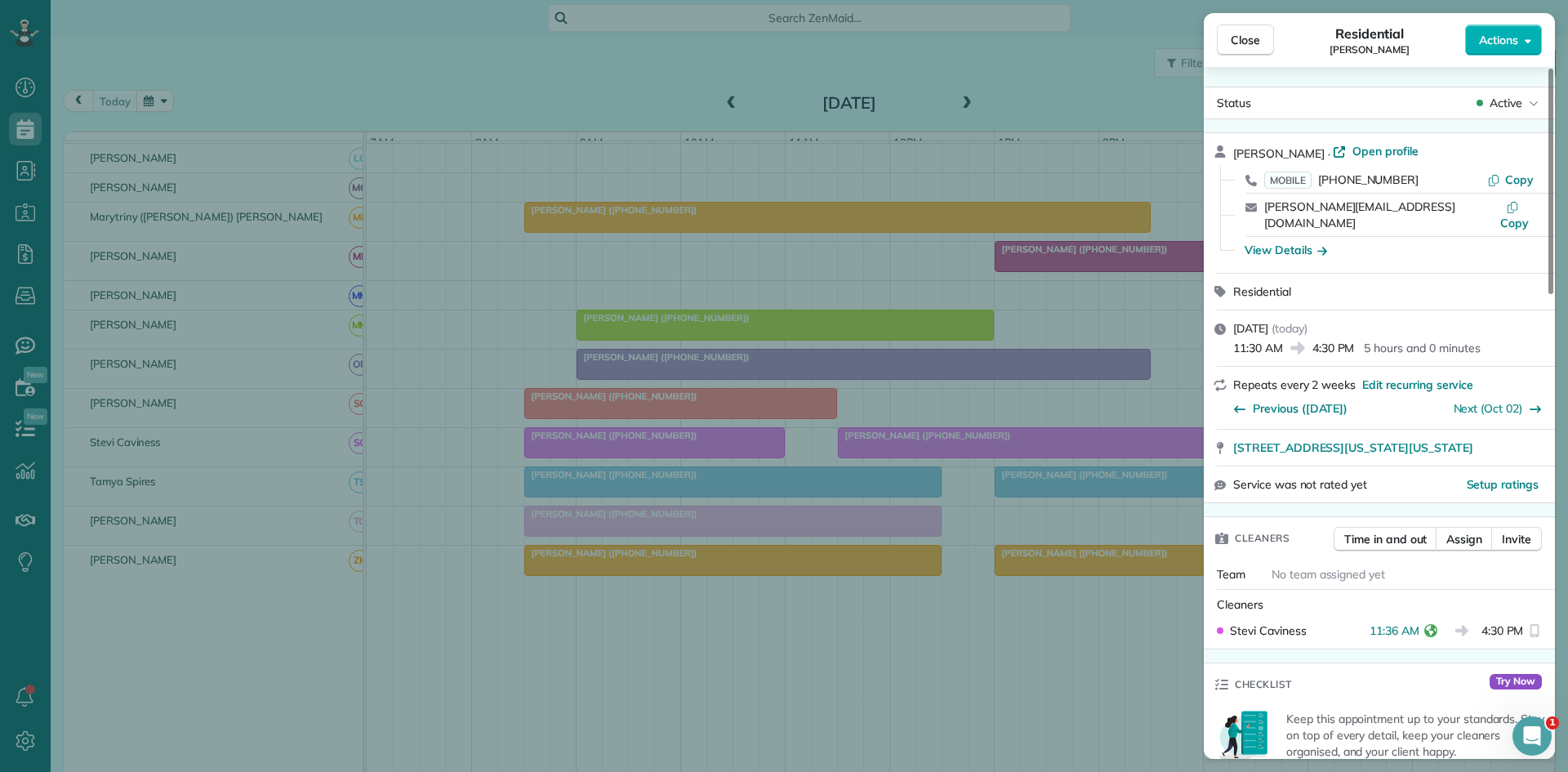
click at [1033, 499] on div "Close Residential [PERSON_NAME] Actions Status Active [PERSON_NAME] · Open prof…" at bounding box center [784, 386] width 1568 height 772
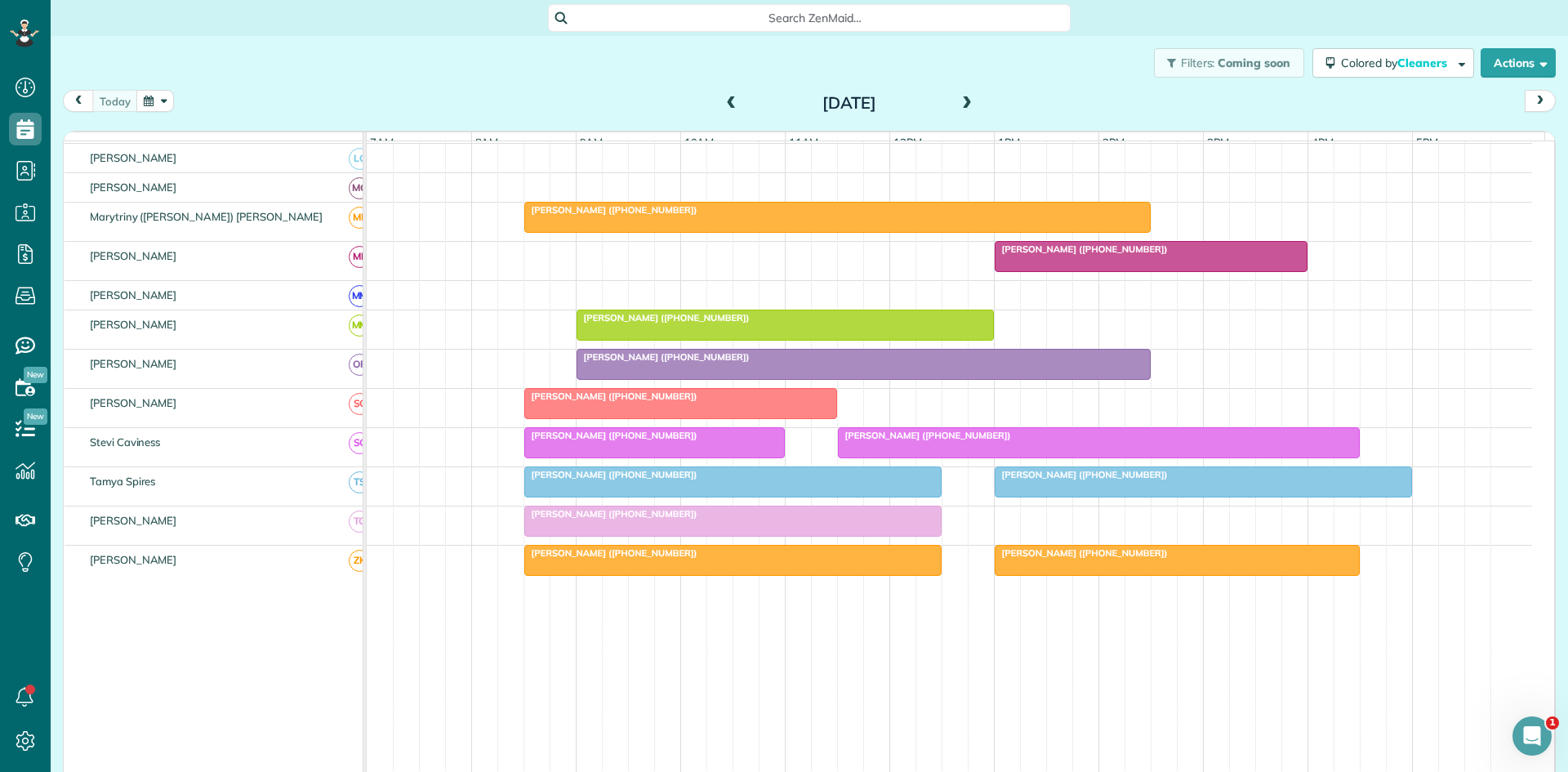
click at [1049, 481] on div "[PERSON_NAME] ([PHONE_NUMBER])" at bounding box center [1203, 474] width 408 height 12
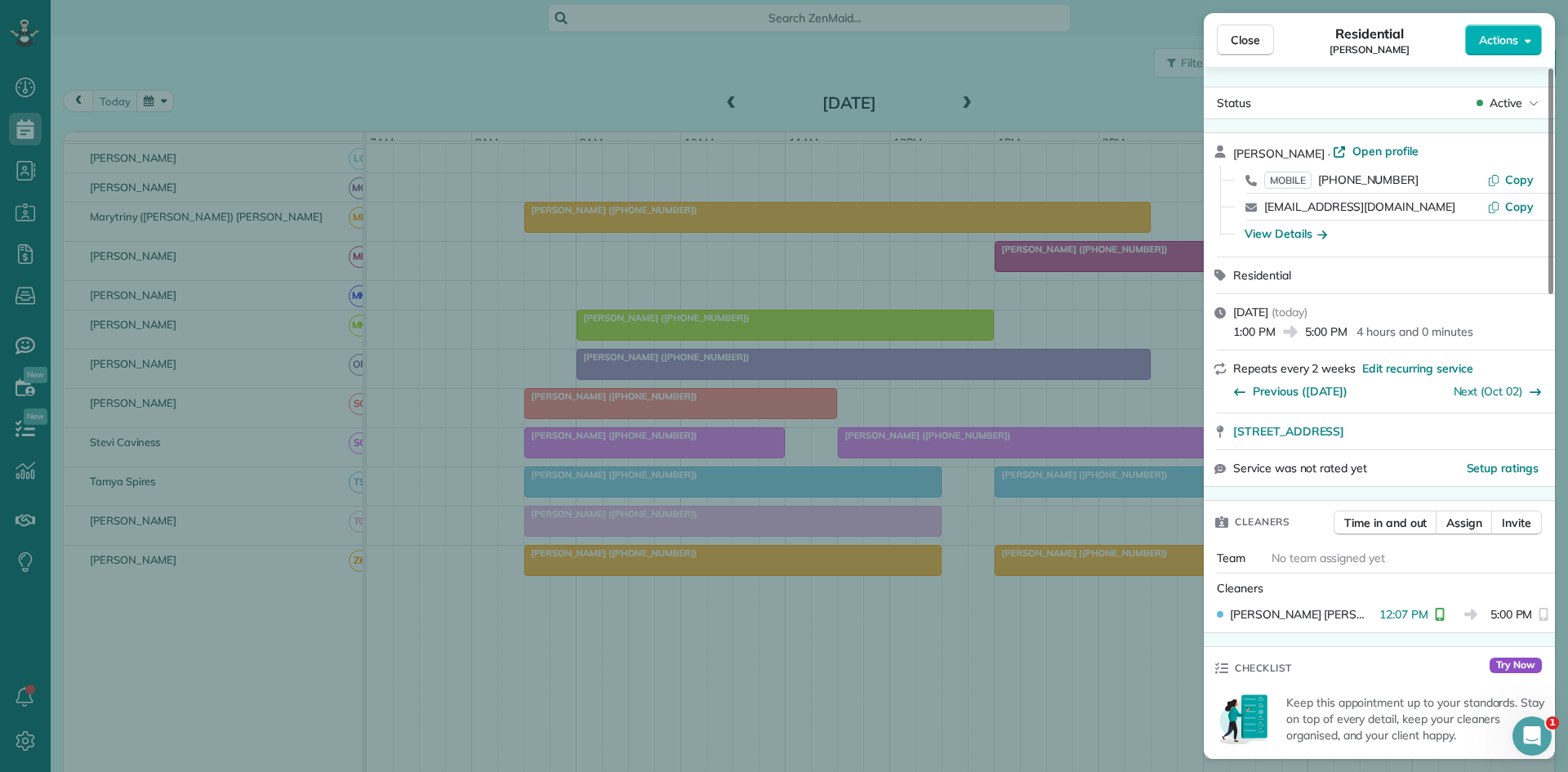
click at [1049, 491] on div "Close Residential [PERSON_NAME] Actions Status Active [PERSON_NAME] · Open prof…" at bounding box center [784, 386] width 1568 height 772
